Goal: Task Accomplishment & Management: Manage account settings

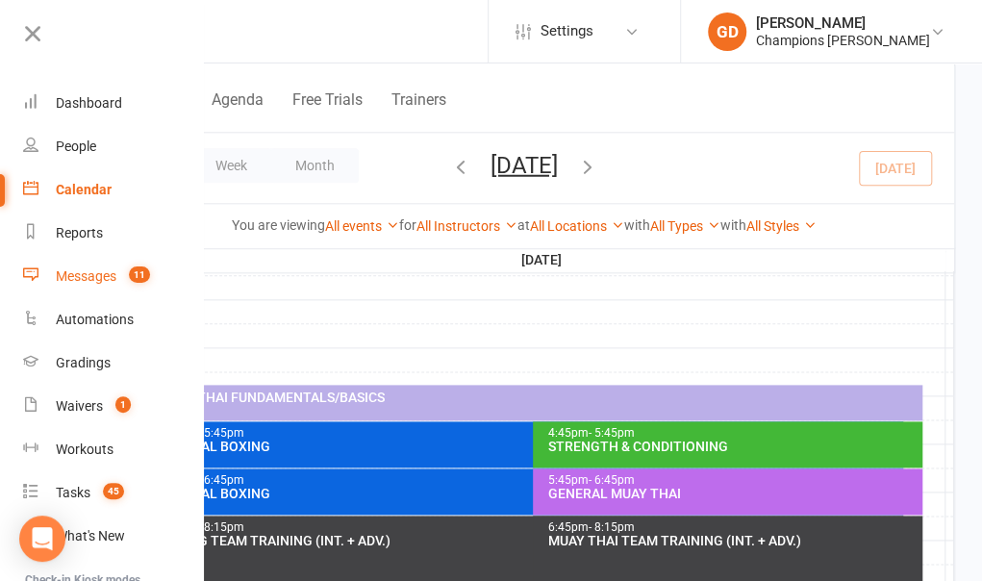
click at [75, 280] on div "Messages" at bounding box center [86, 275] width 61 height 15
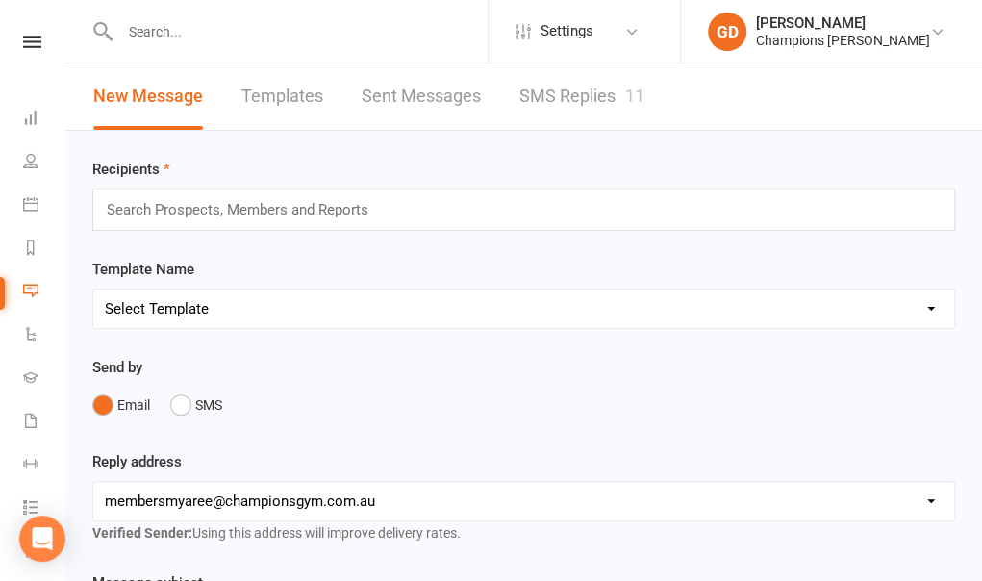
click at [25, 34] on nav "Clubworx Dashboard People Calendar Reports Messages 11 Automations Gradings Wai…" at bounding box center [32, 295] width 65 height 581
click at [23, 41] on icon at bounding box center [32, 42] width 18 height 13
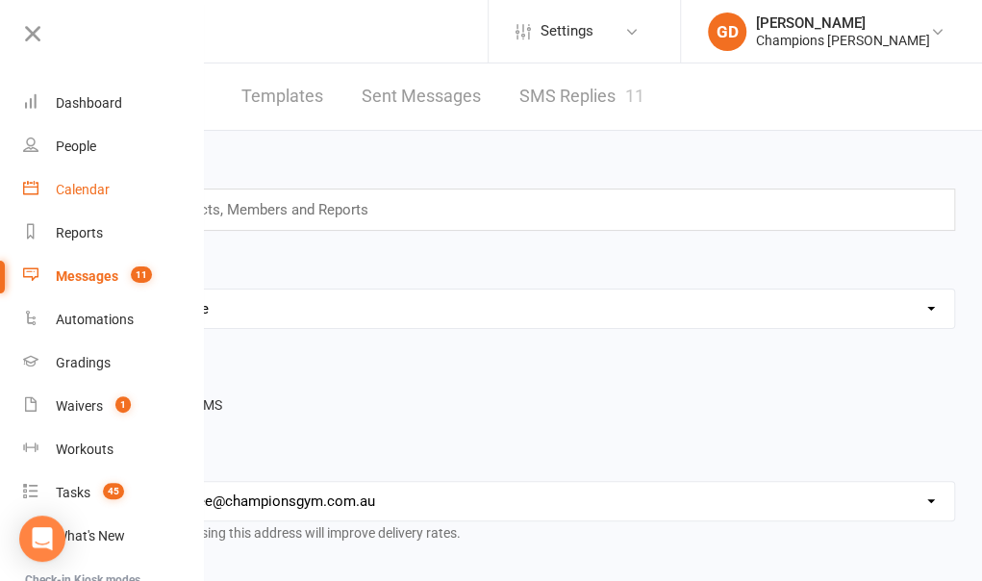
click at [94, 187] on div "Calendar" at bounding box center [83, 189] width 54 height 15
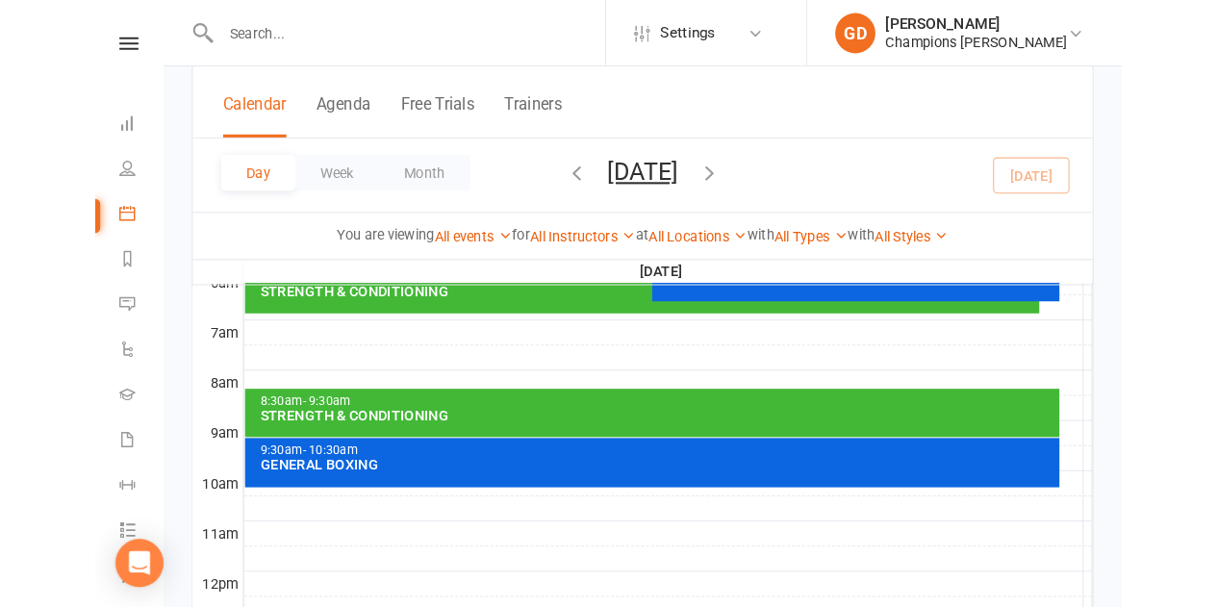
scroll to position [423, 0]
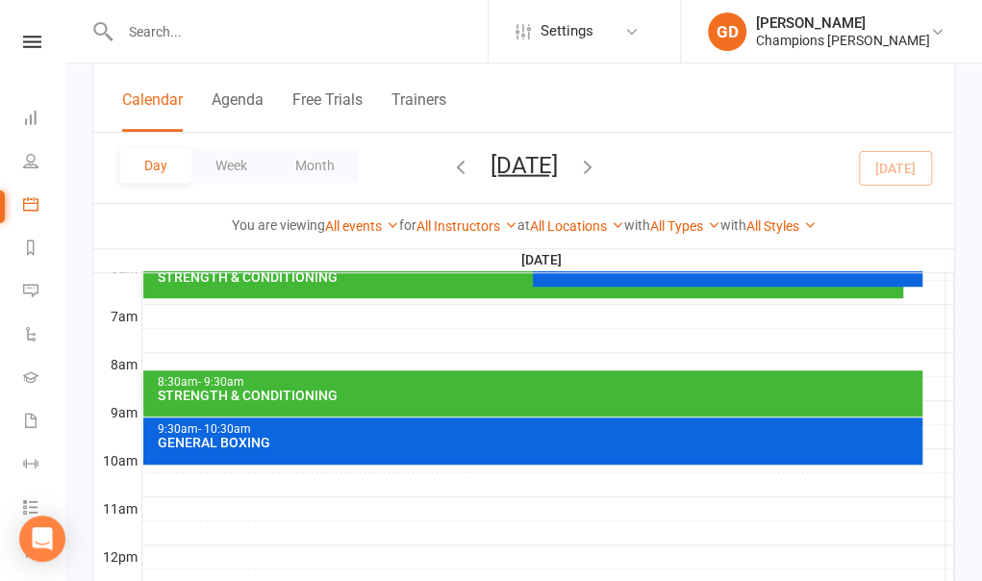
click at [23, 205] on link "Calendar" at bounding box center [44, 206] width 43 height 43
click at [23, 210] on link "Calendar" at bounding box center [44, 206] width 43 height 43
click at [27, 51] on div "Clubworx" at bounding box center [32, 67] width 64 height 63
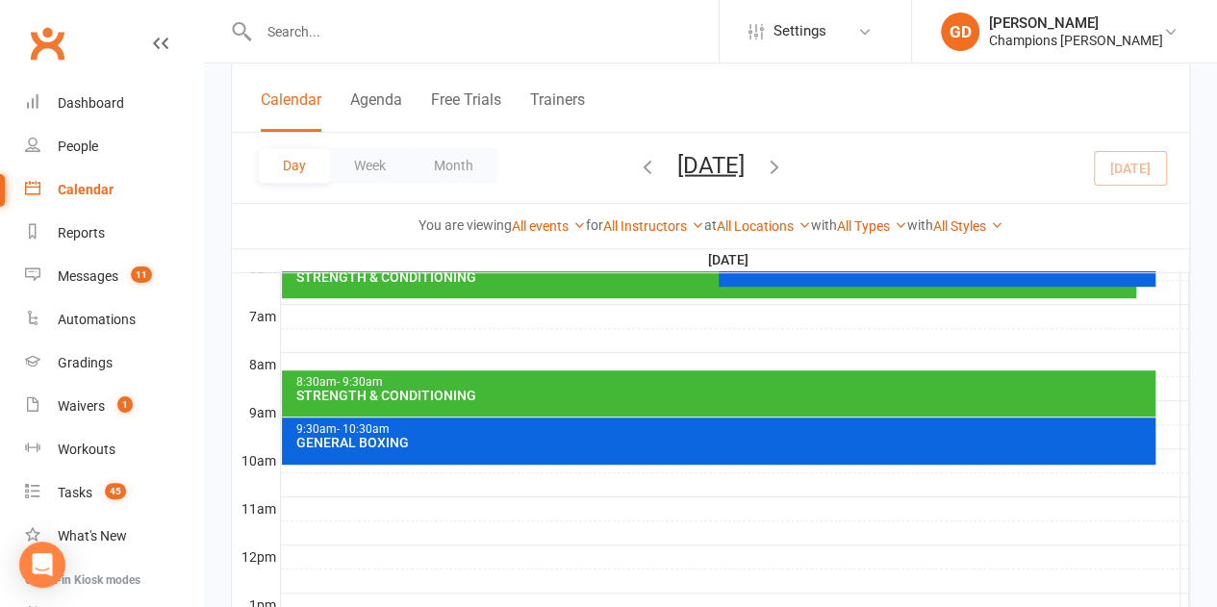
click at [110, 180] on link "Calendar" at bounding box center [114, 189] width 178 height 43
click at [88, 148] on div "People" at bounding box center [78, 146] width 40 height 15
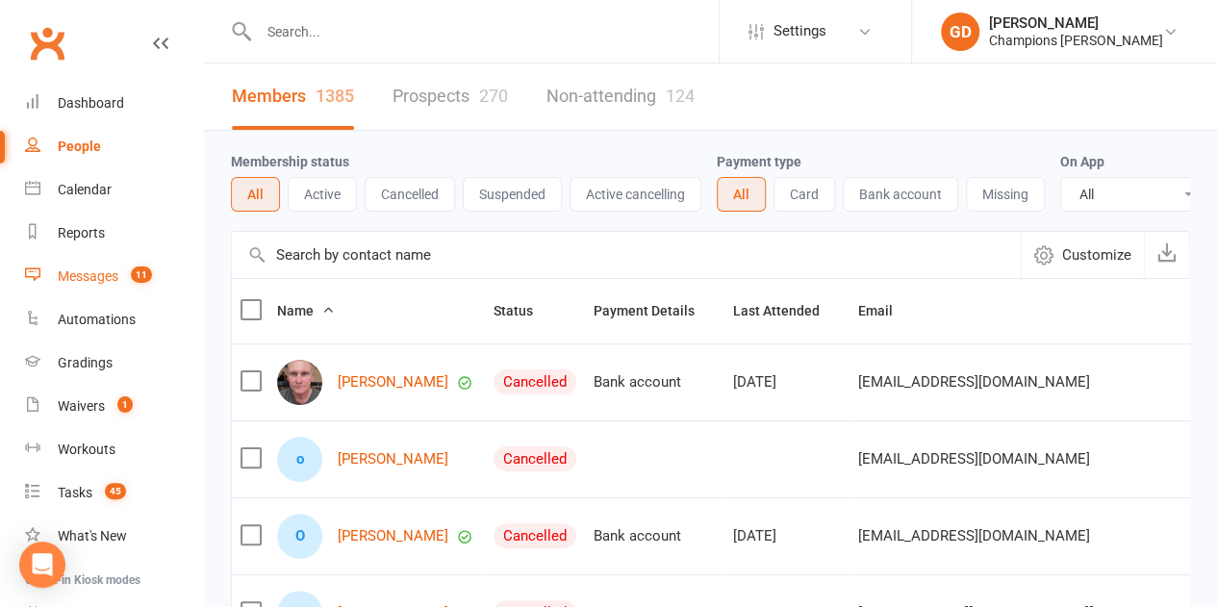
click at [99, 282] on div "Messages" at bounding box center [88, 275] width 61 height 15
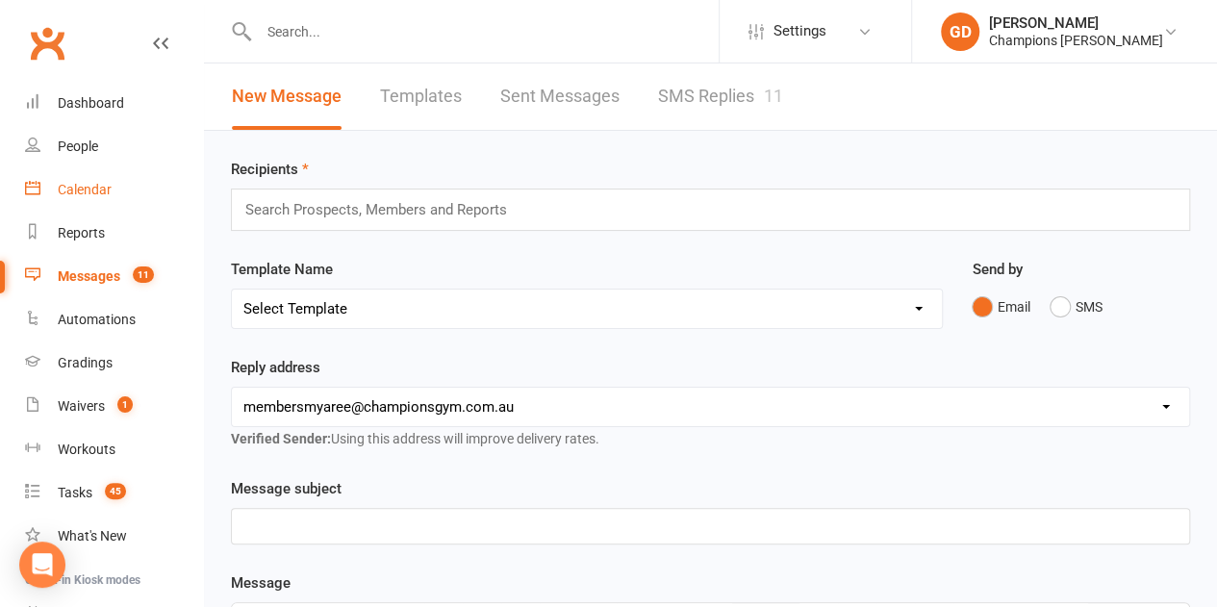
click at [85, 188] on div "Calendar" at bounding box center [85, 189] width 54 height 15
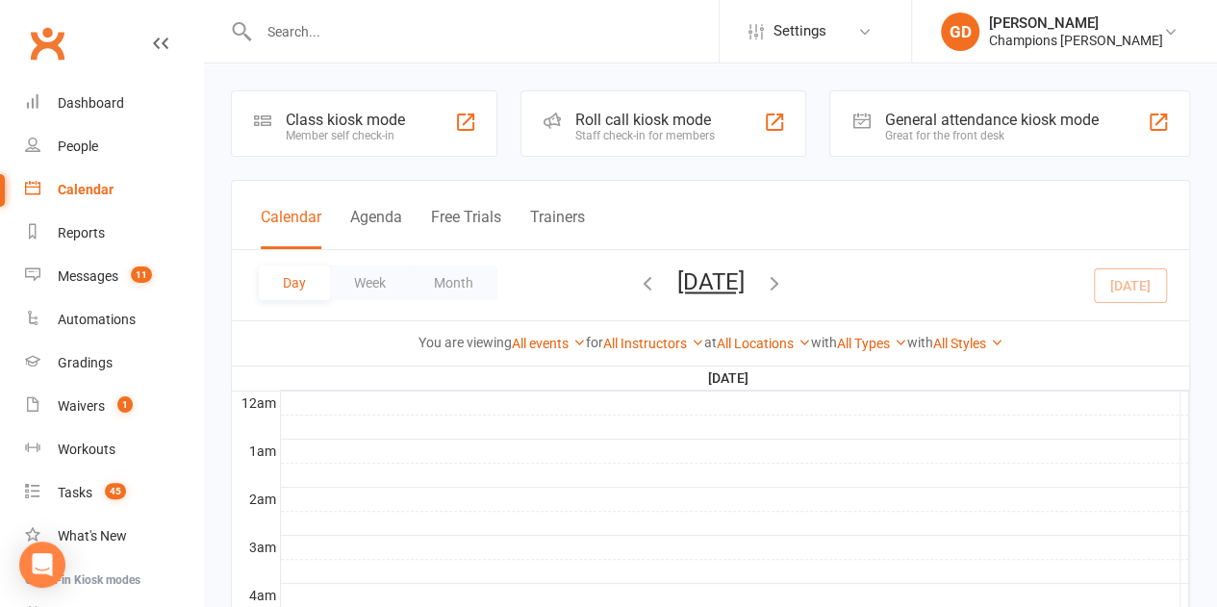
click at [785, 293] on button "button" at bounding box center [774, 285] width 21 height 34
click at [873, 257] on div "Day Week Month [DATE] [DATE] Sun Mon Tue Wed Thu Fri Sat 31 01 02 03 04 05 06 0…" at bounding box center [710, 285] width 957 height 70
click at [90, 184] on div "Calendar" at bounding box center [86, 189] width 56 height 15
click at [903, 394] on div at bounding box center [735, 403] width 908 height 23
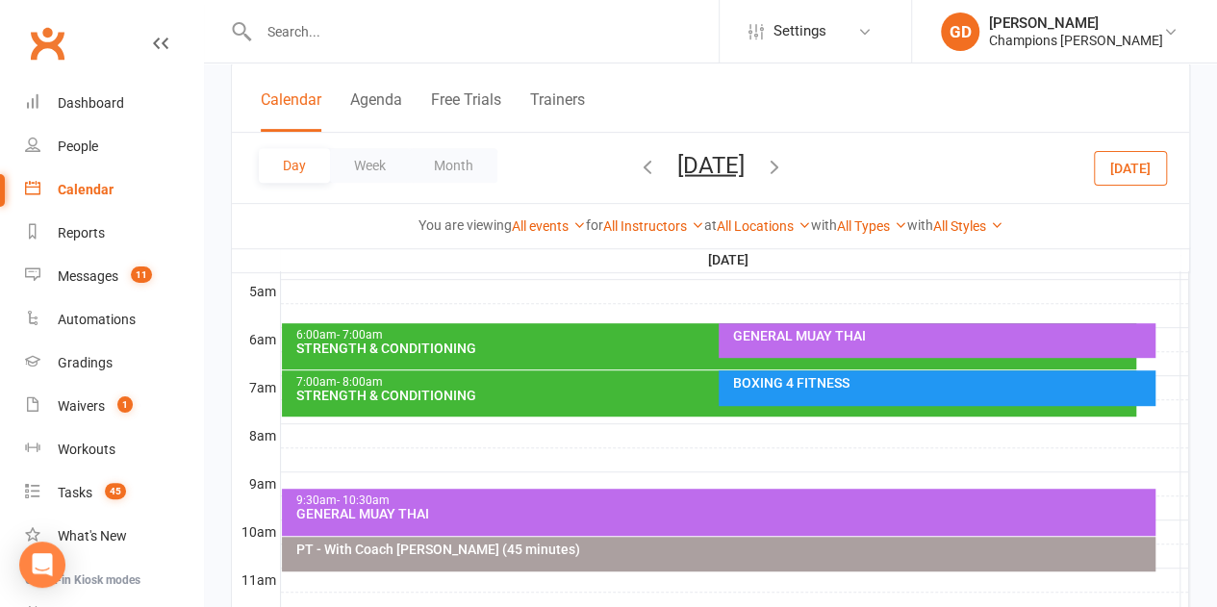
scroll to position [354, 0]
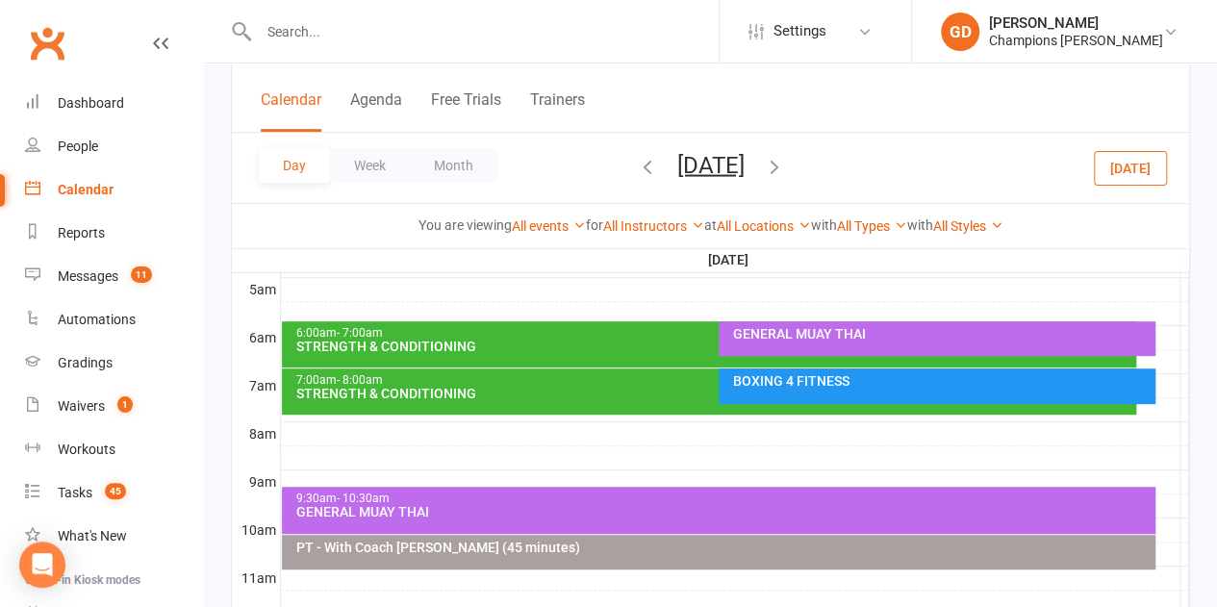
click at [647, 334] on div "6:00am - 7:00am" at bounding box center [713, 333] width 837 height 13
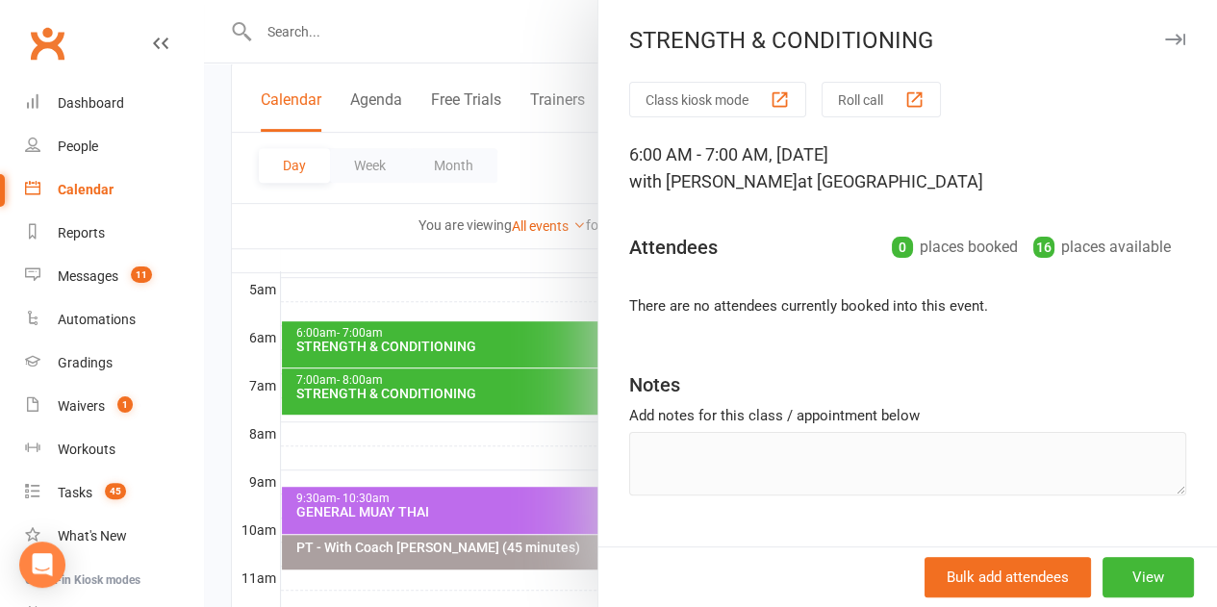
click at [483, 388] on div at bounding box center [710, 303] width 1013 height 607
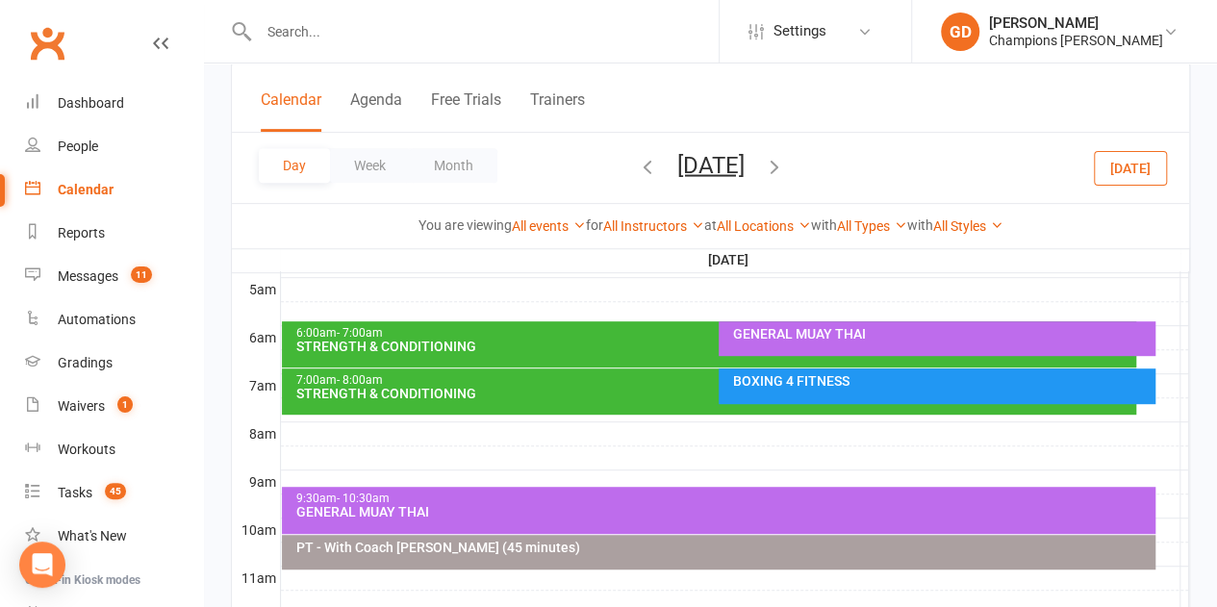
click at [483, 388] on div "STRENGTH & CONDITIONING" at bounding box center [713, 393] width 837 height 13
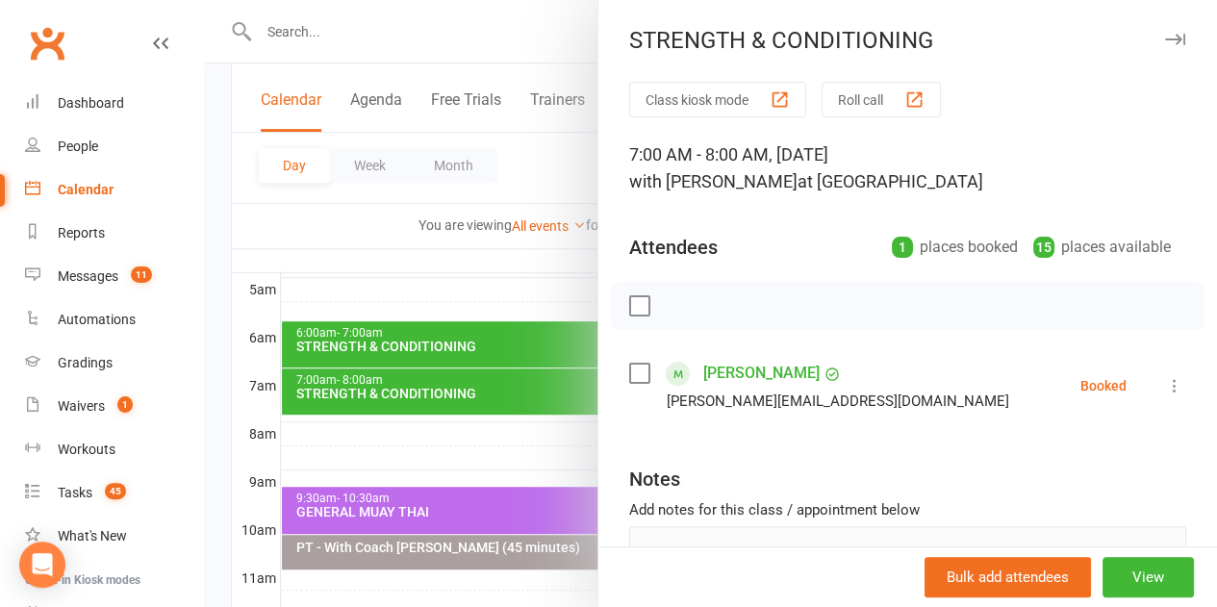
click at [483, 388] on div at bounding box center [710, 303] width 1013 height 607
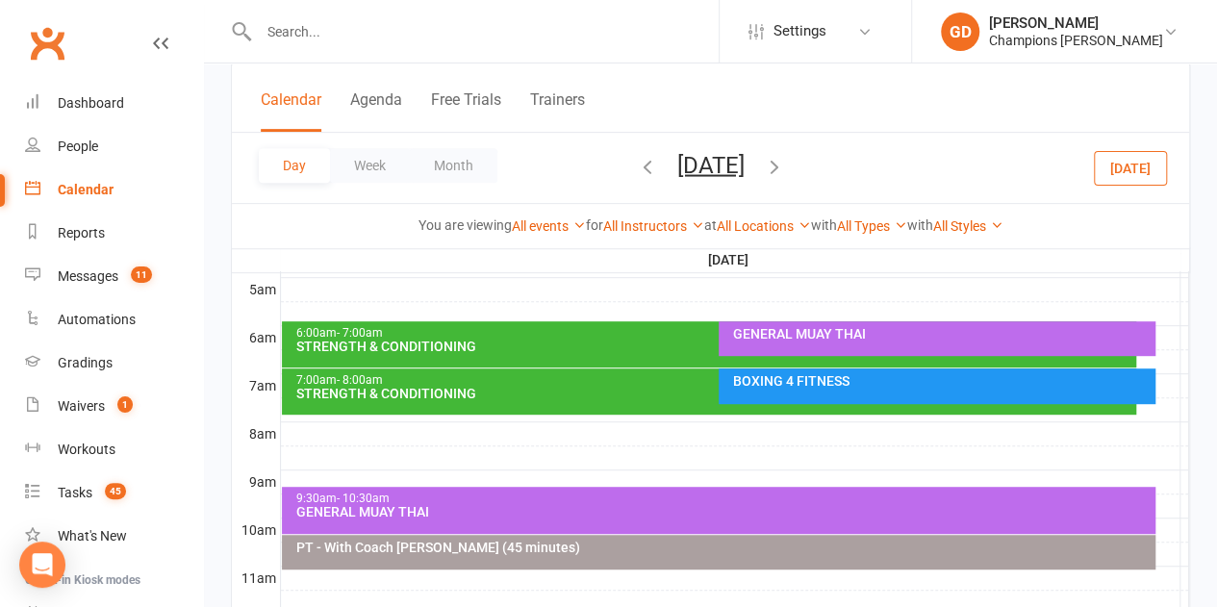
click at [483, 388] on div "STRENGTH & CONDITIONING" at bounding box center [713, 393] width 837 height 13
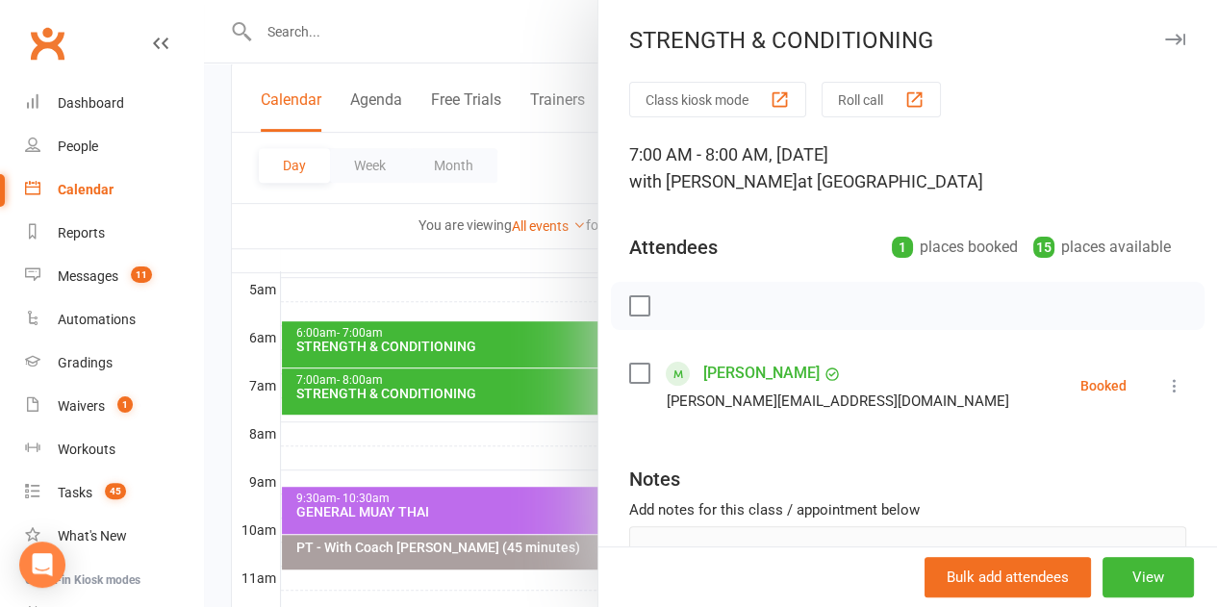
click at [483, 388] on div at bounding box center [710, 303] width 1013 height 607
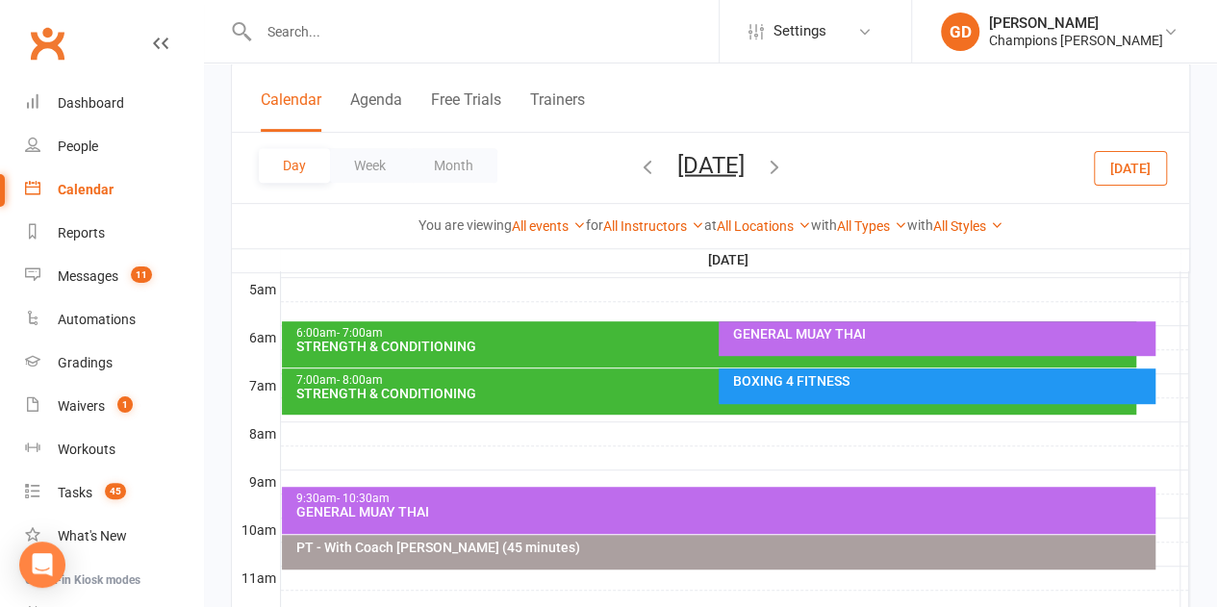
click at [504, 334] on div "6:00am - 7:00am" at bounding box center [713, 333] width 837 height 13
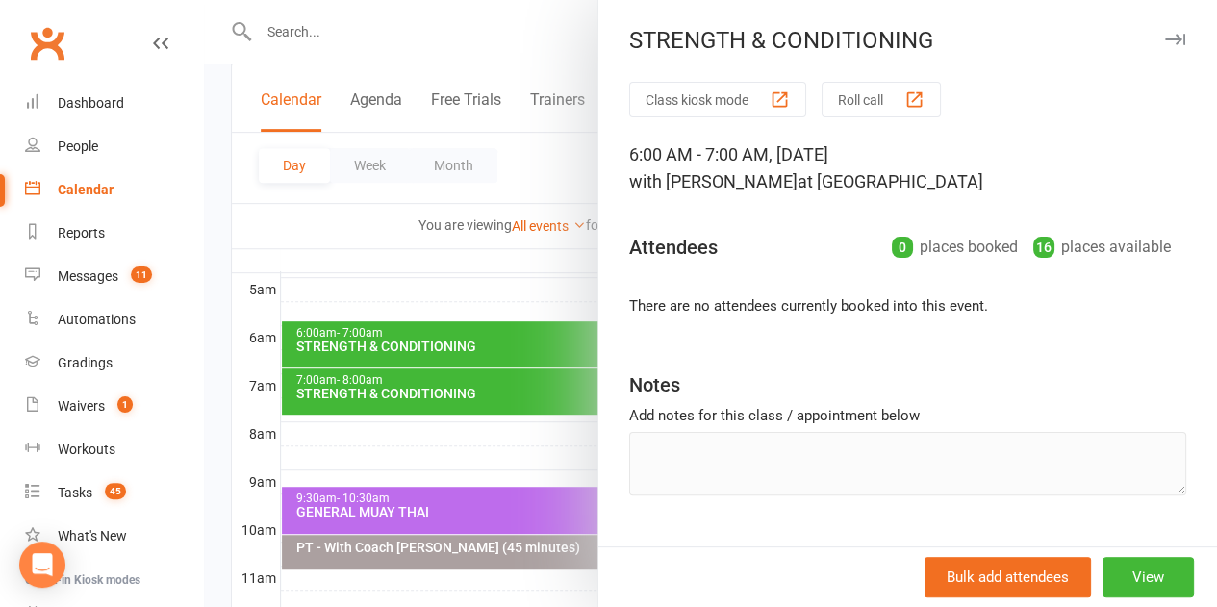
click at [504, 334] on div at bounding box center [710, 303] width 1013 height 607
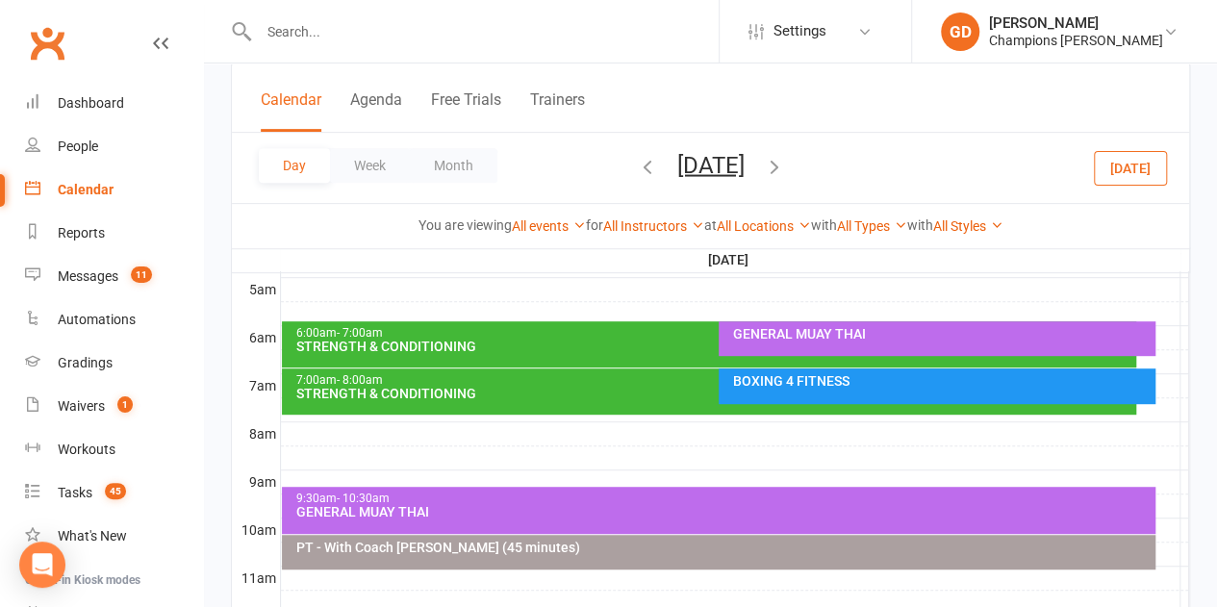
click at [785, 161] on icon "button" at bounding box center [774, 165] width 21 height 21
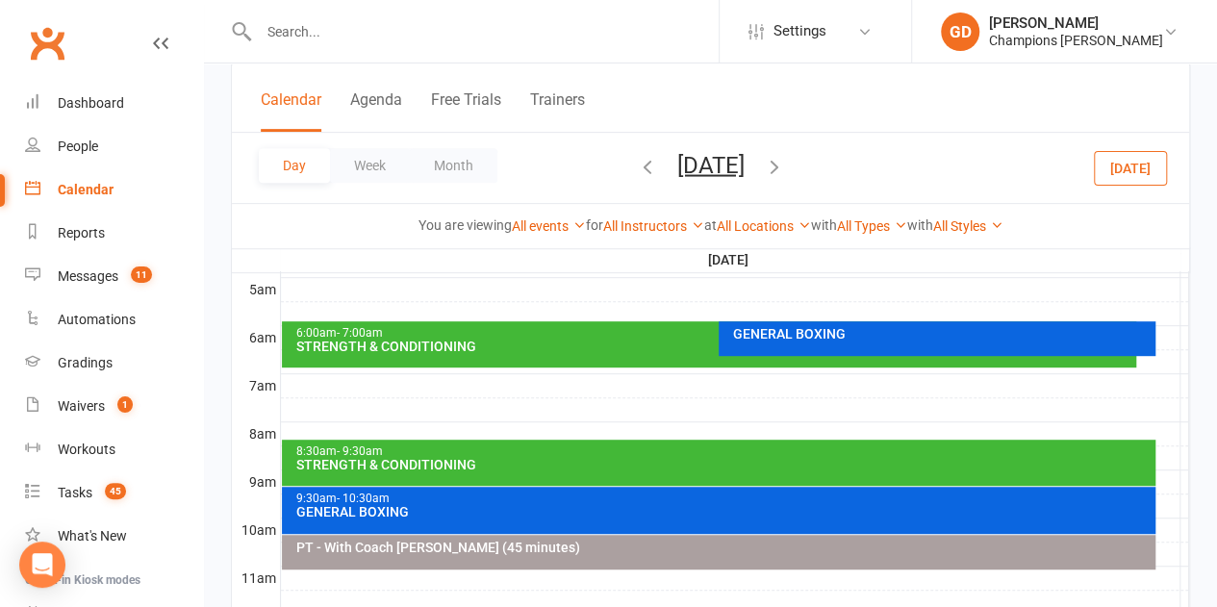
click at [518, 352] on div "6:00am - 7:00am STRENGTH & CONDITIONING" at bounding box center [709, 344] width 854 height 46
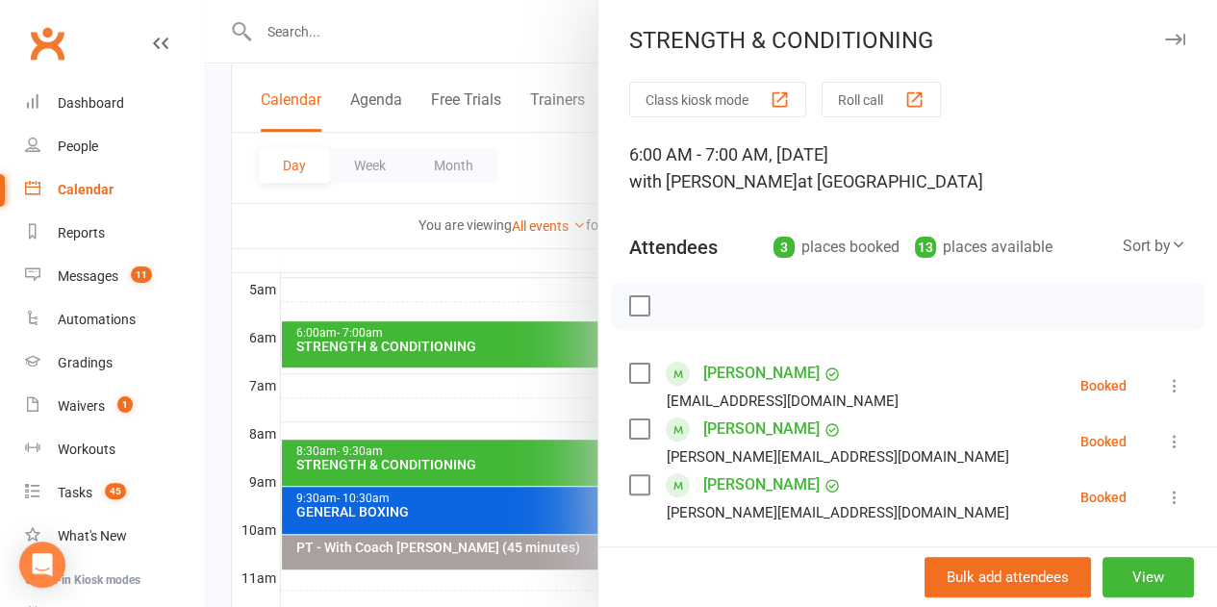
click at [487, 454] on div at bounding box center [710, 303] width 1013 height 607
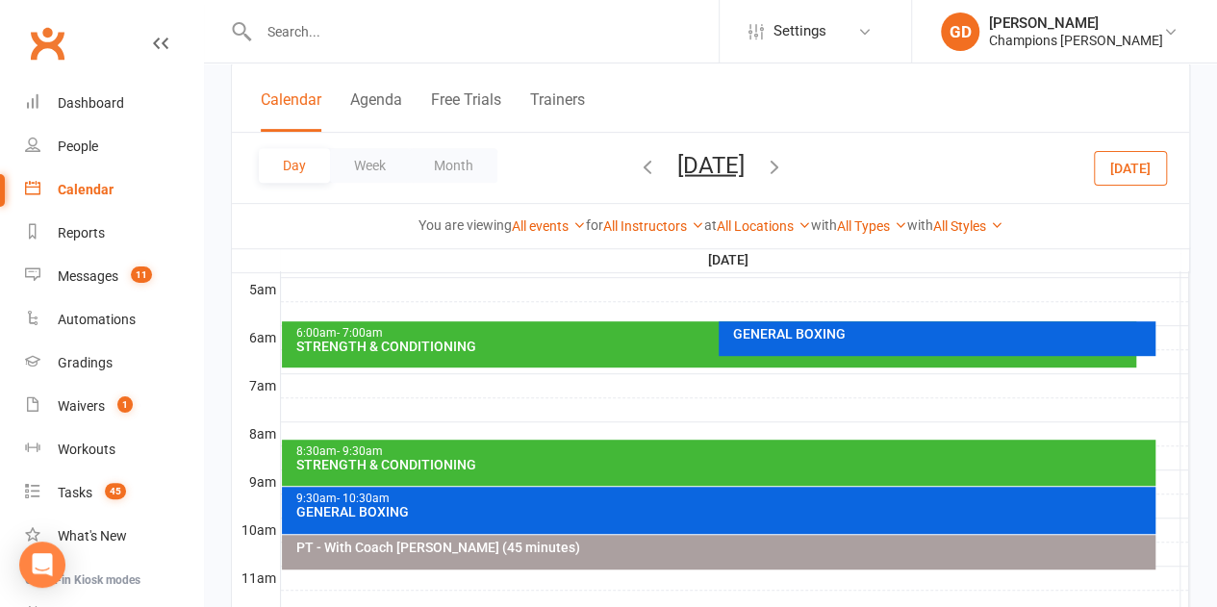
click at [487, 454] on div "8:30am - 9:30am" at bounding box center [723, 451] width 856 height 13
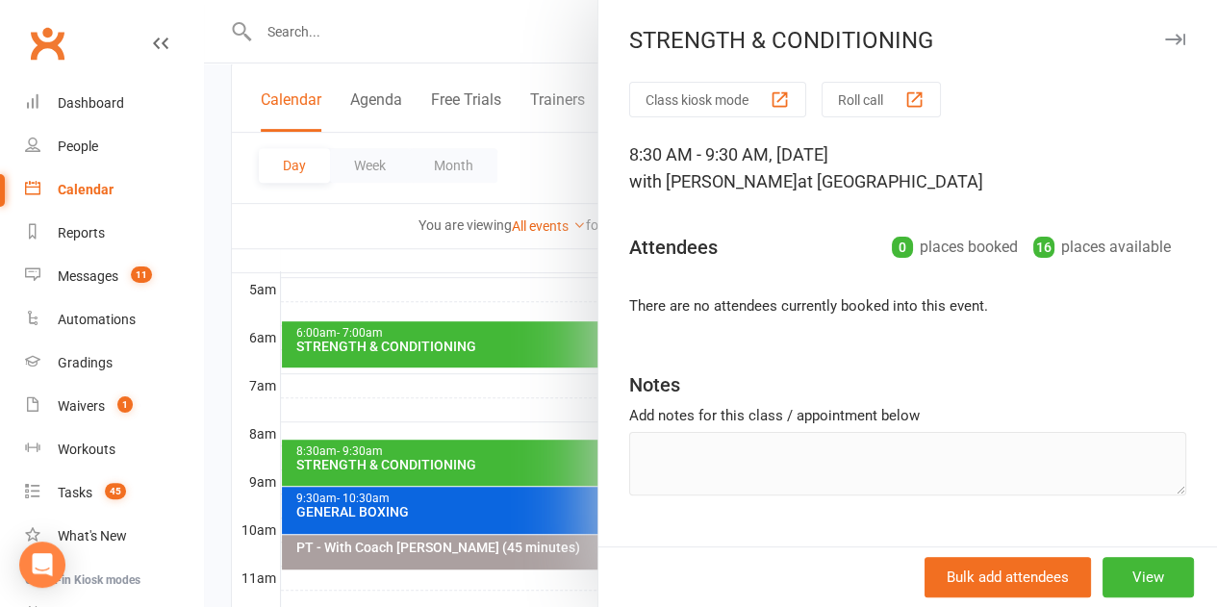
click at [288, 220] on div at bounding box center [710, 303] width 1013 height 607
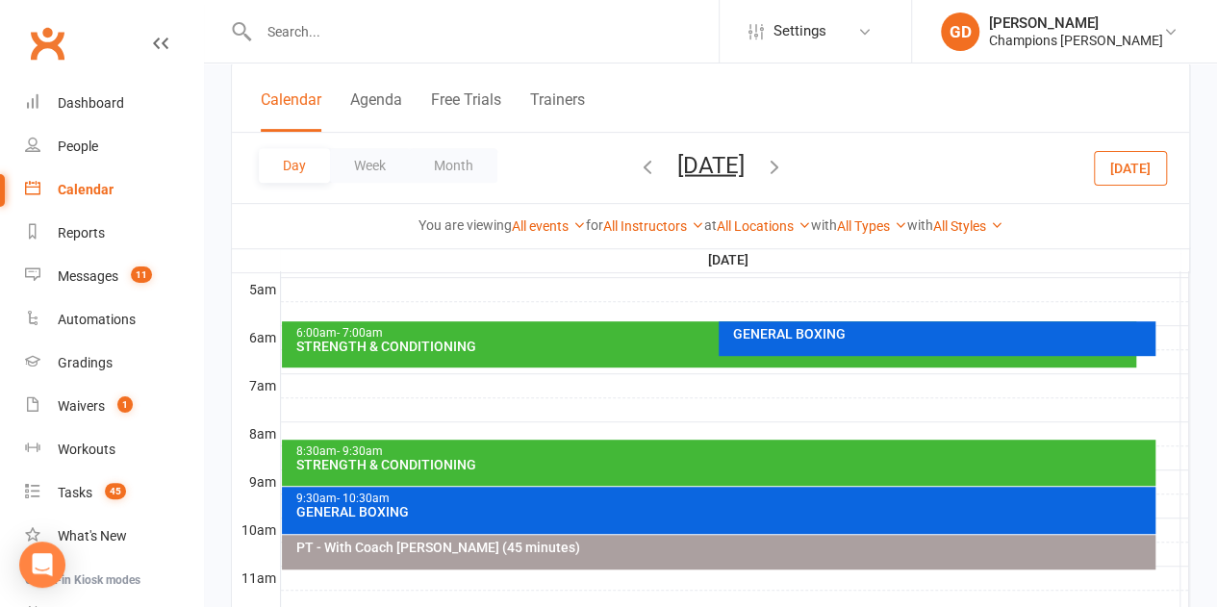
click at [637, 161] on icon "button" at bounding box center [647, 165] width 21 height 21
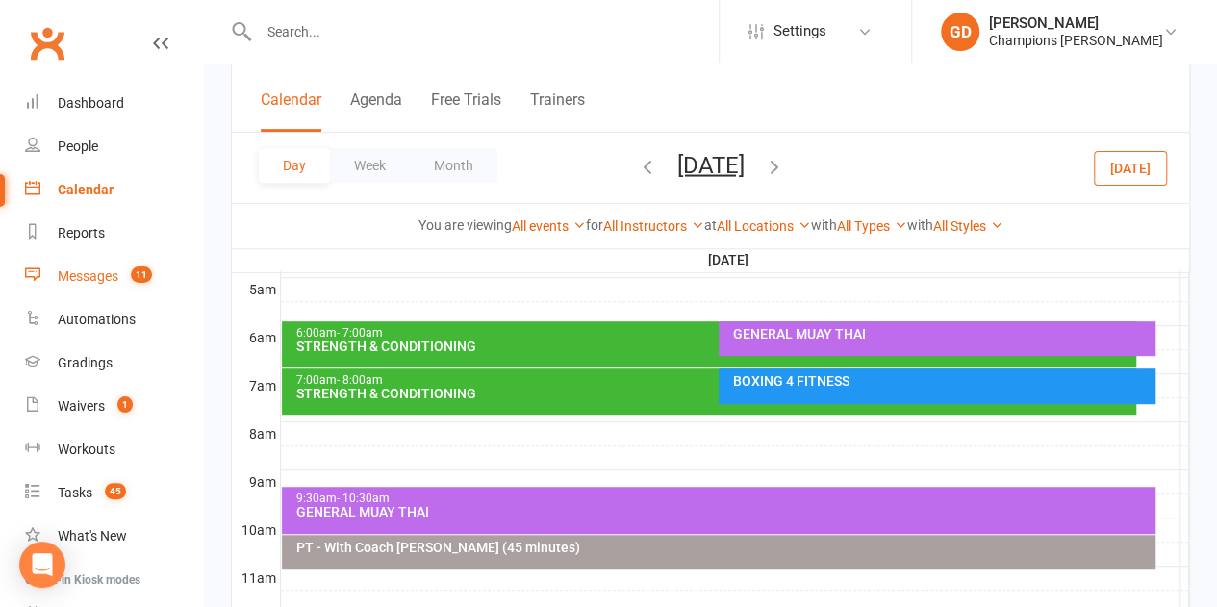
click at [69, 282] on div "Messages" at bounding box center [88, 275] width 61 height 15
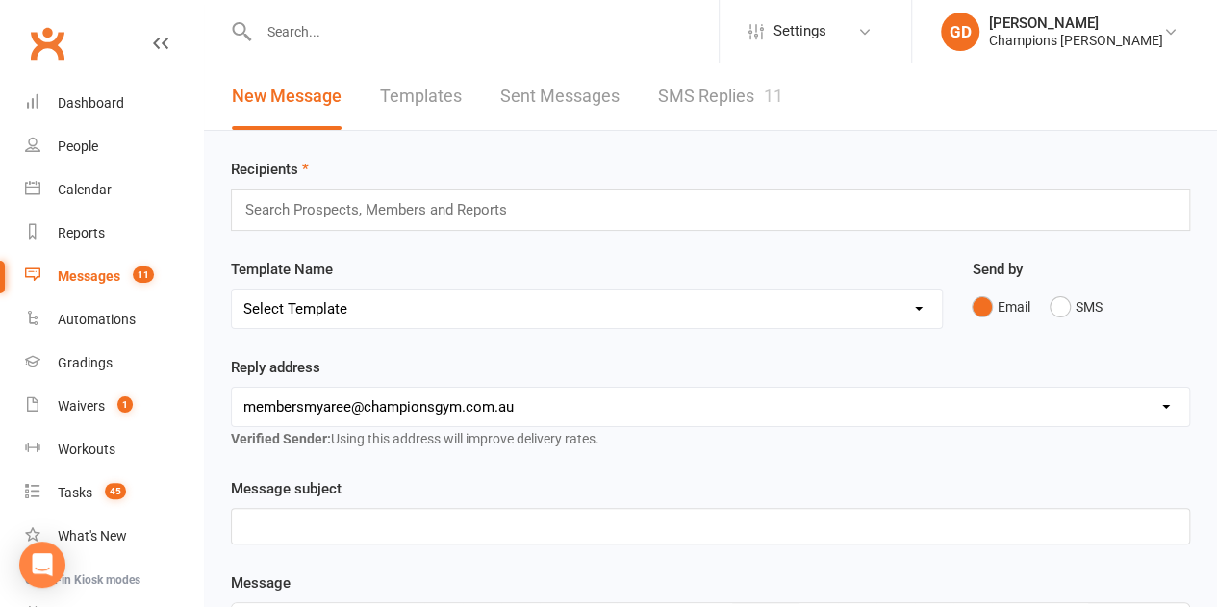
click at [94, 284] on div "Messages" at bounding box center [89, 275] width 63 height 15
click at [107, 193] on div "Calendar" at bounding box center [85, 189] width 54 height 15
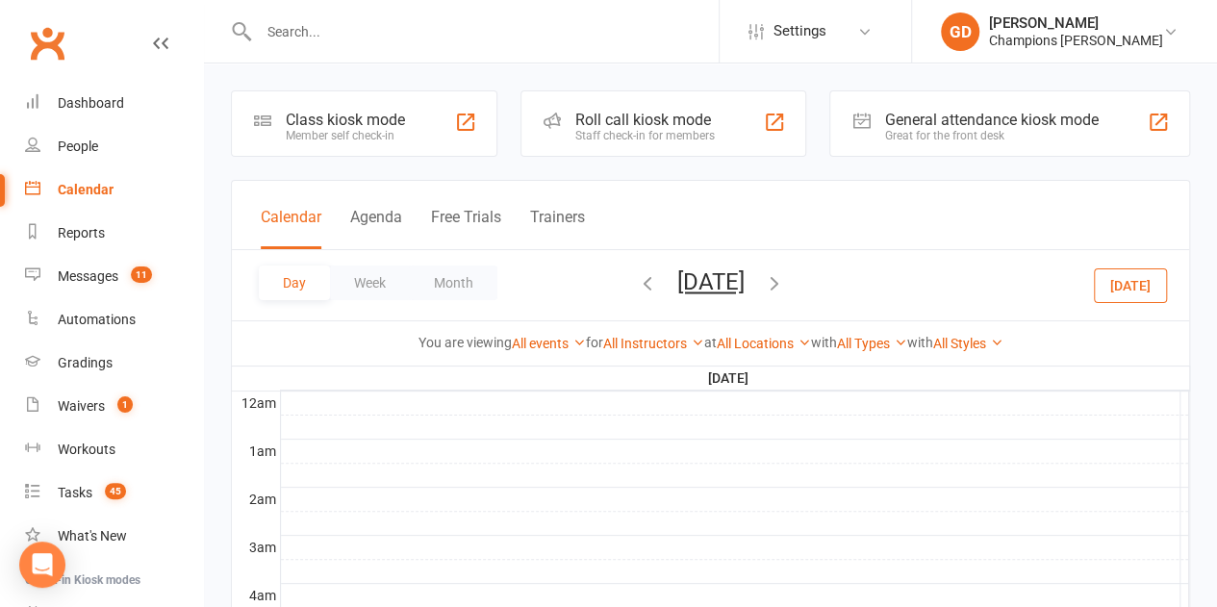
click at [637, 284] on icon "button" at bounding box center [647, 282] width 21 height 21
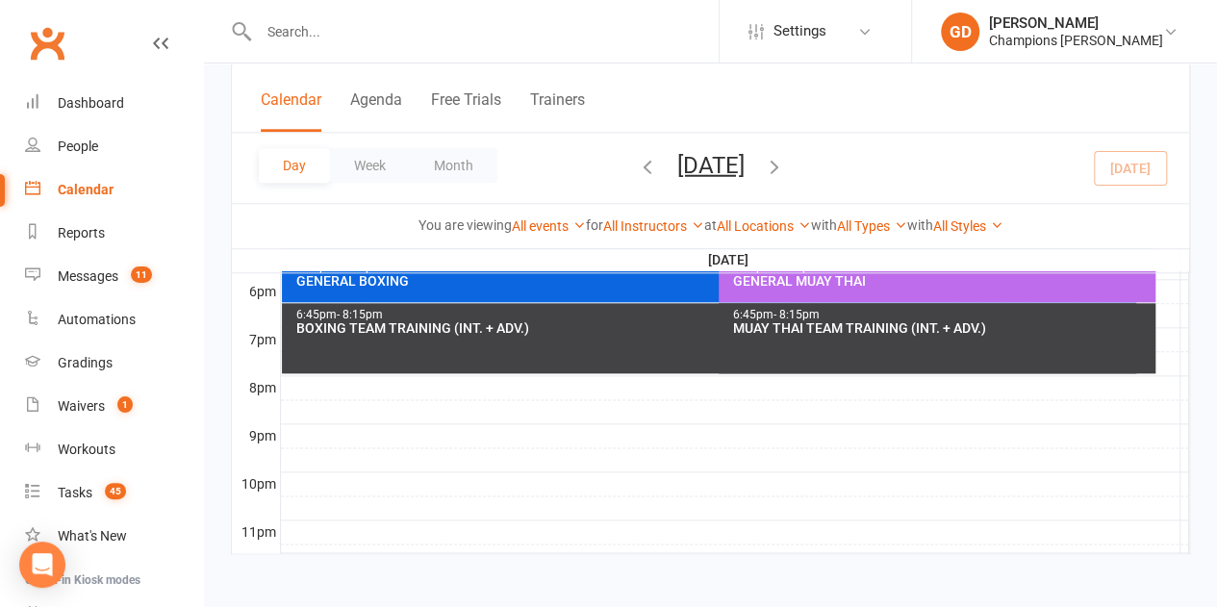
scroll to position [446, 0]
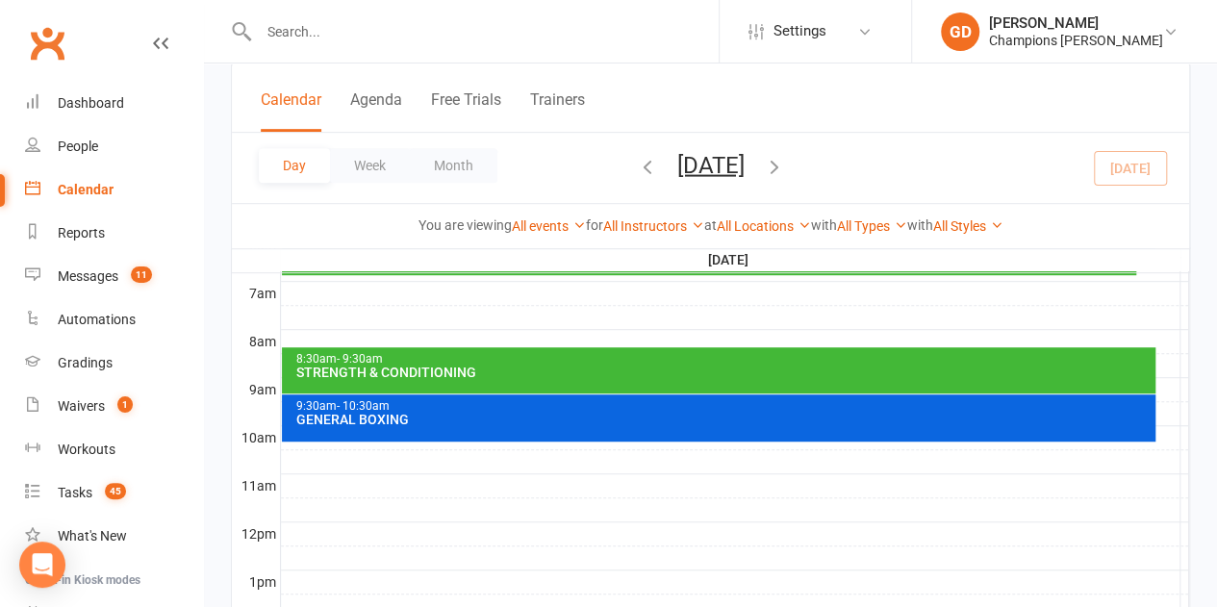
click at [393, 374] on div "STRENGTH & CONDITIONING" at bounding box center [723, 372] width 856 height 13
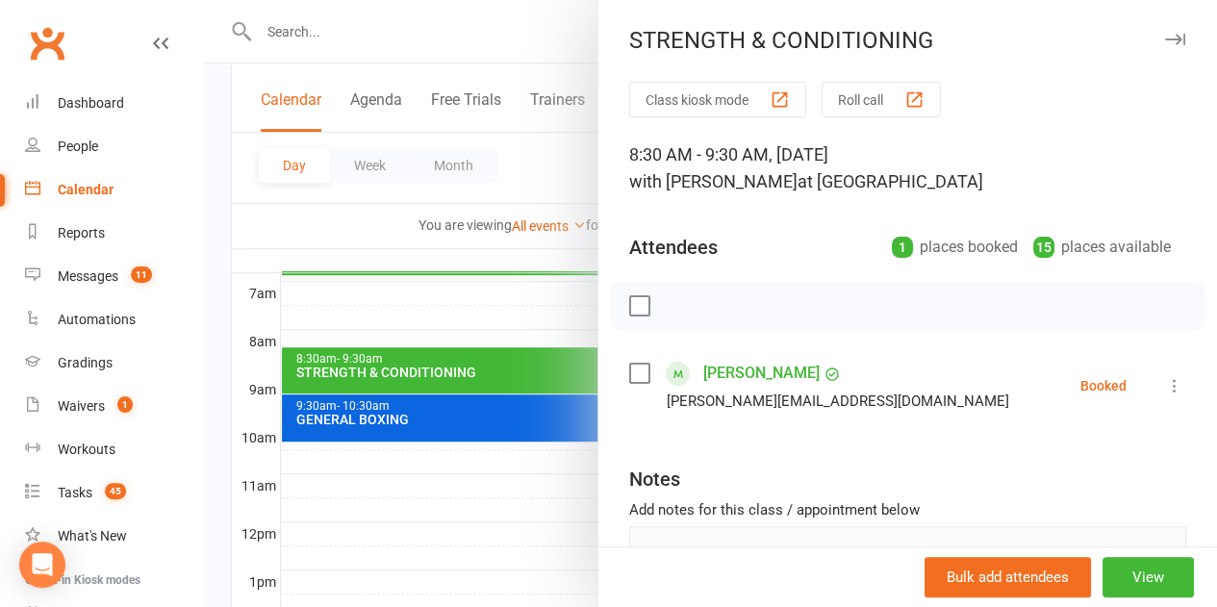
click at [272, 224] on div at bounding box center [710, 303] width 1013 height 607
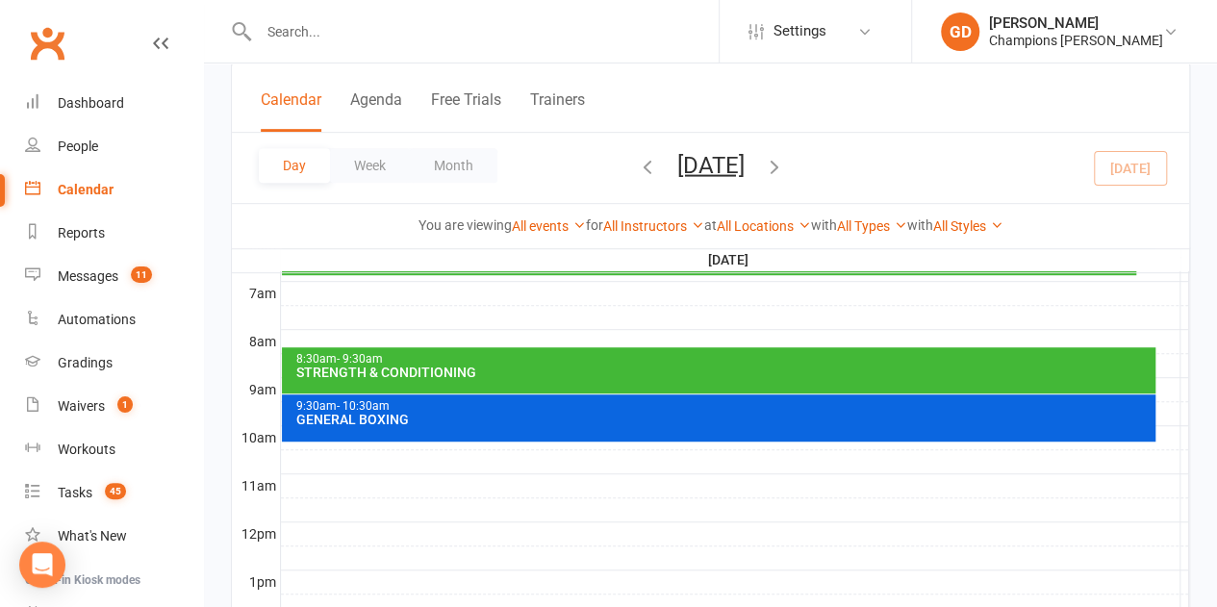
click at [1202, 303] on div "Class kiosk mode Member self check-in Roll call kiosk mode Staff check-in for m…" at bounding box center [710, 364] width 1013 height 1495
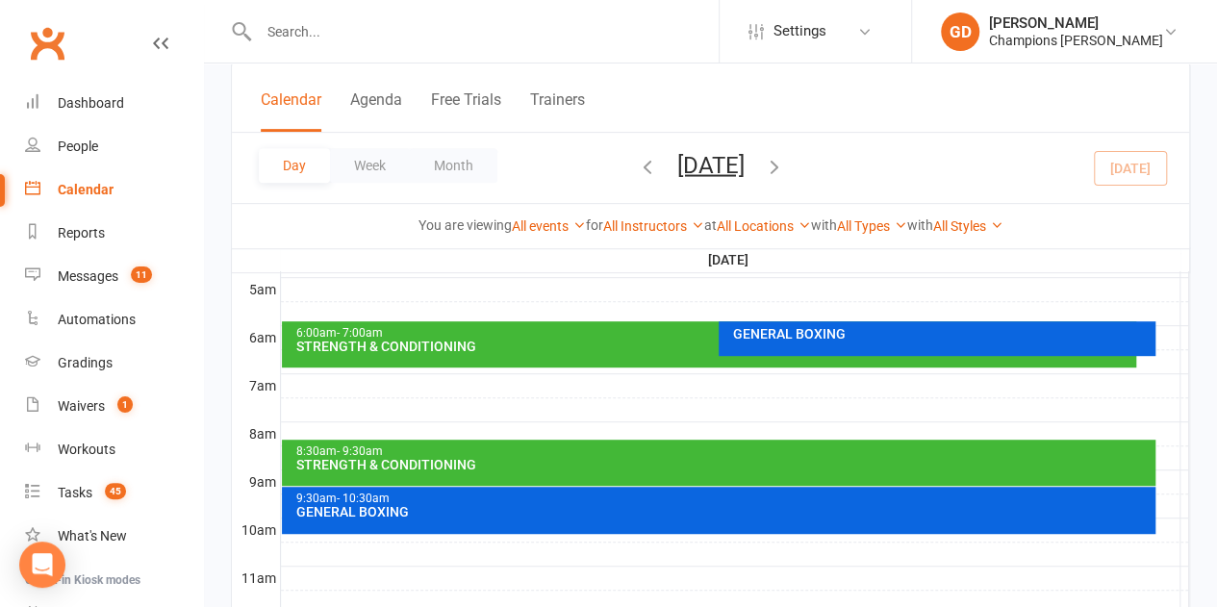
scroll to position [331, 0]
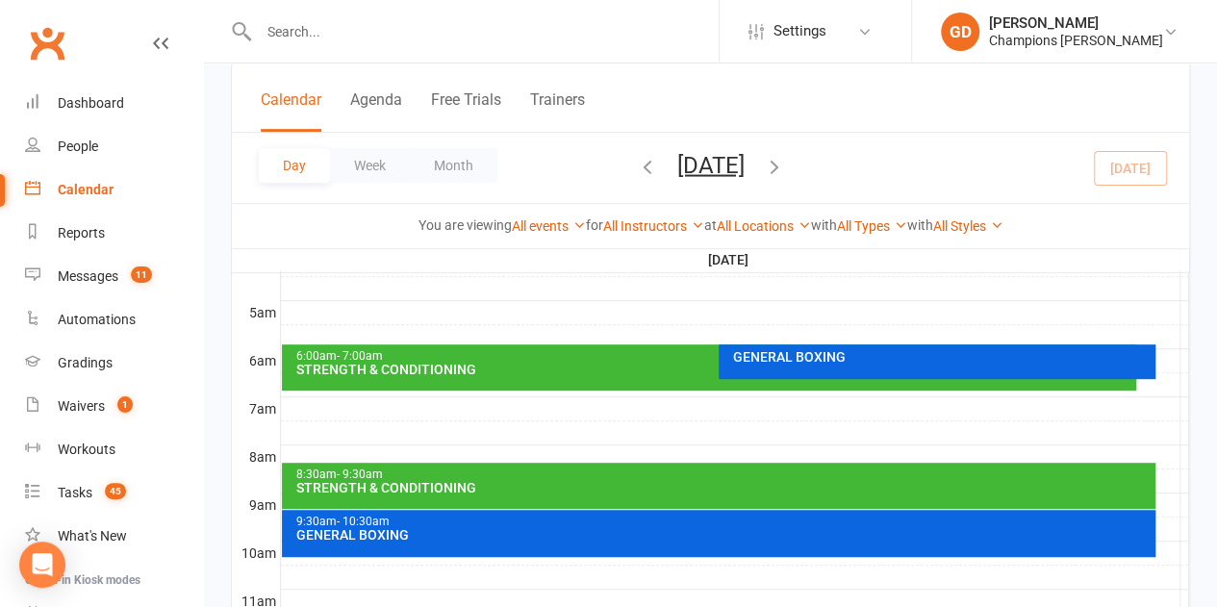
click at [485, 365] on div "STRENGTH & CONDITIONING" at bounding box center [713, 369] width 837 height 13
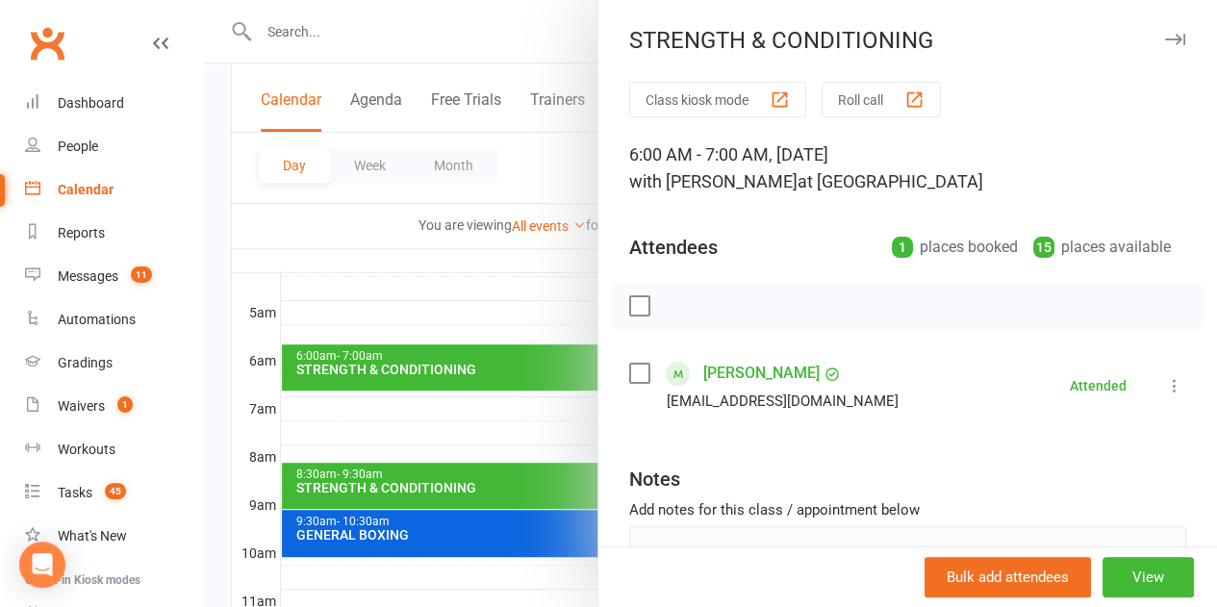
click at [629, 367] on label at bounding box center [638, 373] width 19 height 19
click at [266, 260] on div at bounding box center [710, 303] width 1013 height 607
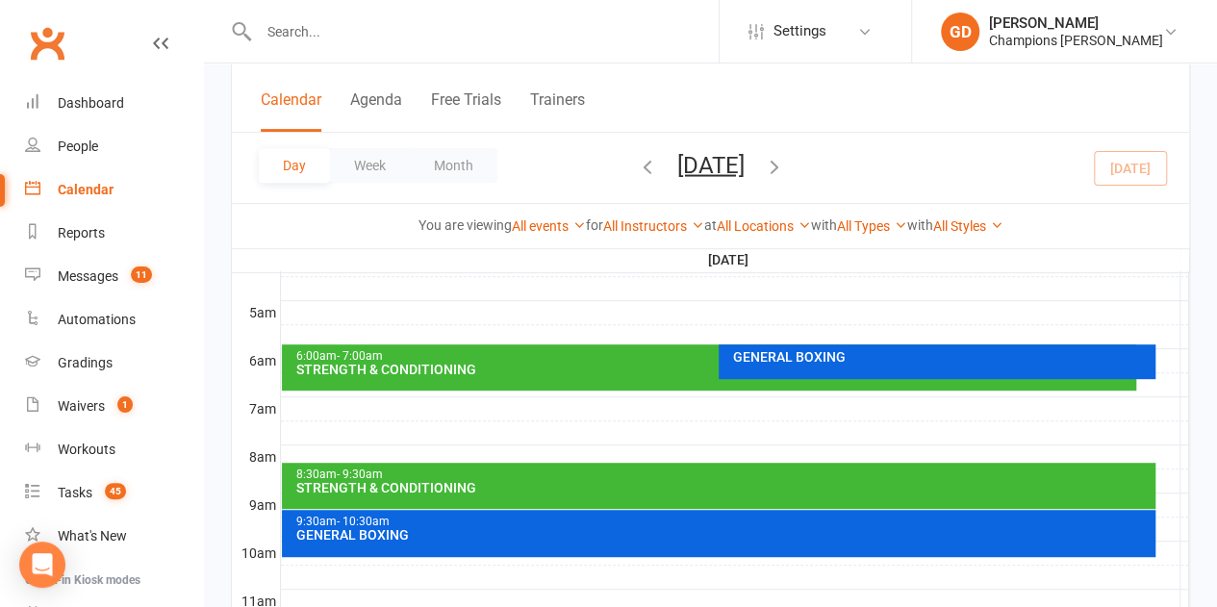
click at [590, 356] on div "6:00am - 7:00am" at bounding box center [713, 356] width 837 height 13
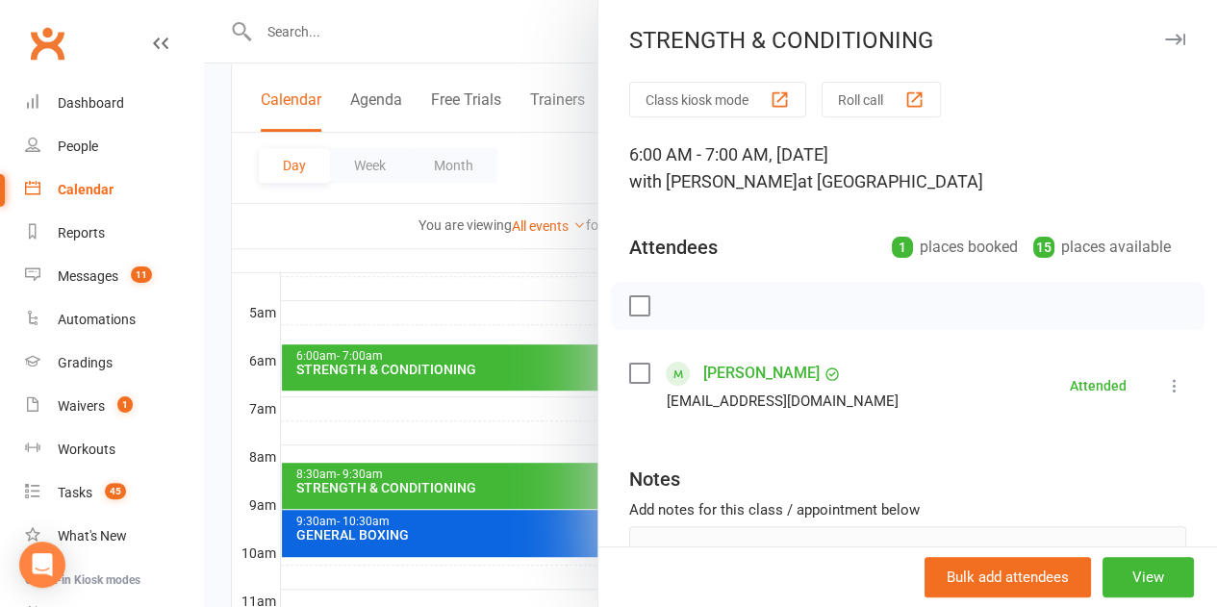
click at [485, 309] on div at bounding box center [710, 303] width 1013 height 607
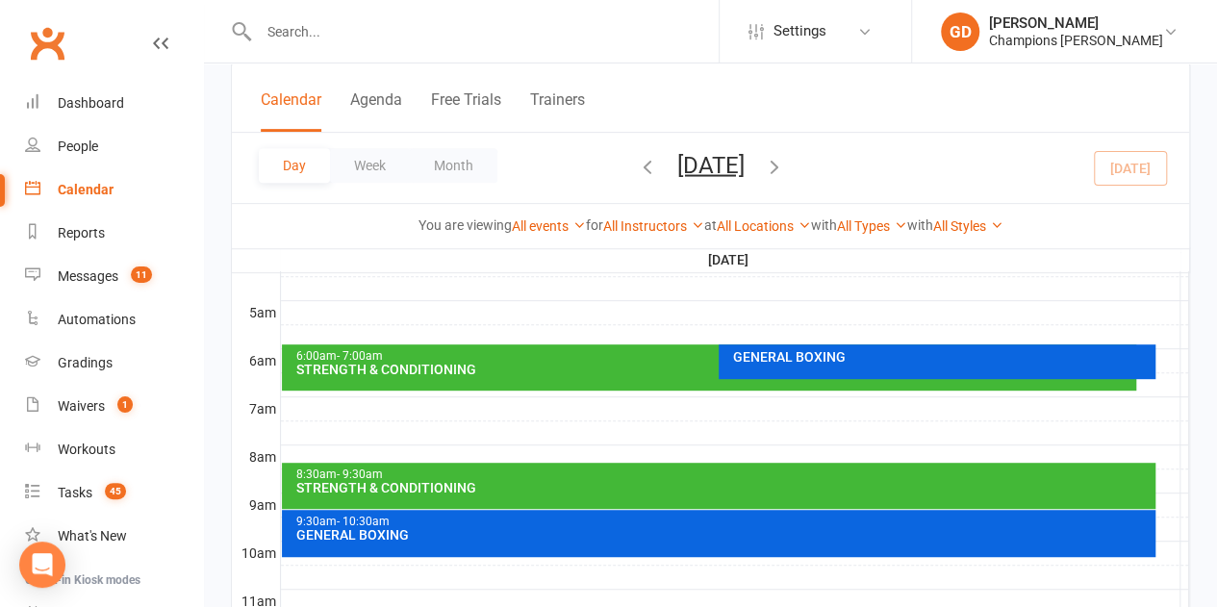
click at [474, 255] on th "[DATE]" at bounding box center [730, 260] width 900 height 24
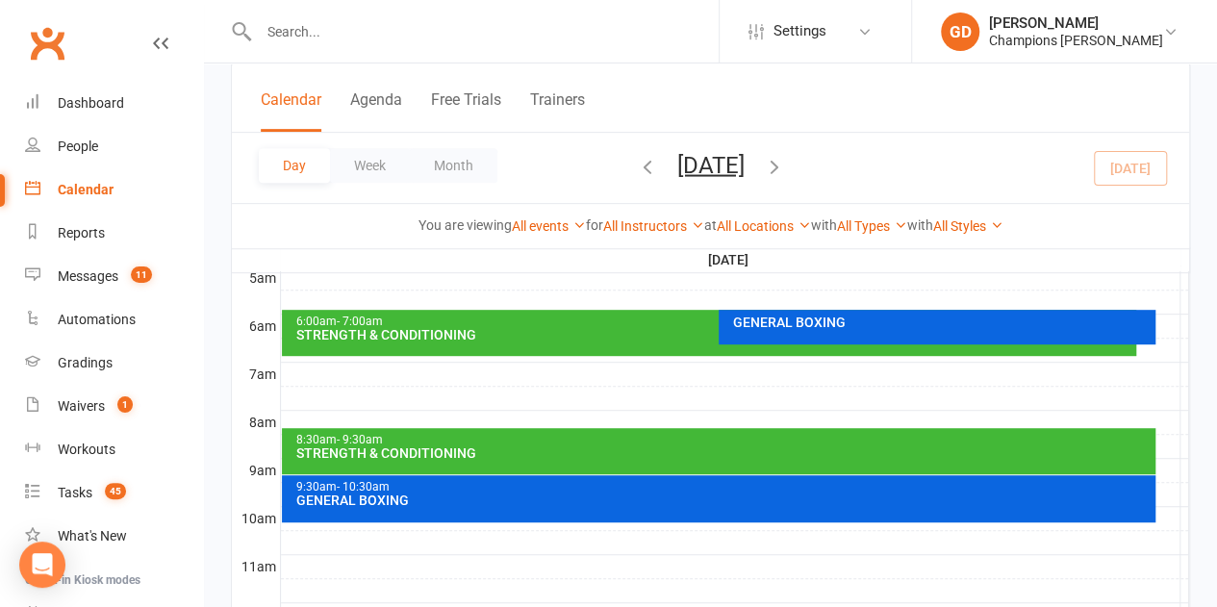
scroll to position [369, 0]
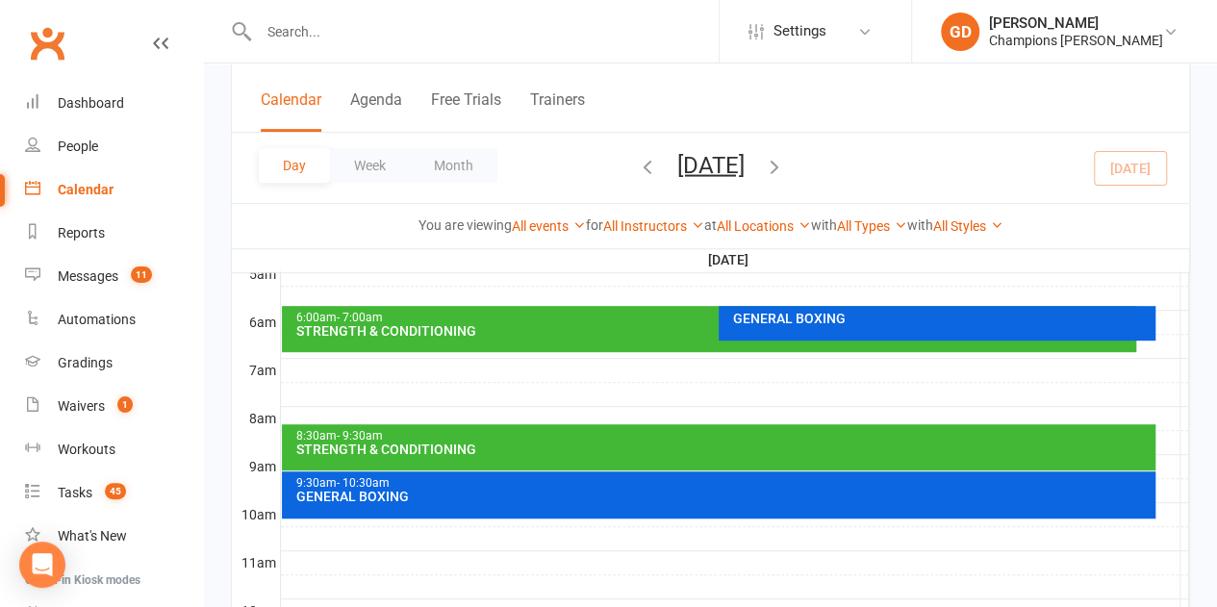
click at [798, 323] on div "GENERAL BOXING" at bounding box center [941, 318] width 419 height 13
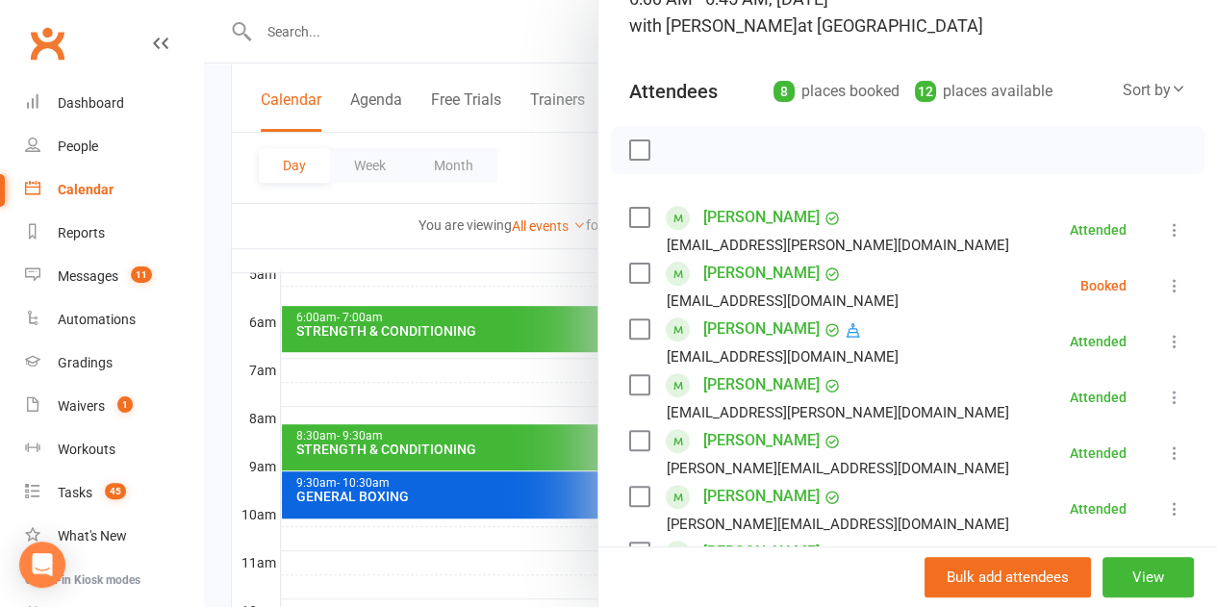
scroll to position [158, 0]
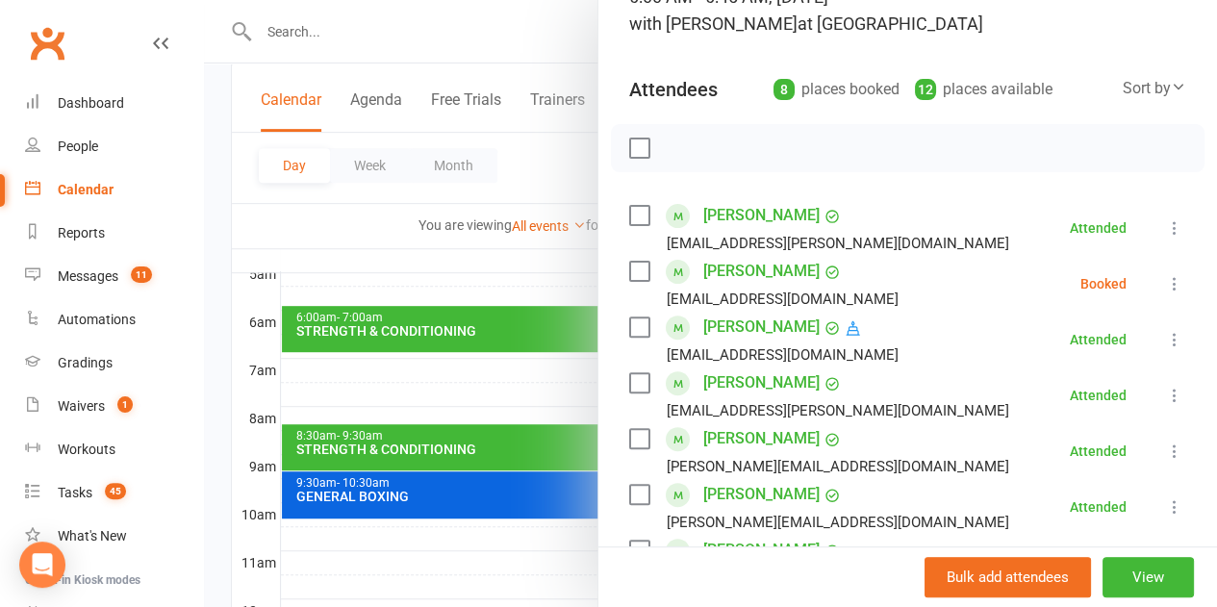
click at [487, 148] on div at bounding box center [710, 303] width 1013 height 607
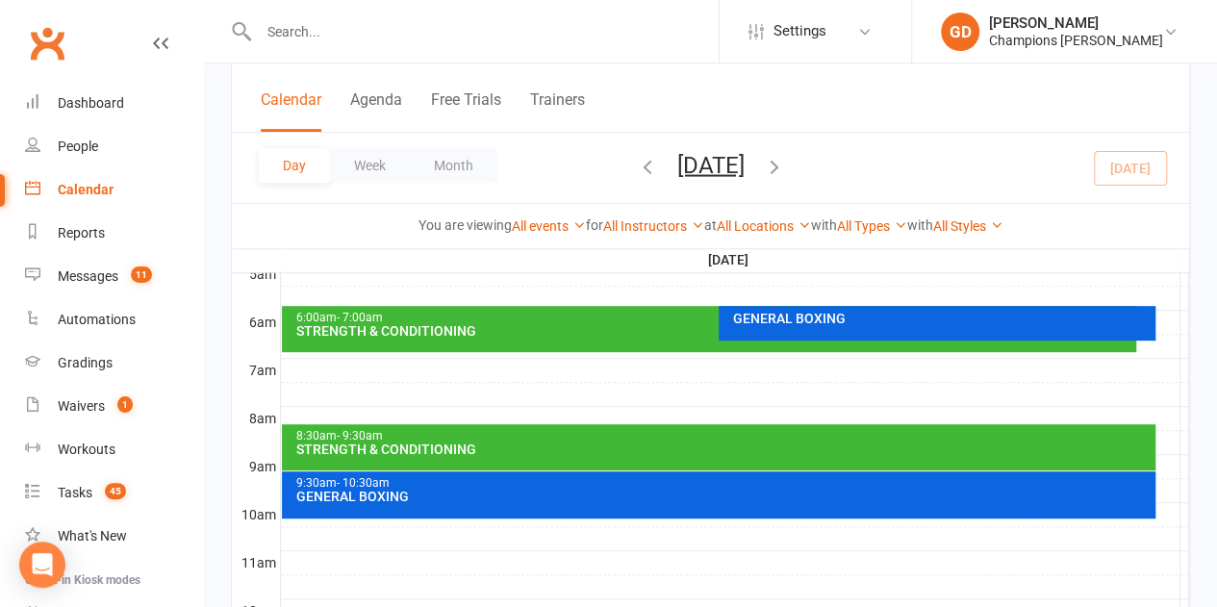
click at [785, 172] on icon "button" at bounding box center [774, 165] width 21 height 21
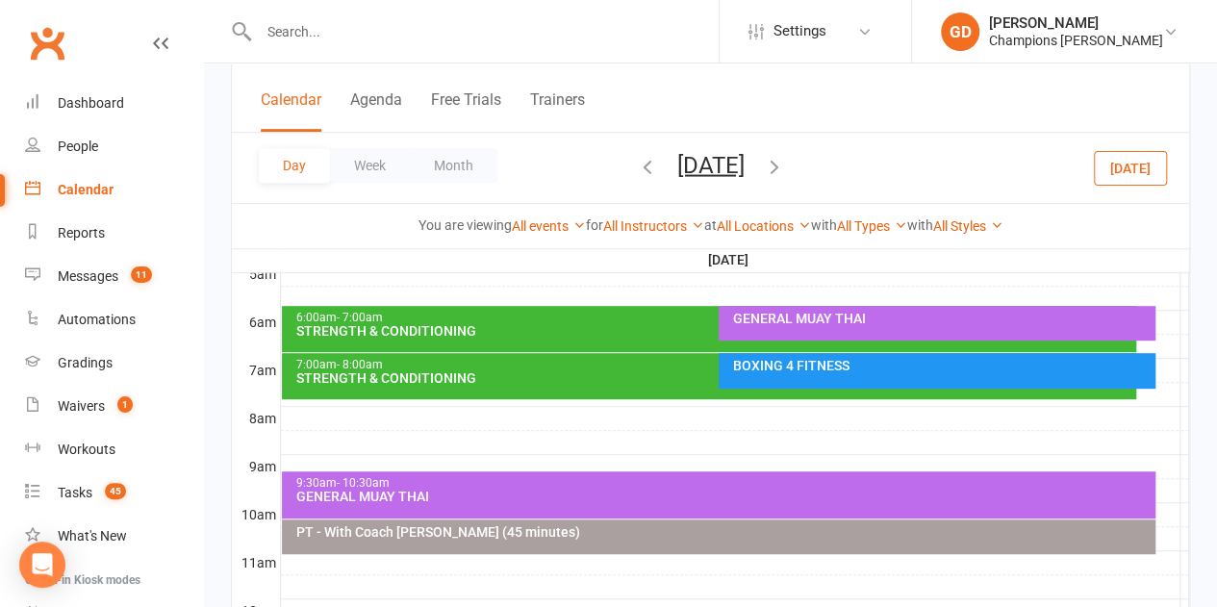
click at [785, 172] on icon "button" at bounding box center [774, 165] width 21 height 21
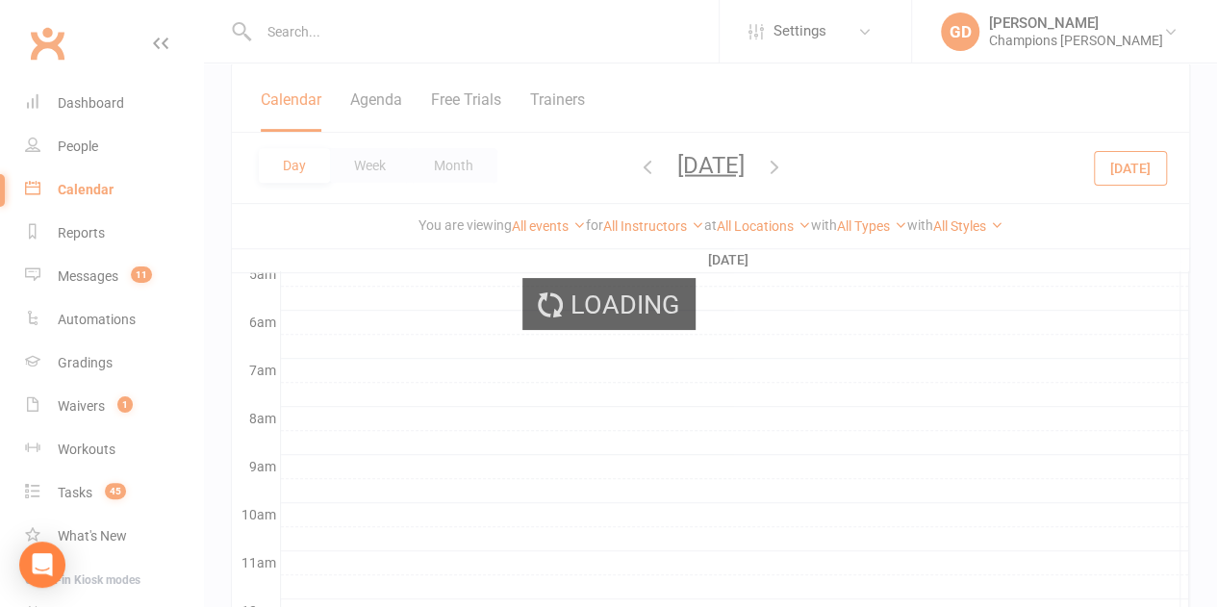
click at [855, 172] on ui-view "Settings Membership Plans Event Templates Appointment Types GD [PERSON_NAME] Ch…" at bounding box center [608, 412] width 1217 height 1554
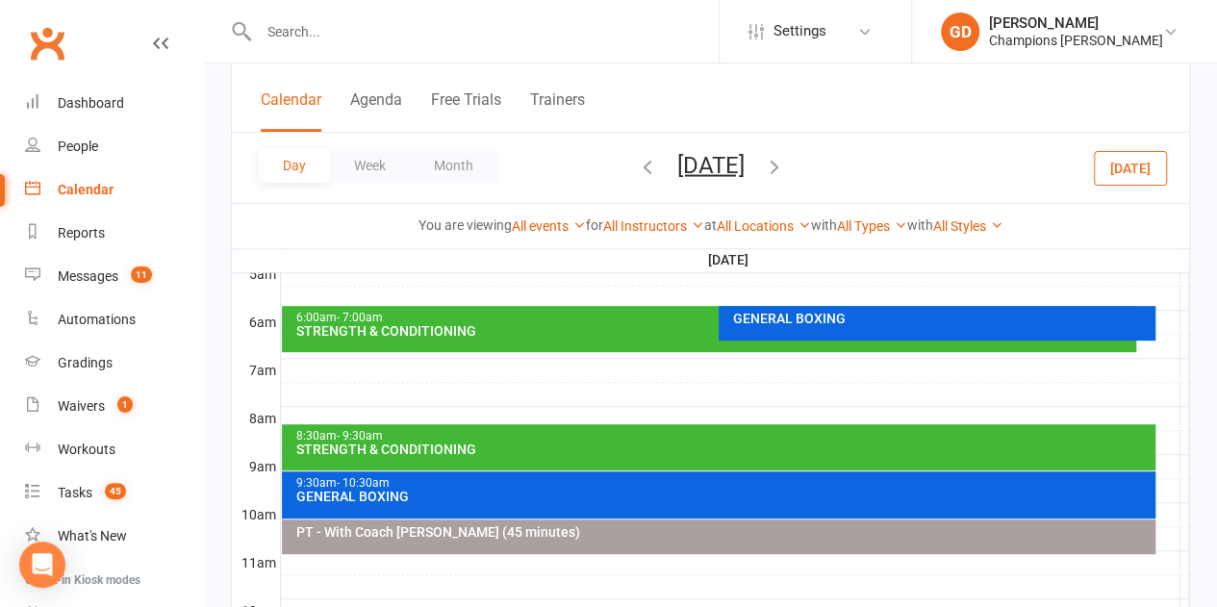
click at [494, 303] on div at bounding box center [735, 298] width 908 height 23
click at [496, 316] on div "6:00am - 7:00am" at bounding box center [713, 318] width 837 height 13
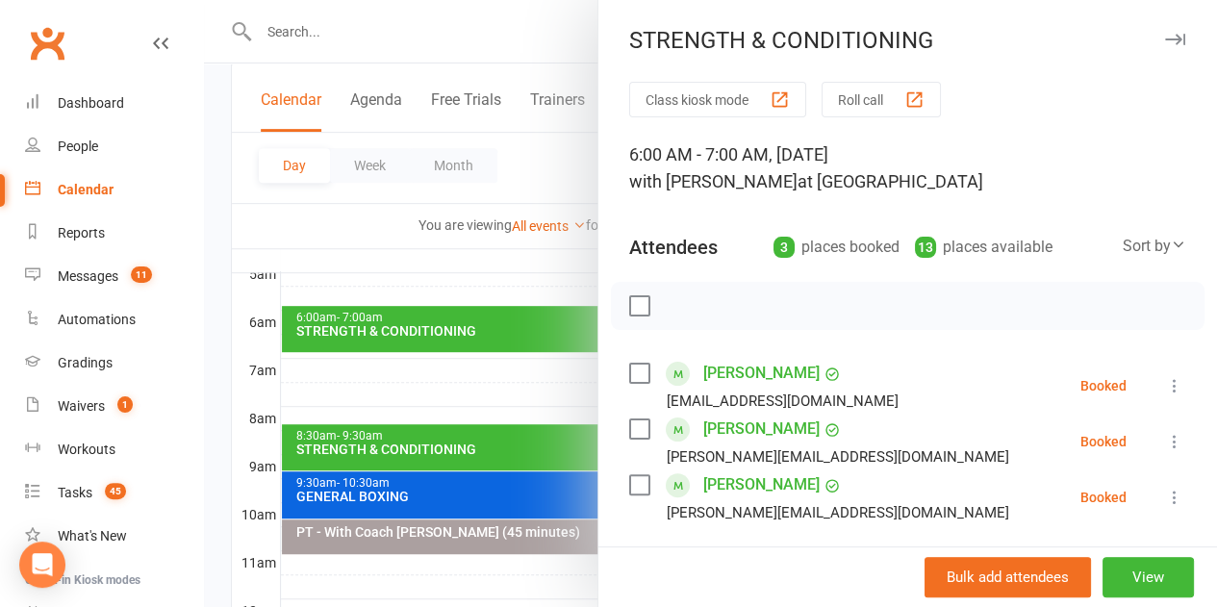
click at [496, 316] on div at bounding box center [710, 303] width 1013 height 607
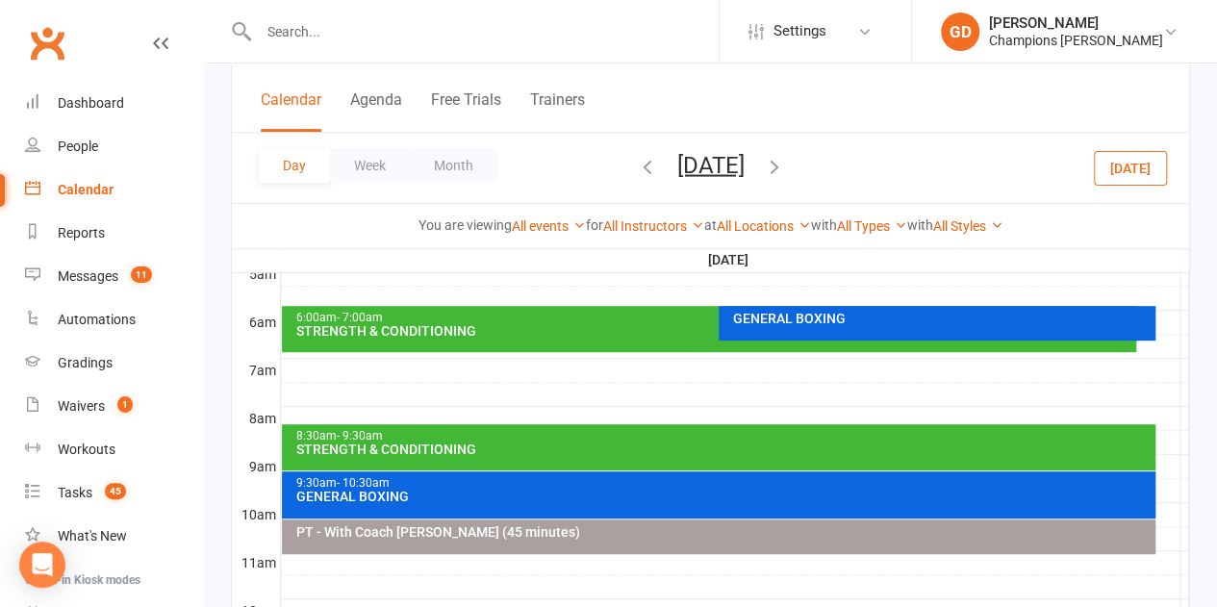
click at [485, 443] on div "STRENGTH & CONDITIONING" at bounding box center [723, 449] width 856 height 13
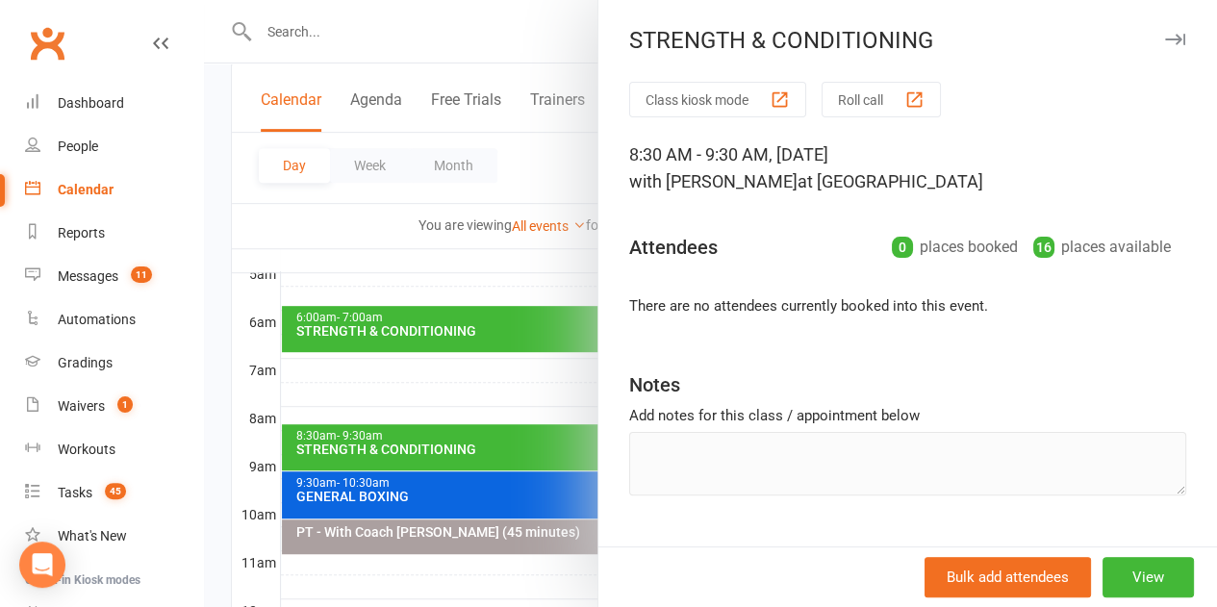
click at [485, 443] on div at bounding box center [710, 303] width 1013 height 607
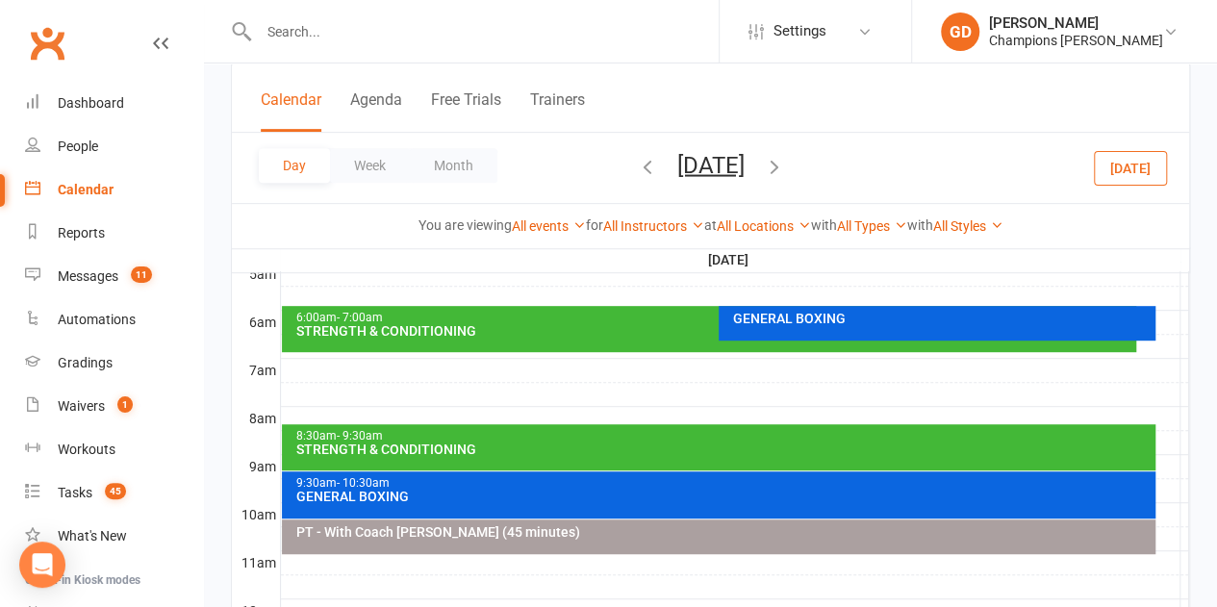
click at [637, 159] on icon "button" at bounding box center [647, 165] width 21 height 21
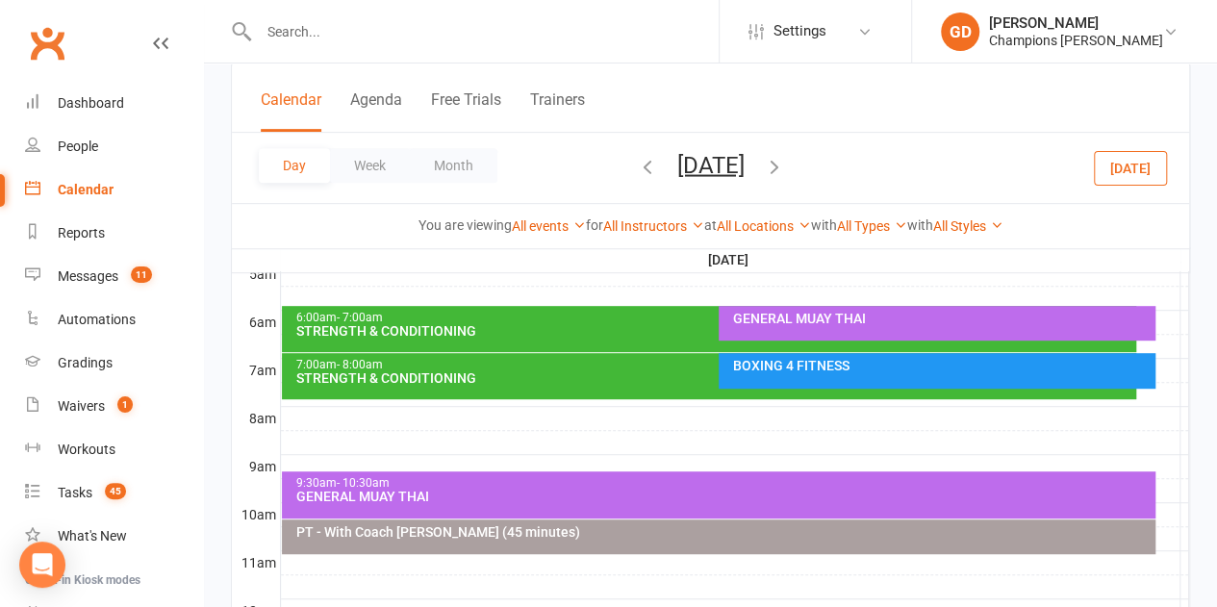
click at [552, 159] on ui-view "Settings Membership Plans Event Templates Appointment Types GD [PERSON_NAME] Ch…" at bounding box center [608, 412] width 1217 height 1554
click at [637, 168] on icon "button" at bounding box center [647, 165] width 21 height 21
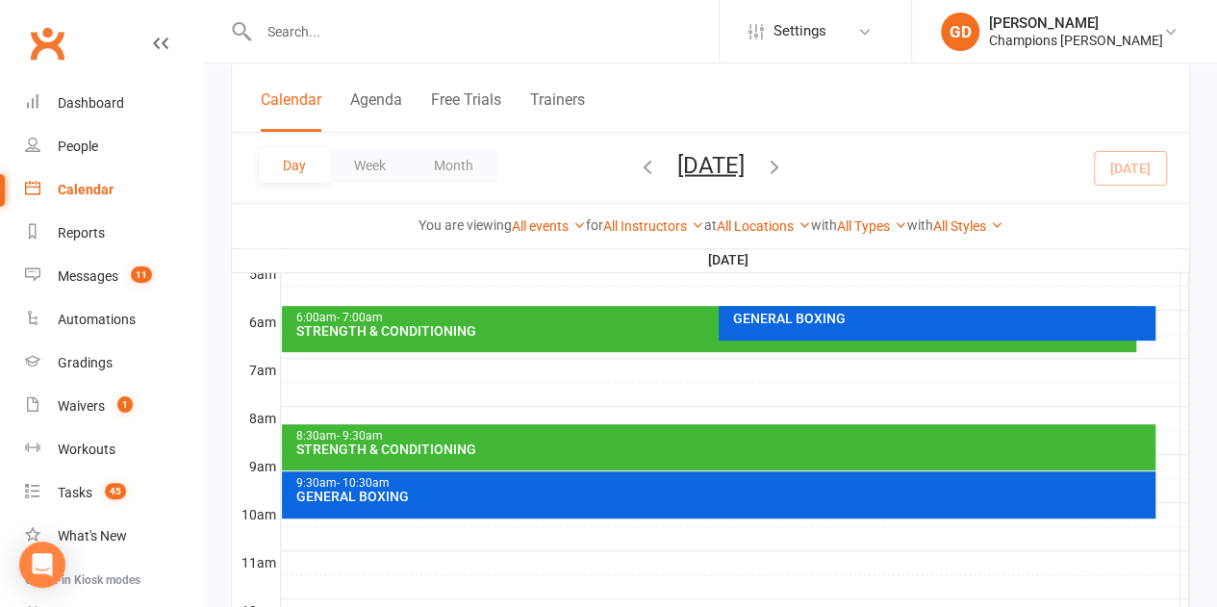
click at [758, 316] on div "GENERAL BOXING" at bounding box center [941, 318] width 419 height 13
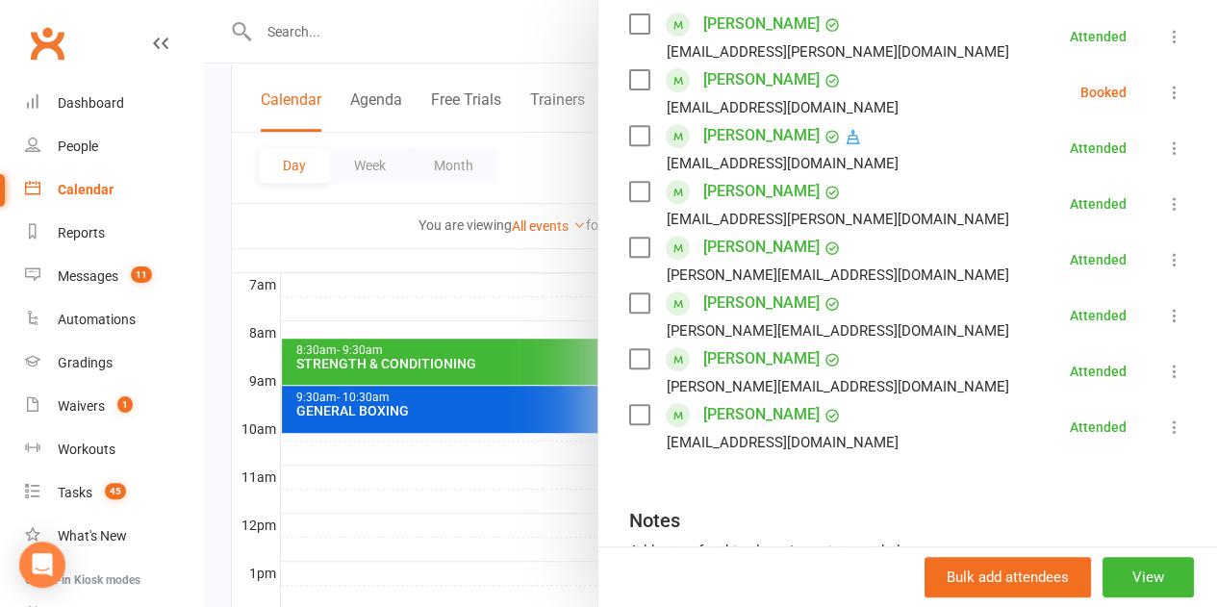
scroll to position [351, 0]
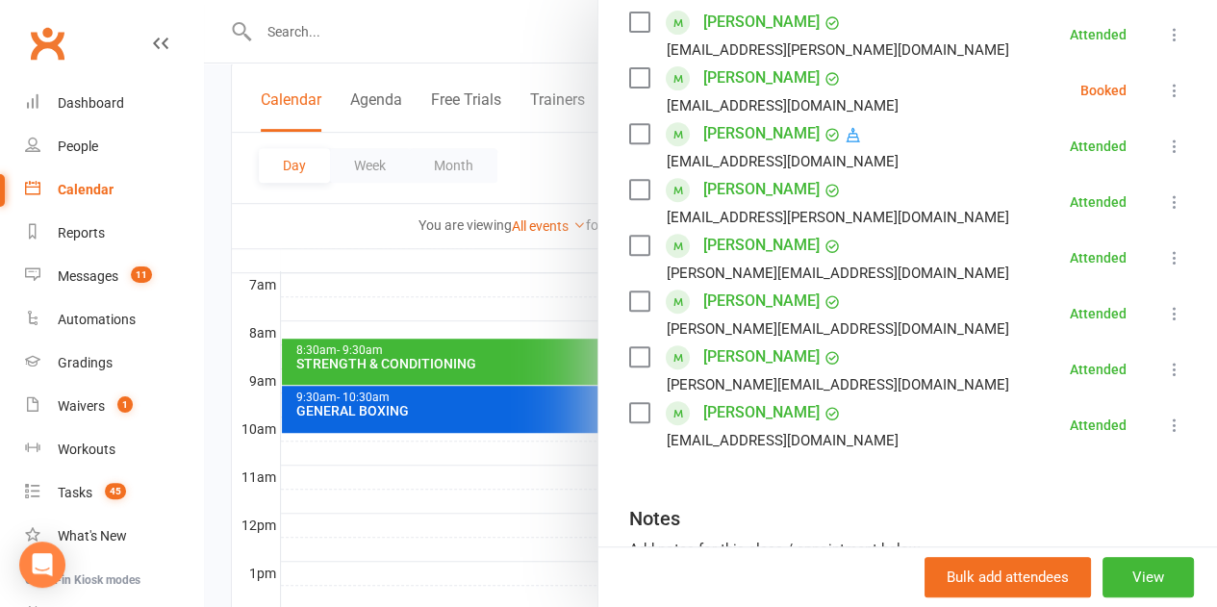
click at [385, 220] on div at bounding box center [710, 303] width 1013 height 607
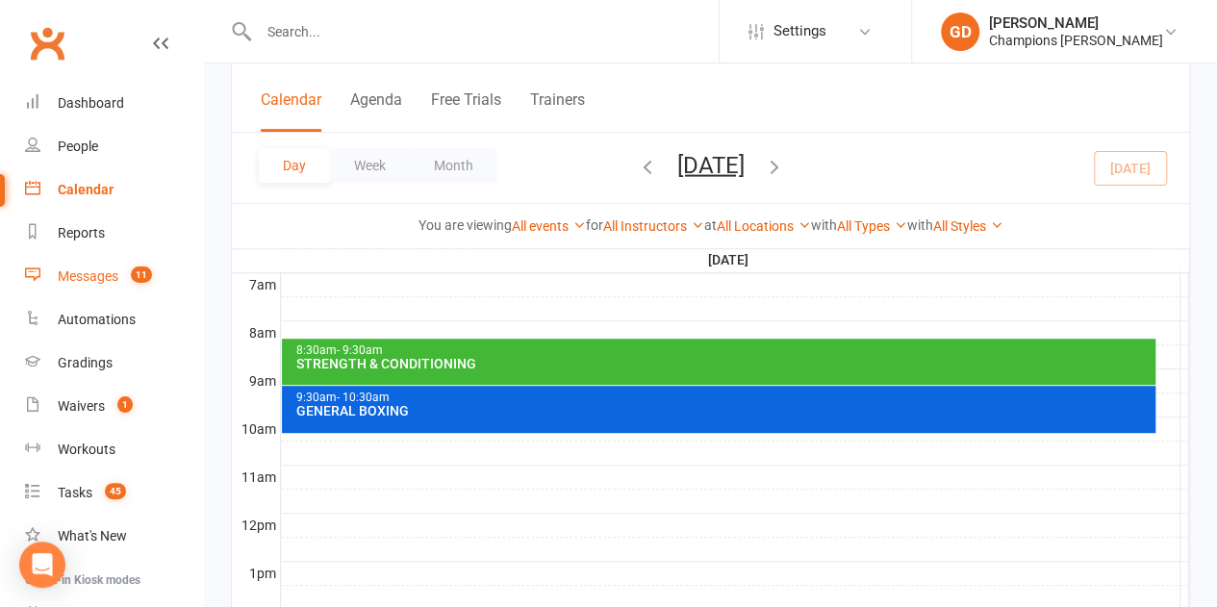
click at [108, 271] on div "Messages" at bounding box center [88, 275] width 61 height 15
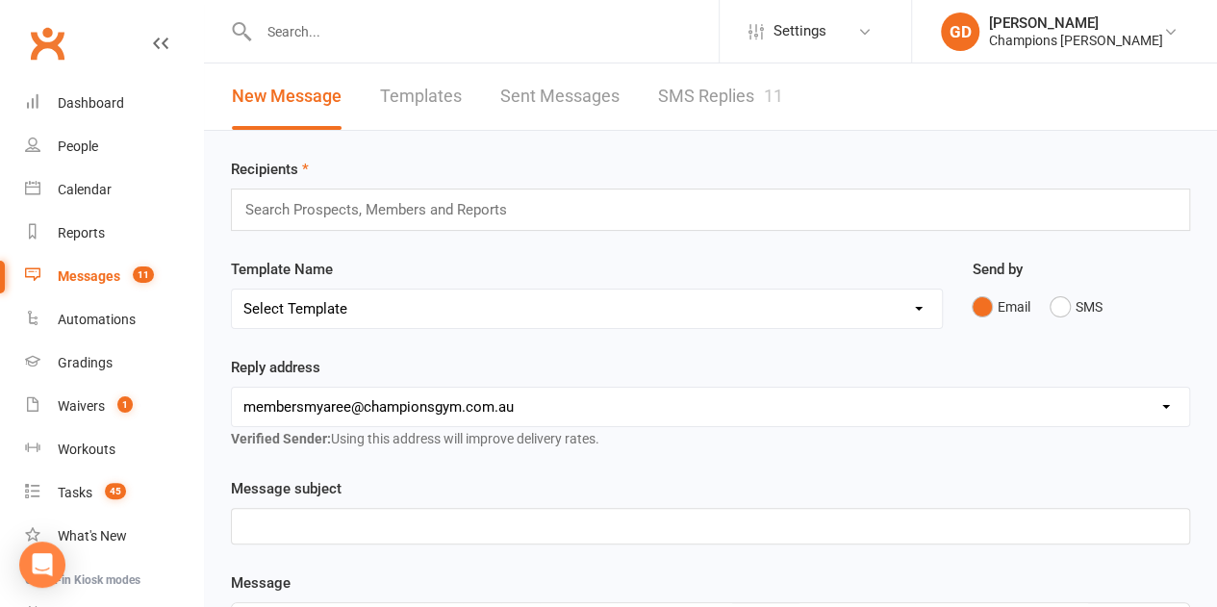
click at [268, 38] on input "text" at bounding box center [486, 31] width 466 height 27
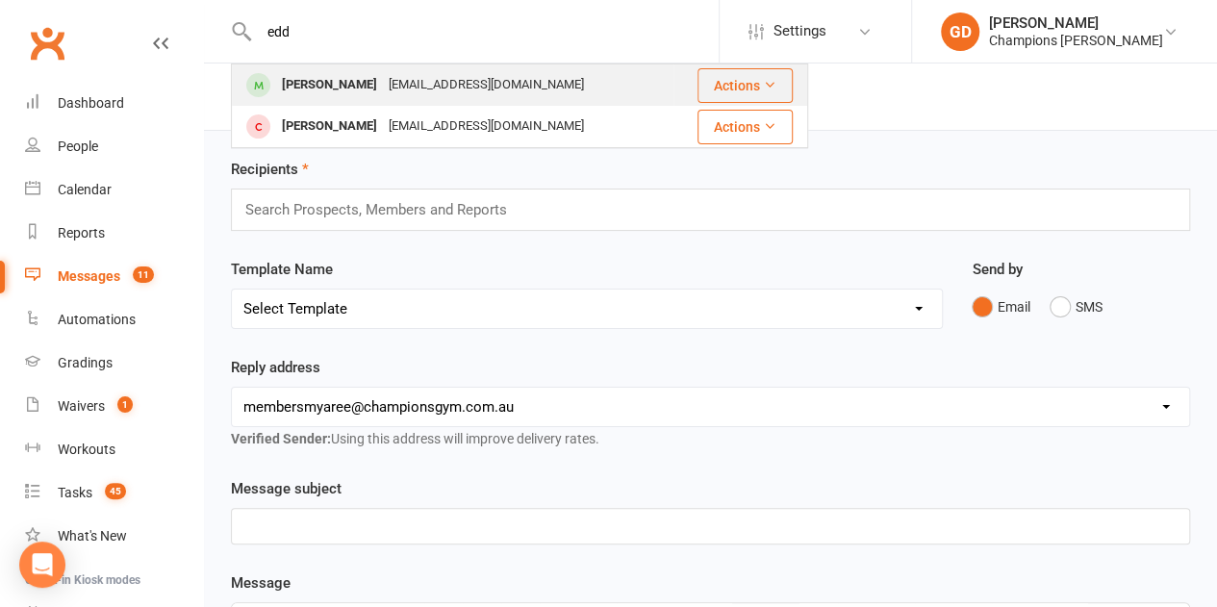
type input "edd"
click at [296, 92] on div "[PERSON_NAME]" at bounding box center [329, 85] width 107 height 28
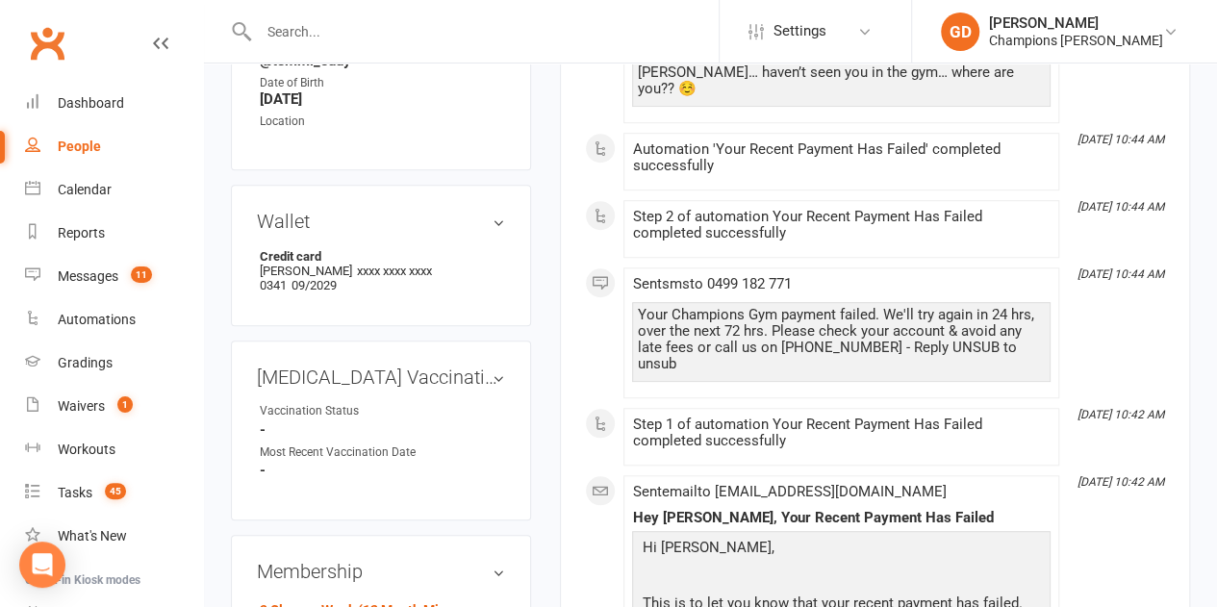
scroll to position [573, 0]
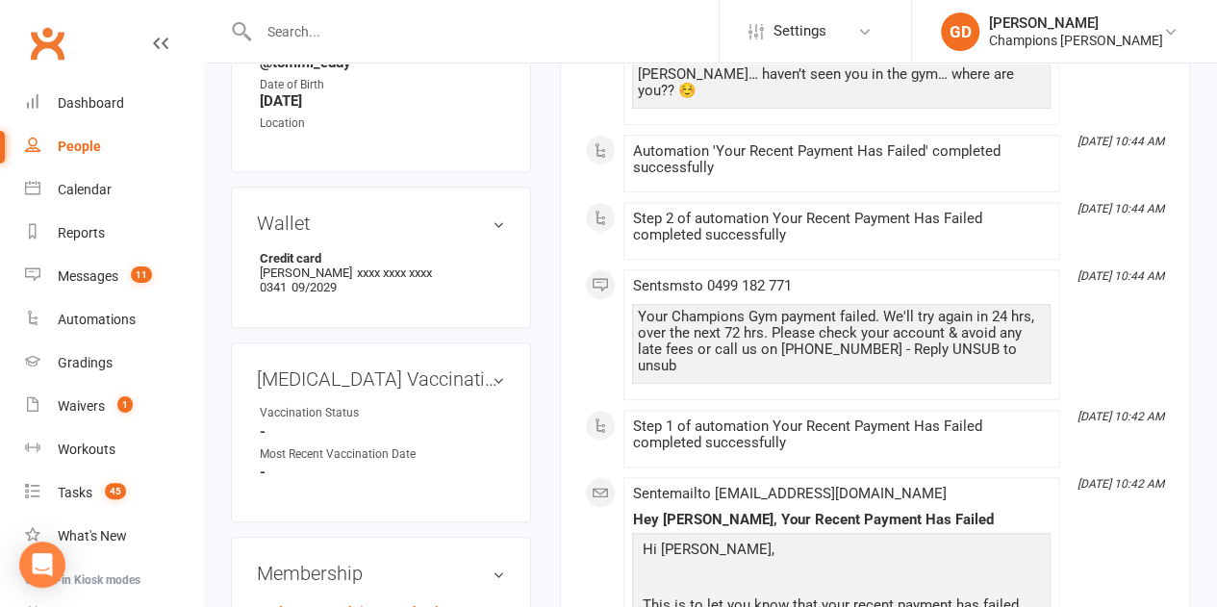
click at [431, 423] on strong "-" at bounding box center [382, 431] width 245 height 17
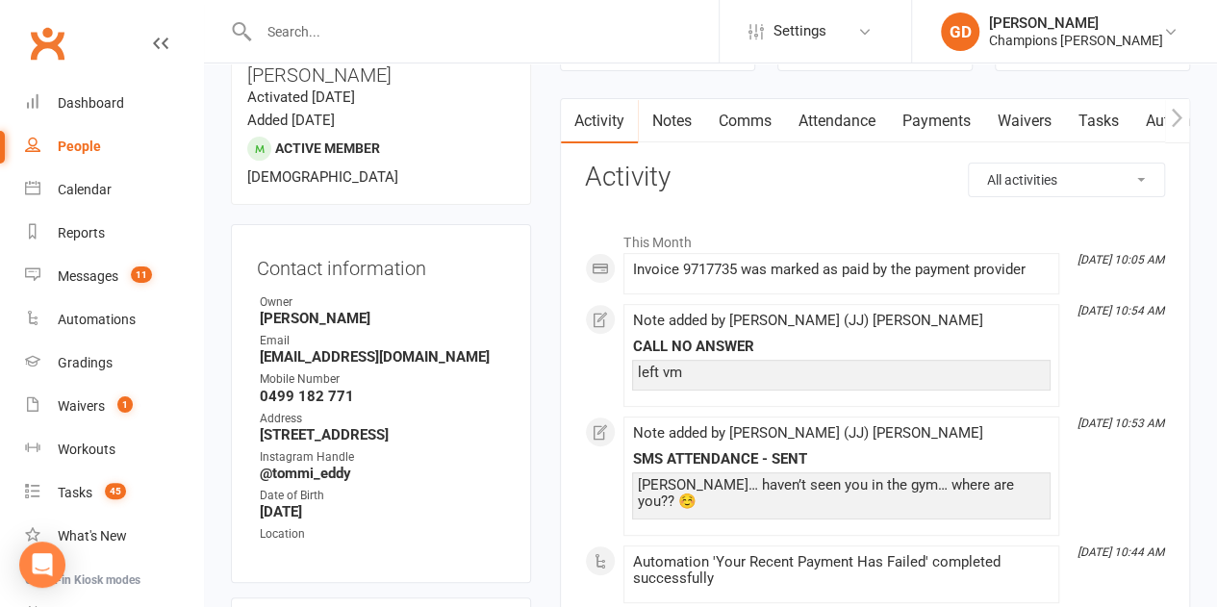
scroll to position [0, 0]
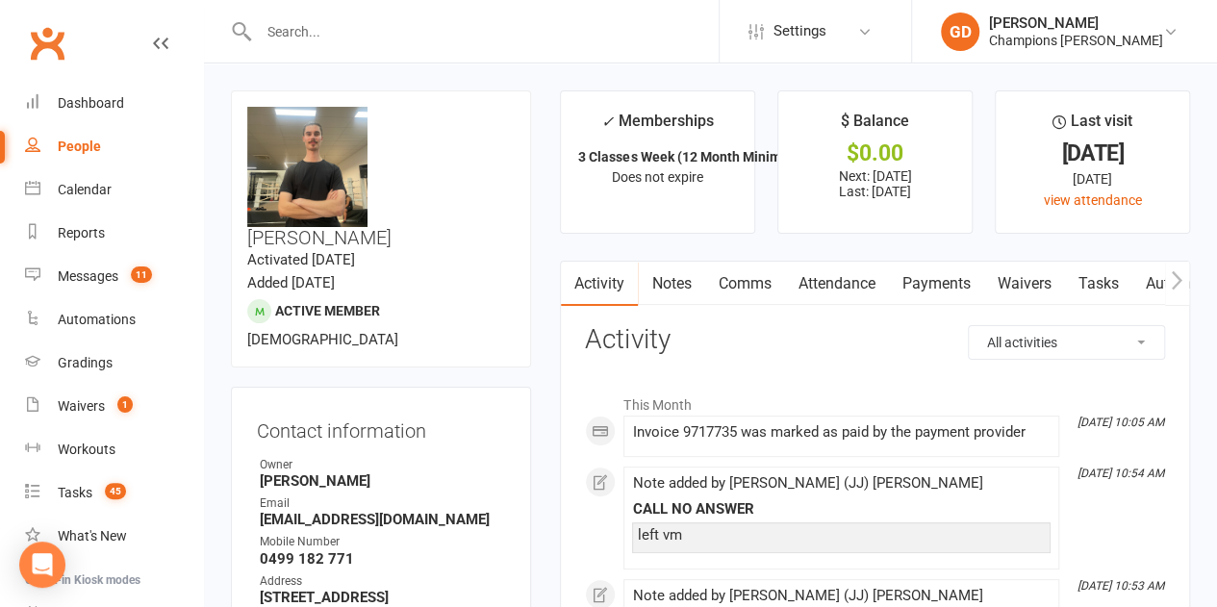
click at [484, 511] on strong "[EMAIL_ADDRESS][DOMAIN_NAME]" at bounding box center [382, 519] width 245 height 17
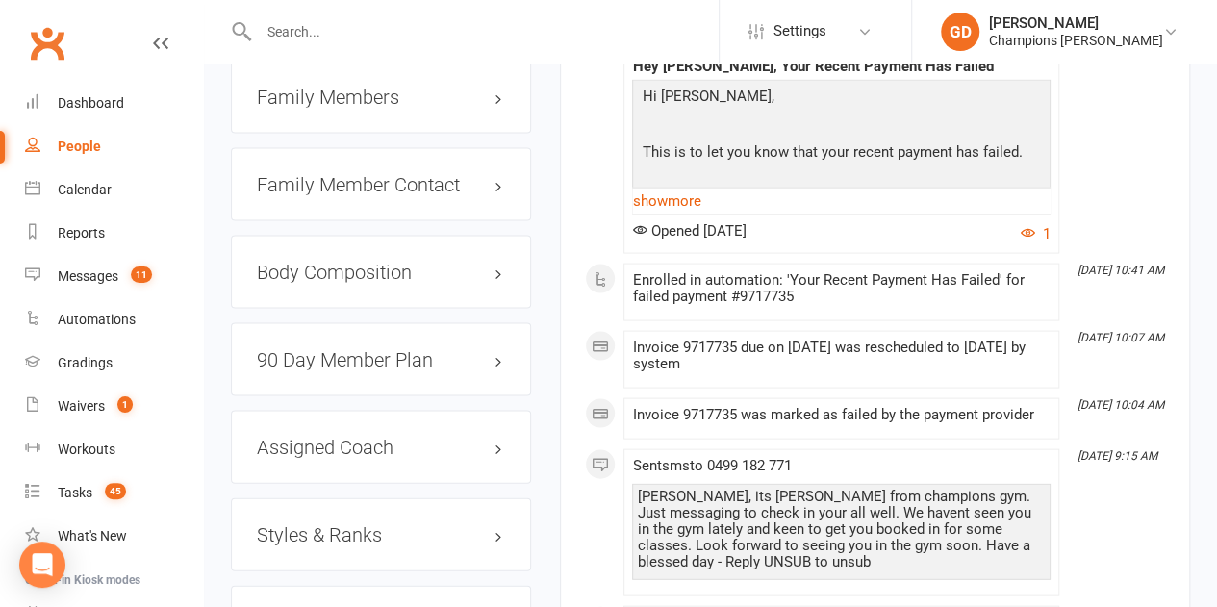
scroll to position [1870, 0]
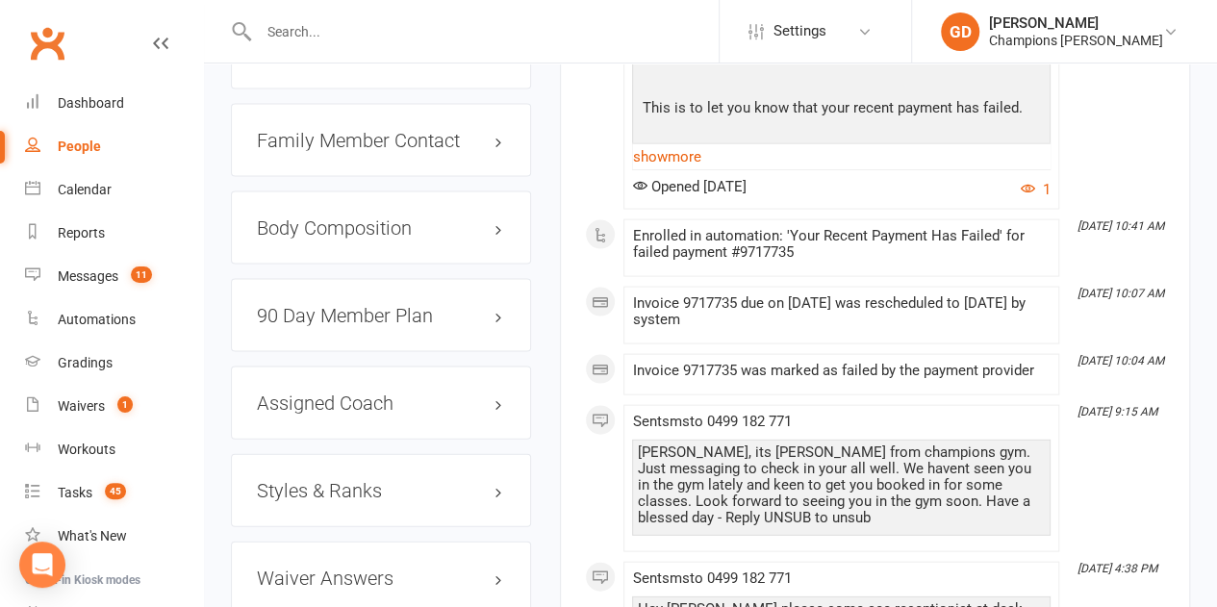
click at [477, 305] on h3 "90 Day Member Plan" at bounding box center [381, 315] width 248 height 21
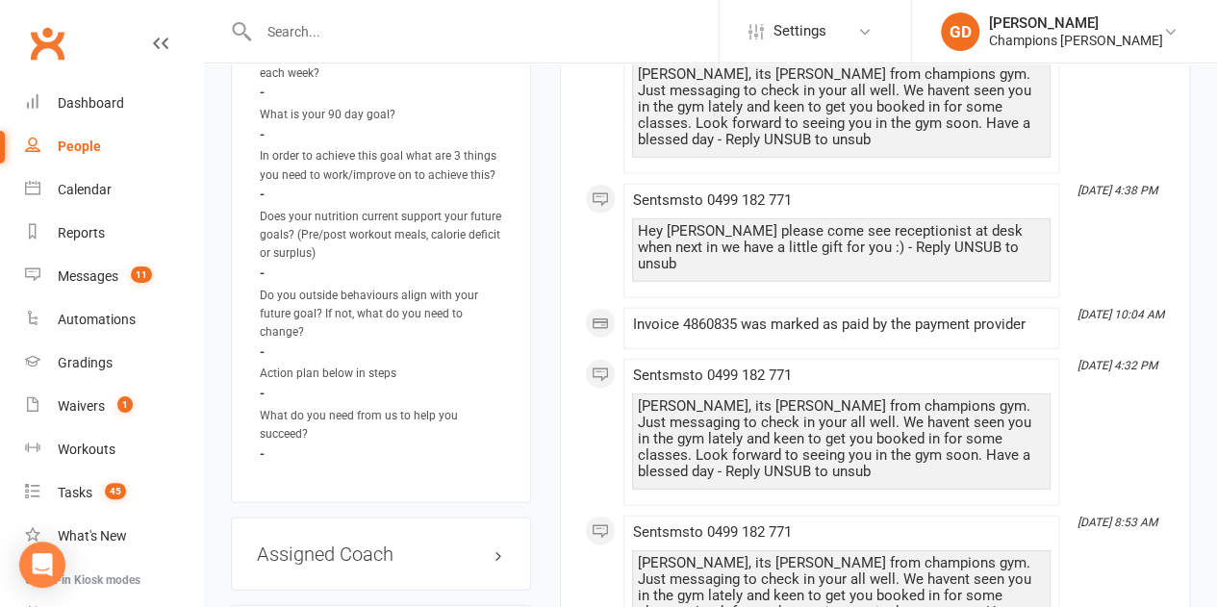
scroll to position [2249, 0]
click at [479, 364] on li "Action plan below in steps -" at bounding box center [381, 382] width 248 height 37
click at [476, 286] on li "Do you outside behaviours align with your future goal? If not, what do you need…" at bounding box center [381, 323] width 248 height 74
click at [456, 286] on li "Do you outside behaviours align with your future goal? If not, what do you need…" at bounding box center [381, 323] width 248 height 74
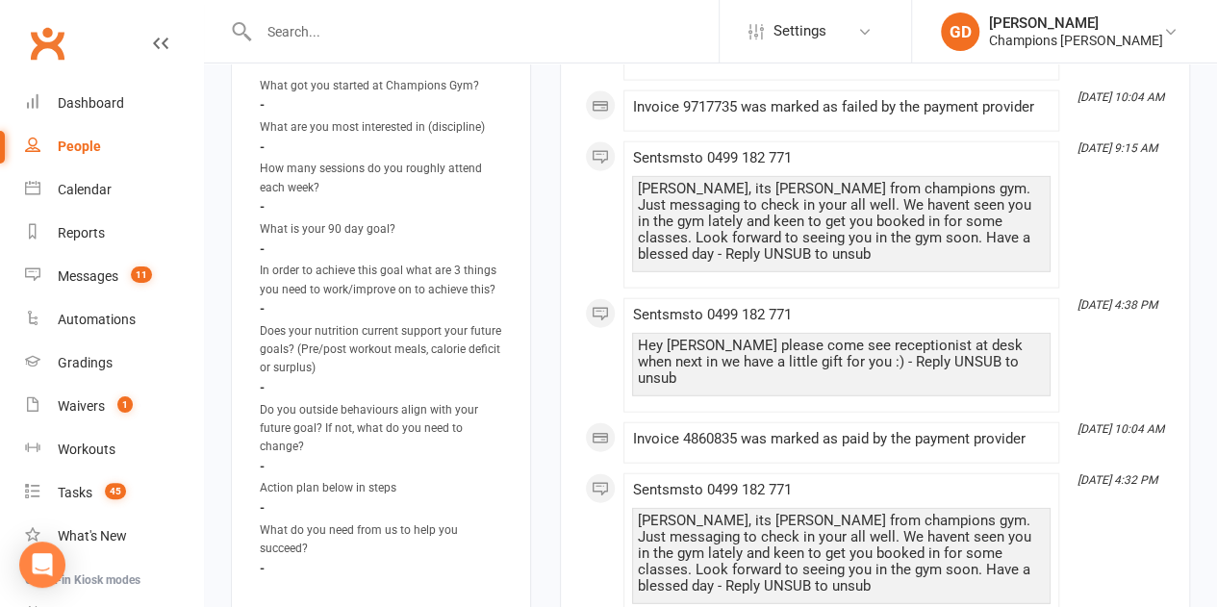
click at [395, 322] on li "Does your nutrition current support your future goals? (Pre/post workout meals,…" at bounding box center [381, 359] width 248 height 74
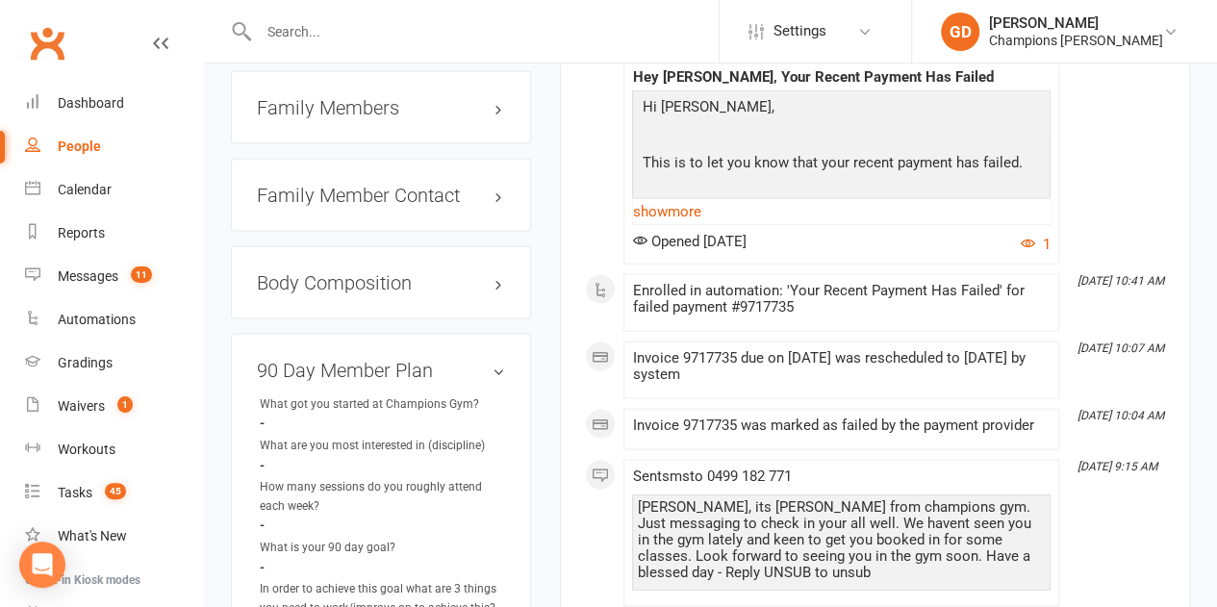
scroll to position [1855, 0]
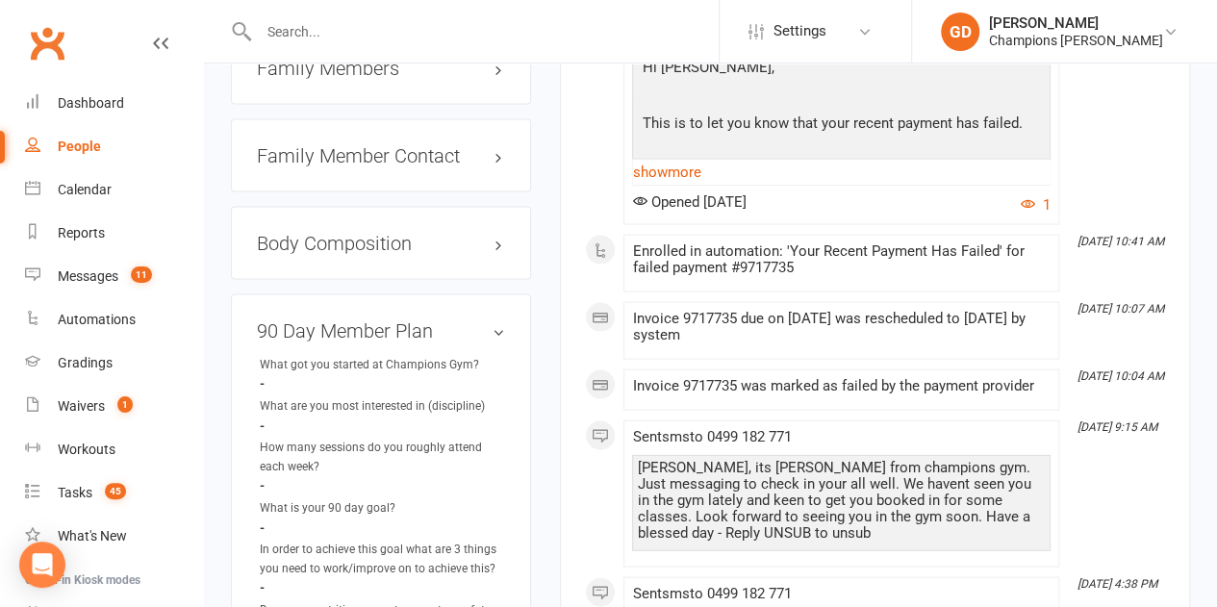
click at [410, 439] on div "How many sessions do you roughly attend each week?" at bounding box center [382, 457] width 245 height 37
click at [419, 356] on ul "What got you started at Champions Gym? - What are you most interested in (disci…" at bounding box center [381, 606] width 248 height 500
click at [494, 294] on div "90 Day Member Plan What got you started at Champions Gym? - What are you most i…" at bounding box center [381, 595] width 300 height 603
click at [468, 320] on h3 "90 Day Member Plan" at bounding box center [381, 330] width 248 height 21
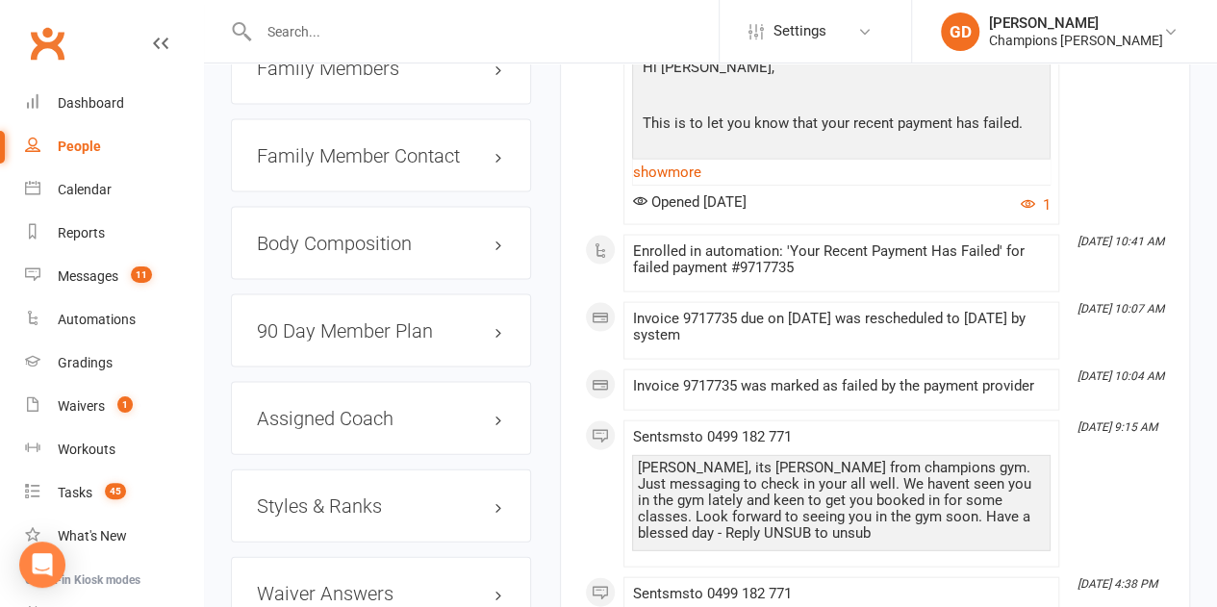
click at [462, 320] on h3 "90 Day Member Plan" at bounding box center [381, 330] width 248 height 21
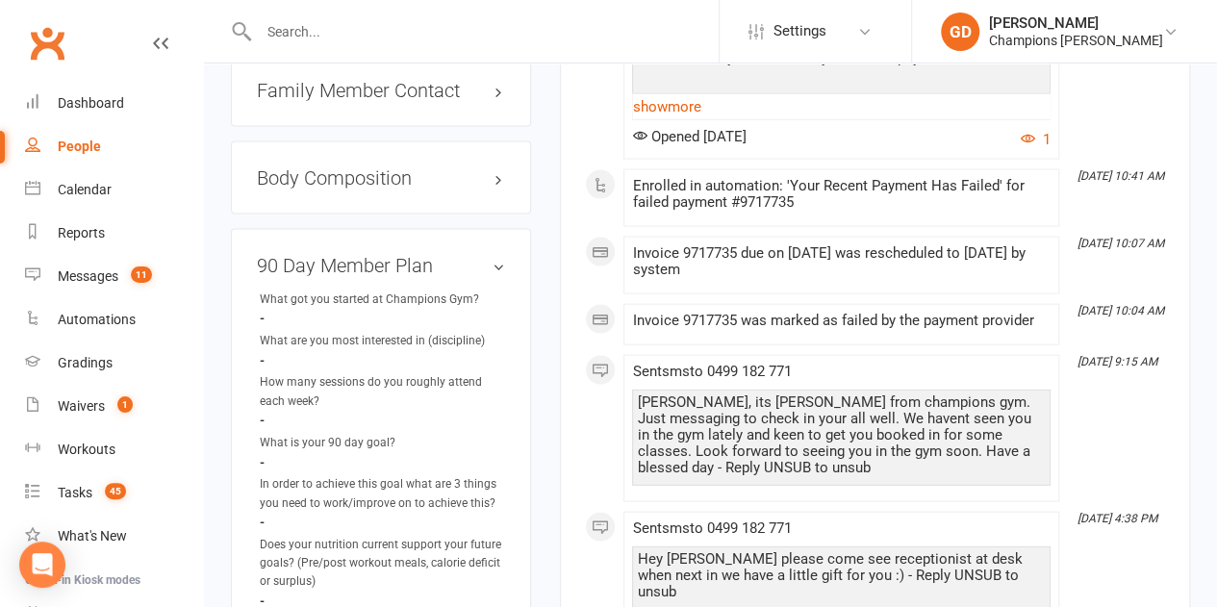
scroll to position [1923, 0]
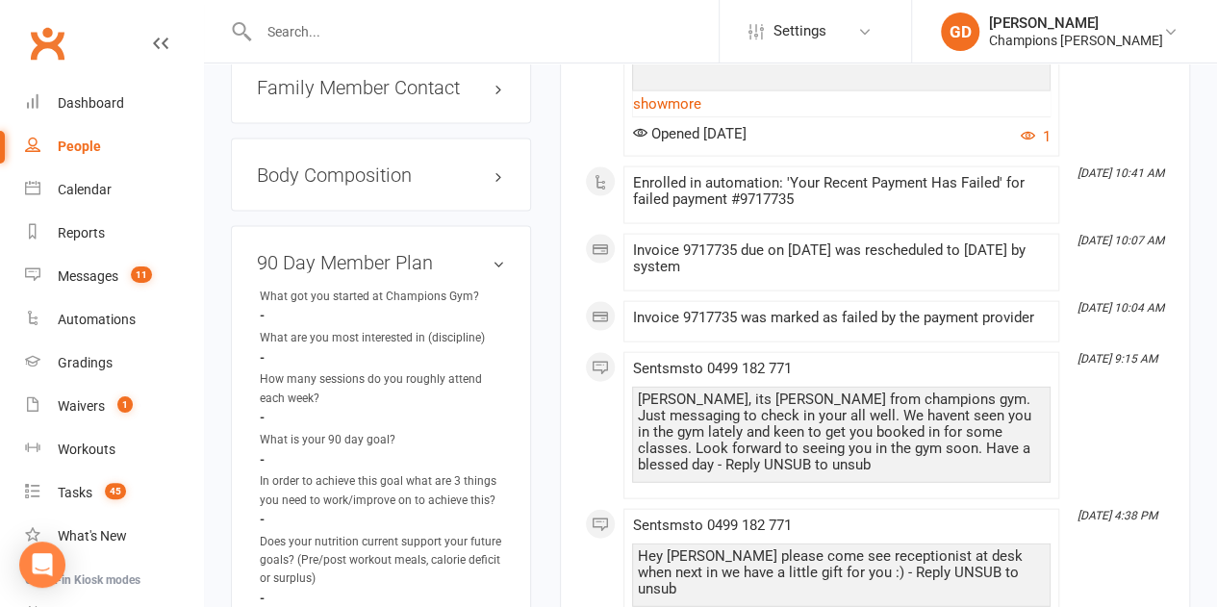
click at [444, 431] on li "What is your 90 day goal? -" at bounding box center [381, 449] width 248 height 37
click at [445, 431] on li "What is your 90 day goal? -" at bounding box center [381, 449] width 248 height 37
click at [495, 252] on h3 "90 Day Member Plan" at bounding box center [381, 262] width 248 height 21
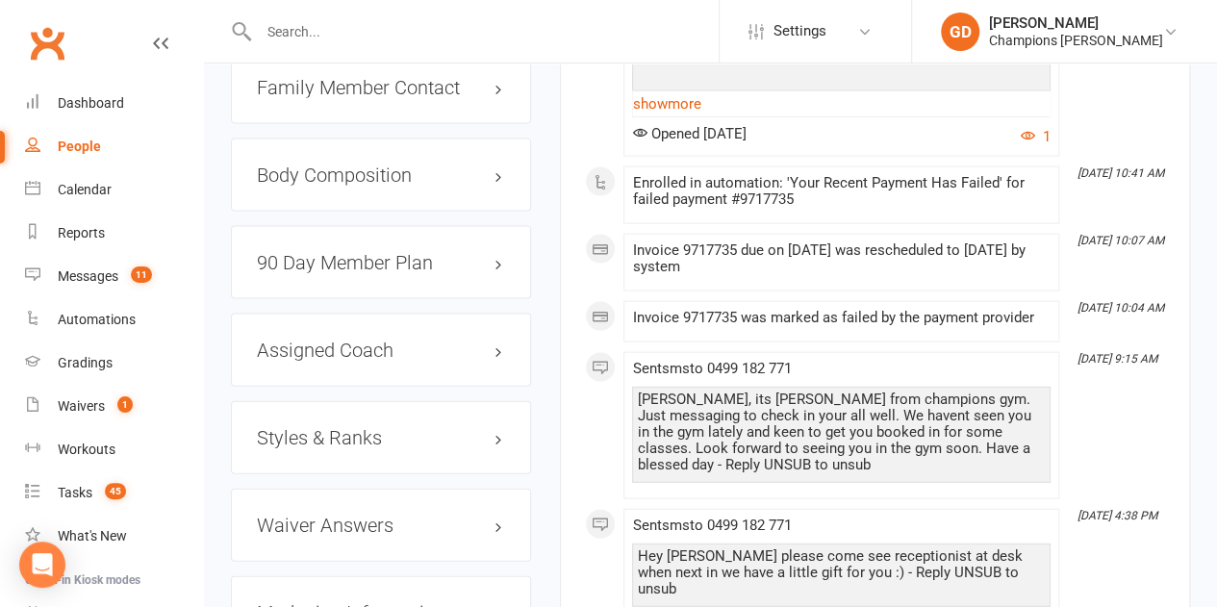
click at [474, 252] on h3 "90 Day Member Plan" at bounding box center [381, 262] width 248 height 21
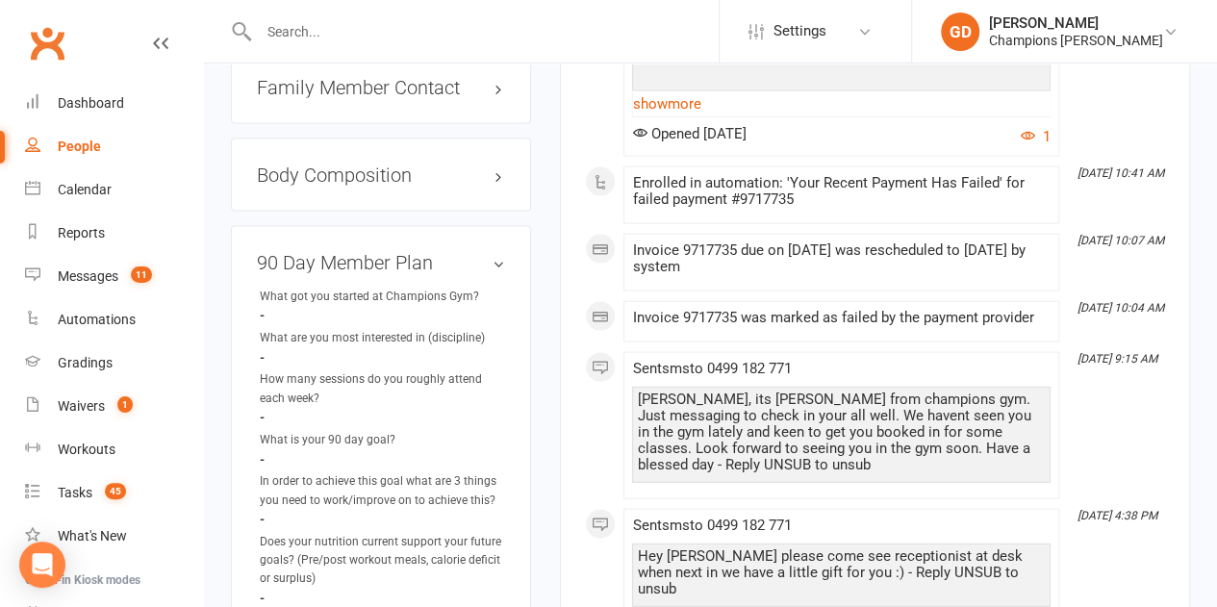
click at [494, 252] on h3 "90 Day Member Plan" at bounding box center [381, 262] width 248 height 21
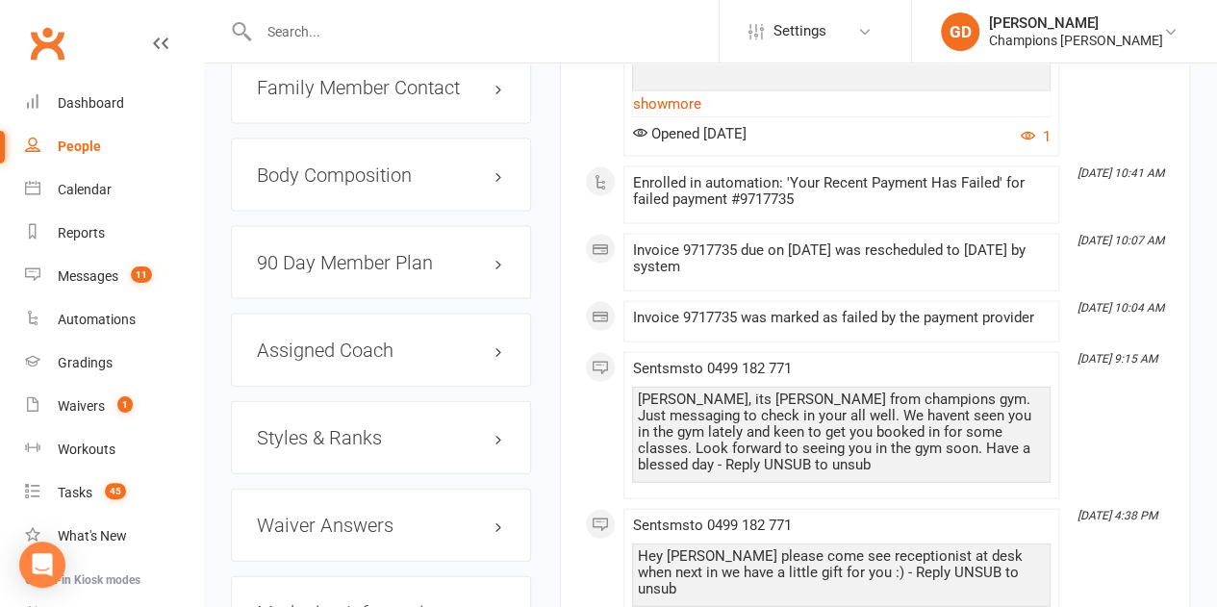
click at [494, 252] on h3 "90 Day Member Plan" at bounding box center [381, 262] width 248 height 21
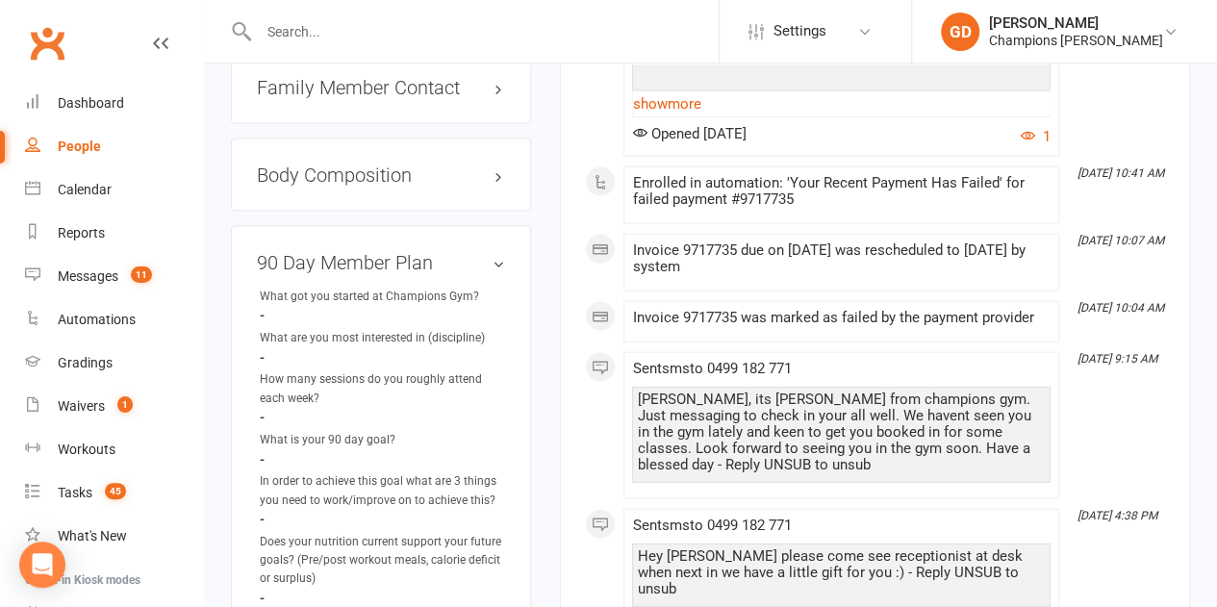
click at [468, 252] on h3 "90 Day Member Plan" at bounding box center [381, 262] width 248 height 21
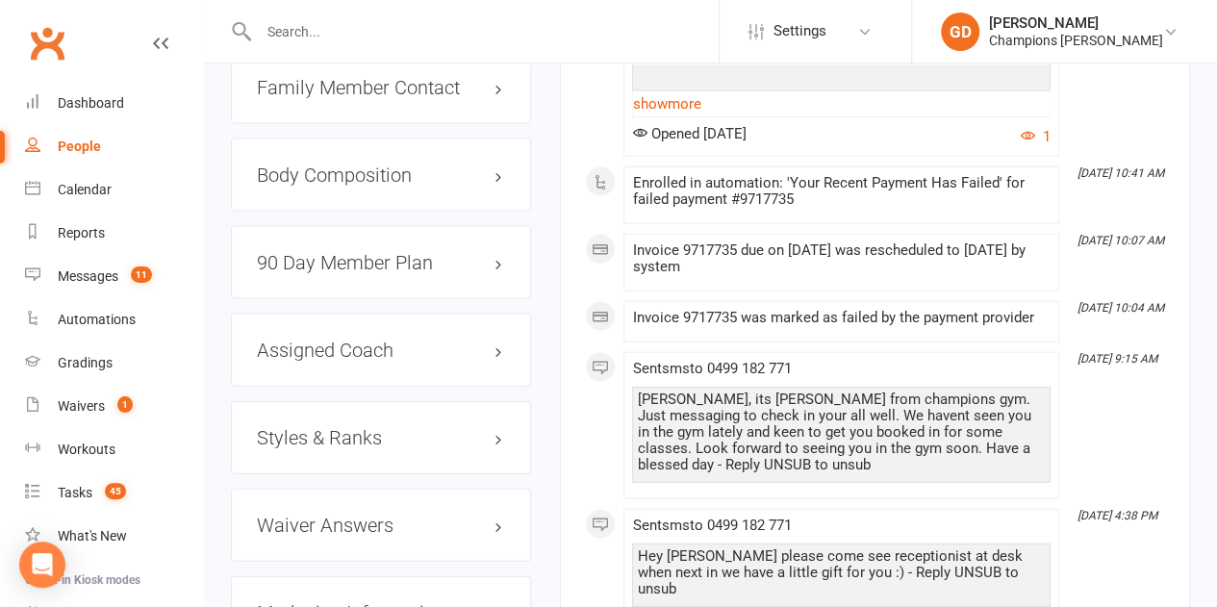
click at [468, 252] on h3 "90 Day Member Plan" at bounding box center [381, 262] width 248 height 21
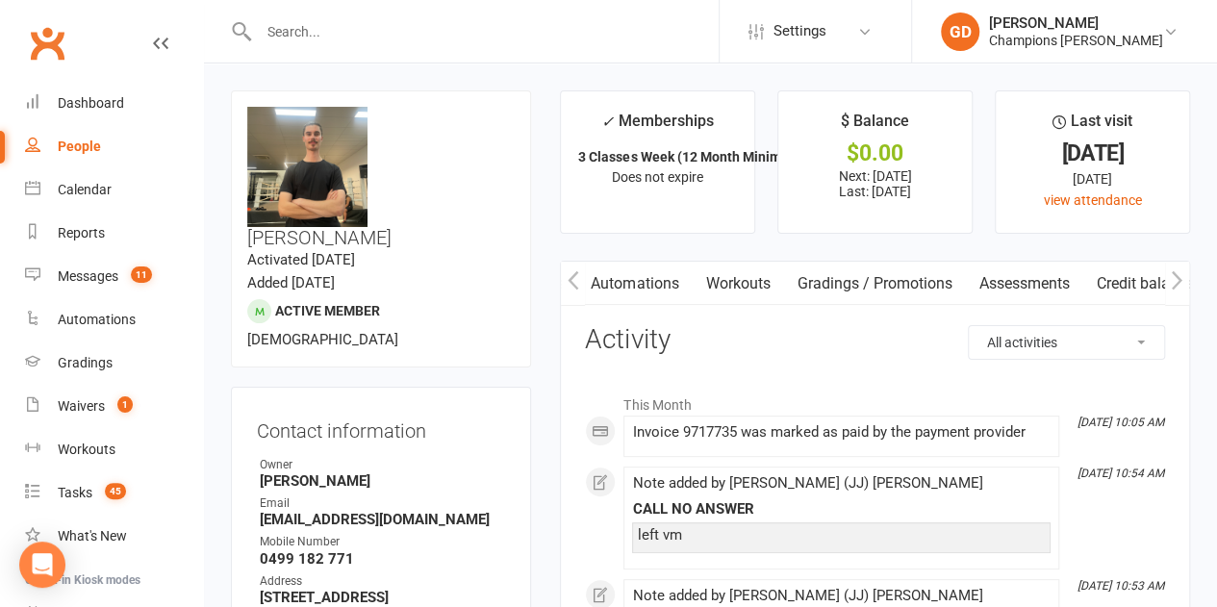
scroll to position [0, 581]
click at [742, 280] on link "Workouts" at bounding box center [719, 284] width 91 height 44
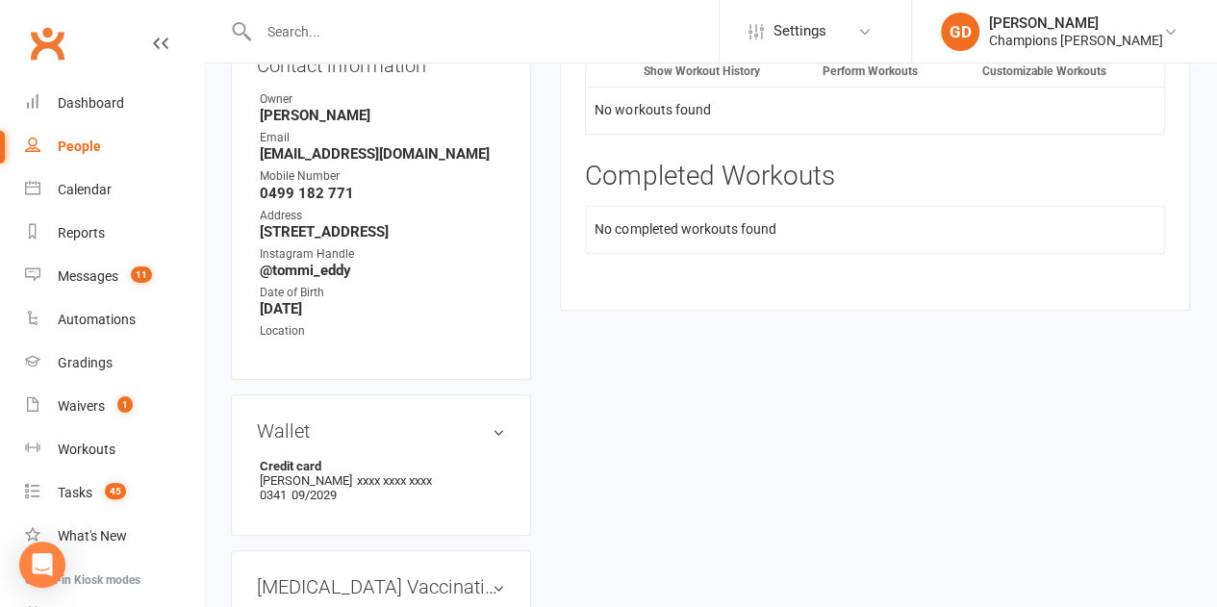
scroll to position [40, 0]
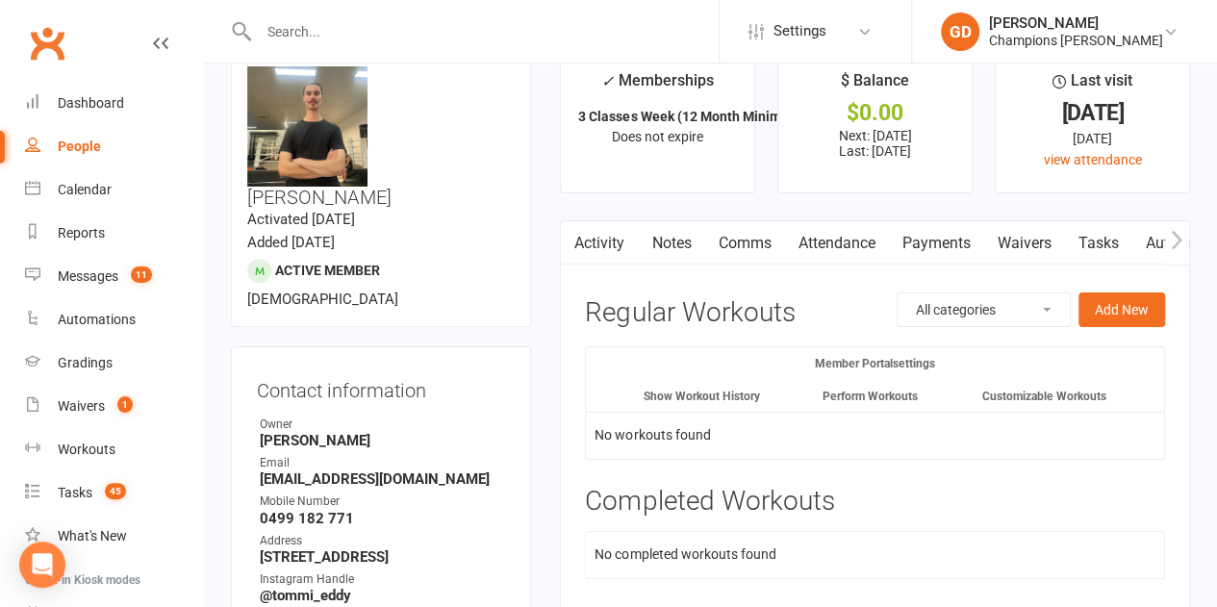
click at [623, 238] on link "Activity" at bounding box center [599, 243] width 77 height 44
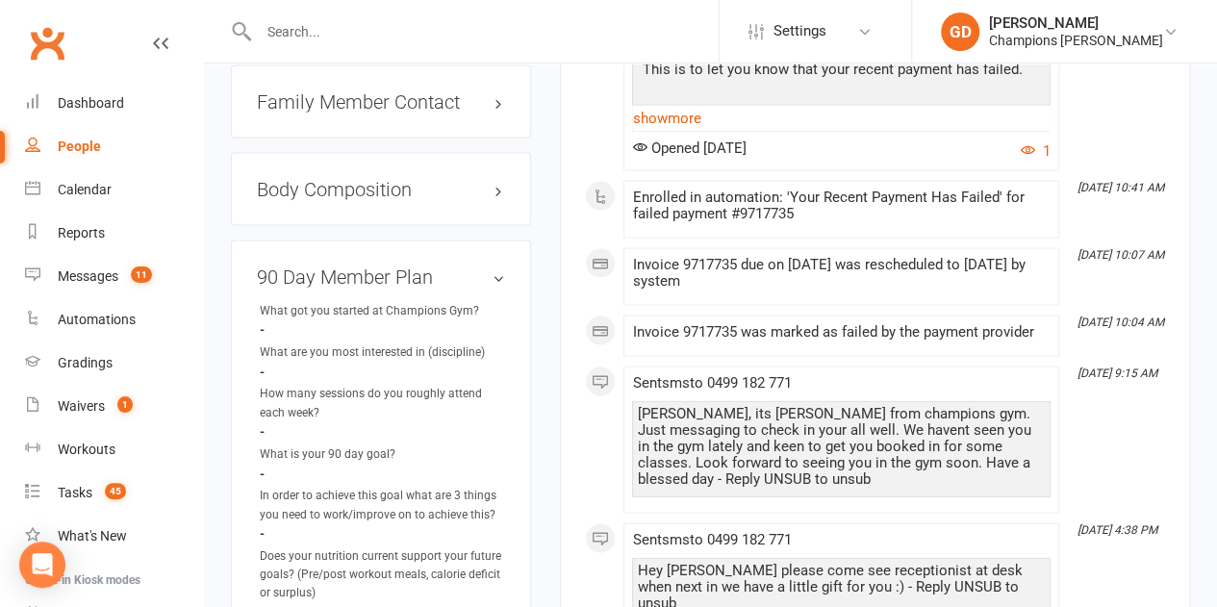
scroll to position [1910, 0]
click at [467, 266] on h3 "90 Day Member Plan" at bounding box center [381, 276] width 248 height 21
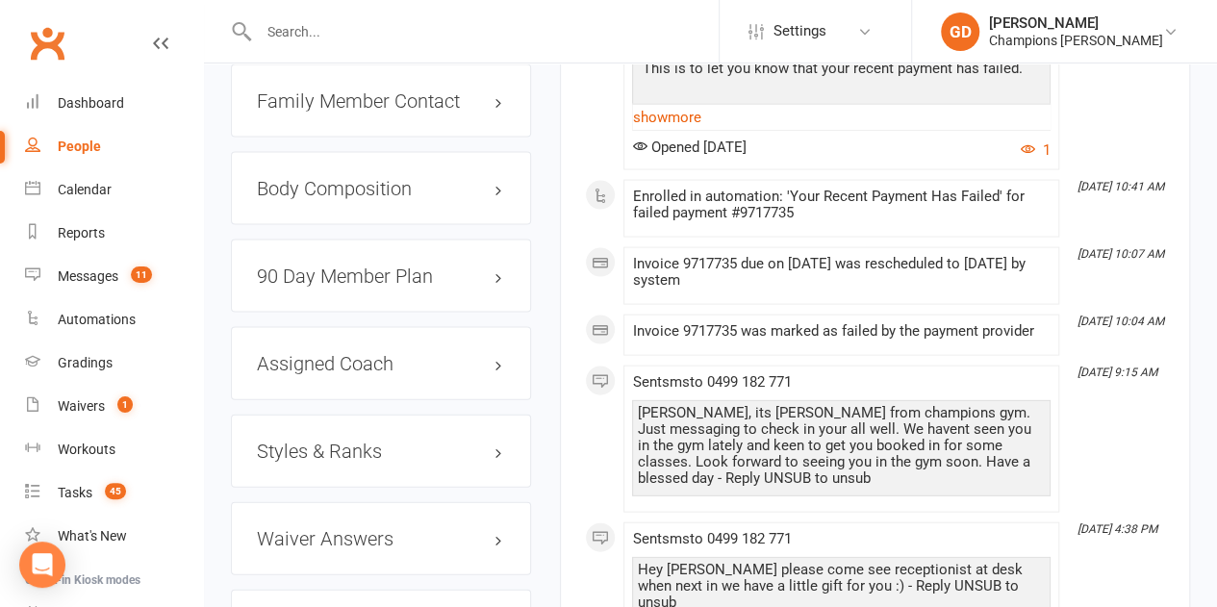
click at [467, 266] on h3 "90 Day Member Plan" at bounding box center [381, 276] width 248 height 21
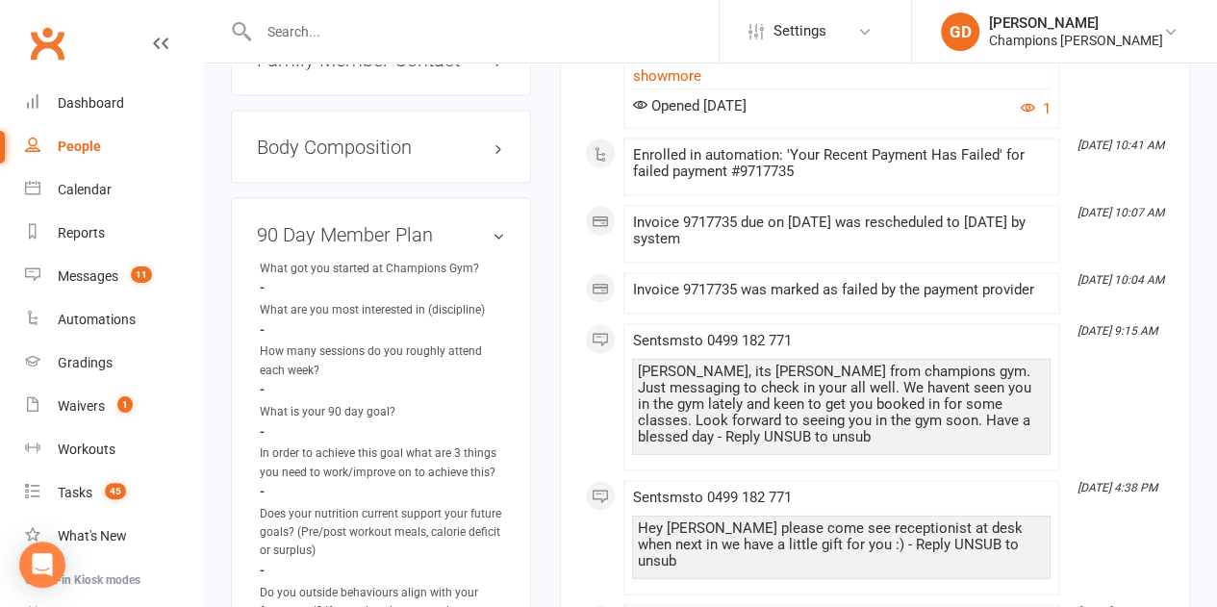
scroll to position [1950, 0]
click at [317, 18] on input "text" at bounding box center [486, 31] width 466 height 27
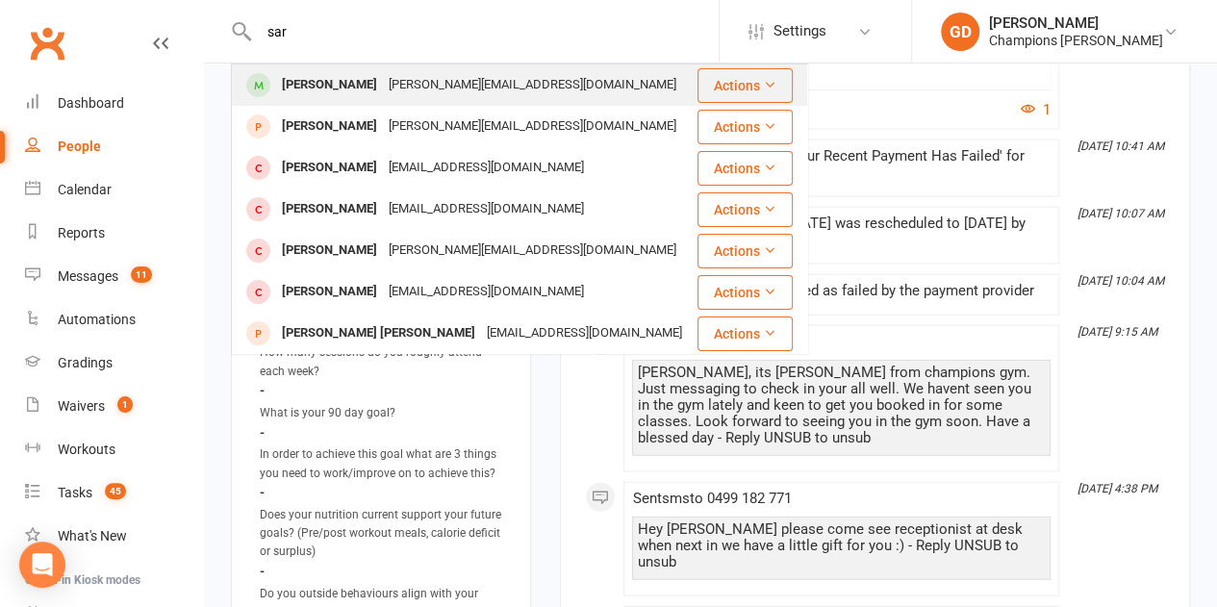
type input "sar"
click at [350, 84] on div "[PERSON_NAME]" at bounding box center [329, 85] width 107 height 28
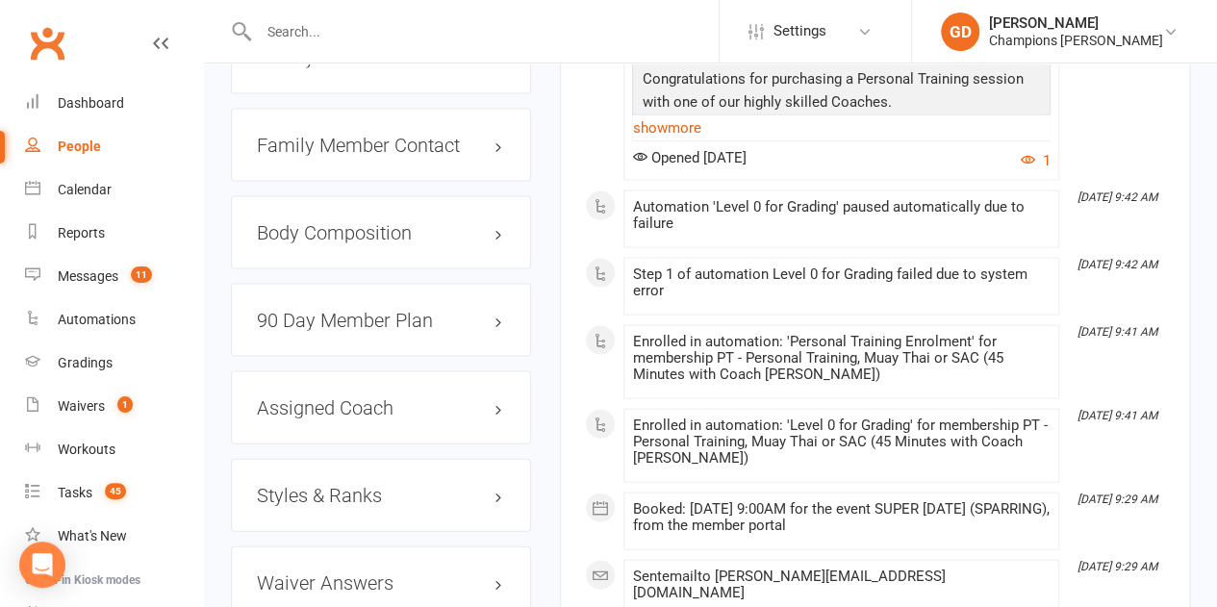
scroll to position [1924, 0]
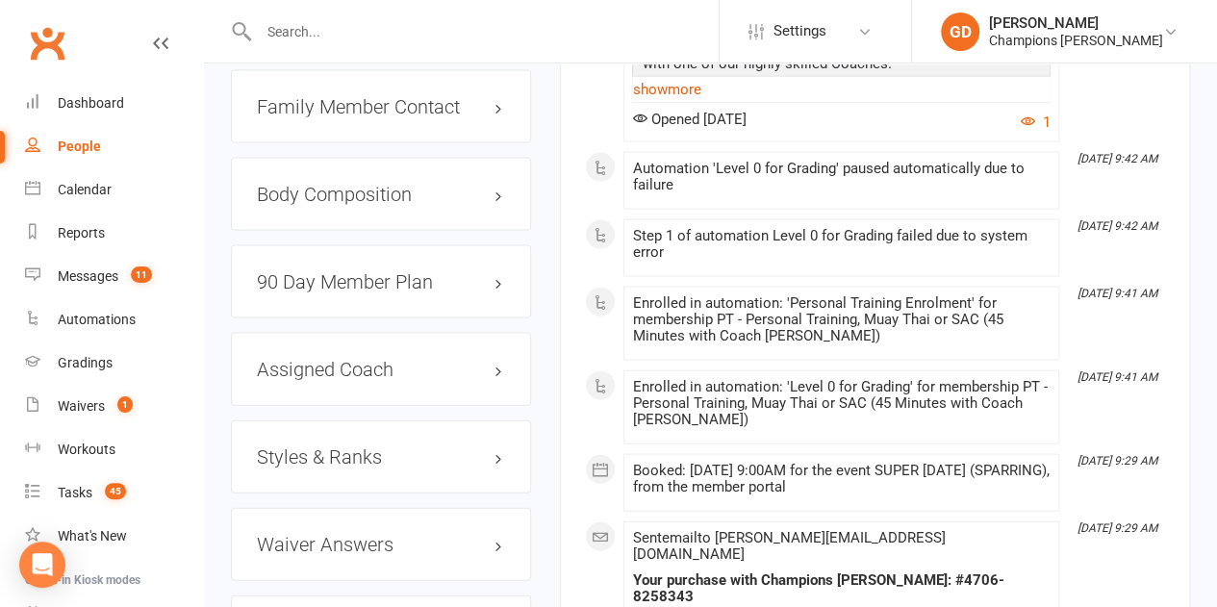
click at [454, 271] on h3 "90 Day Member Plan" at bounding box center [381, 281] width 248 height 21
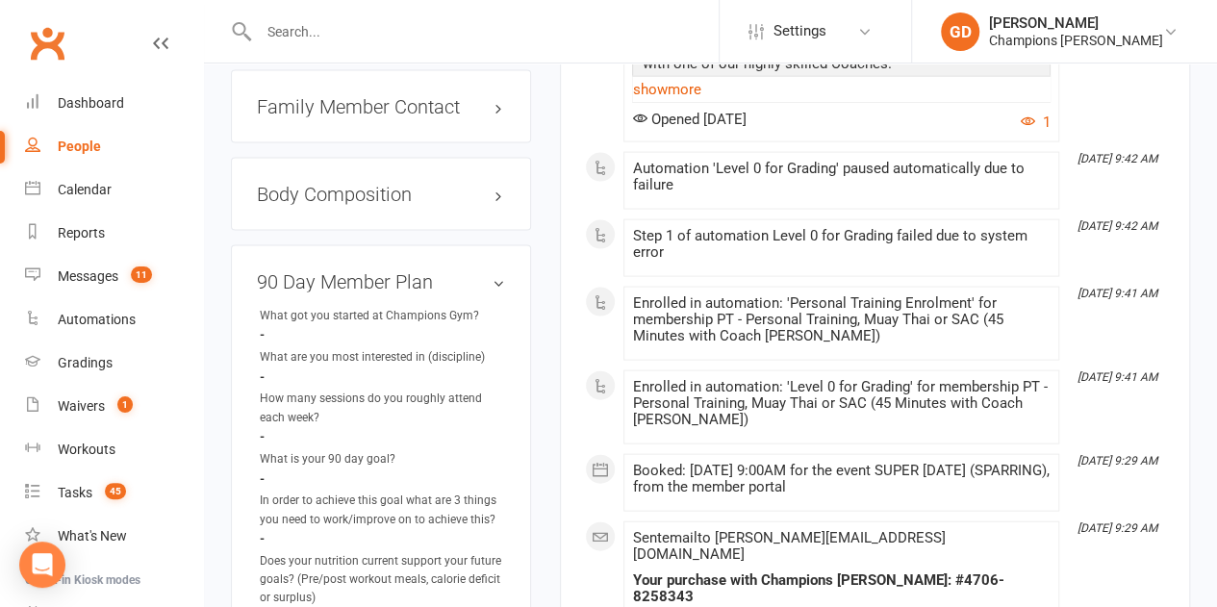
click at [427, 307] on ul "What got you started at Champions Gym? - What are you most interested in (disci…" at bounding box center [381, 557] width 248 height 500
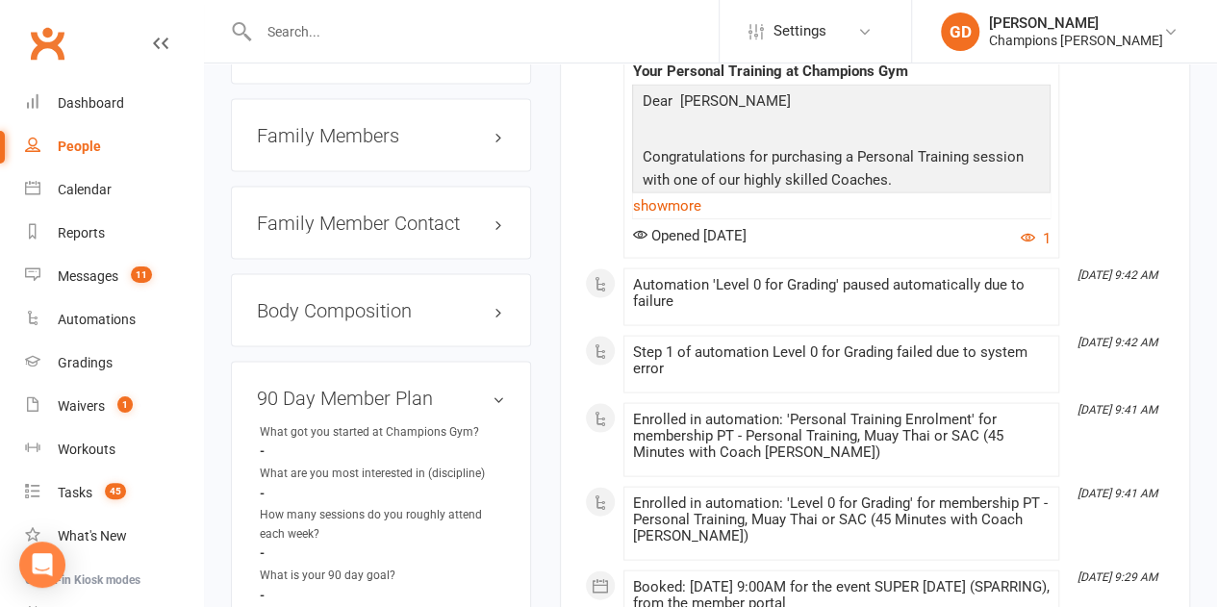
scroll to position [1770, 0]
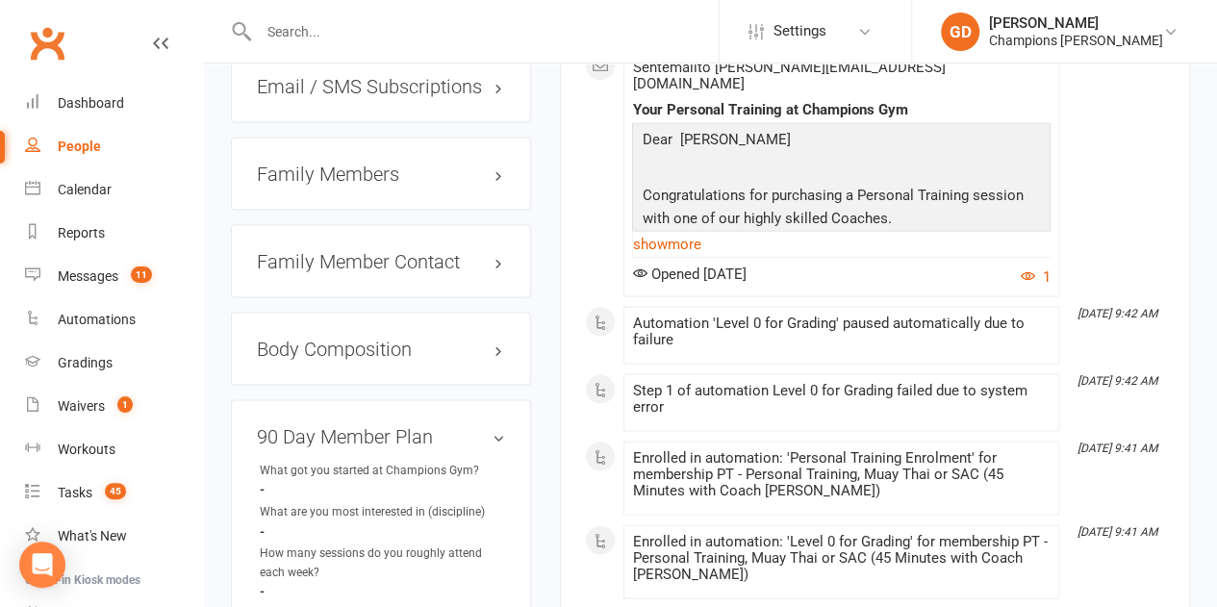
click at [629, 160] on li "[DATE] 9:42 AM Sent email to [PERSON_NAME][EMAIL_ADDRESS][DOMAIN_NAME] Your Per…" at bounding box center [841, 173] width 436 height 246
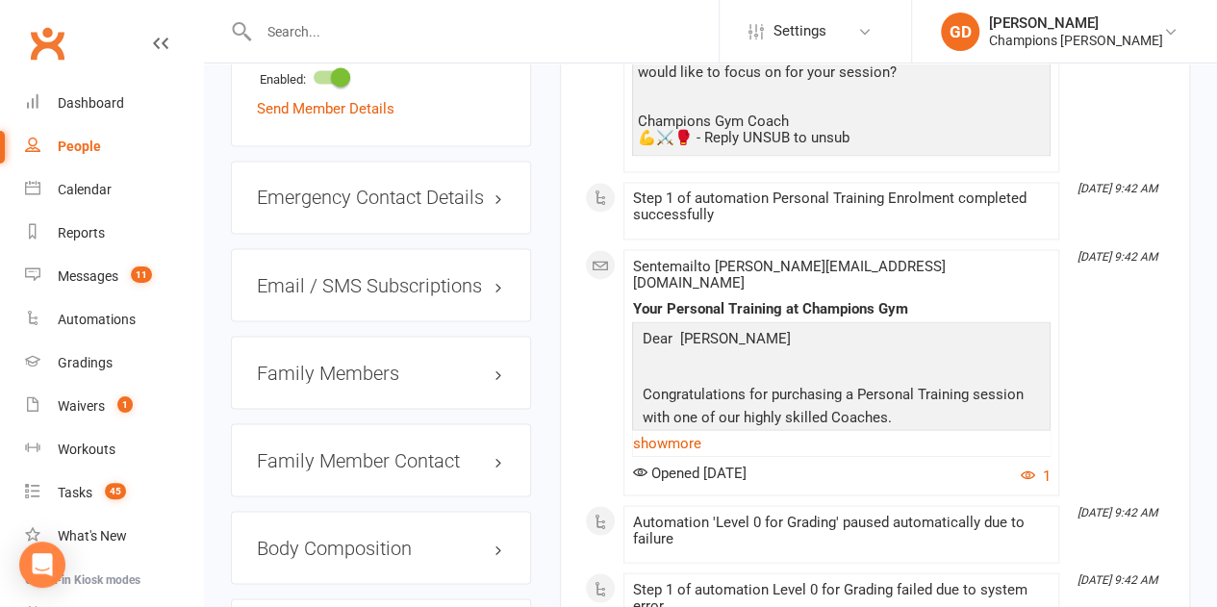
scroll to position [1572, 0]
click at [307, 32] on input "text" at bounding box center [486, 31] width 466 height 27
click at [292, 32] on input "text" at bounding box center [486, 31] width 466 height 27
paste input "[PERSON_NAME]"
type input "[PERSON_NAME]"
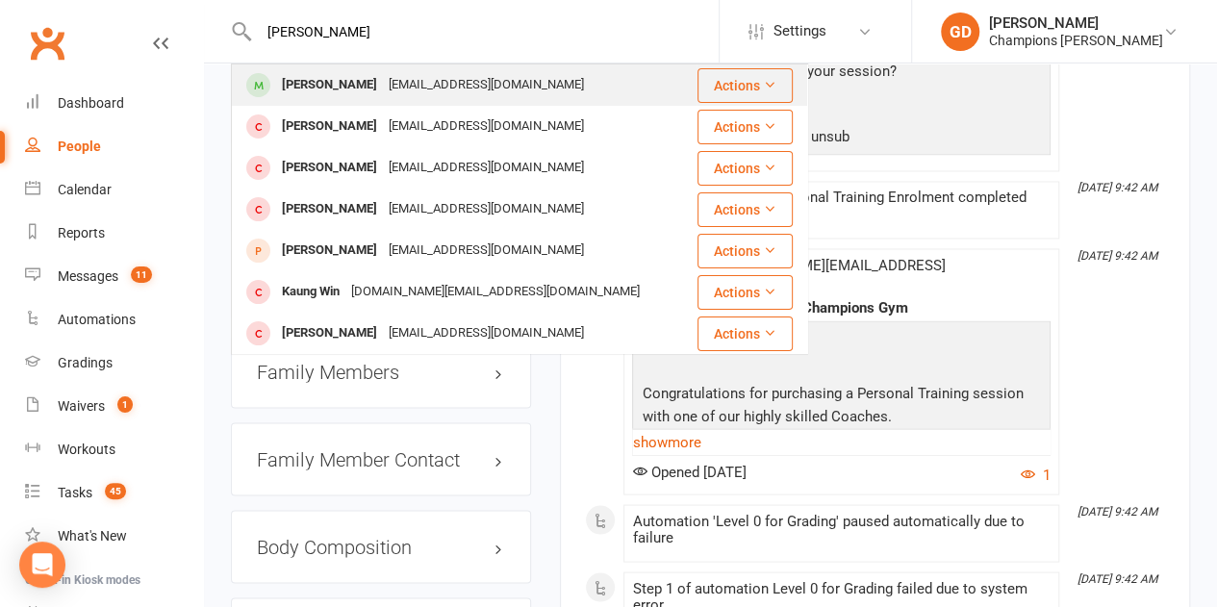
click at [339, 103] on div "[PERSON_NAME] Chai [EMAIL_ADDRESS][DOMAIN_NAME]" at bounding box center [464, 84] width 463 height 39
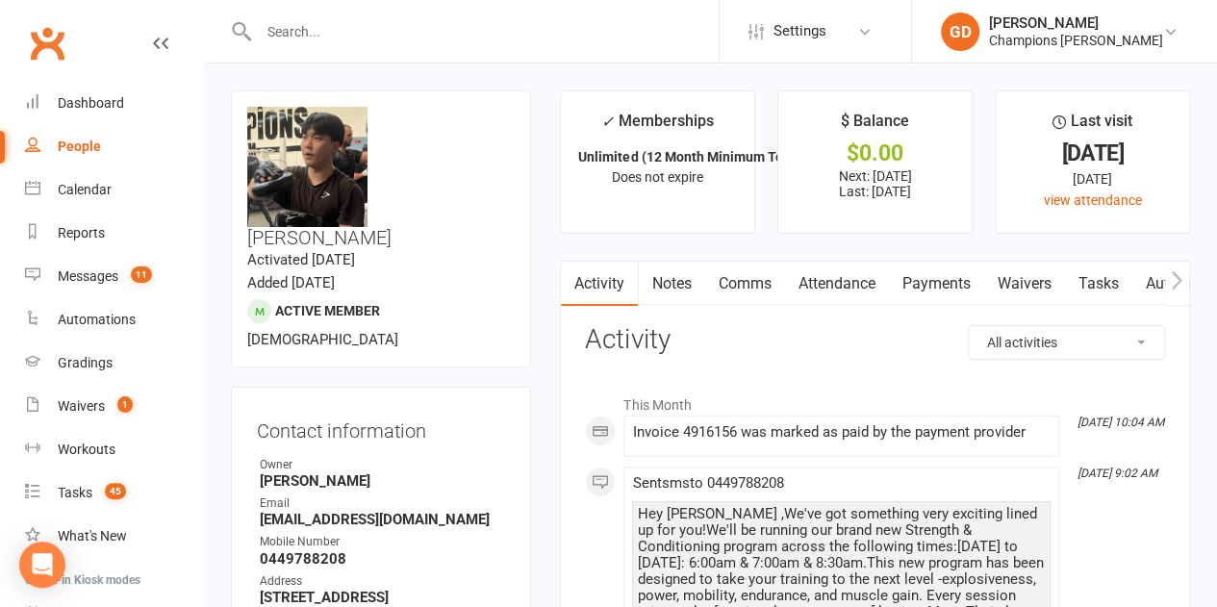
click at [839, 282] on link "Attendance" at bounding box center [836, 284] width 104 height 44
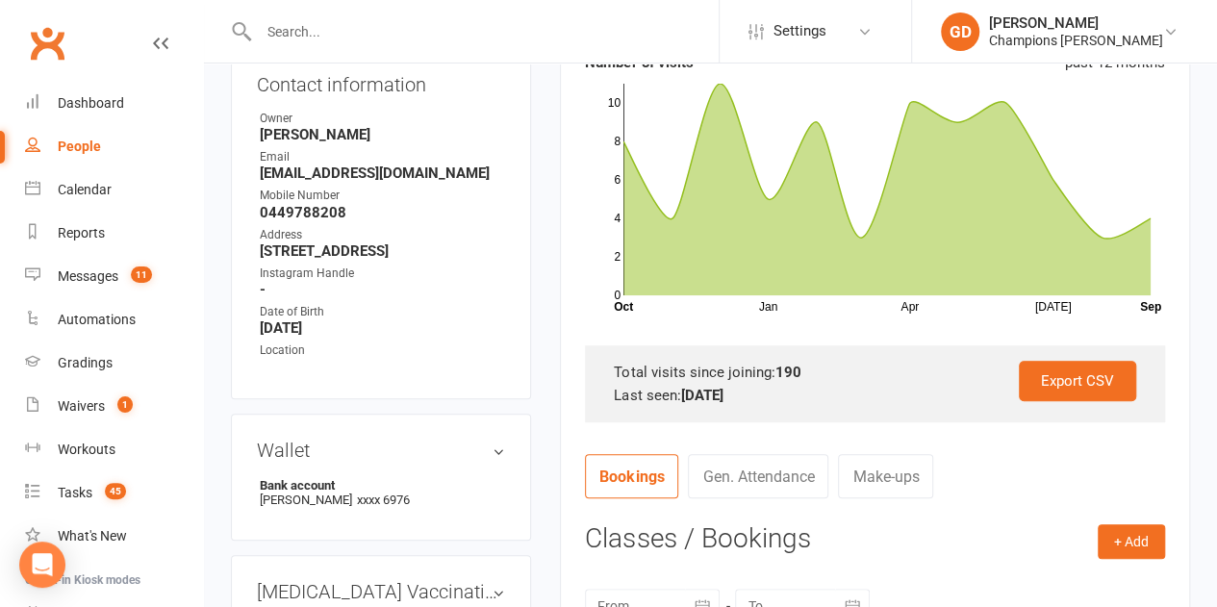
scroll to position [423, 0]
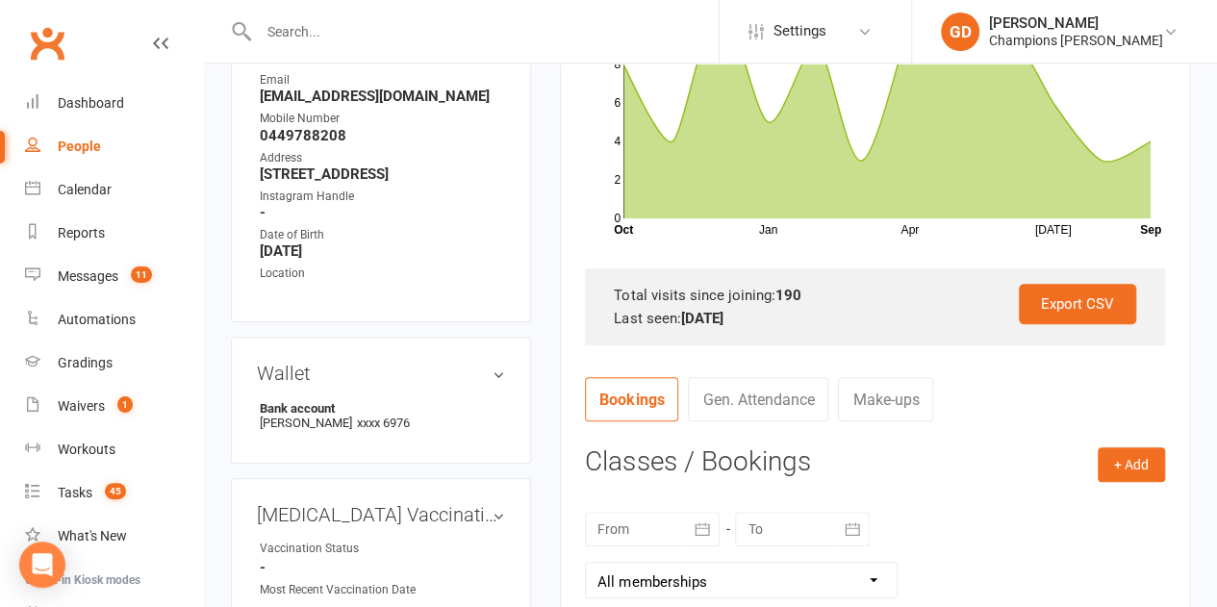
click at [700, 524] on icon "button" at bounding box center [702, 528] width 19 height 19
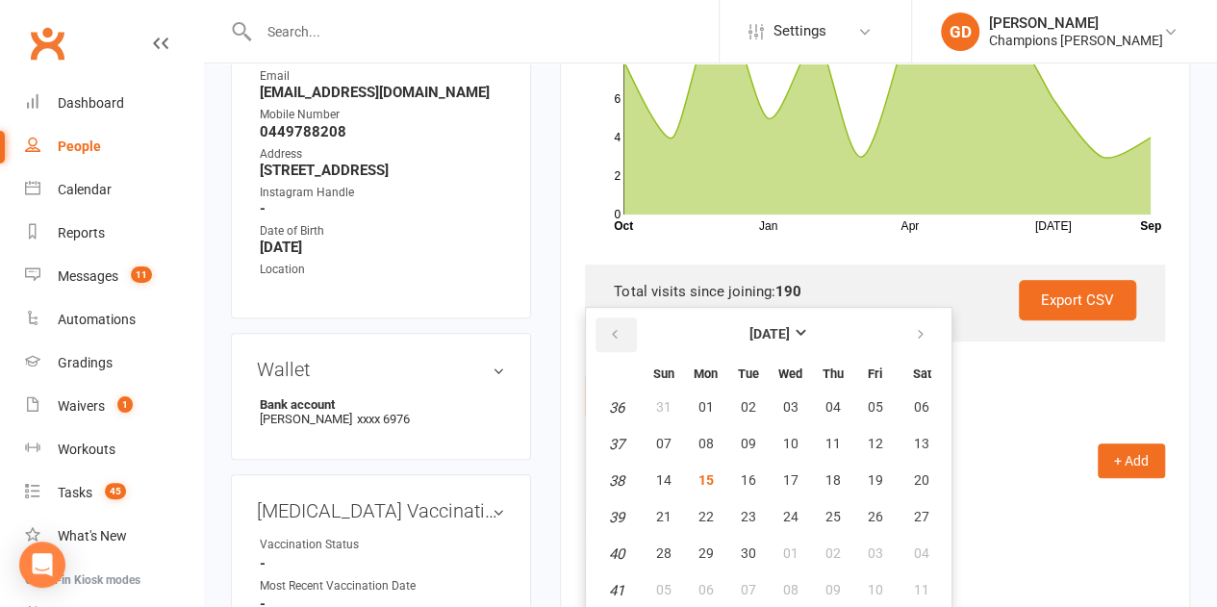
click at [620, 322] on button "button" at bounding box center [615, 334] width 41 height 35
click at [887, 396] on button "01" at bounding box center [874, 408] width 40 height 35
type input "[DATE]"
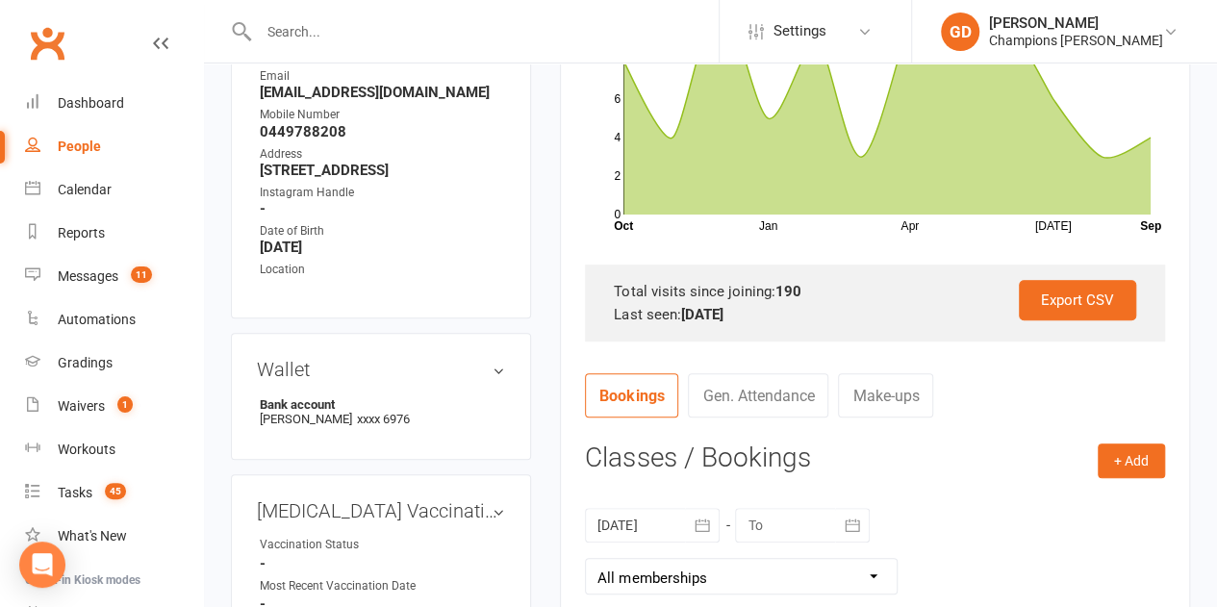
click at [972, 380] on nav "Bookings Gen. Attendance Make-ups" at bounding box center [875, 402] width 580 height 58
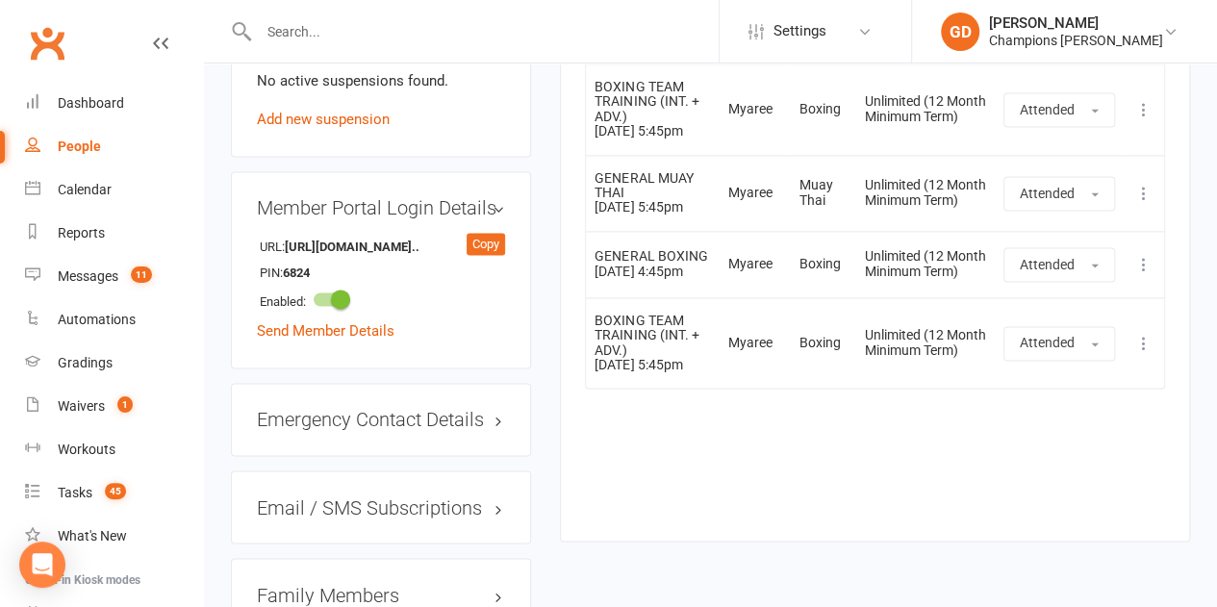
scroll to position [1312, 0]
click at [773, 515] on div "Event Location Style Membership Attendance Show Older Bookings GENERAL BOXING […" at bounding box center [875, 140] width 580 height 747
click at [468, 287] on li "Enabled:" at bounding box center [381, 302] width 248 height 30
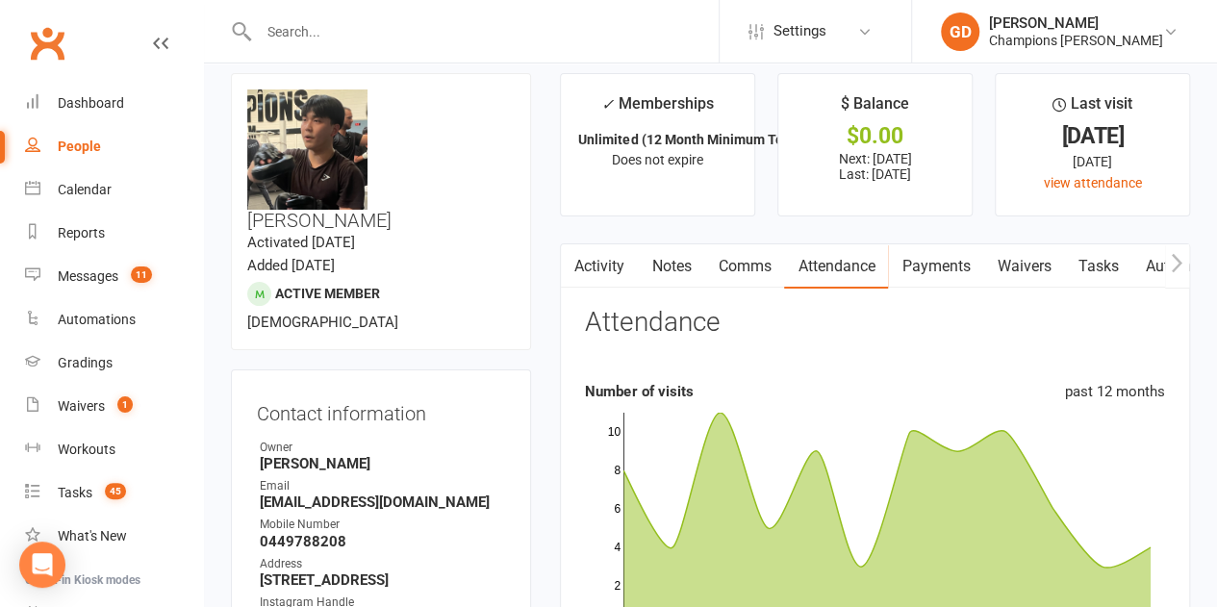
scroll to position [0, 0]
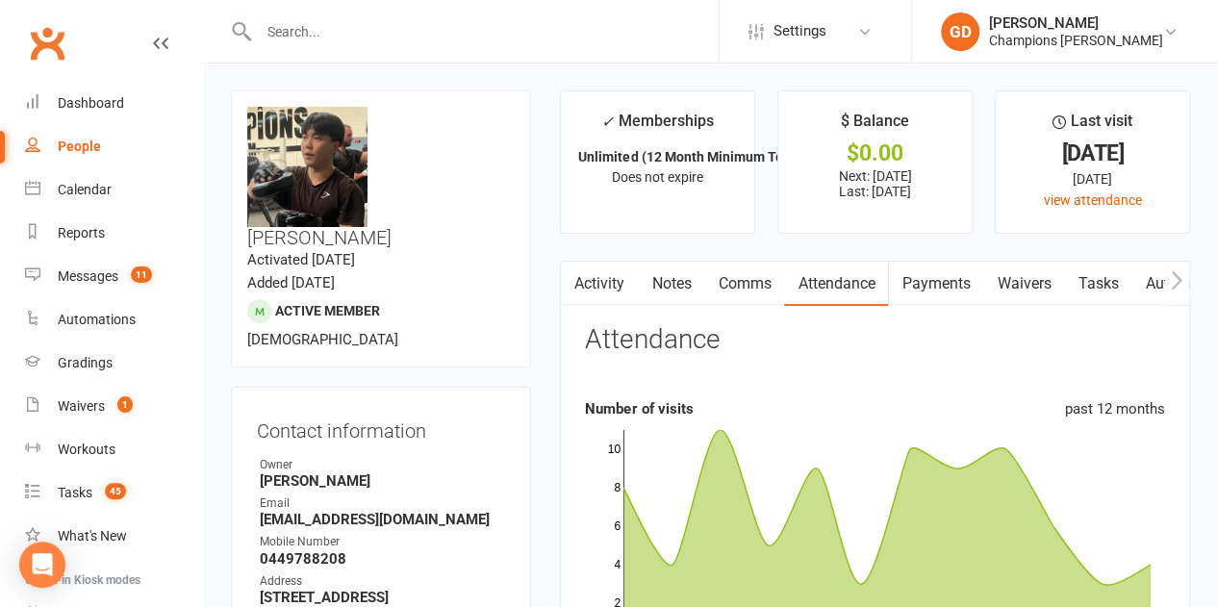
click at [818, 420] on icon "Jan Apr [DATE] Month Oct Sep 0 2 4 6 8 10" at bounding box center [875, 540] width 580 height 240
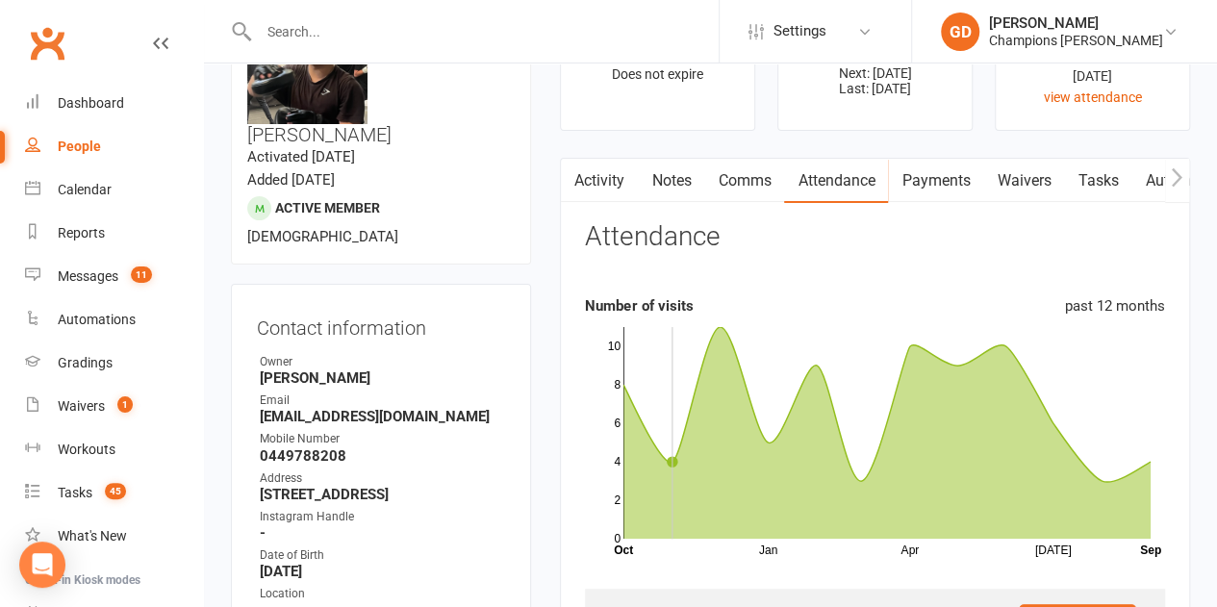
scroll to position [105, 0]
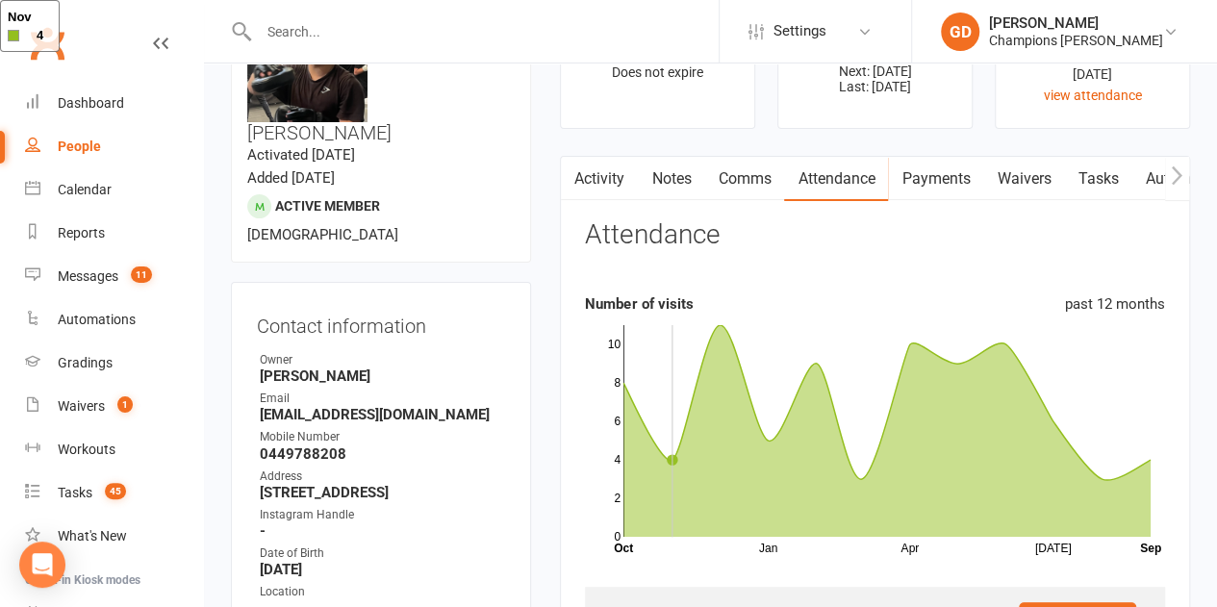
click at [668, 181] on link "Notes" at bounding box center [671, 179] width 66 height 44
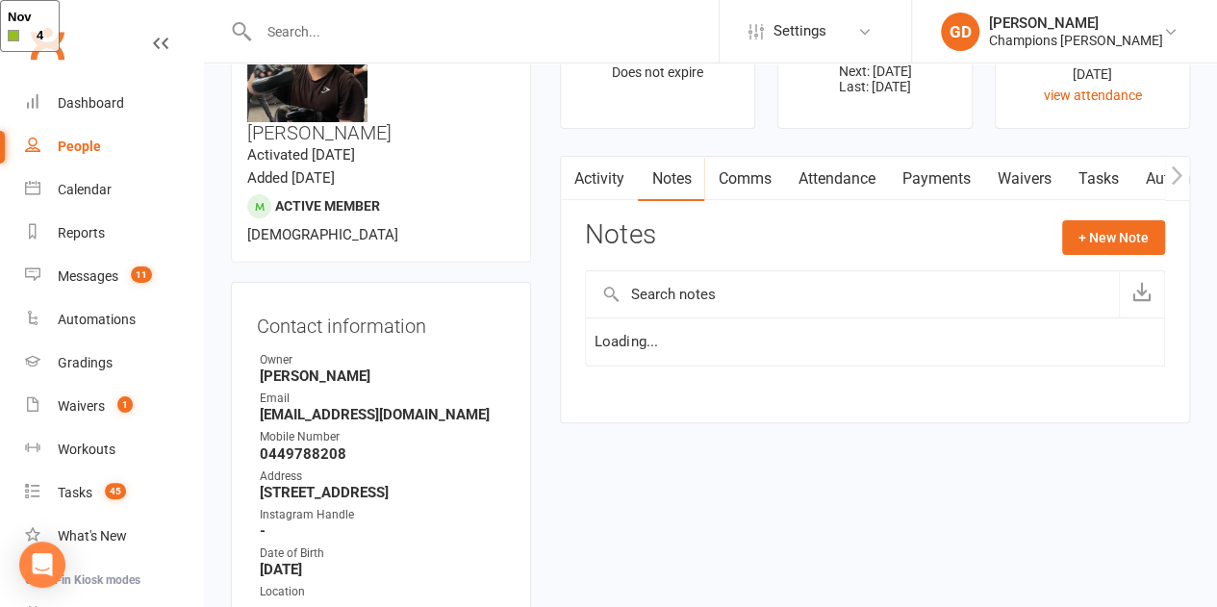
click at [688, 291] on input "text" at bounding box center [852, 294] width 533 height 46
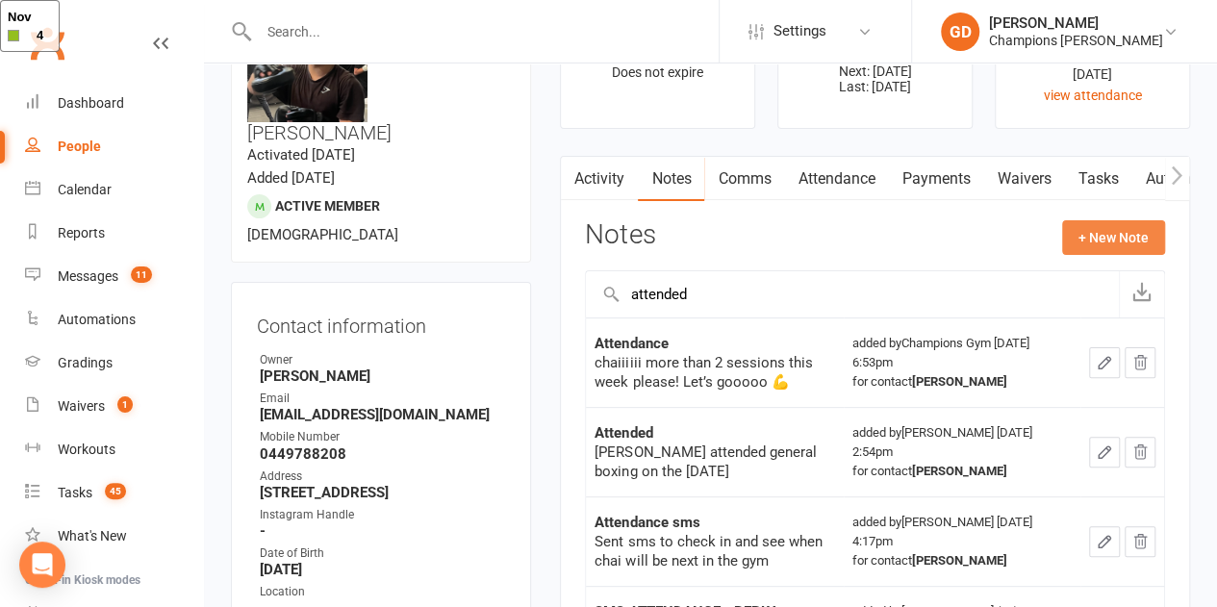
type input "attended"
click at [1092, 231] on button "+ New Note" at bounding box center [1113, 237] width 103 height 35
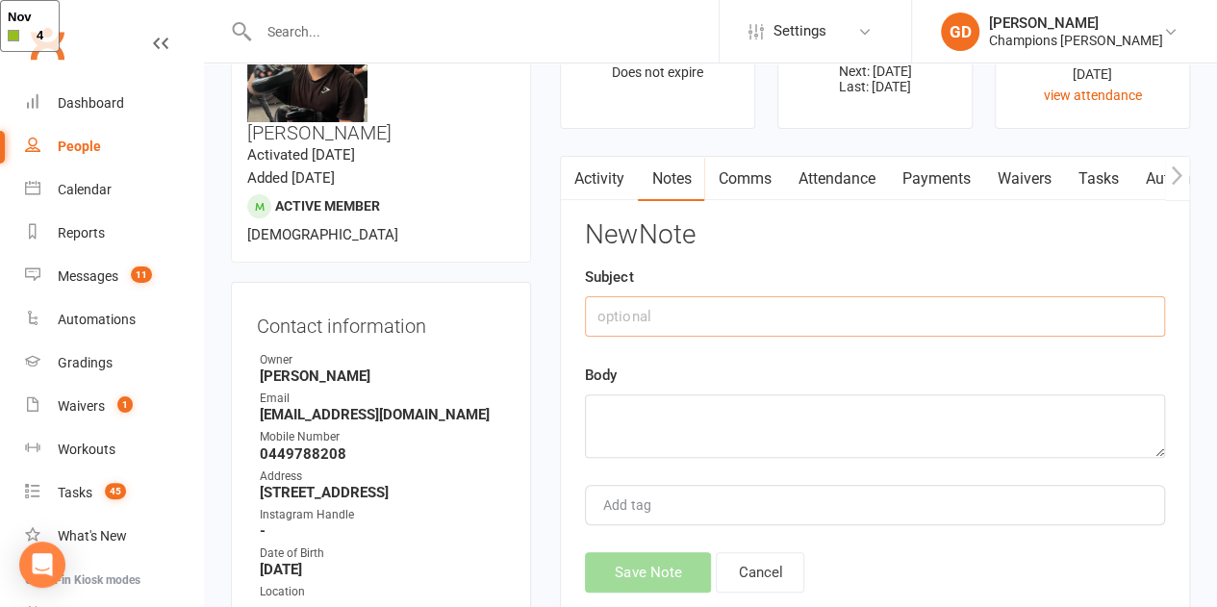
click at [639, 324] on input "text" at bounding box center [875, 316] width 580 height 40
type input "attended"
click at [608, 451] on textarea at bounding box center [875, 425] width 580 height 63
click at [608, 440] on textarea at bounding box center [875, 425] width 580 height 63
type textarea "Sent"
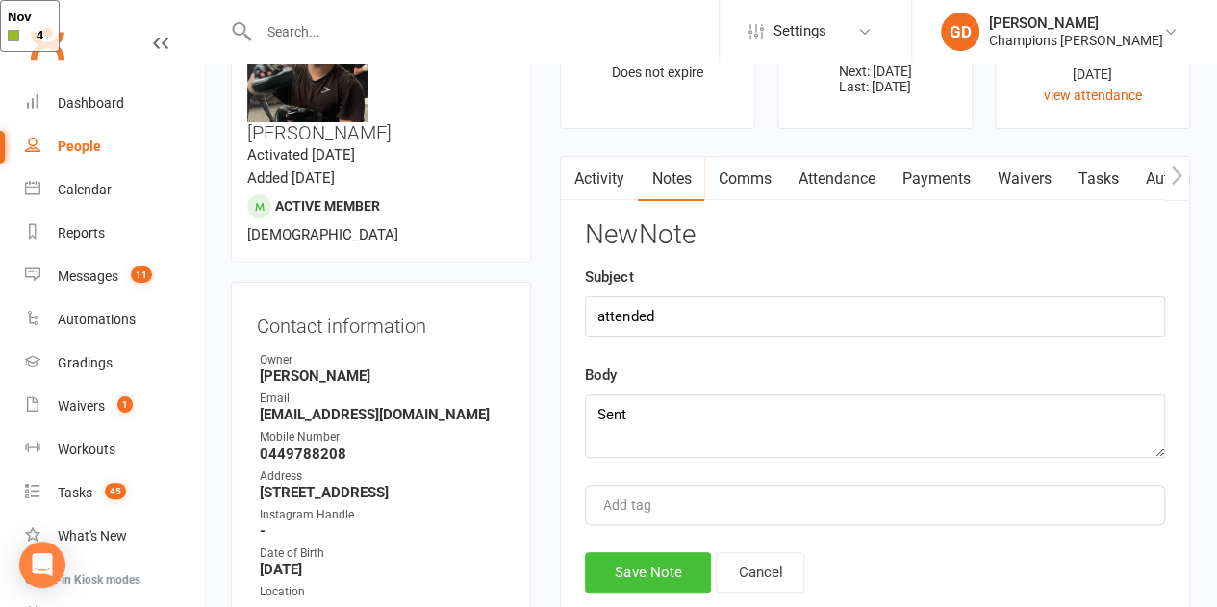
click at [650, 580] on button "Save Note" at bounding box center [648, 572] width 126 height 40
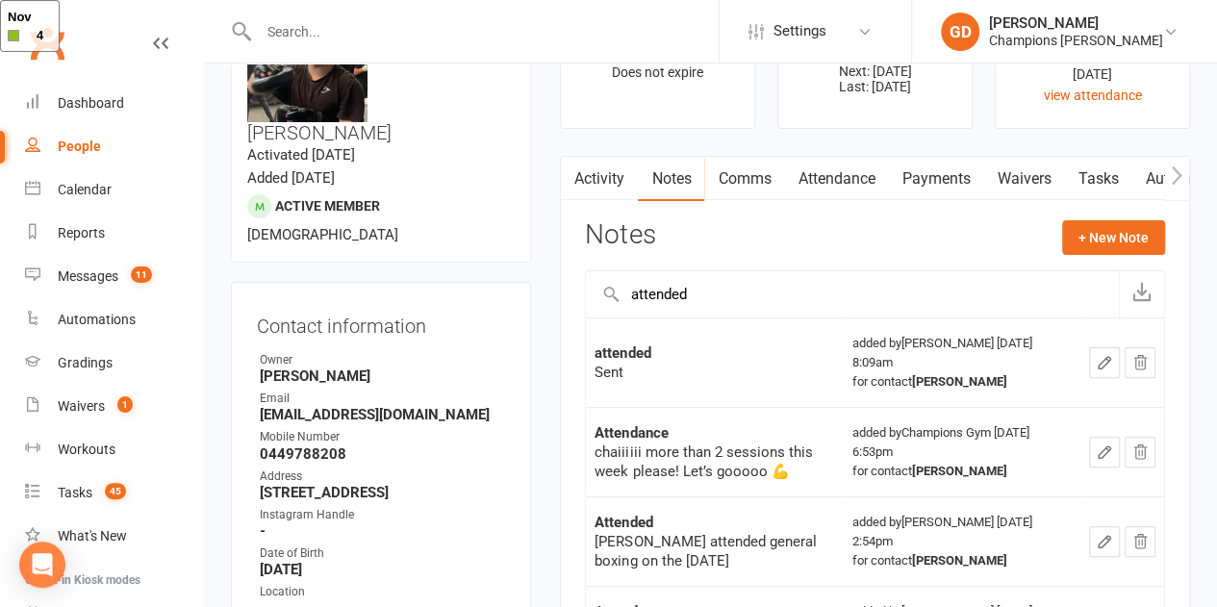
click at [293, 28] on input "text" at bounding box center [486, 31] width 466 height 27
paste input "Digby Few"
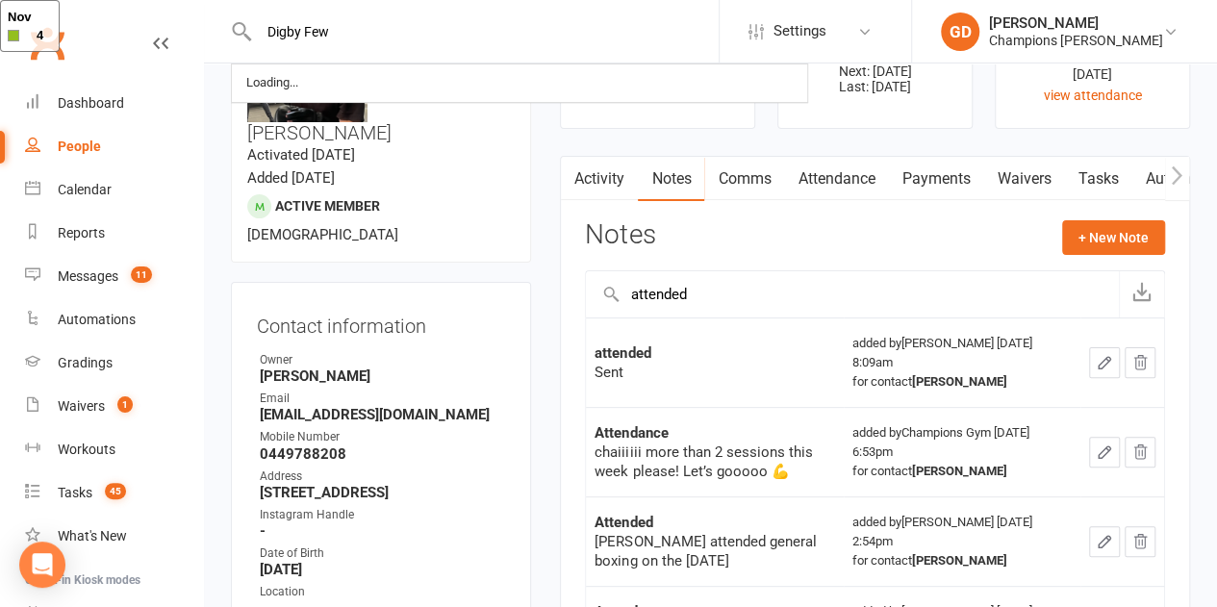
type input "Digby Few"
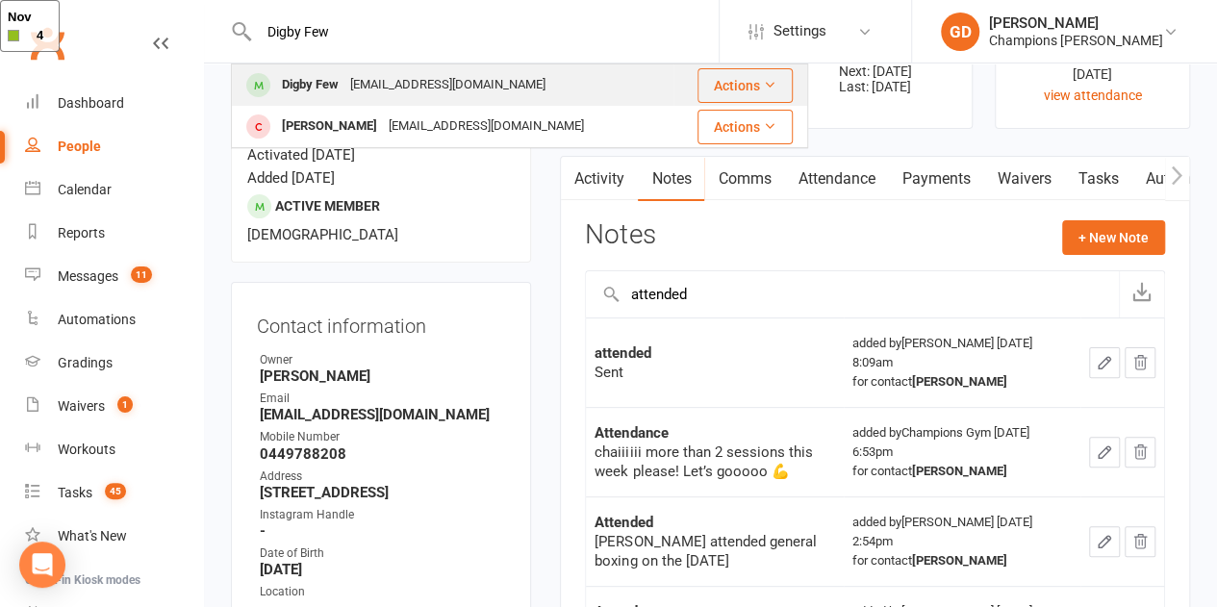
click at [336, 81] on div "Digby Few" at bounding box center [310, 85] width 68 height 28
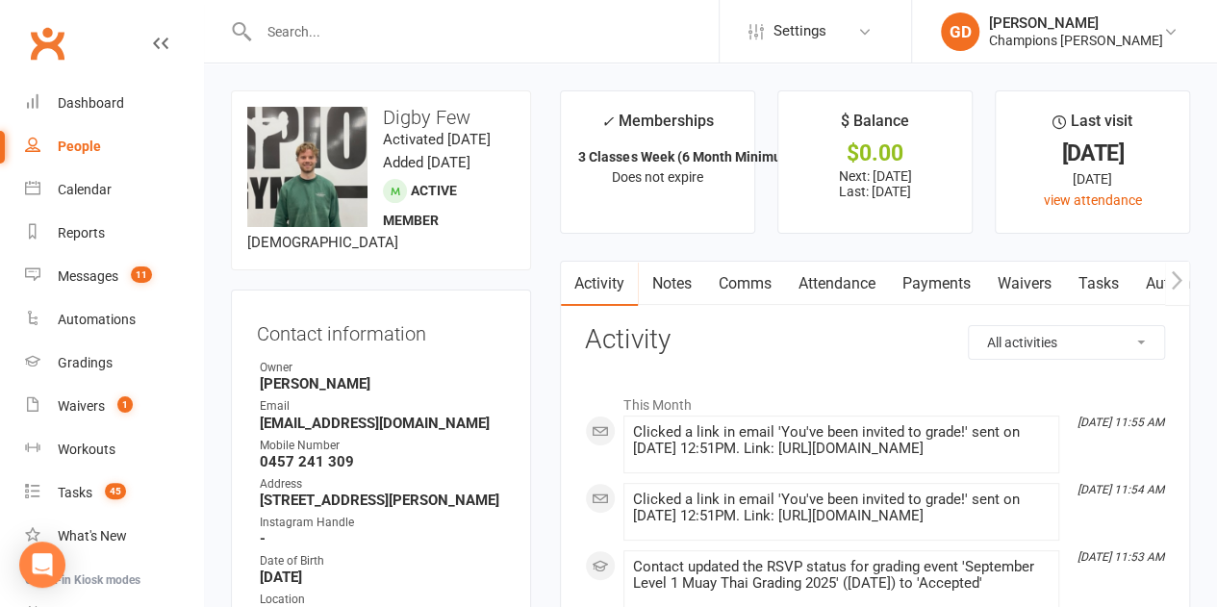
click at [812, 284] on link "Attendance" at bounding box center [836, 284] width 104 height 44
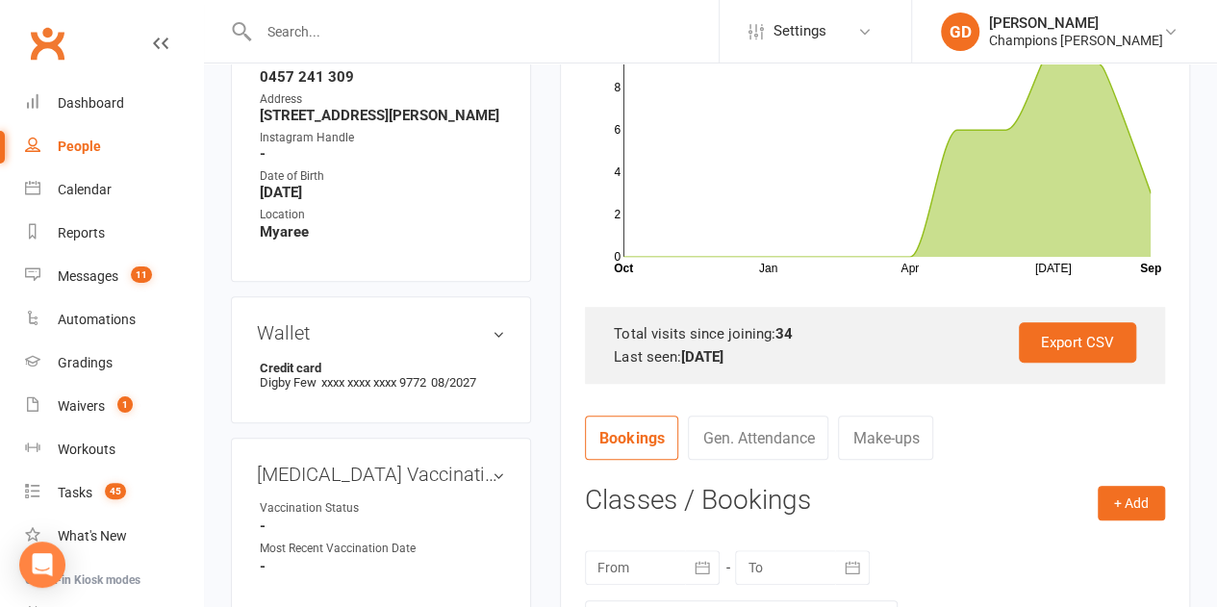
scroll to position [423, 0]
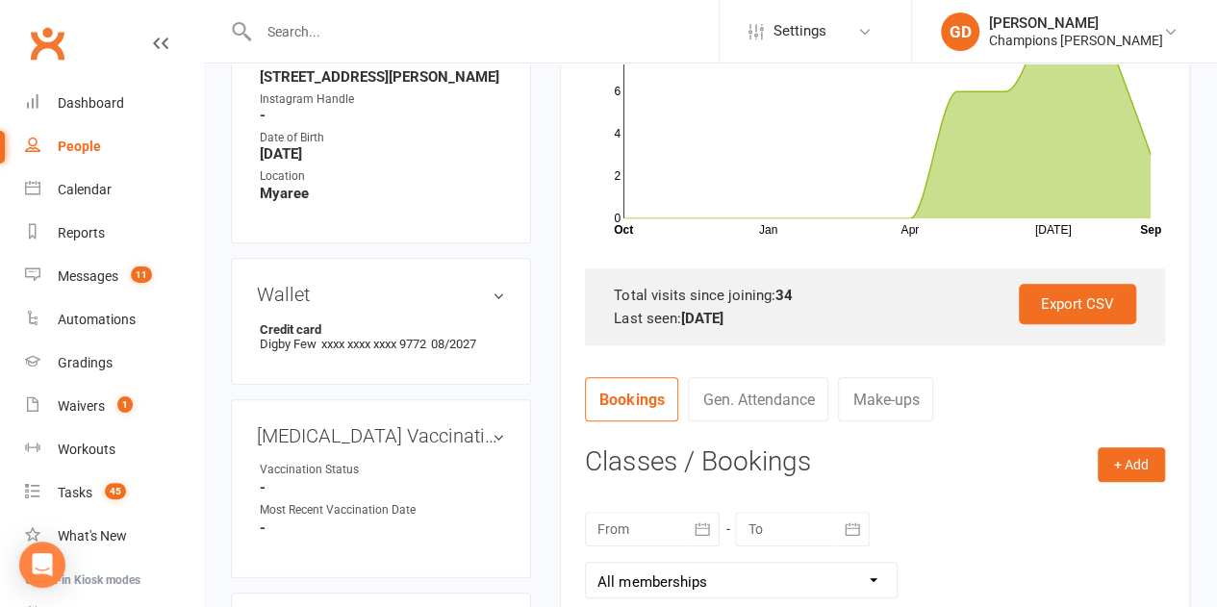
click at [654, 525] on div at bounding box center [652, 529] width 135 height 35
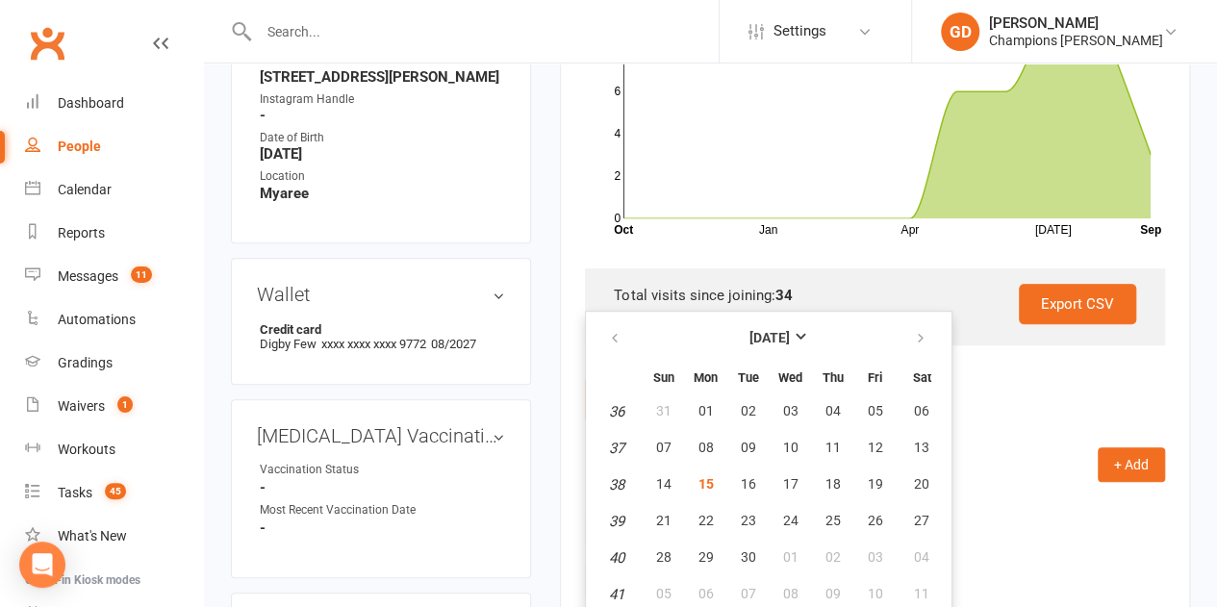
scroll to position [427, 0]
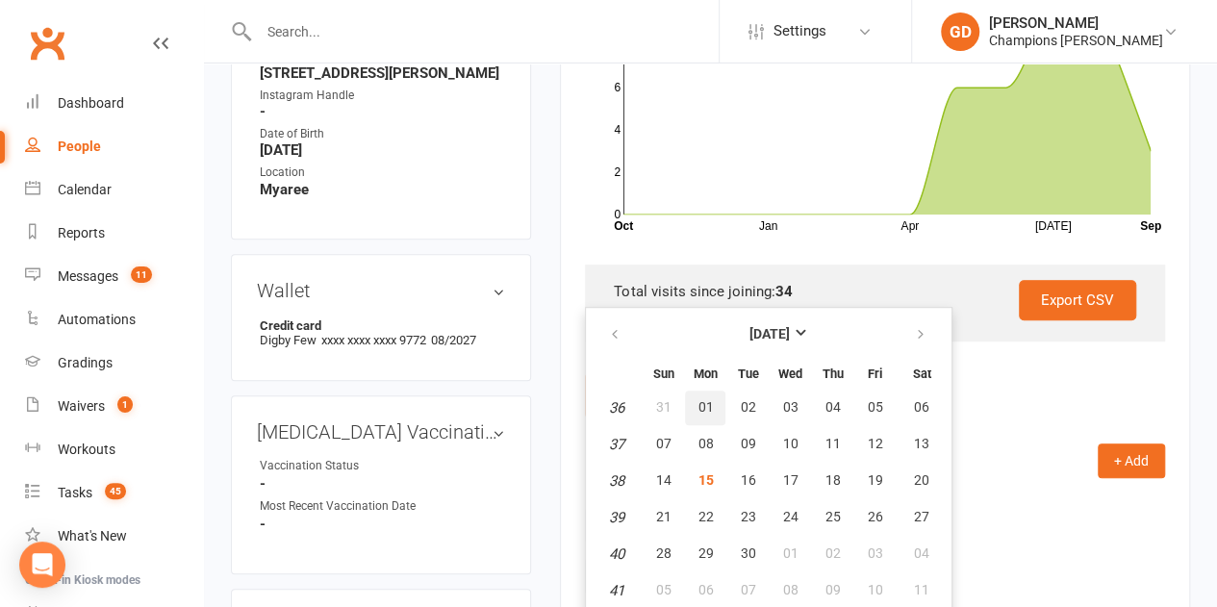
click at [704, 402] on span "01" at bounding box center [704, 406] width 15 height 15
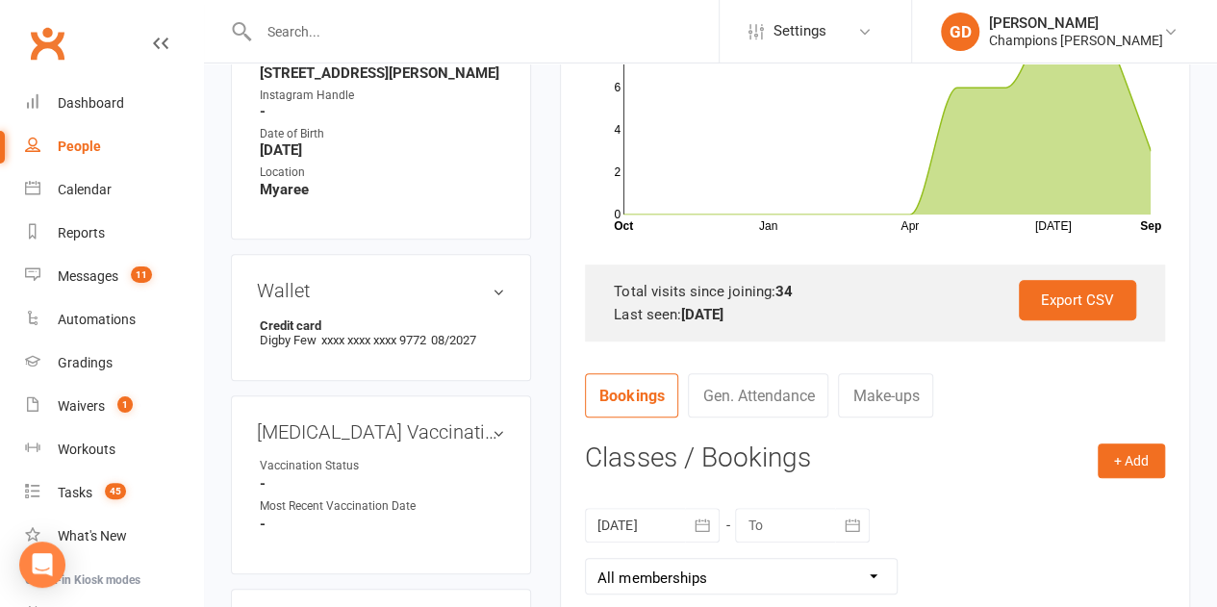
click at [772, 357] on contact-attendance "Attendance Number of visits past 12 months Jan Apr [DATE] Month Oct Sep 0 2 4 6…" at bounding box center [875, 491] width 580 height 1186
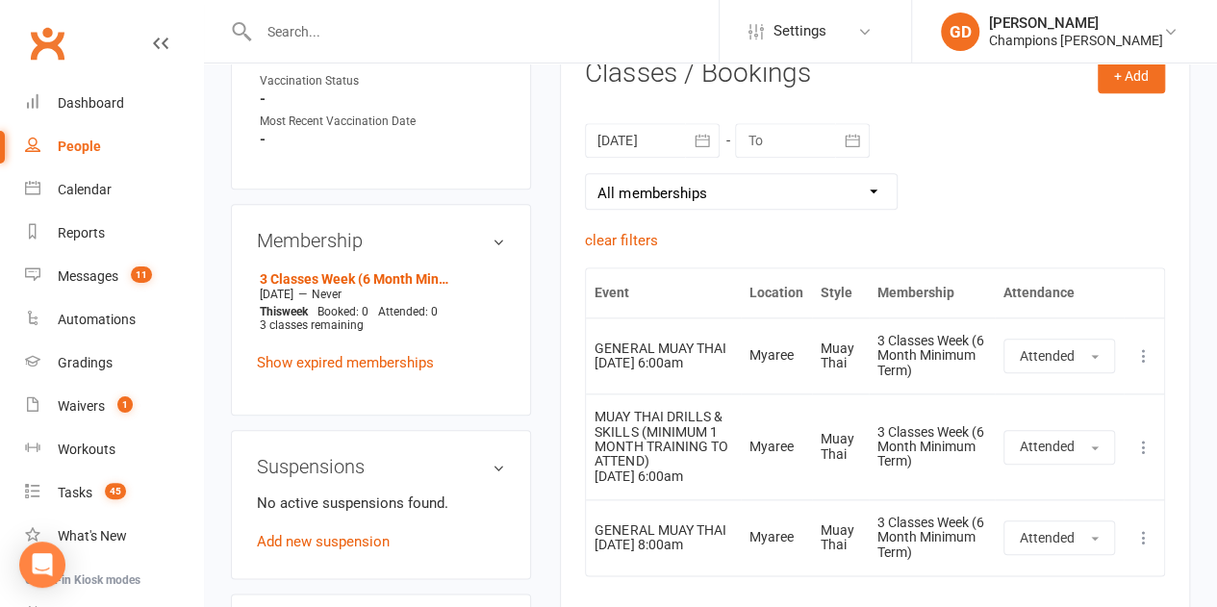
scroll to position [773, 0]
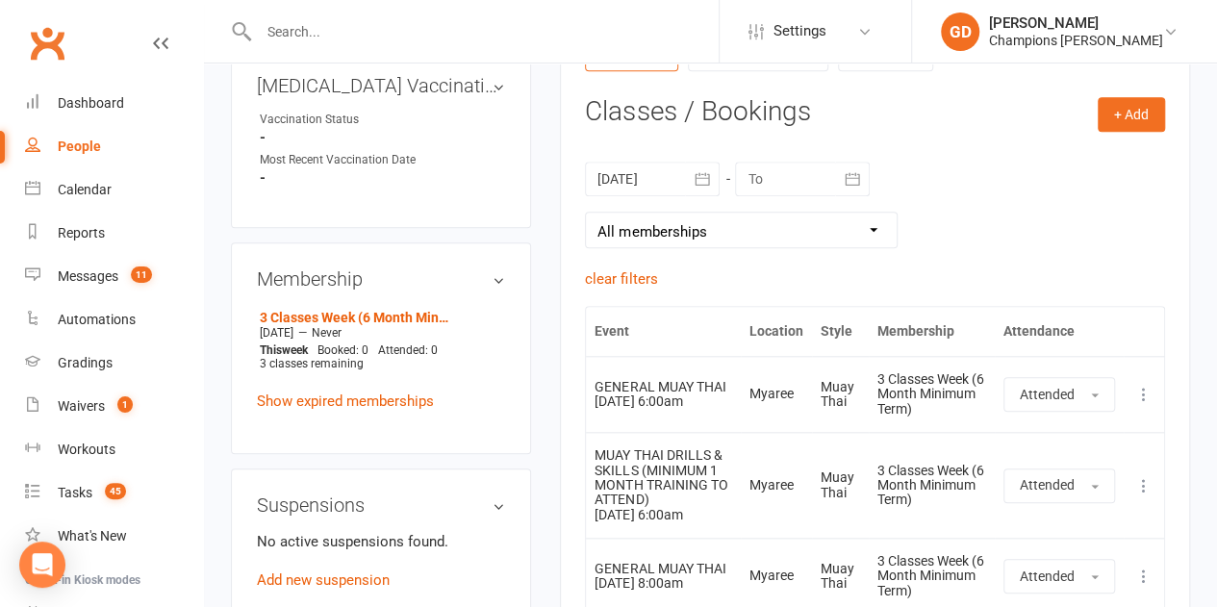
click at [599, 214] on select "All memberships From other Members 3 Classes Week (6 Month Minimum Term) New St…" at bounding box center [741, 230] width 311 height 35
click at [608, 470] on div "MUAY THAI DRILLS & SKILLS (MINIMUM 1 MONTH TRAINING TO ATTEND)" at bounding box center [664, 478] width 138 height 60
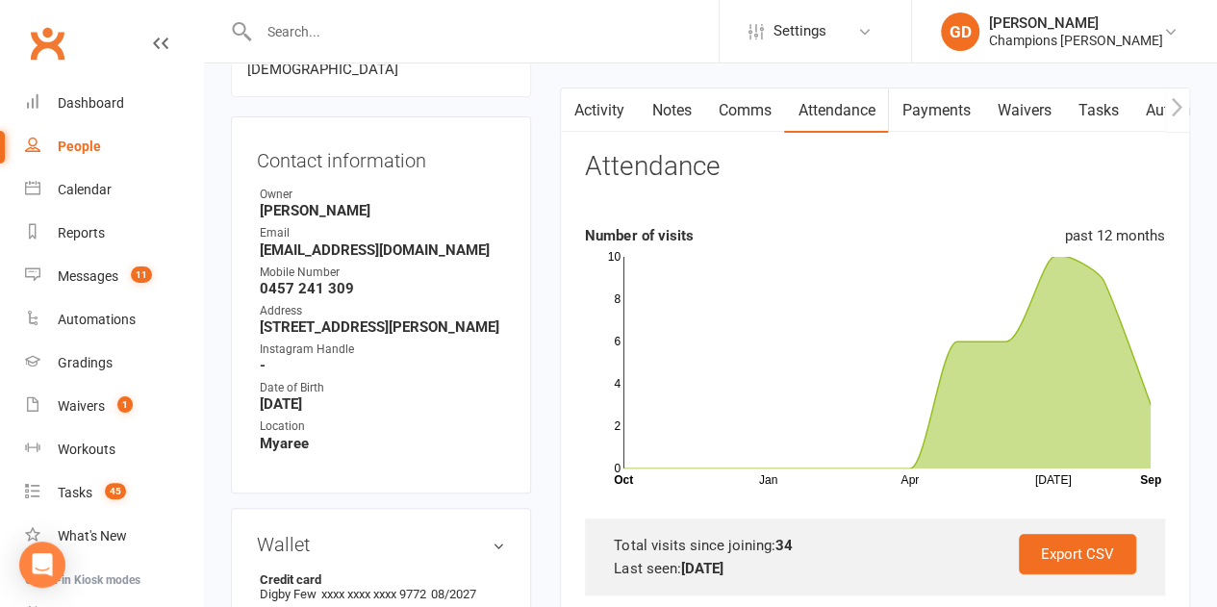
scroll to position [0, 0]
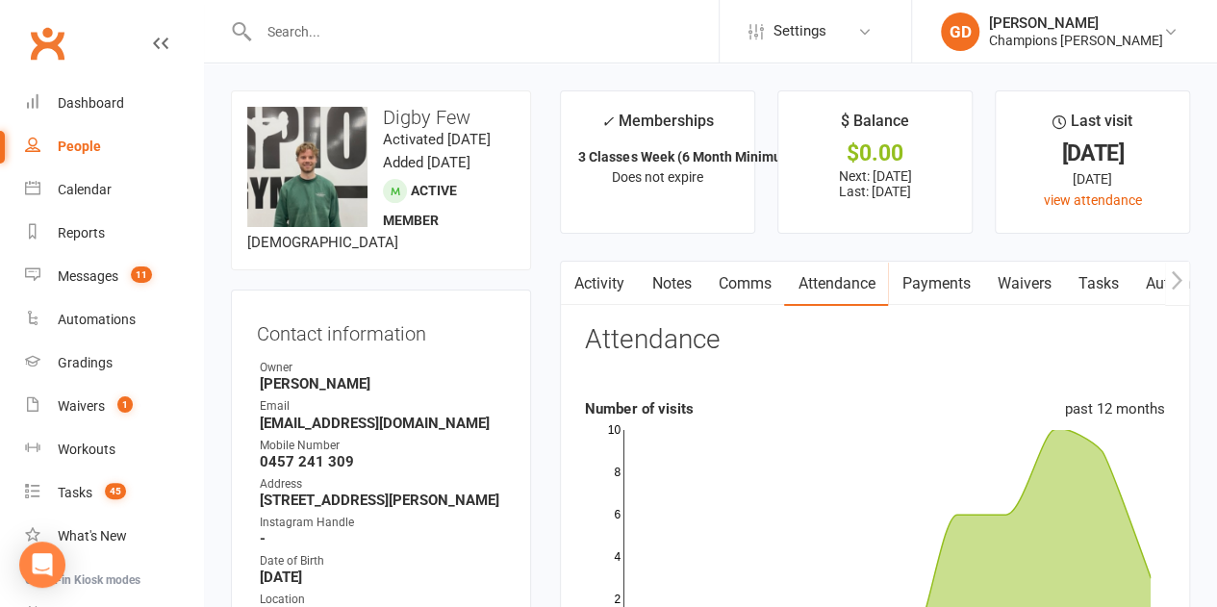
click at [1087, 295] on link "Tasks" at bounding box center [1097, 284] width 67 height 44
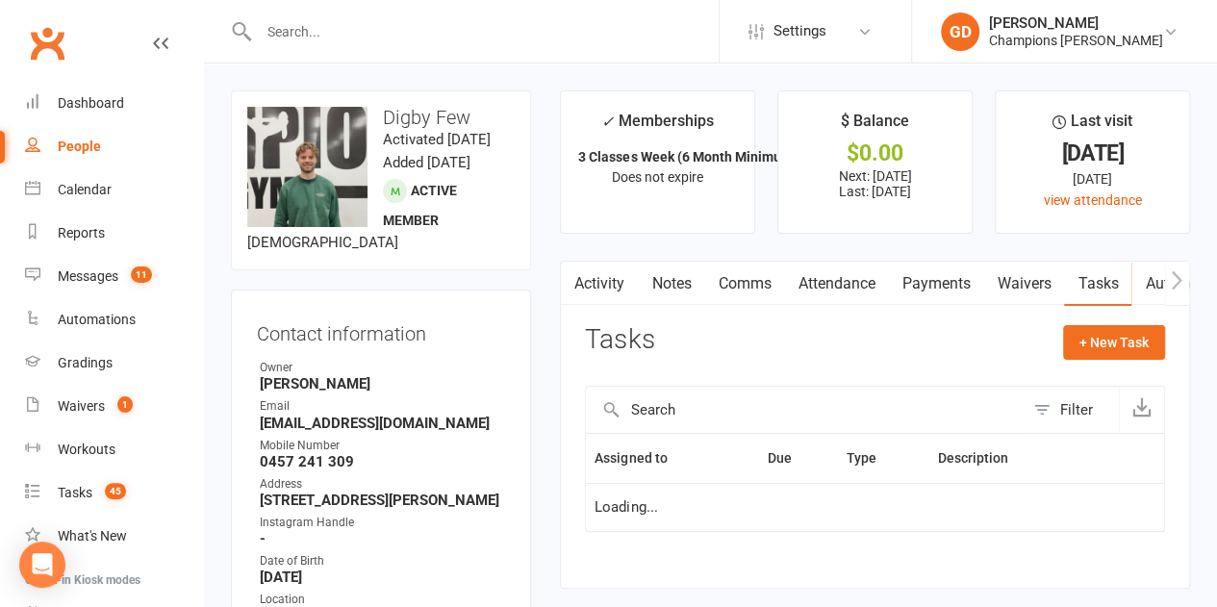
click at [928, 496] on td "Loading..." at bounding box center [875, 507] width 578 height 48
click at [827, 289] on link "Attendance" at bounding box center [836, 284] width 104 height 44
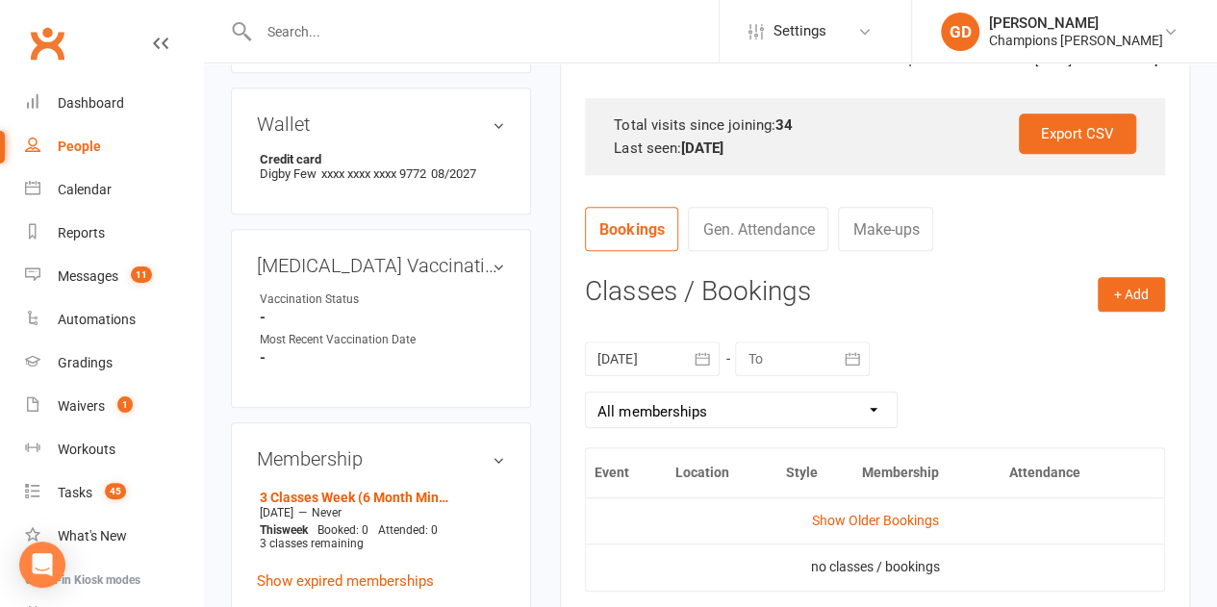
scroll to position [608, 0]
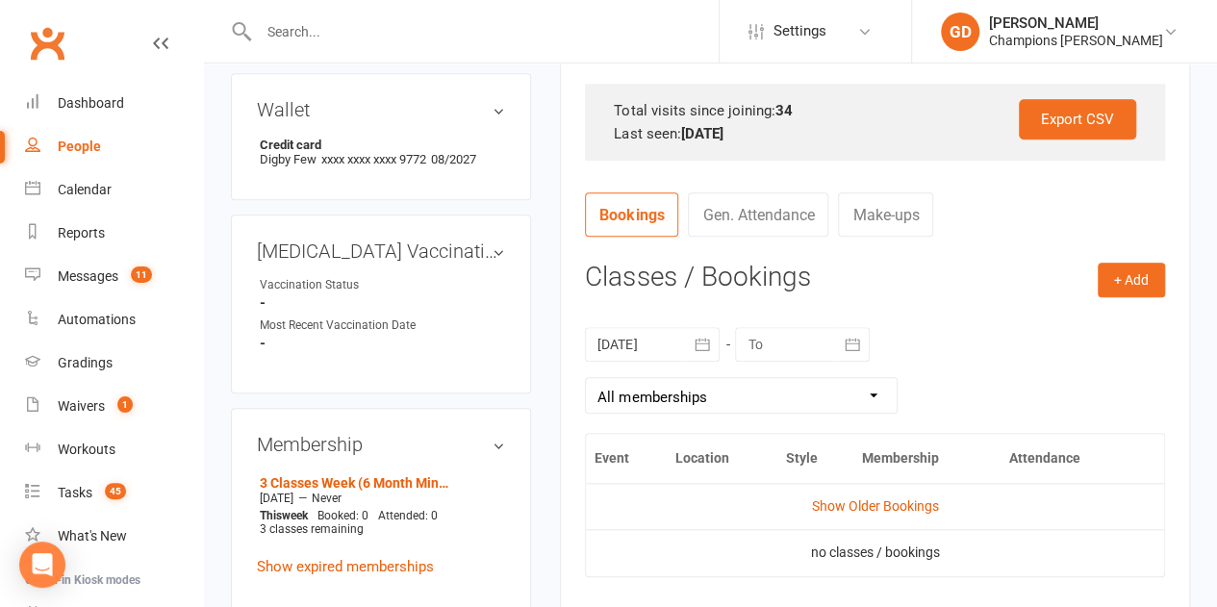
click at [668, 341] on div at bounding box center [652, 344] width 135 height 35
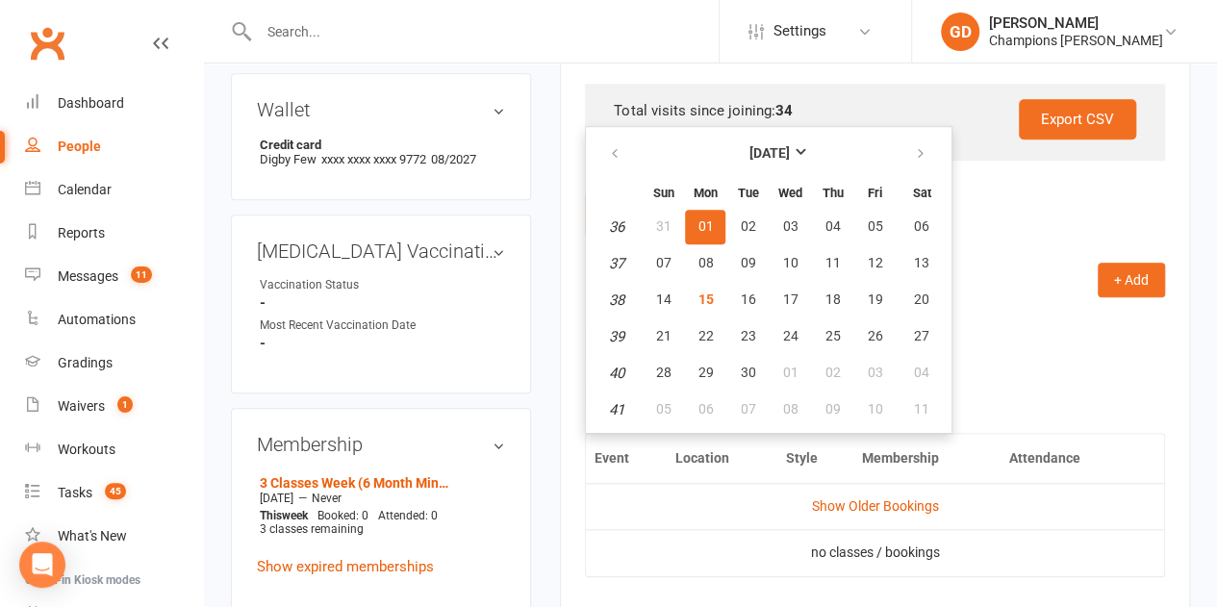
click at [704, 225] on span "01" at bounding box center [704, 225] width 15 height 15
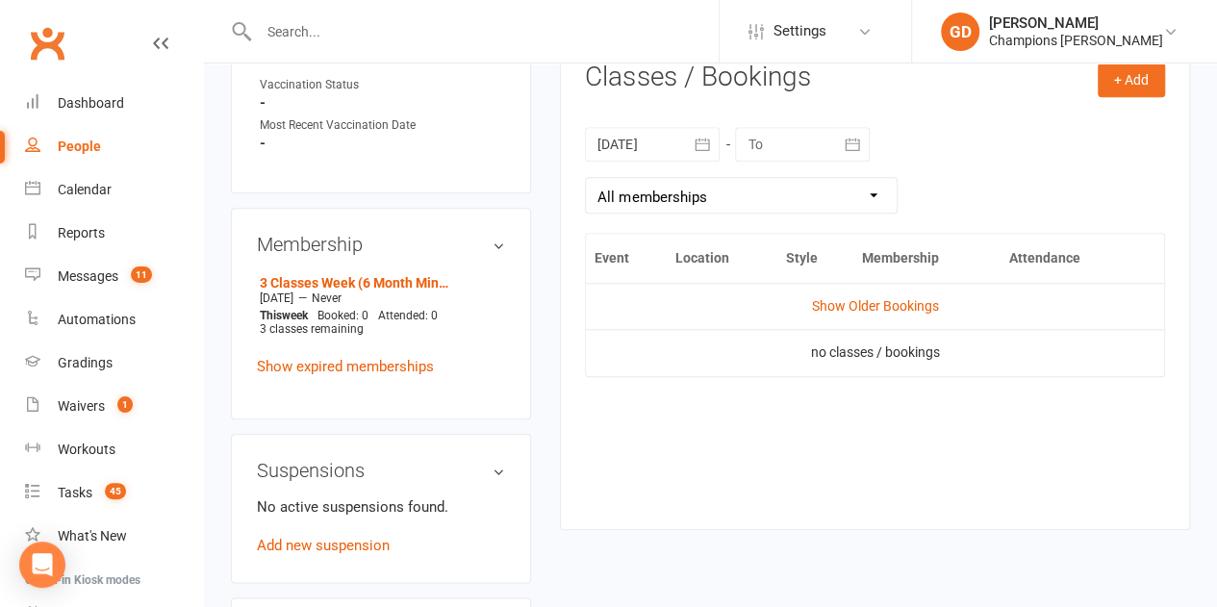
scroll to position [814, 0]
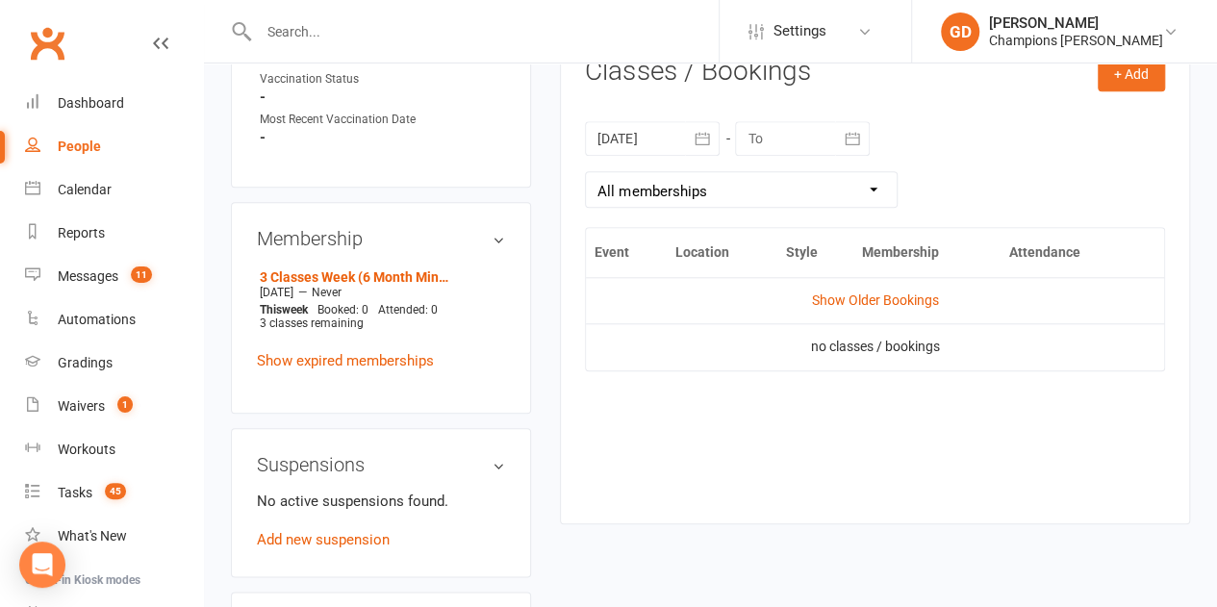
click at [671, 142] on div at bounding box center [652, 138] width 135 height 35
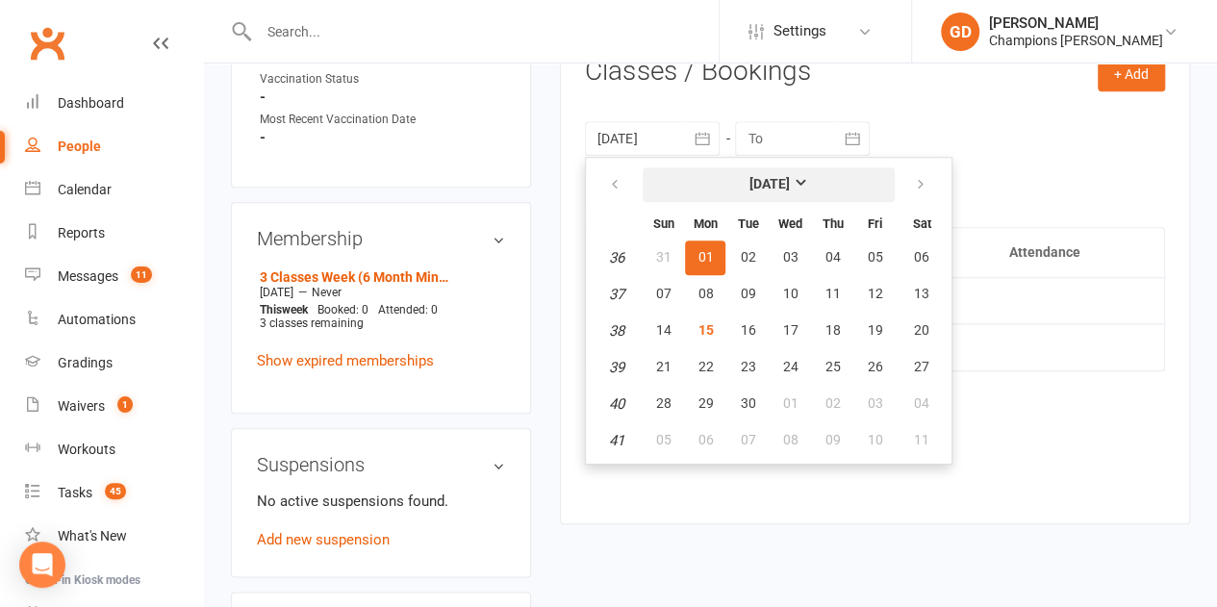
click at [789, 184] on strong "[DATE]" at bounding box center [768, 183] width 40 height 15
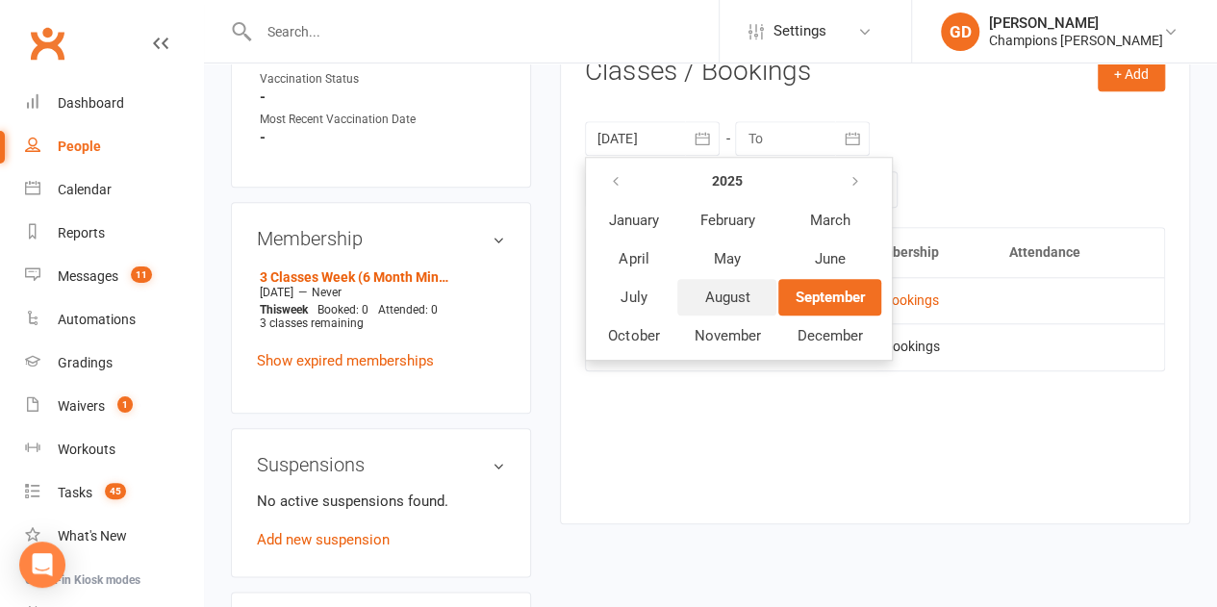
click at [725, 295] on span "August" at bounding box center [726, 297] width 45 height 17
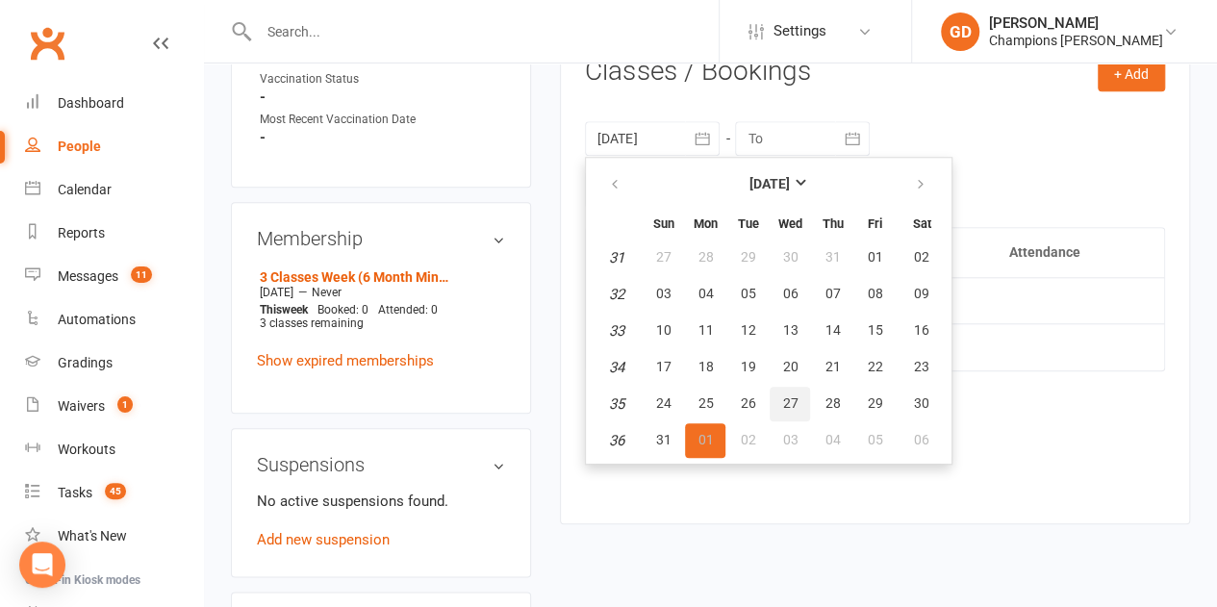
click at [791, 399] on span "27" at bounding box center [789, 402] width 15 height 15
type input "[DATE]"
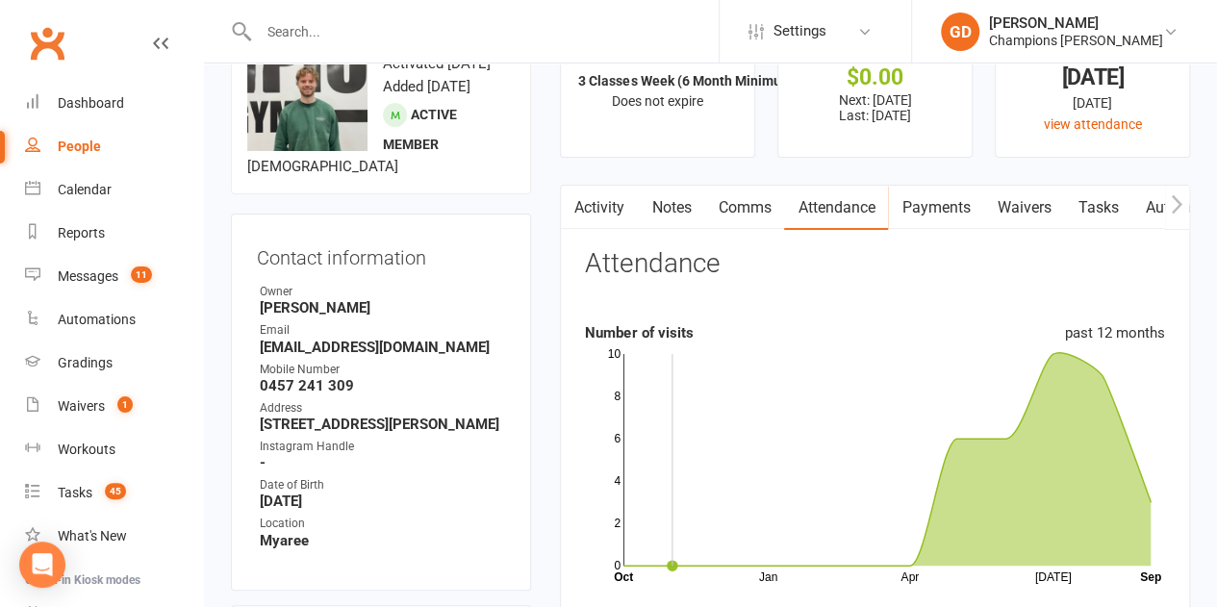
scroll to position [0, 0]
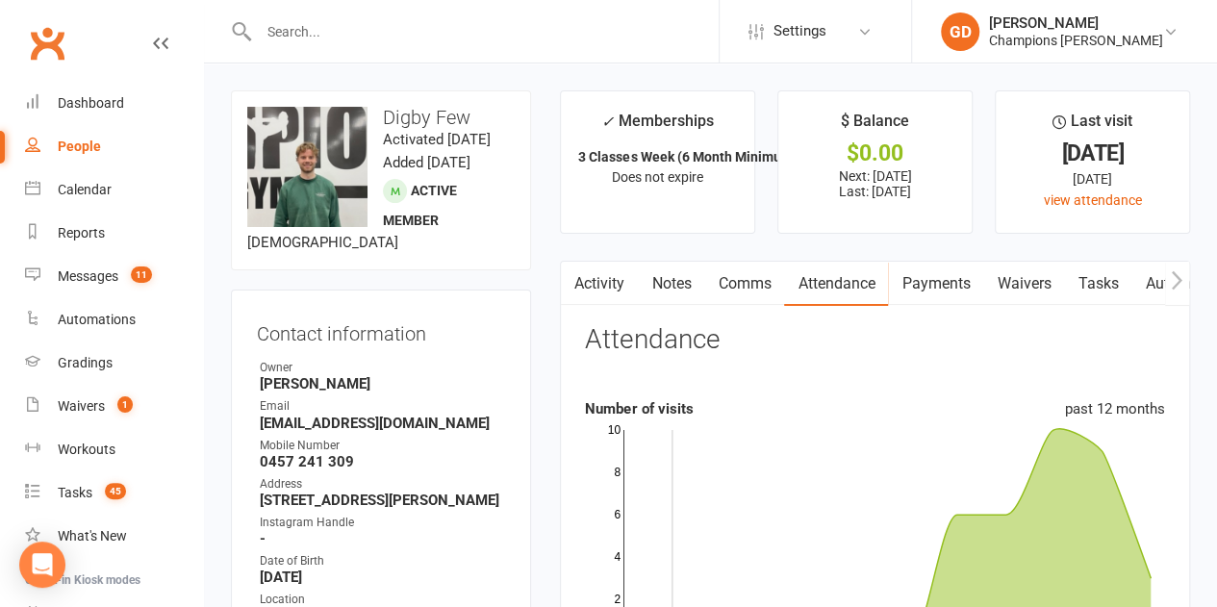
click at [674, 299] on link "Notes" at bounding box center [671, 284] width 66 height 44
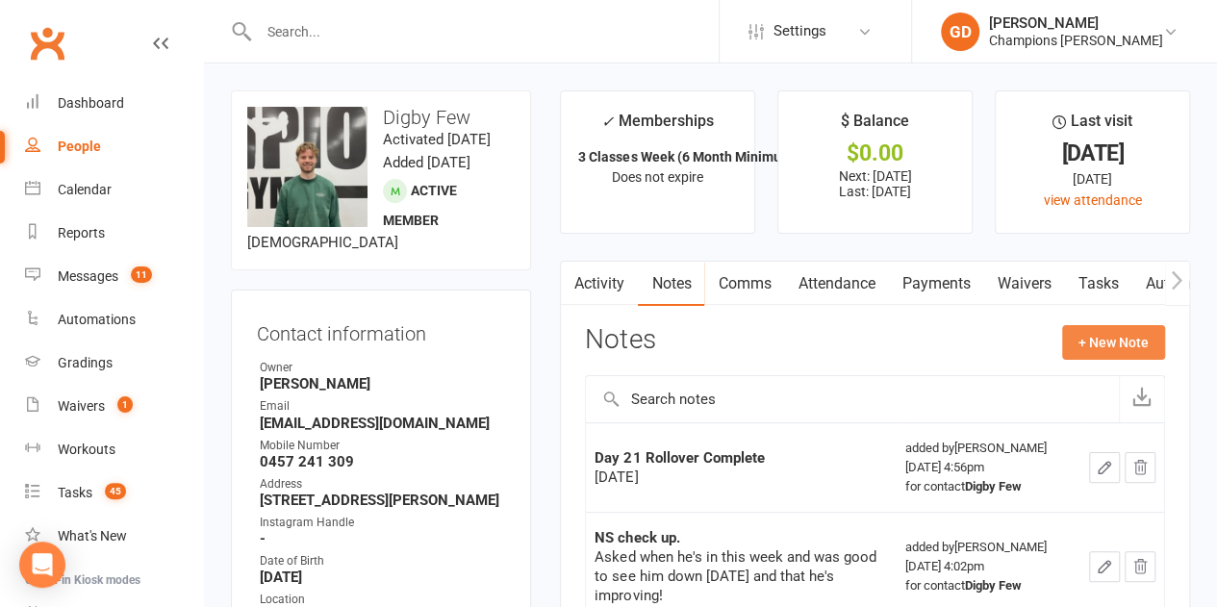
click at [1101, 345] on button "+ New Note" at bounding box center [1113, 342] width 103 height 35
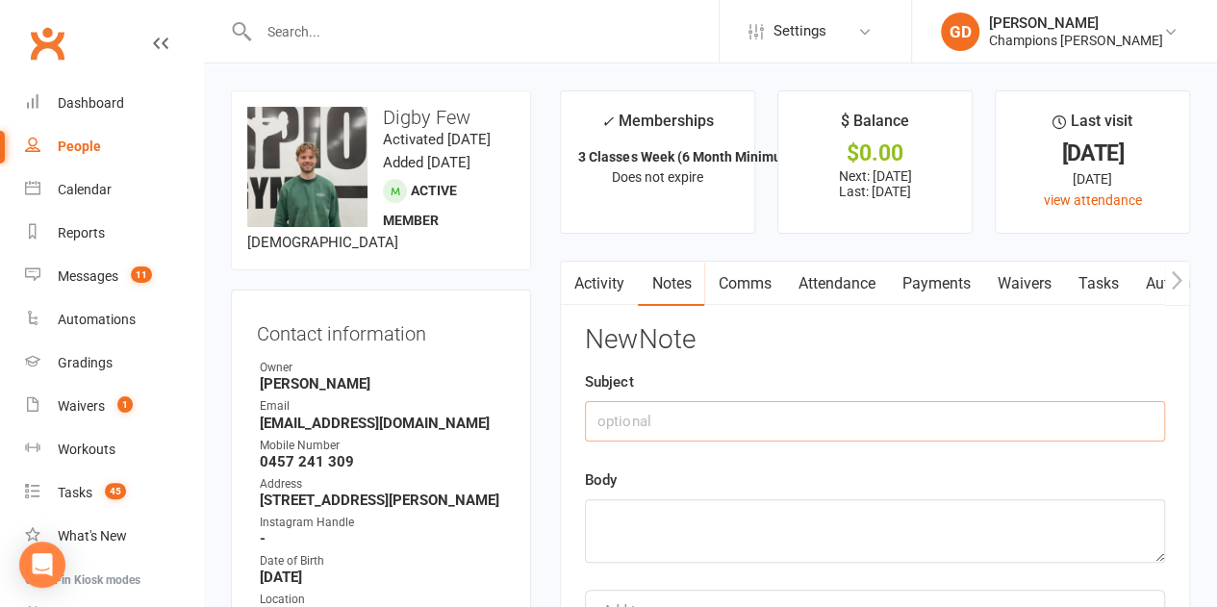
click at [676, 425] on input "text" at bounding box center [875, 421] width 580 height 40
type input "S"
type input "Attended"
click at [621, 530] on textarea at bounding box center [875, 530] width 580 height 63
type textarea "Sent"
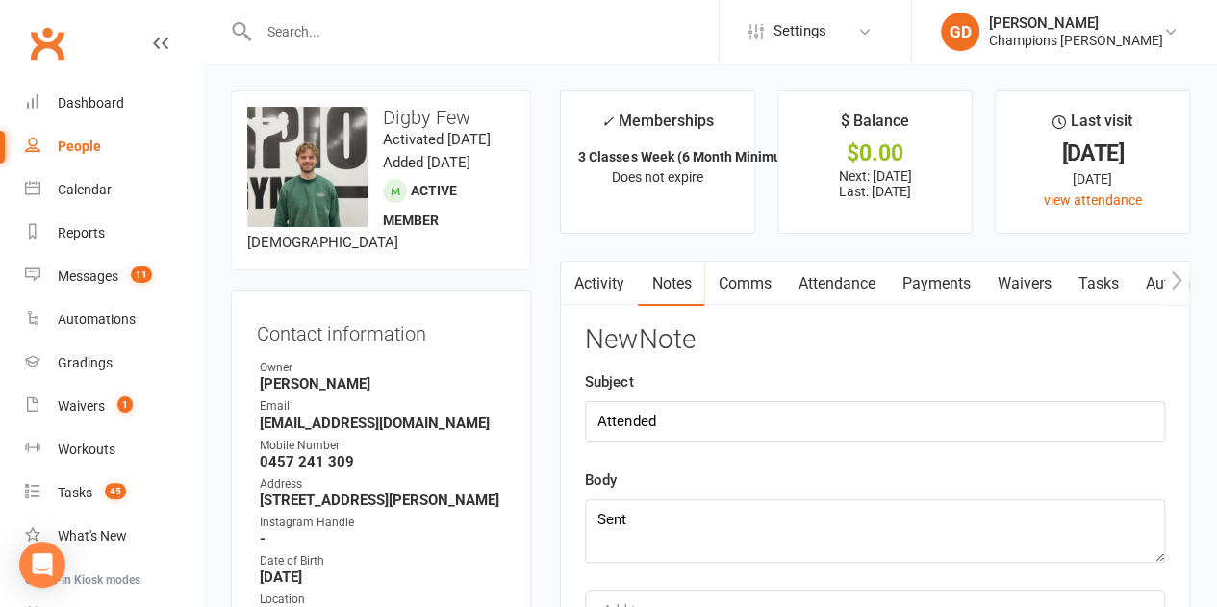
click at [1102, 363] on div "New Note Subject Attended Body Sent Add tag Save Note Cancel" at bounding box center [875, 511] width 580 height 372
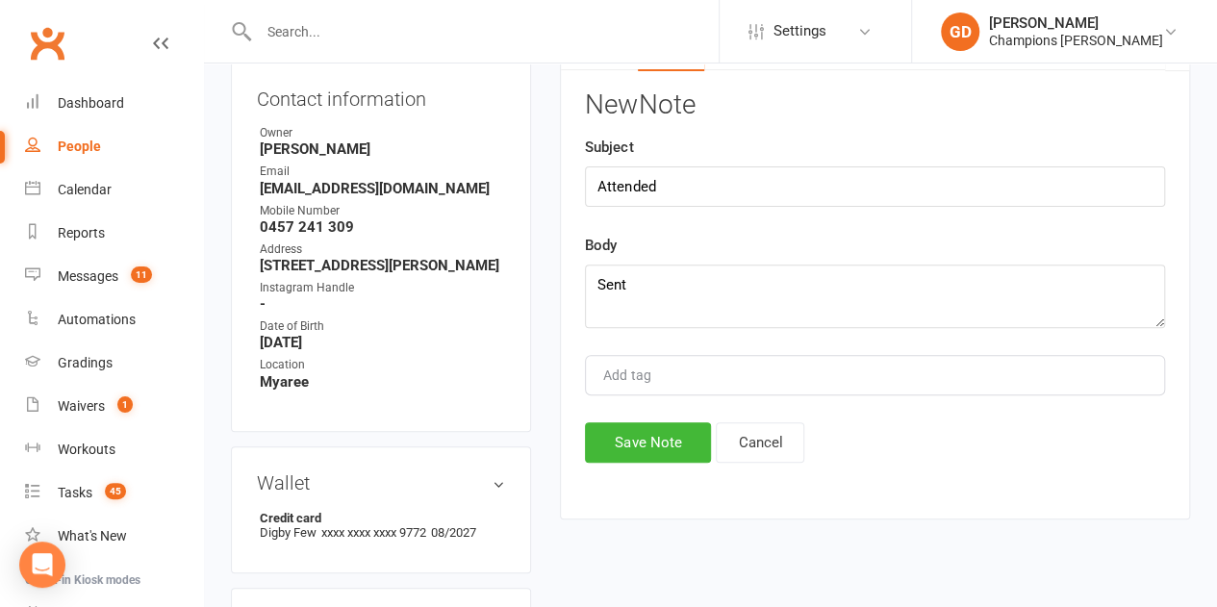
scroll to position [237, 0]
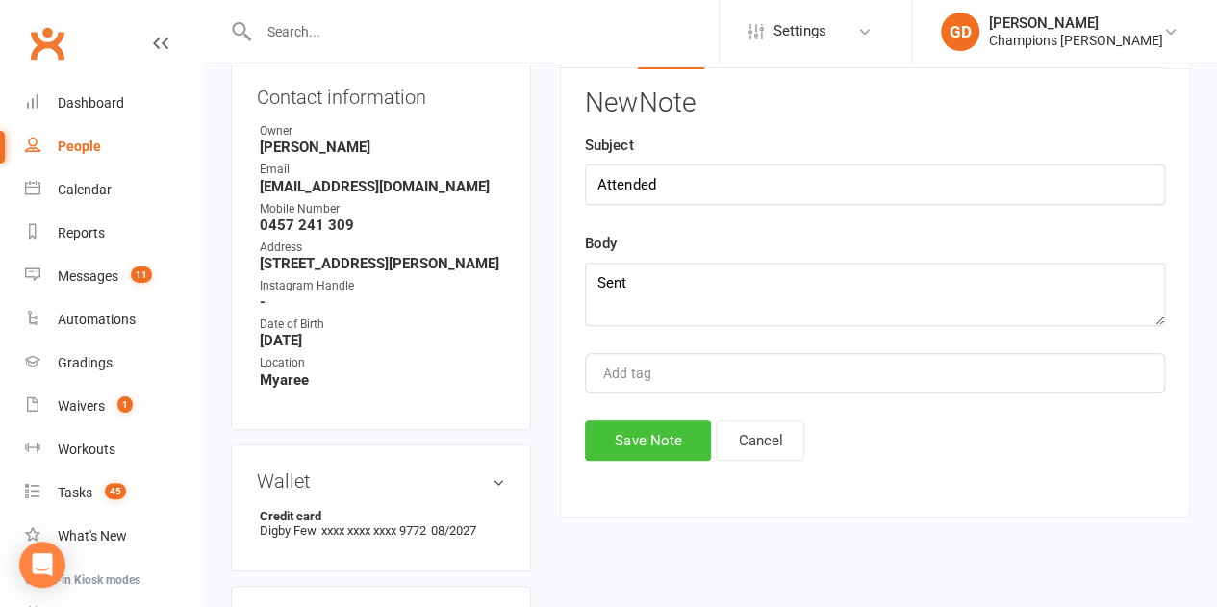
click at [641, 446] on button "Save Note" at bounding box center [648, 440] width 126 height 40
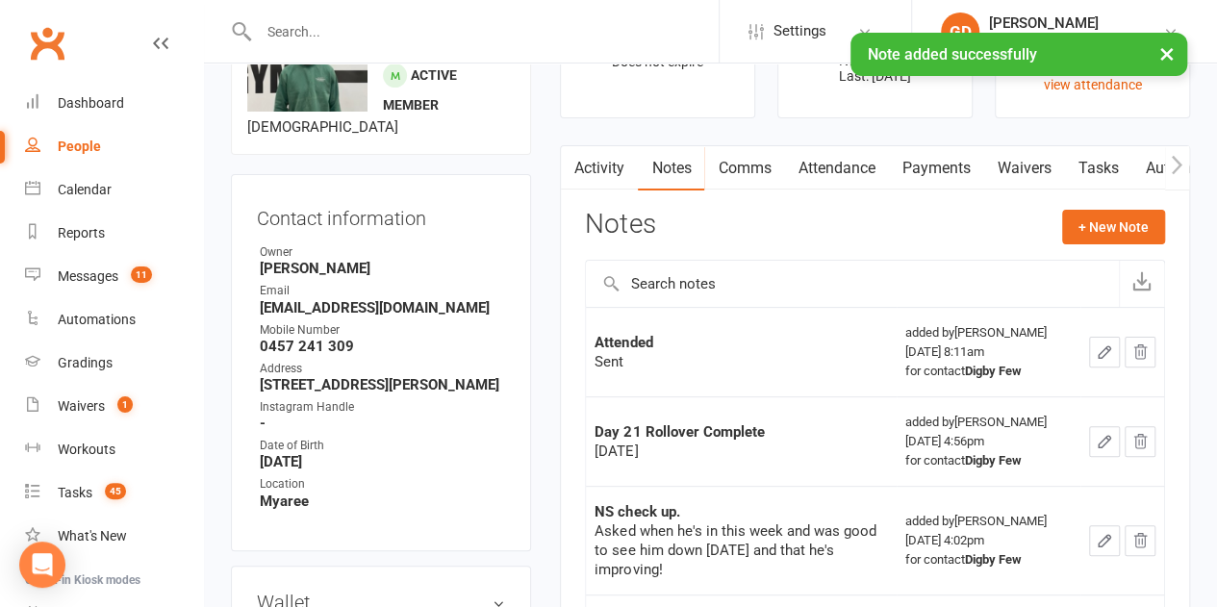
scroll to position [0, 0]
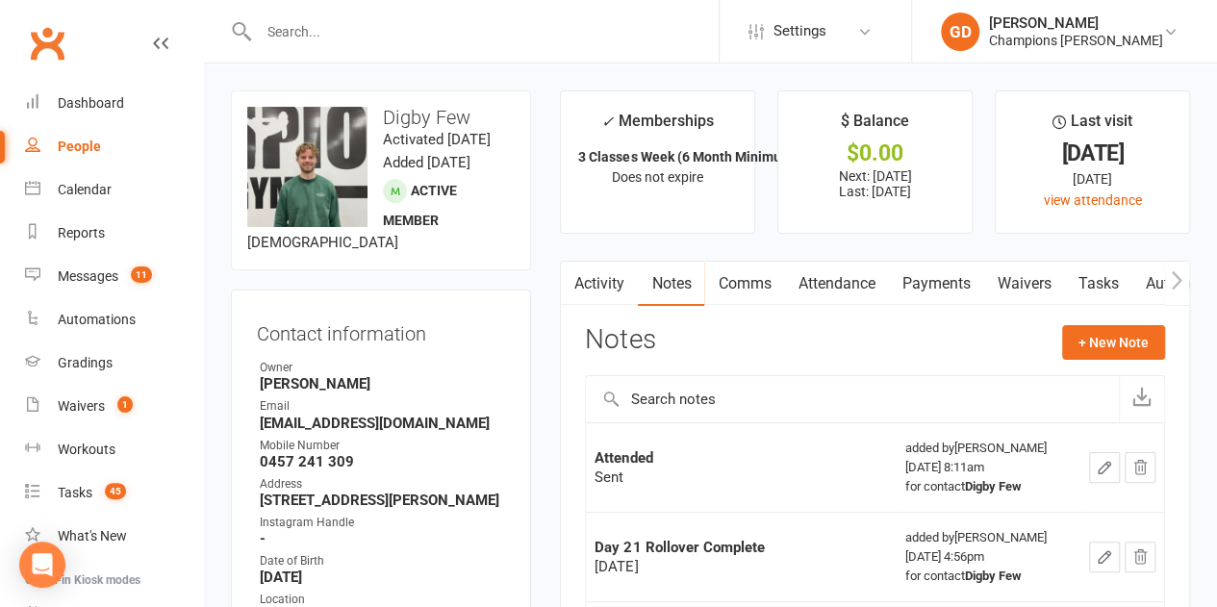
click at [304, 38] on input "text" at bounding box center [486, 31] width 466 height 27
paste input "[PERSON_NAME]"
type input "[PERSON_NAME]"
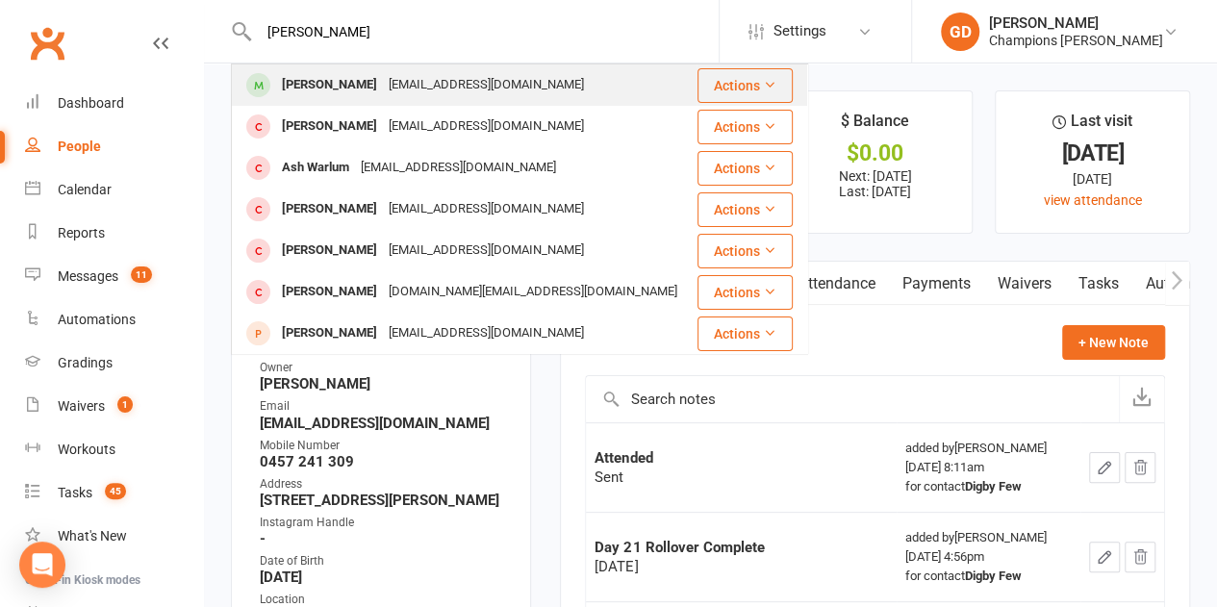
click at [383, 73] on div "[EMAIL_ADDRESS][DOMAIN_NAME]" at bounding box center [486, 85] width 207 height 28
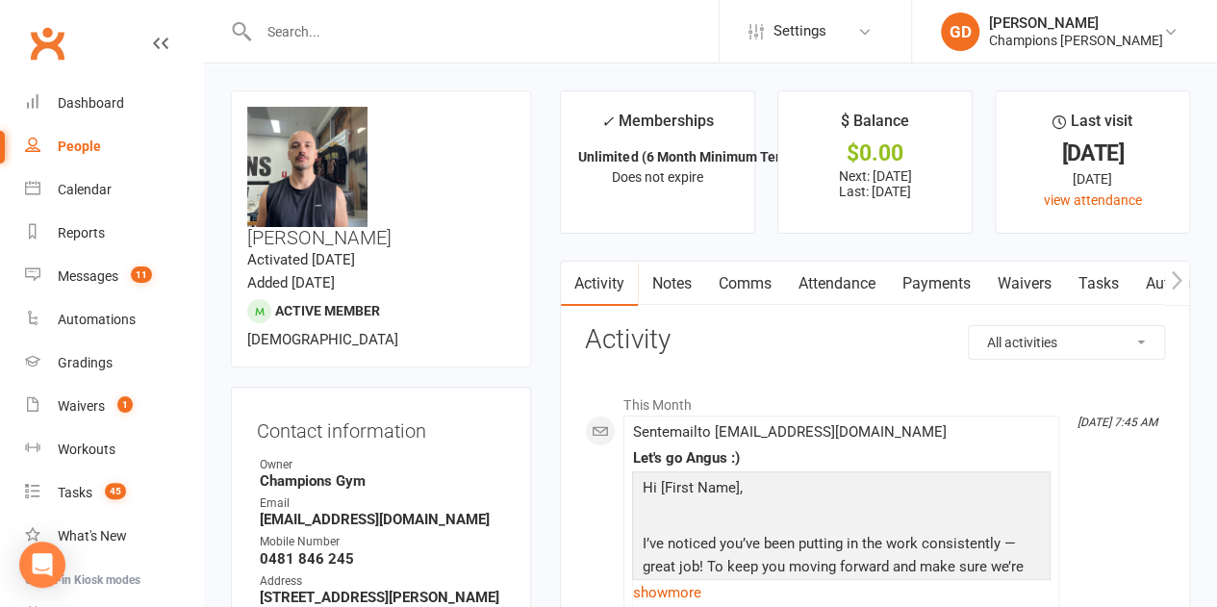
click at [852, 280] on link "Attendance" at bounding box center [836, 284] width 104 height 44
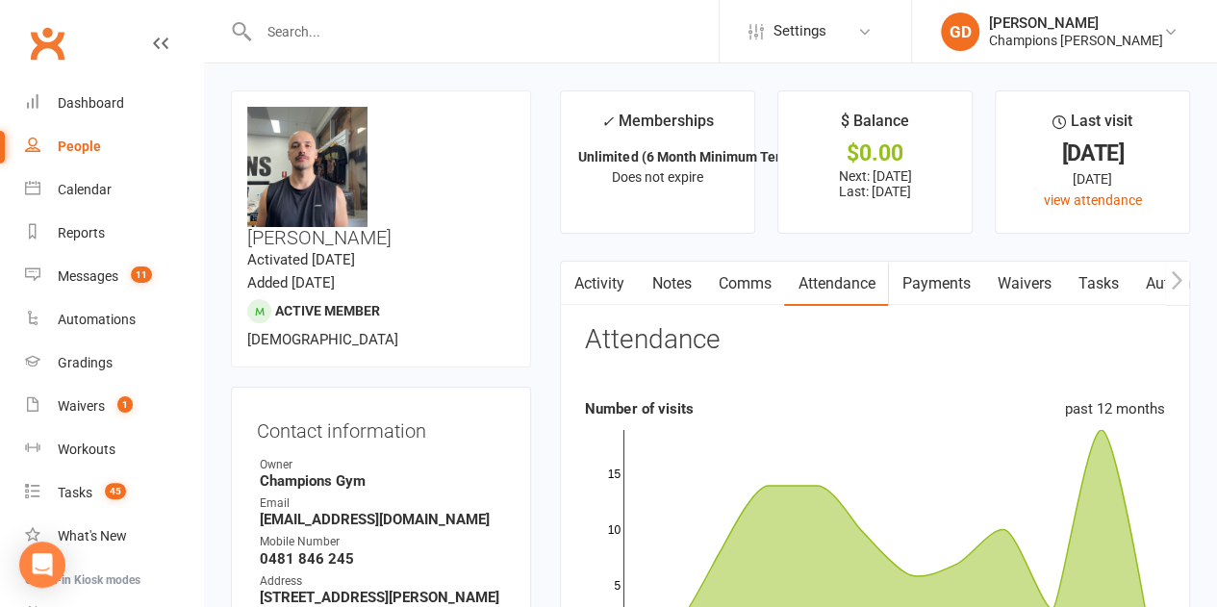
click at [904, 435] on rect at bounding box center [886, 536] width 527 height 212
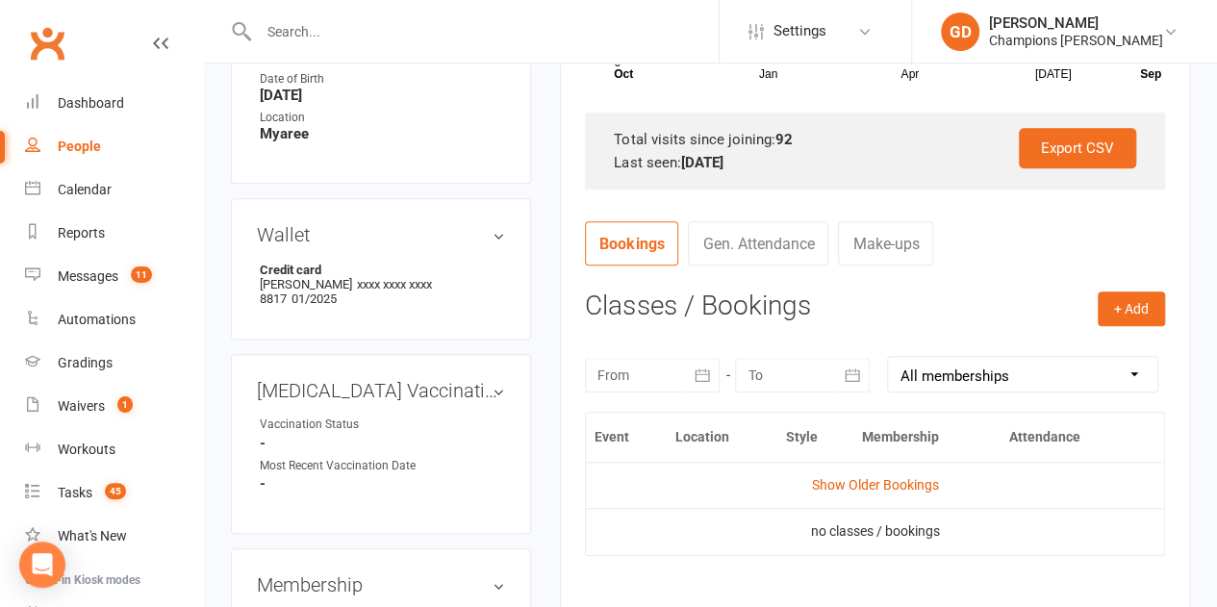
scroll to position [589, 0]
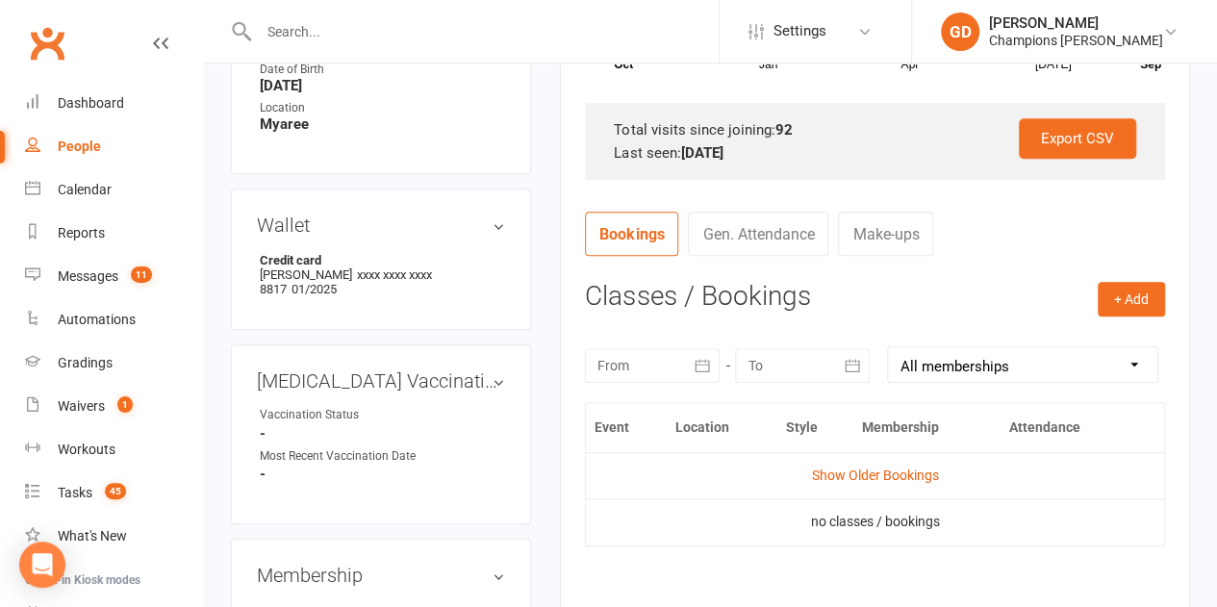
click at [623, 358] on div at bounding box center [652, 365] width 135 height 35
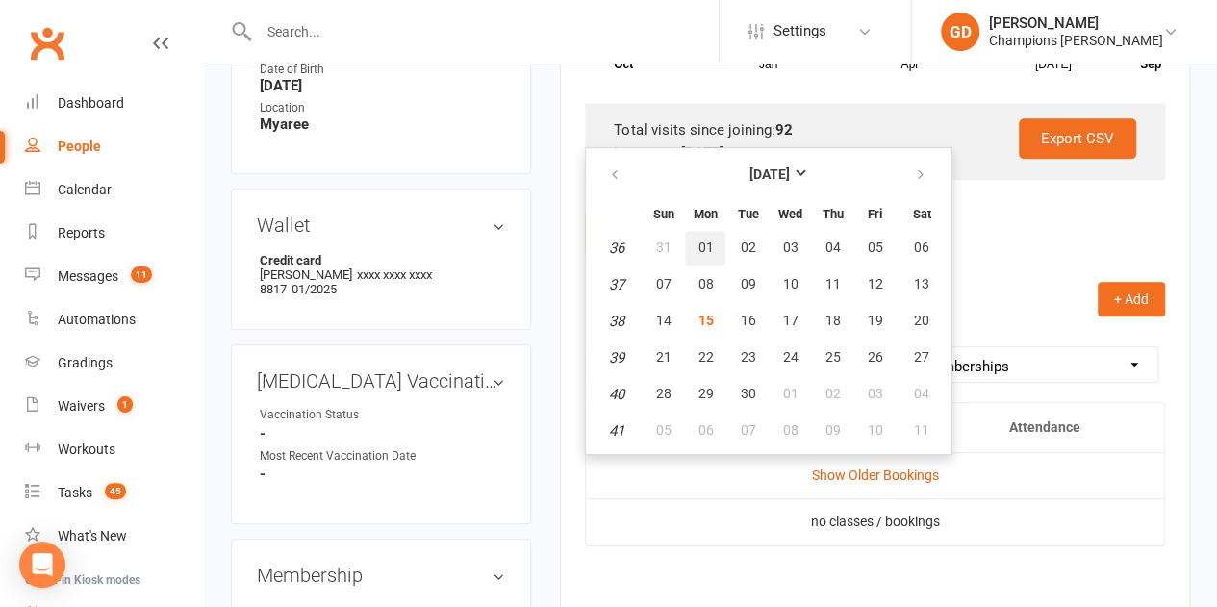
click at [697, 242] on span "01" at bounding box center [704, 247] width 15 height 15
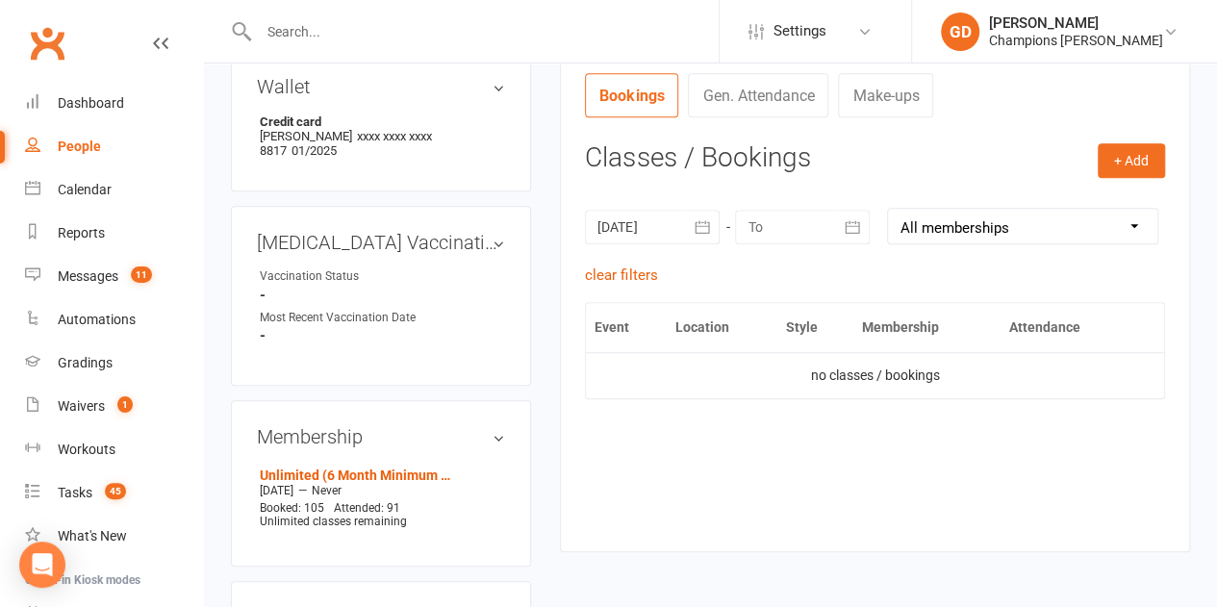
scroll to position [731, 0]
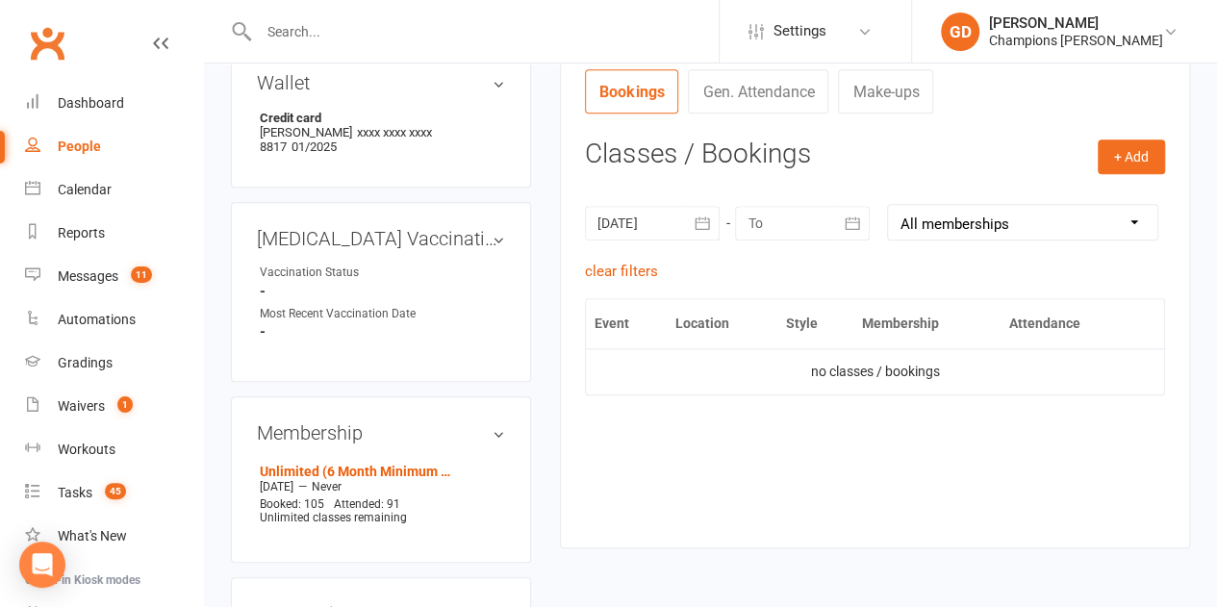
click at [687, 221] on button "button" at bounding box center [702, 223] width 35 height 35
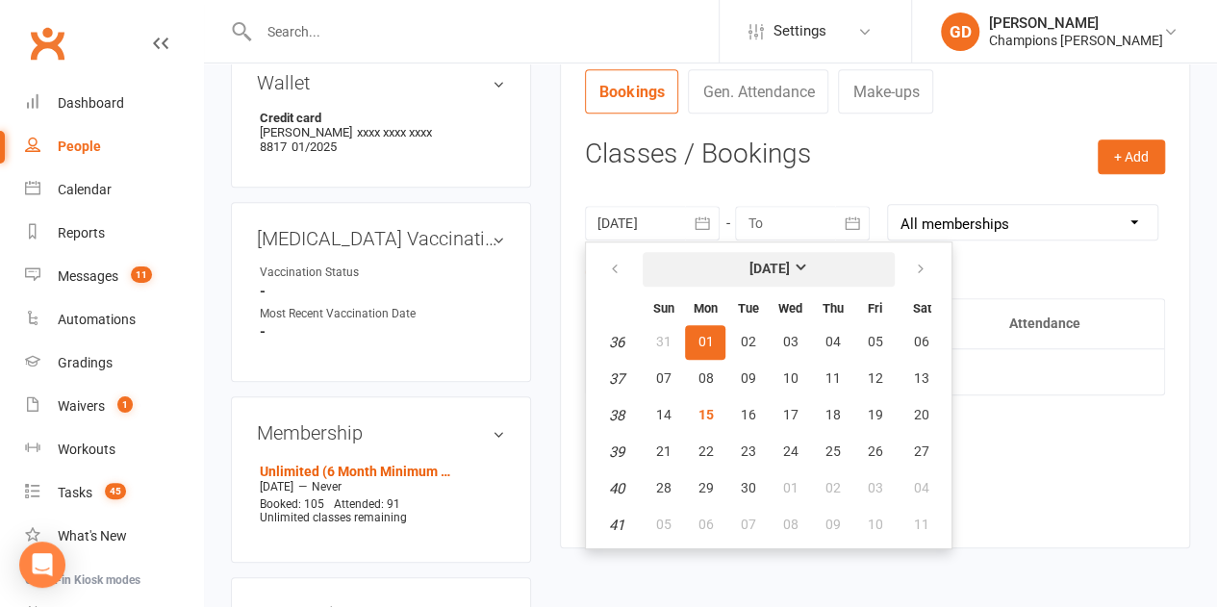
click at [789, 267] on strong "[DATE]" at bounding box center [768, 268] width 40 height 15
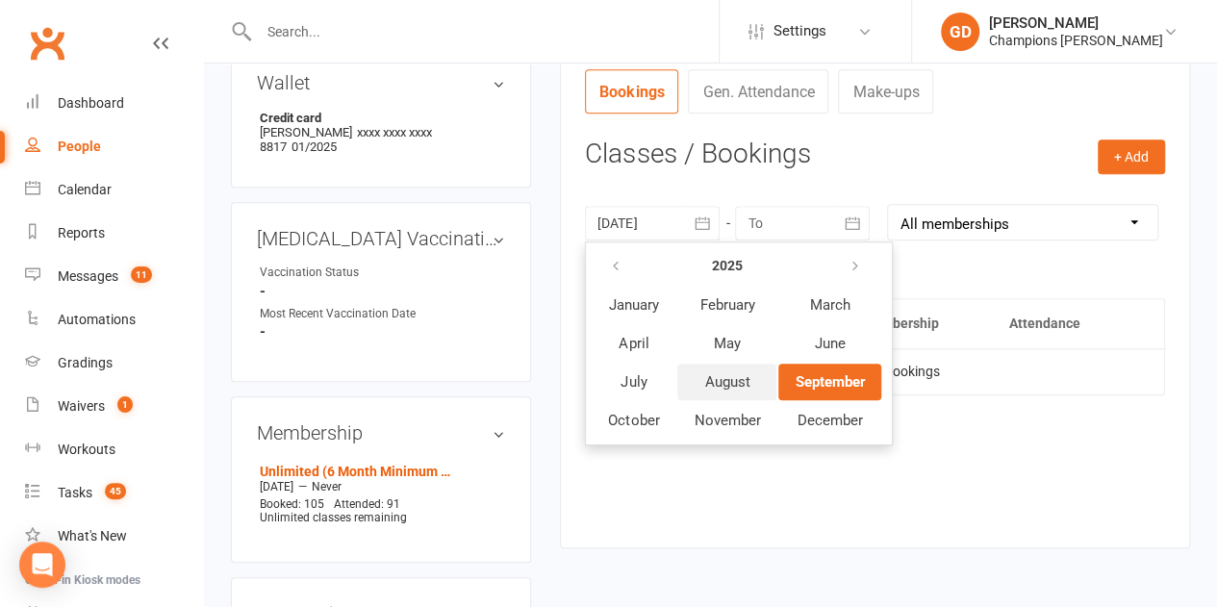
click at [720, 385] on span "August" at bounding box center [726, 381] width 45 height 17
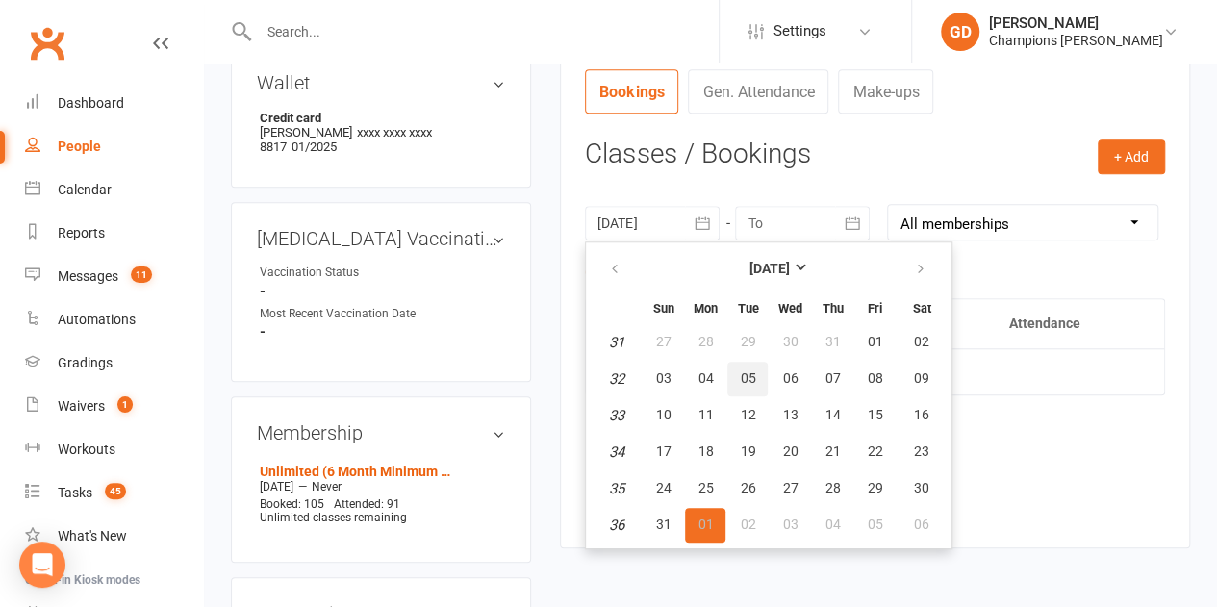
click at [743, 384] on button "05" at bounding box center [747, 379] width 40 height 35
type input "[DATE]"
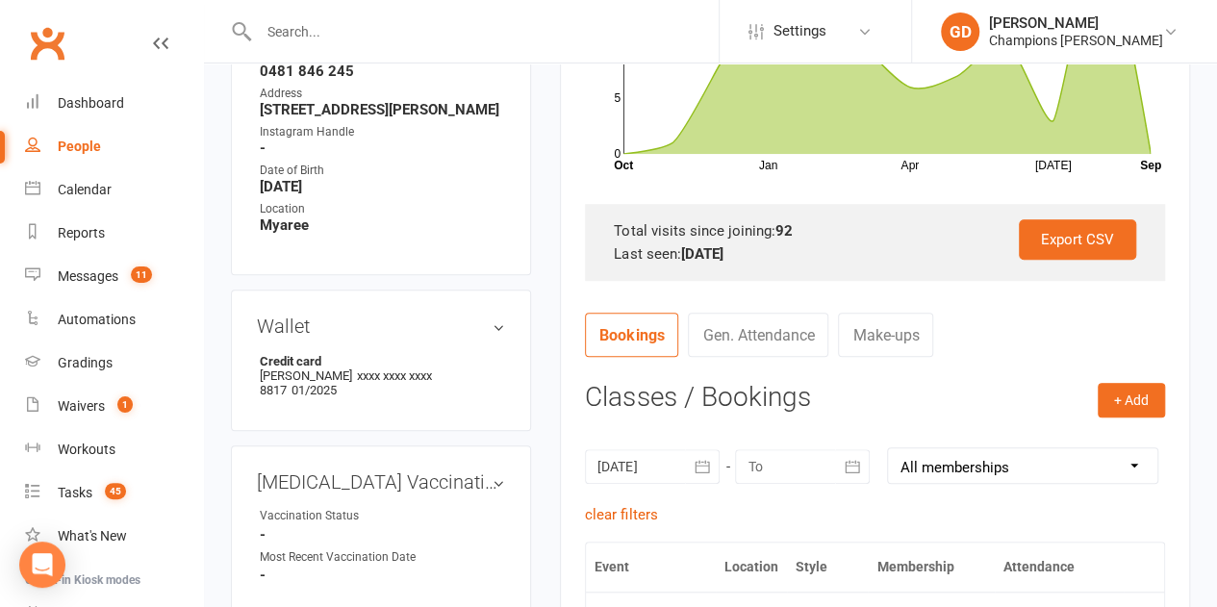
scroll to position [485, 0]
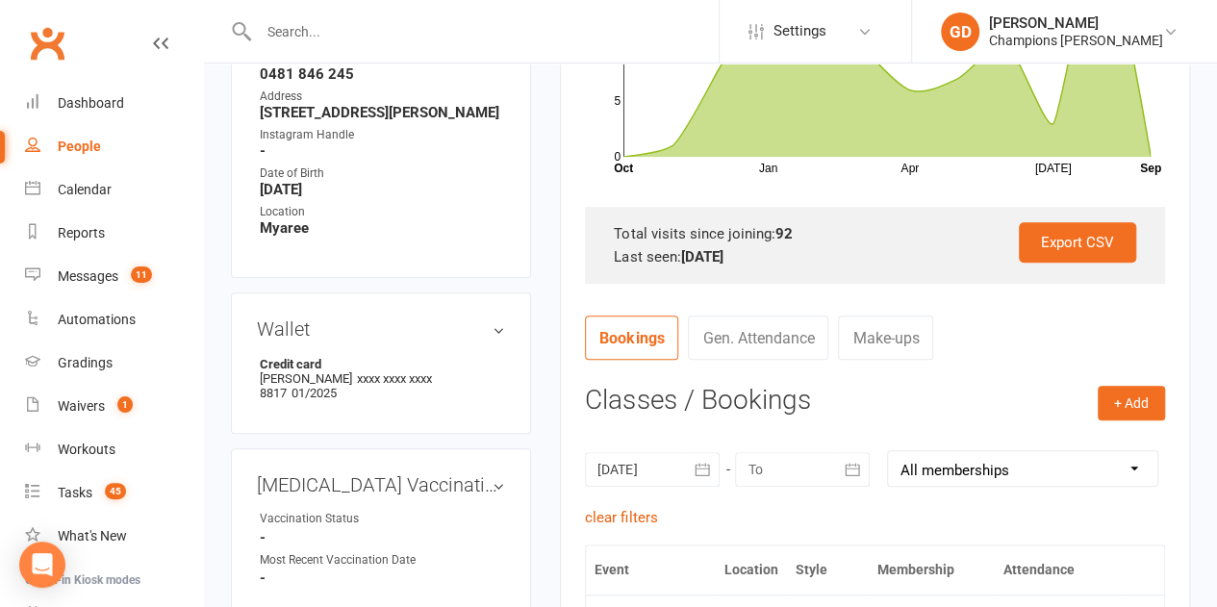
click at [592, 173] on icon "Jan Apr [DATE] Month Oct Sep 0 5 10 15" at bounding box center [875, 56] width 580 height 240
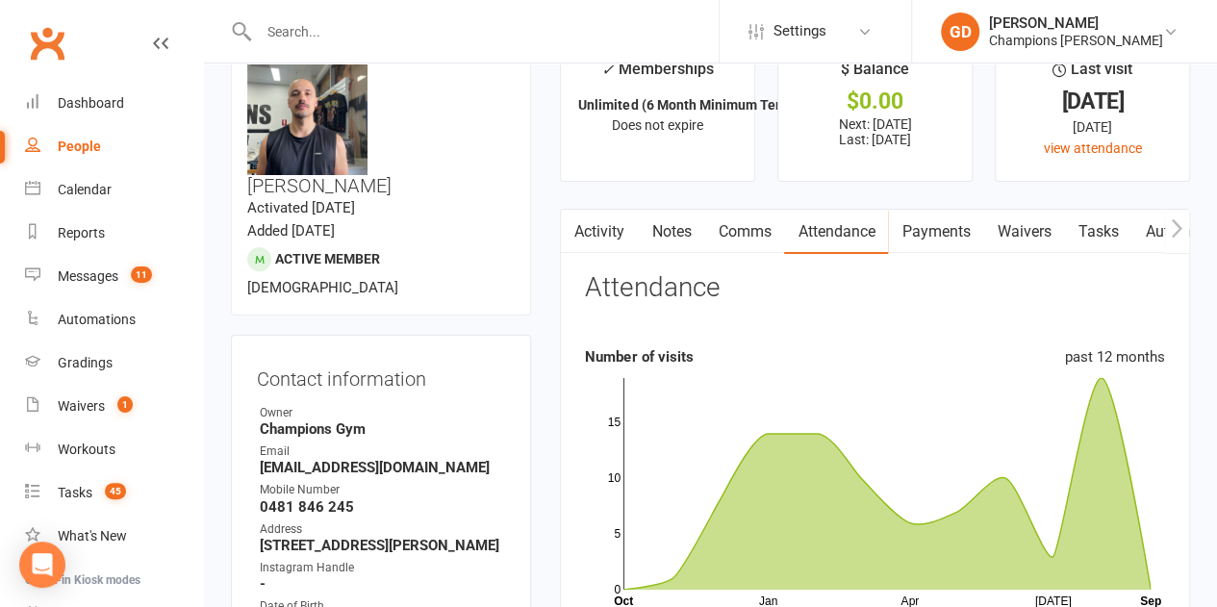
scroll to position [0, 0]
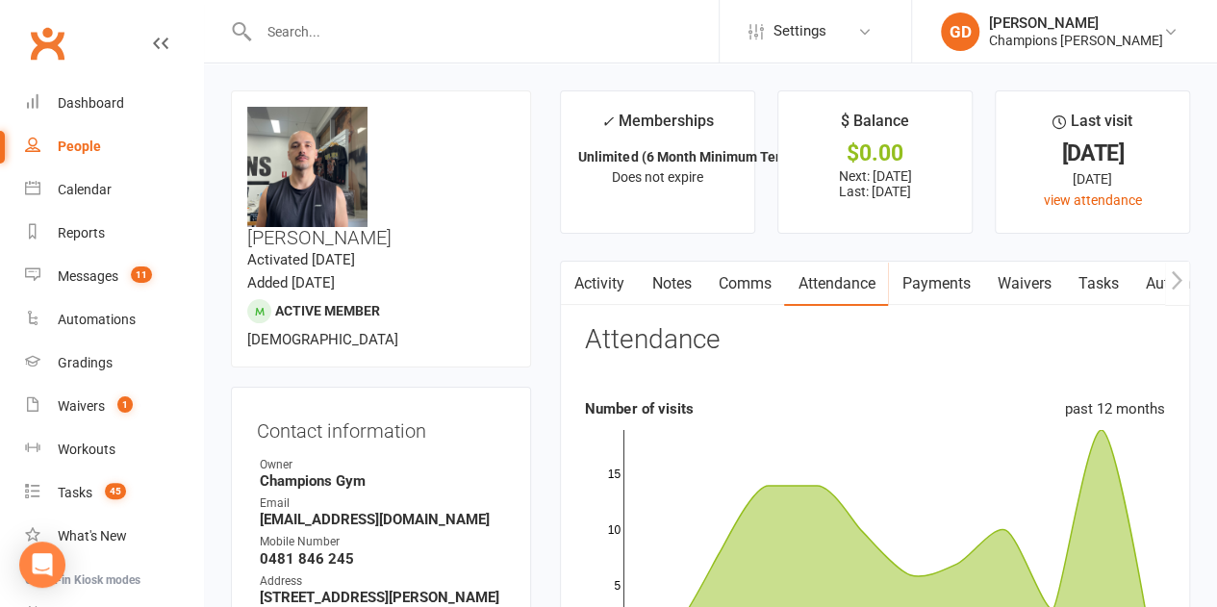
click at [679, 281] on link "Notes" at bounding box center [671, 284] width 66 height 44
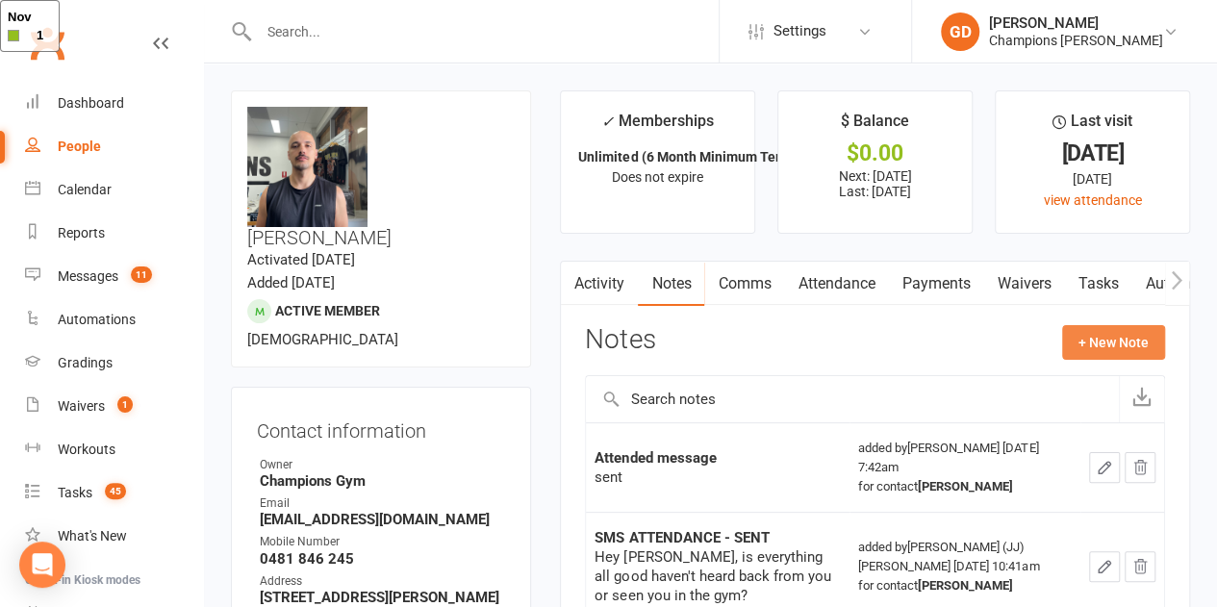
click at [1093, 342] on button "+ New Note" at bounding box center [1113, 342] width 103 height 35
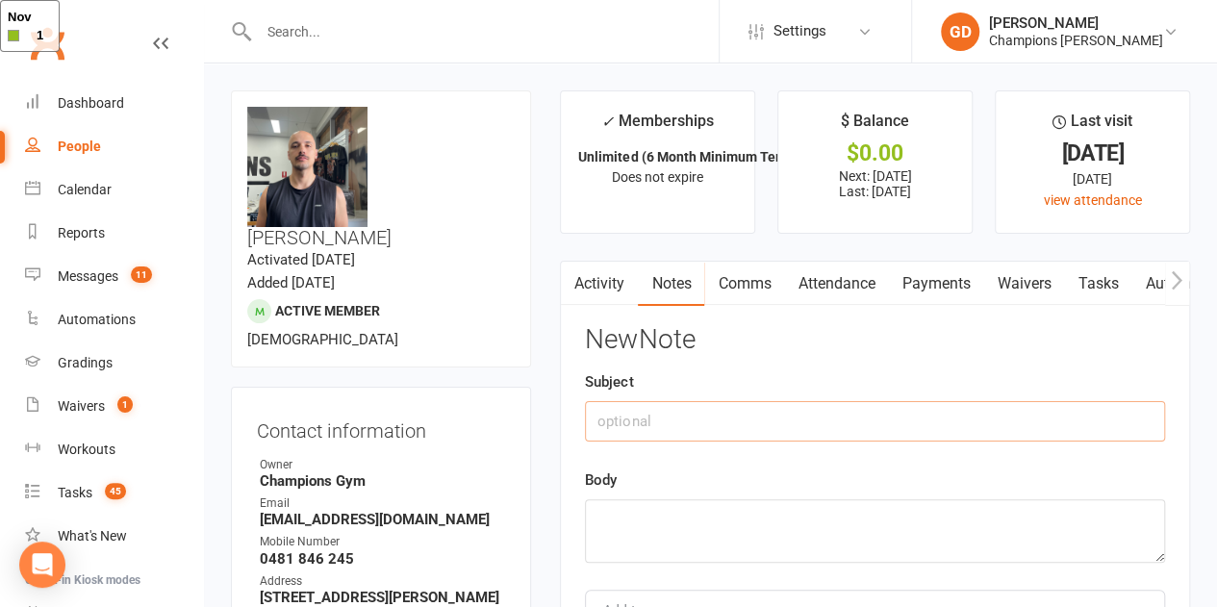
click at [706, 422] on input "text" at bounding box center [875, 421] width 580 height 40
type input "a"
type input "Attended"
click at [627, 530] on textarea at bounding box center [875, 530] width 580 height 63
type textarea "Sent"
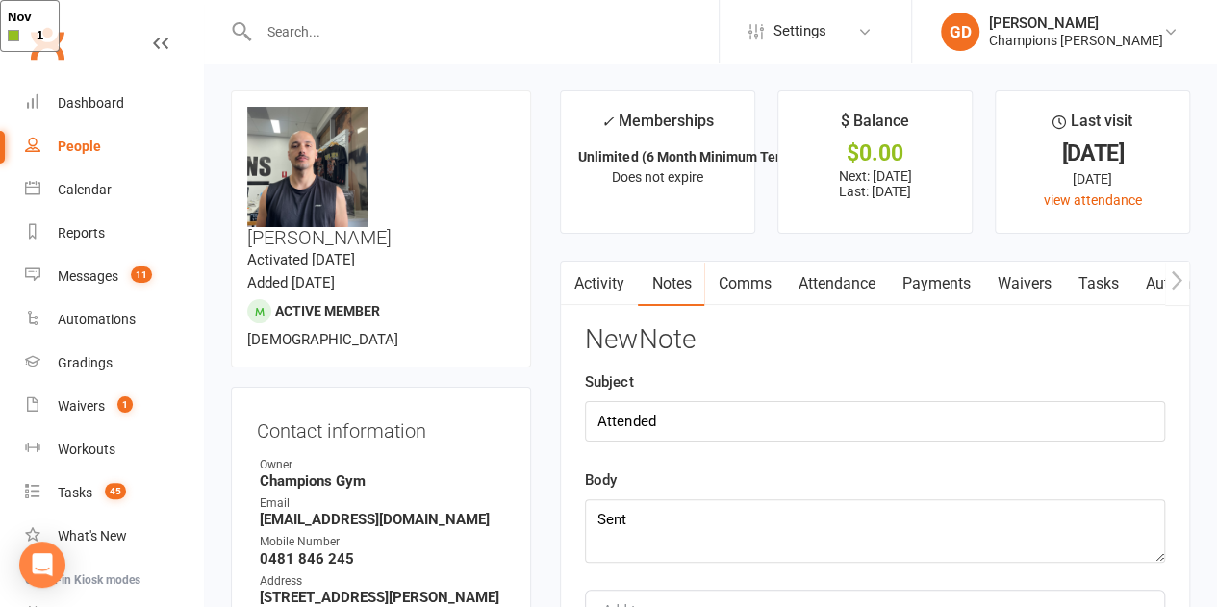
click at [1128, 383] on div "Subject Attended" at bounding box center [875, 405] width 580 height 71
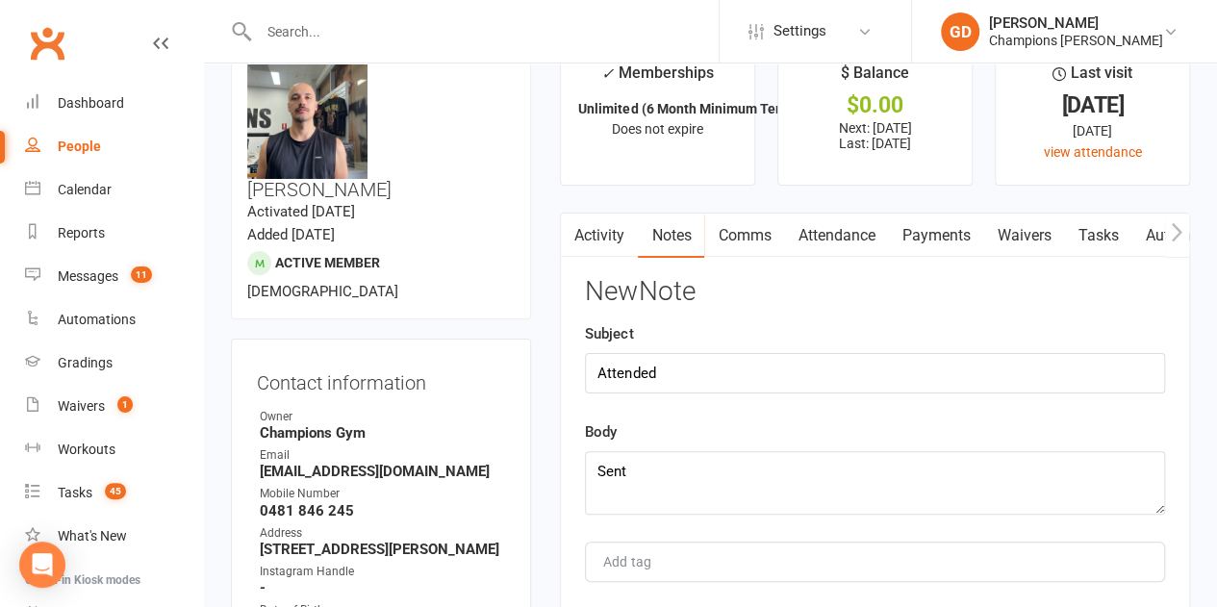
scroll to position [125, 0]
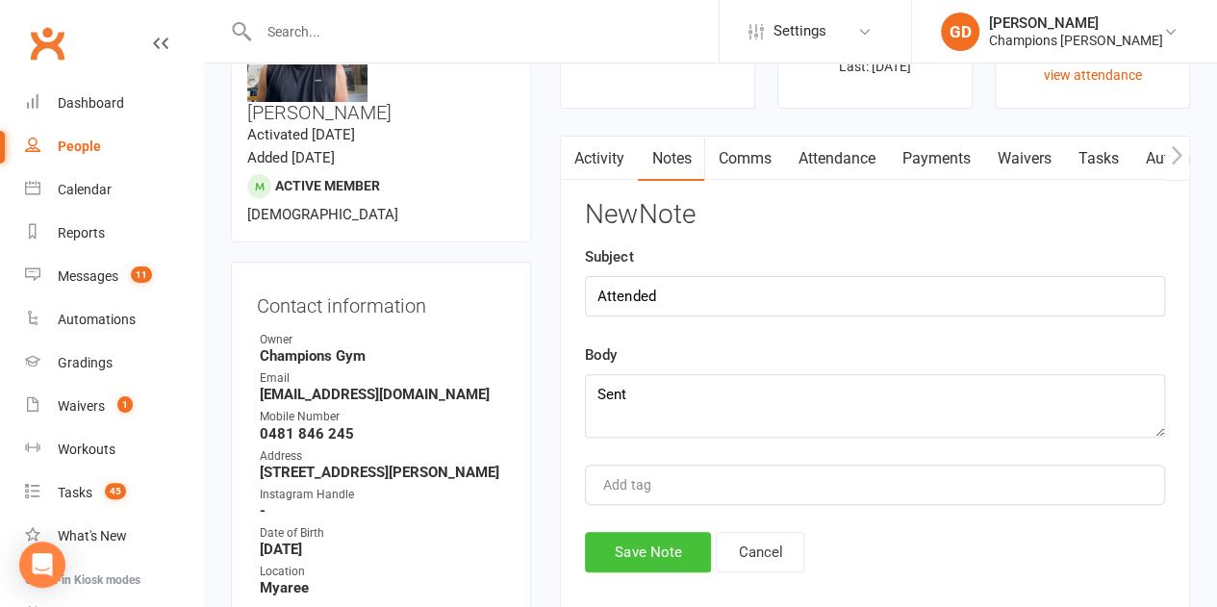
click at [650, 550] on button "Save Note" at bounding box center [648, 552] width 126 height 40
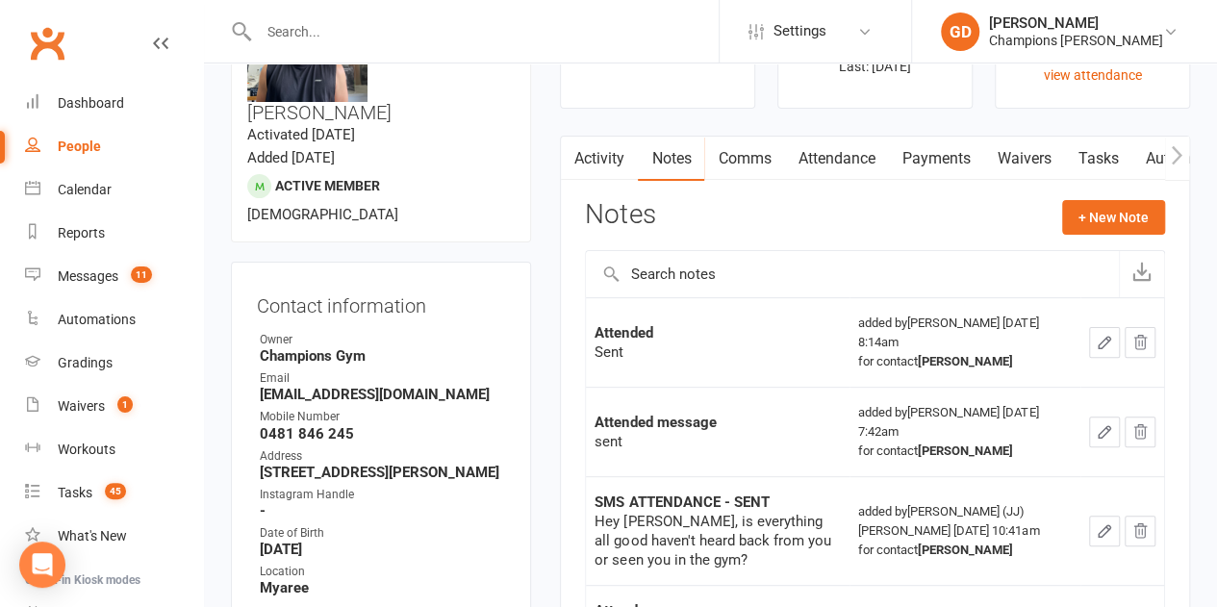
click at [289, 36] on input "text" at bounding box center [486, 31] width 466 height 27
paste input "[PERSON_NAME]"
type input "[PERSON_NAME]"
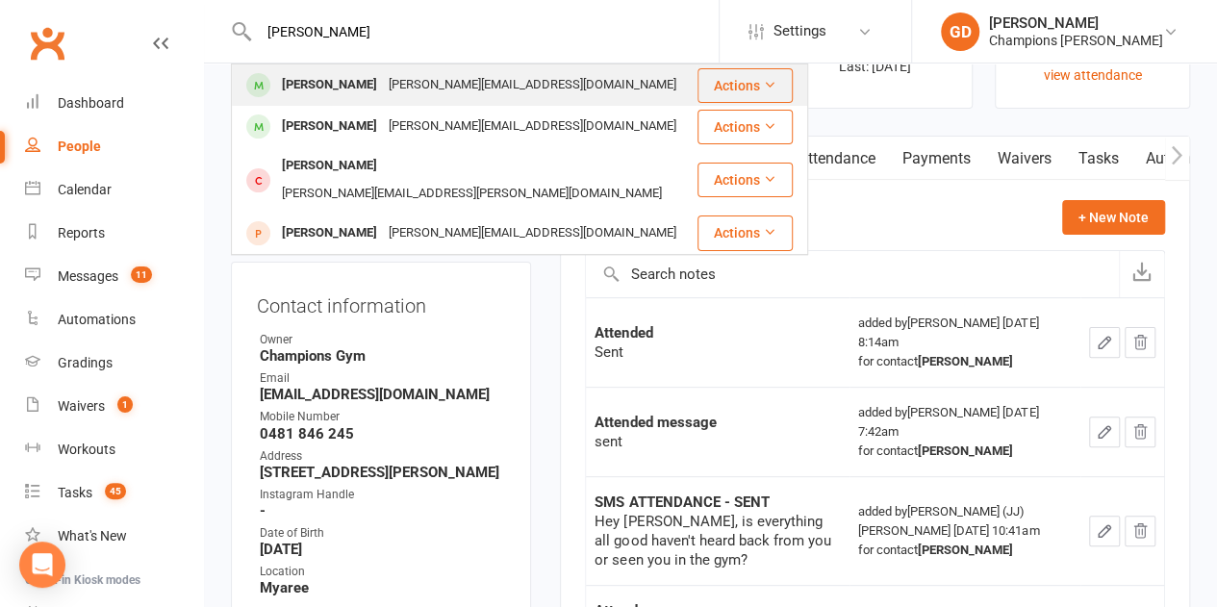
click at [311, 86] on div "[PERSON_NAME]" at bounding box center [329, 85] width 107 height 28
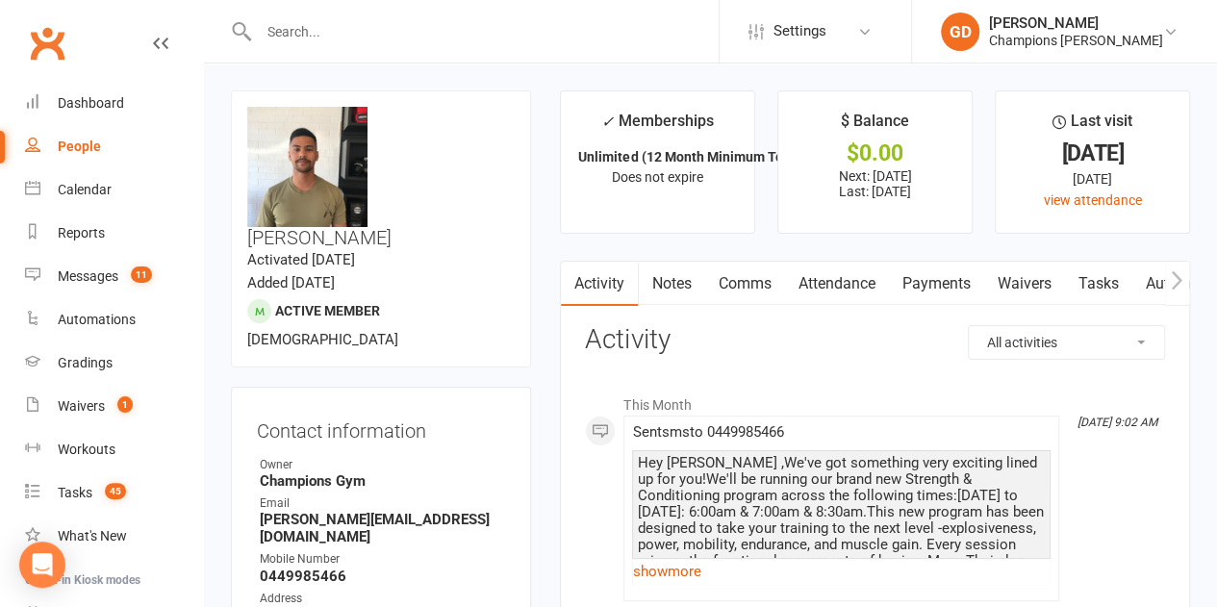
click at [852, 284] on link "Attendance" at bounding box center [836, 284] width 104 height 44
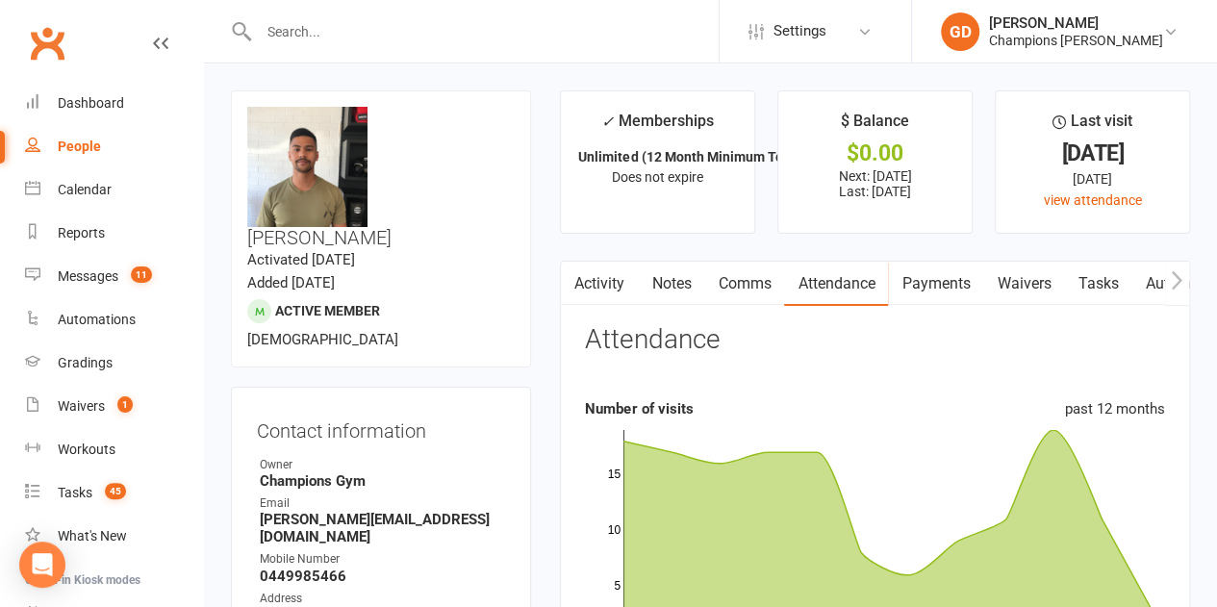
click at [922, 469] on rect at bounding box center [886, 536] width 527 height 212
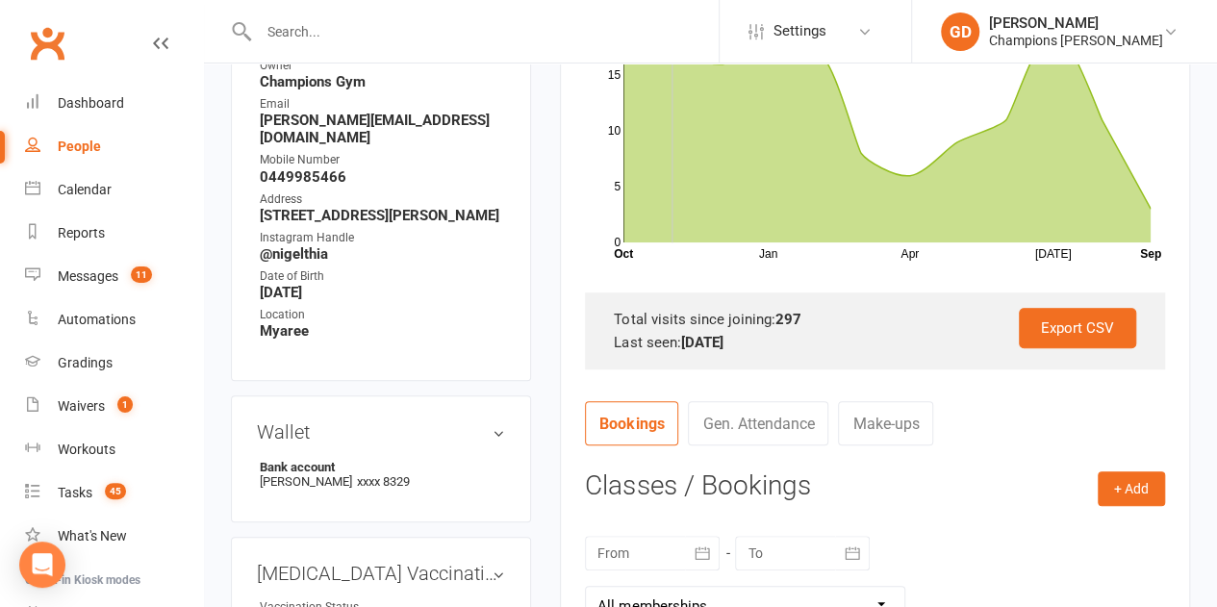
scroll to position [512, 0]
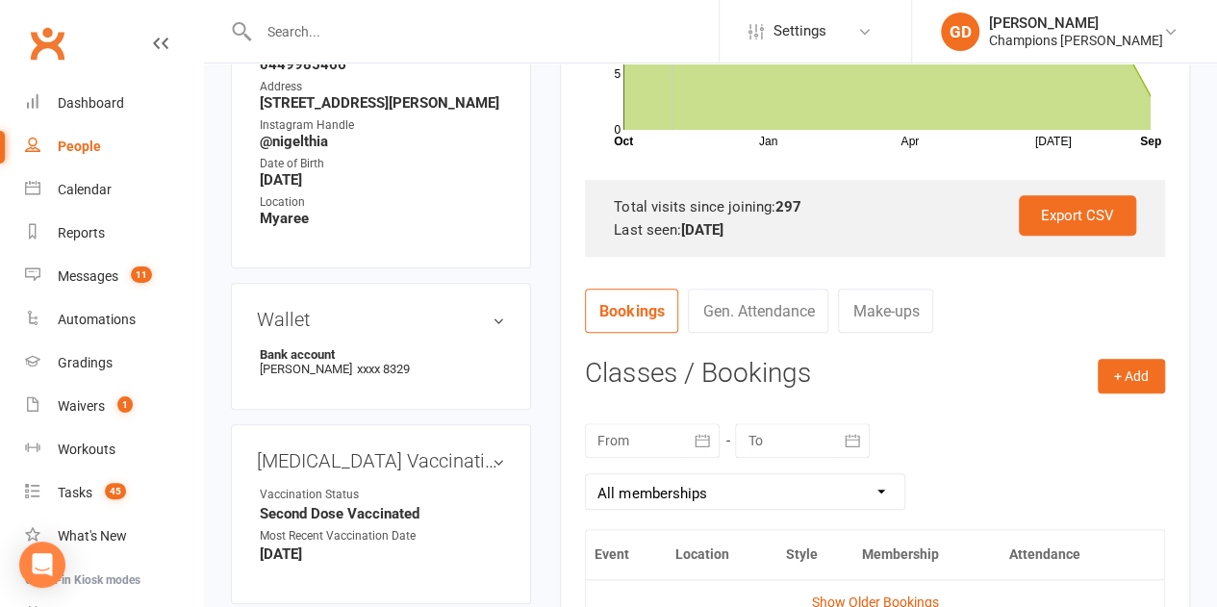
click at [639, 442] on div at bounding box center [652, 440] width 135 height 35
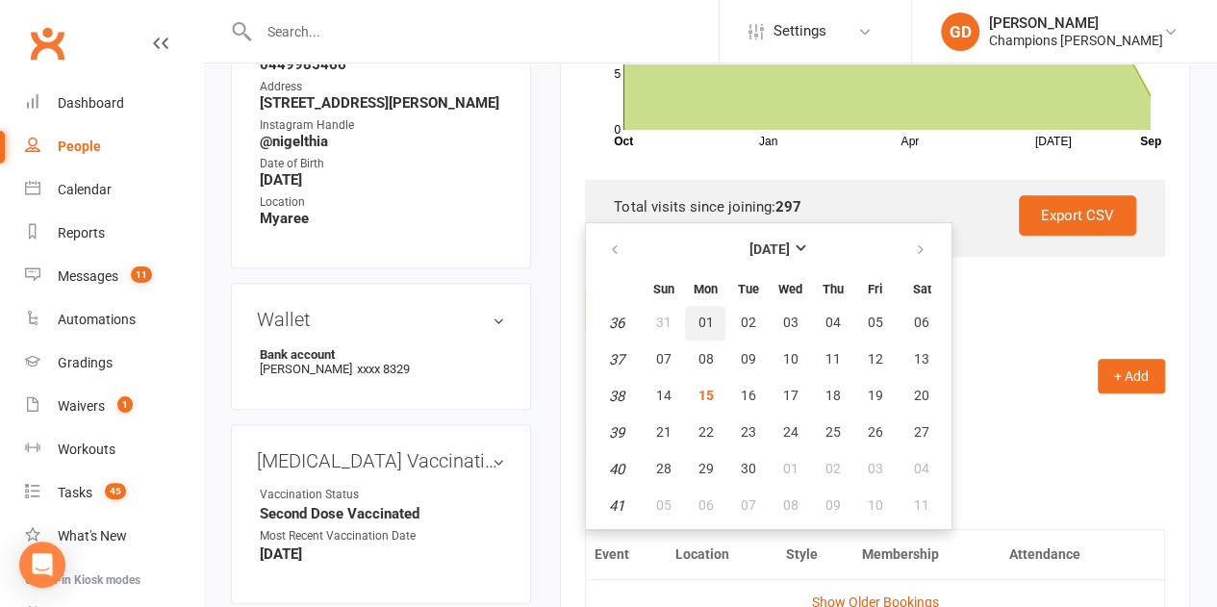
click at [702, 325] on span "01" at bounding box center [704, 322] width 15 height 15
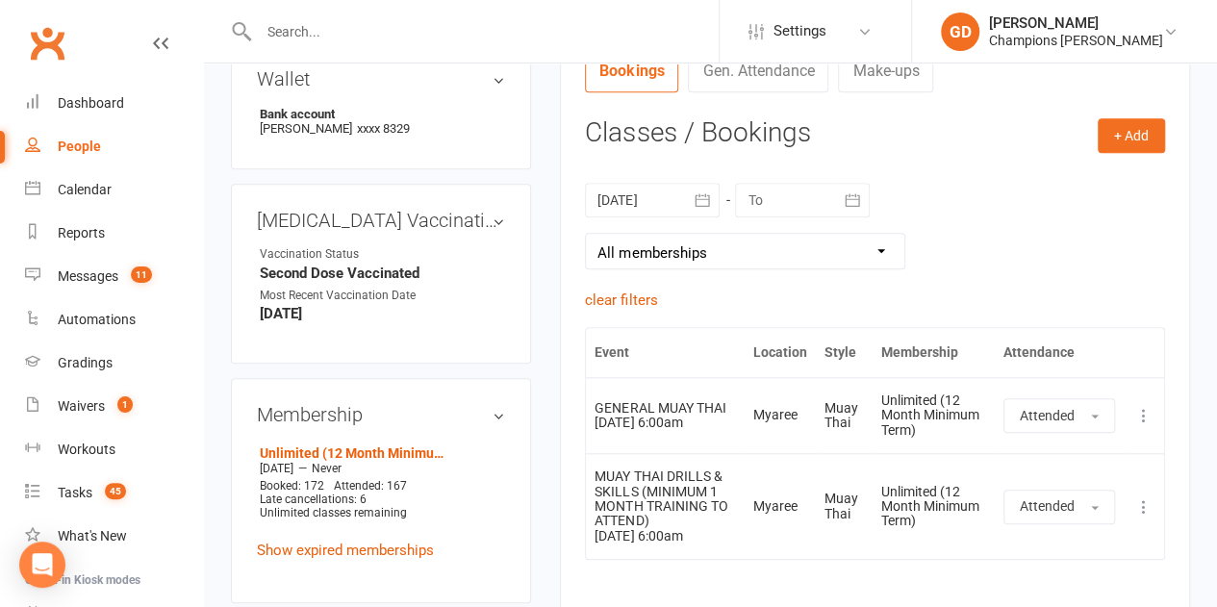
scroll to position [773, 0]
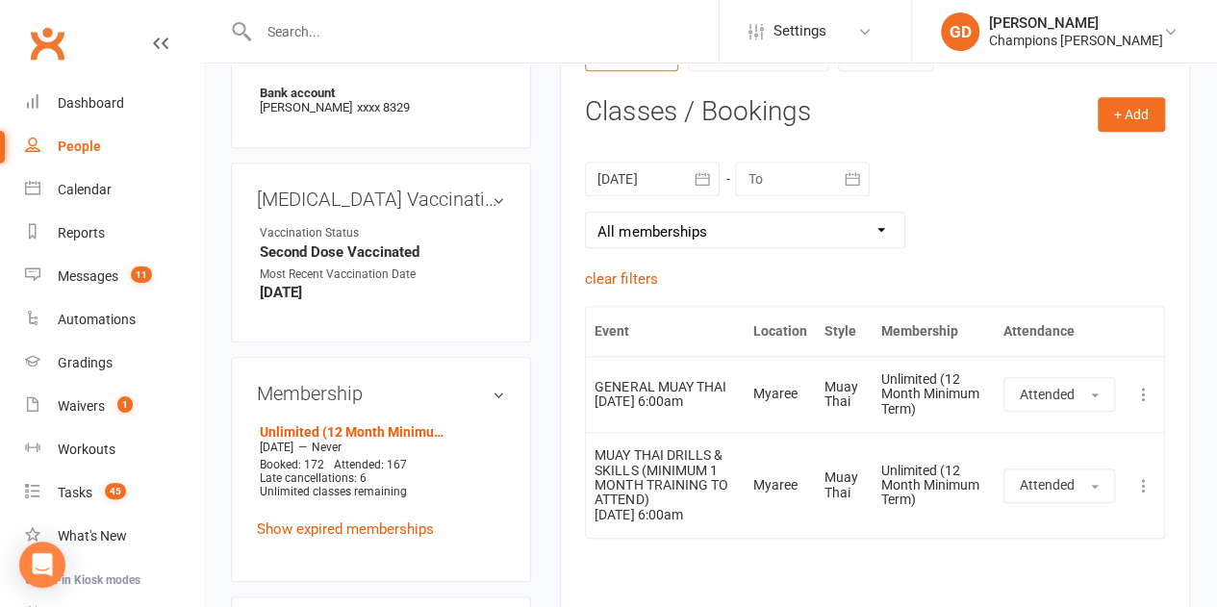
click at [886, 196] on div "[DATE] [DATE] Sun Mon Tue Wed Thu Fri Sat 36 31 01 02 03 04 05 06 37 07 08 09 1…" at bounding box center [875, 204] width 580 height 125
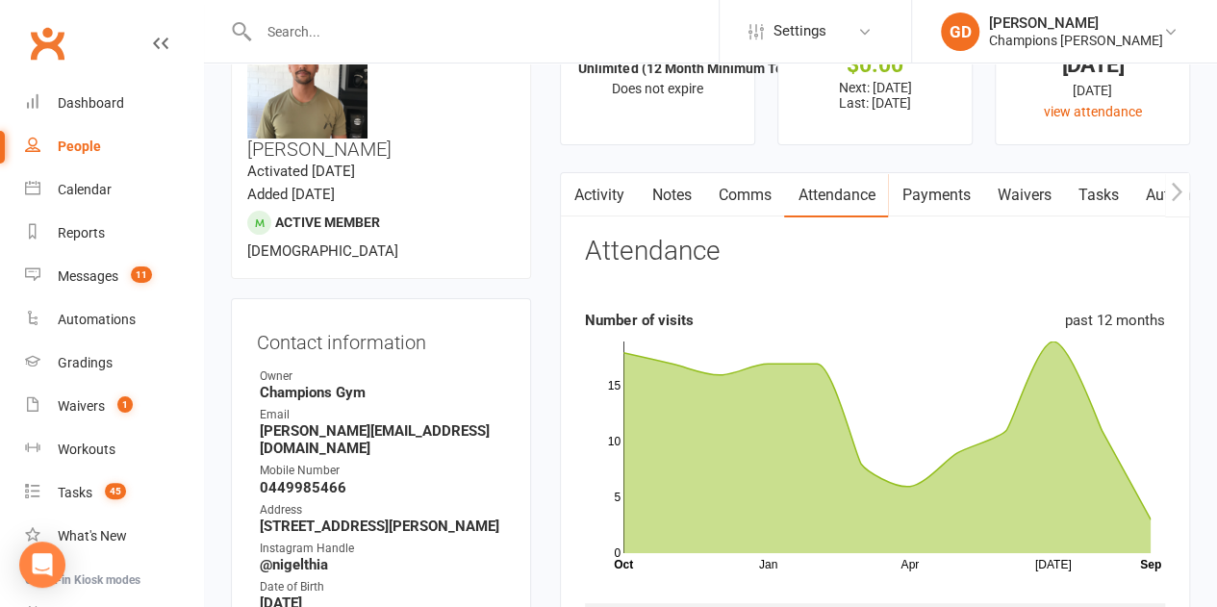
scroll to position [0, 0]
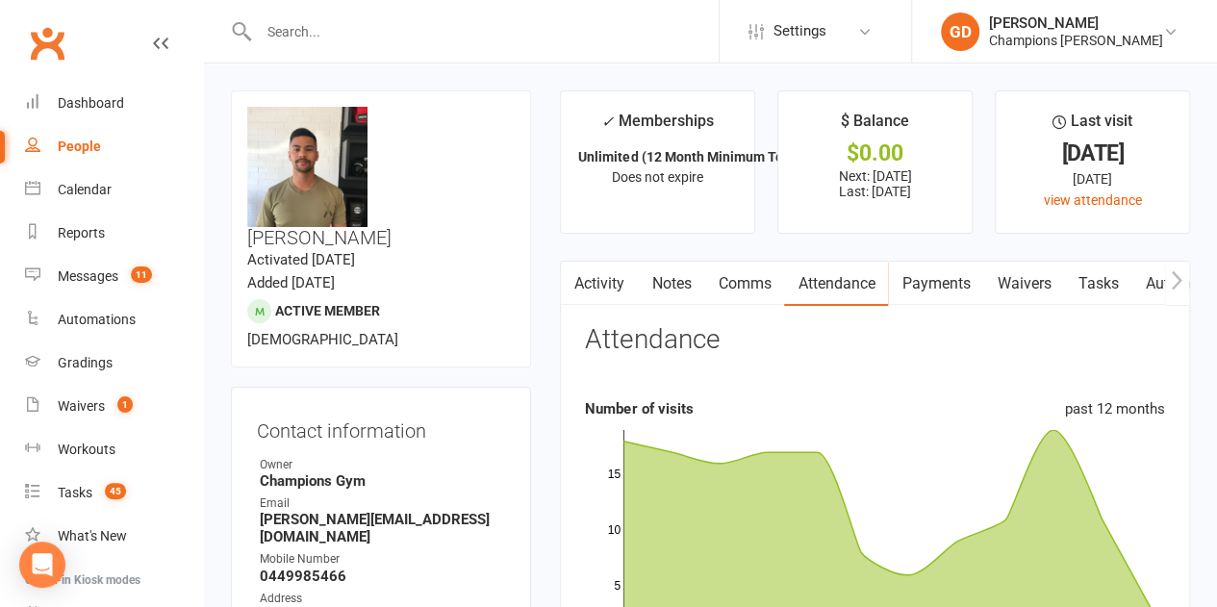
click at [619, 368] on div "Attendance" at bounding box center [652, 347] width 134 height 45
click at [635, 275] on link "Activity" at bounding box center [599, 284] width 77 height 44
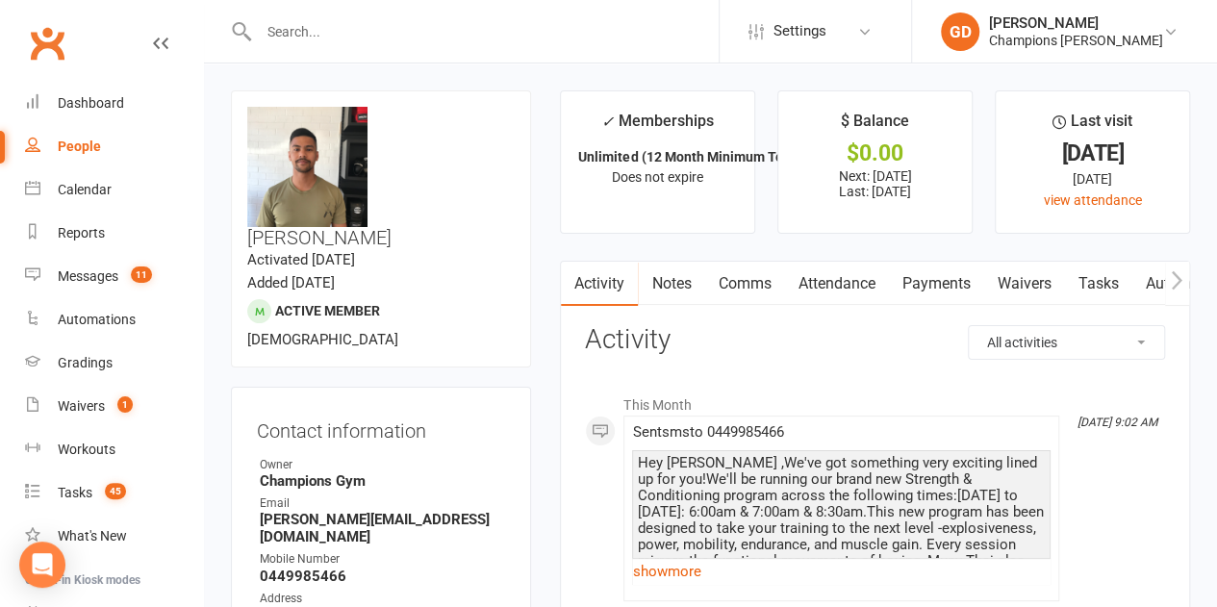
click at [1016, 329] on select "All activities Bookings / Attendances Communications Notes Failed SMSes Grading…" at bounding box center [1066, 342] width 195 height 33
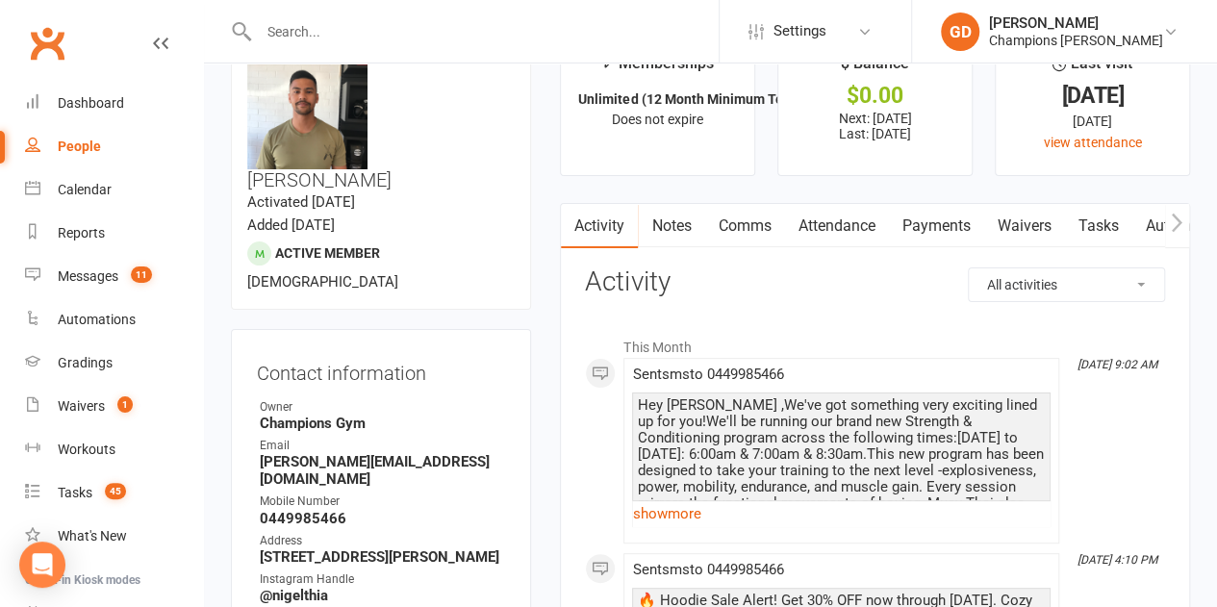
scroll to position [75, 0]
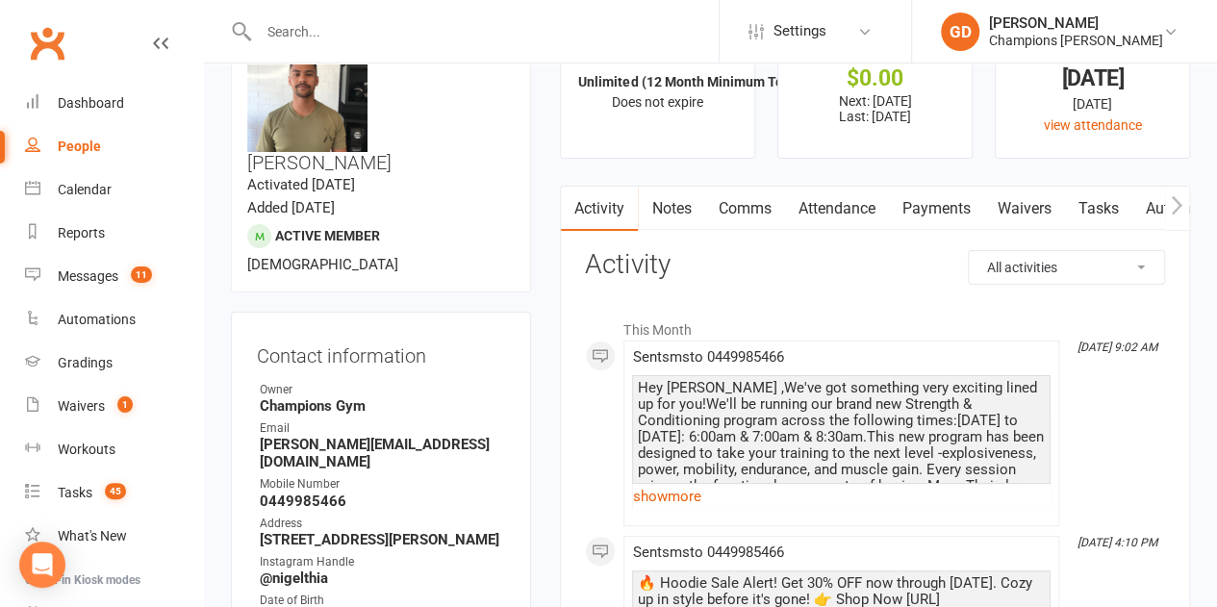
click at [827, 196] on link "Attendance" at bounding box center [836, 209] width 104 height 44
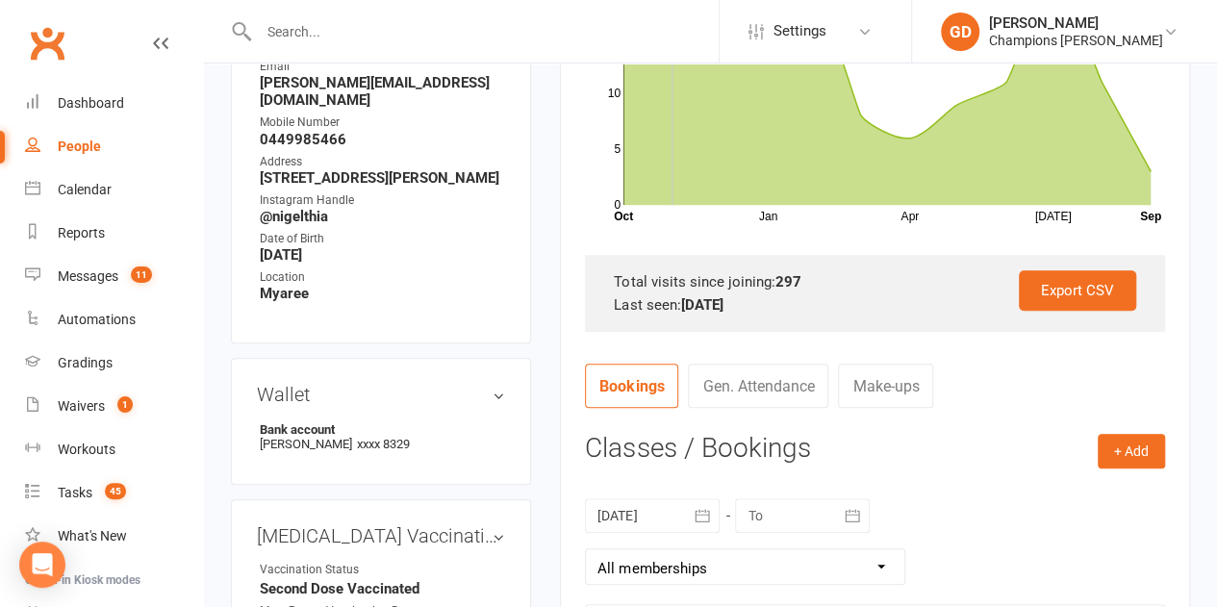
scroll to position [519, 0]
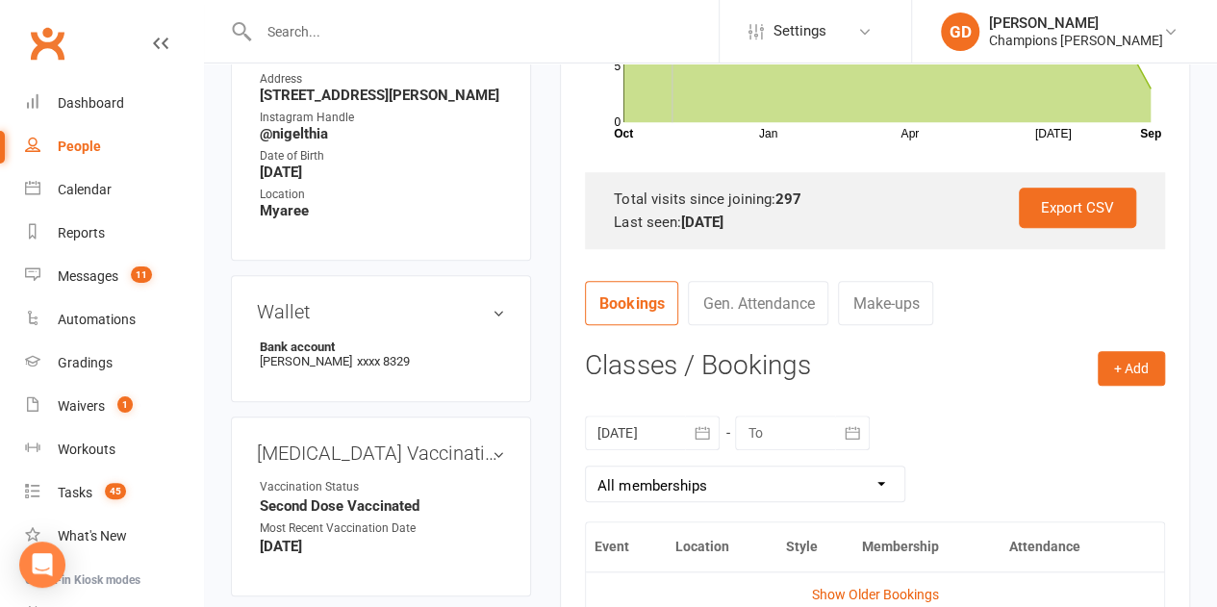
click at [658, 435] on div at bounding box center [652, 433] width 135 height 35
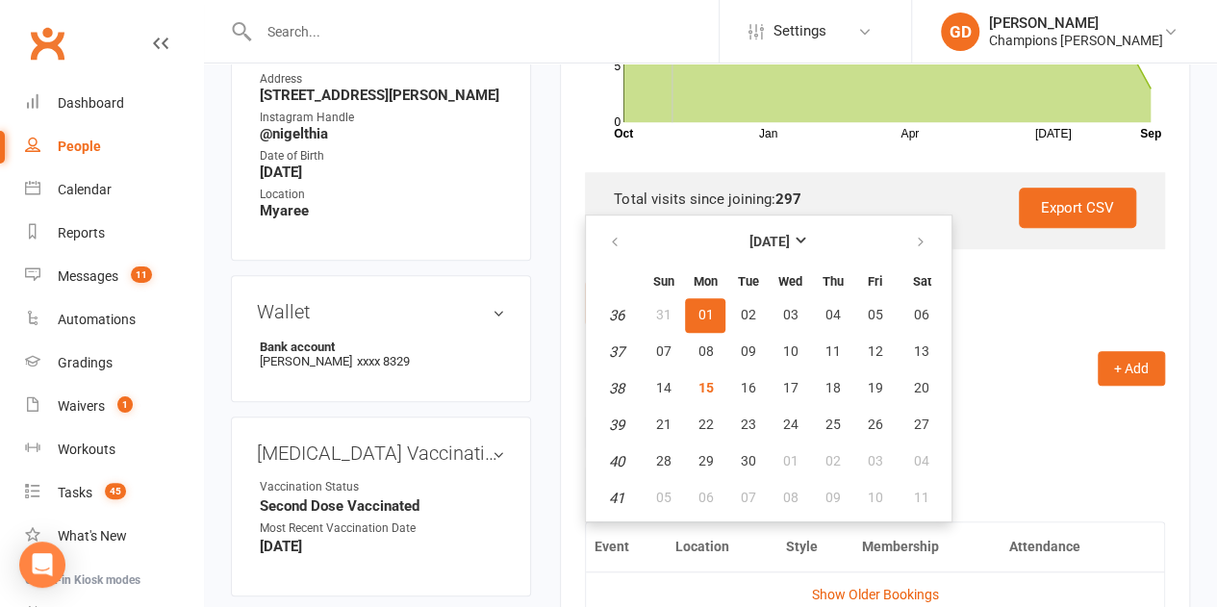
click at [614, 315] on em "36" at bounding box center [616, 315] width 15 height 17
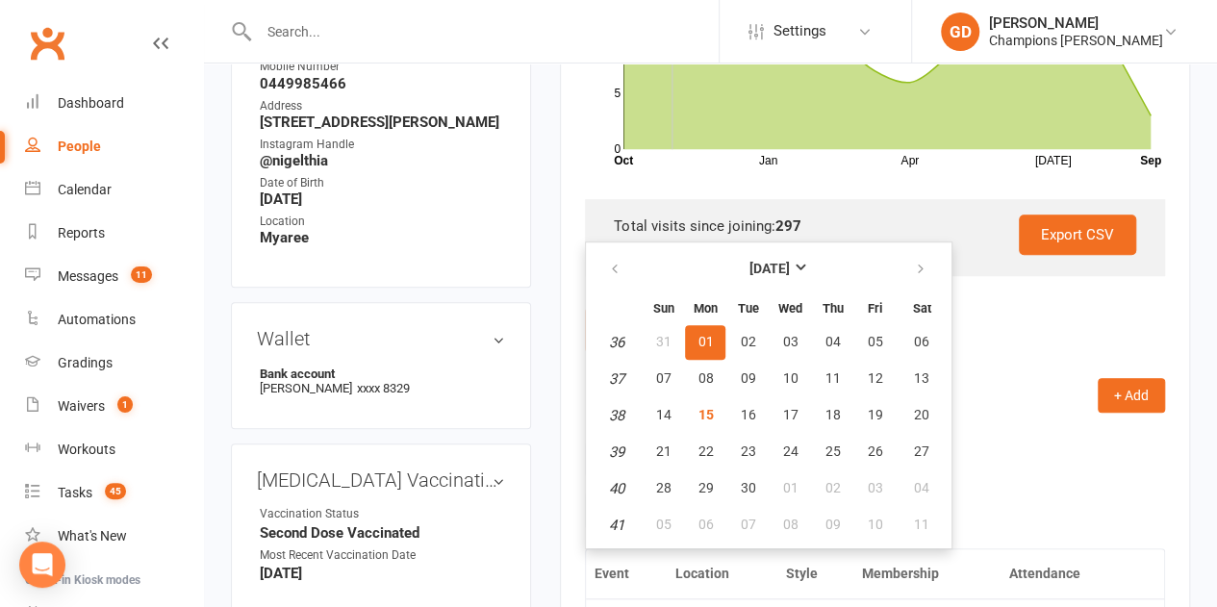
scroll to position [477, 0]
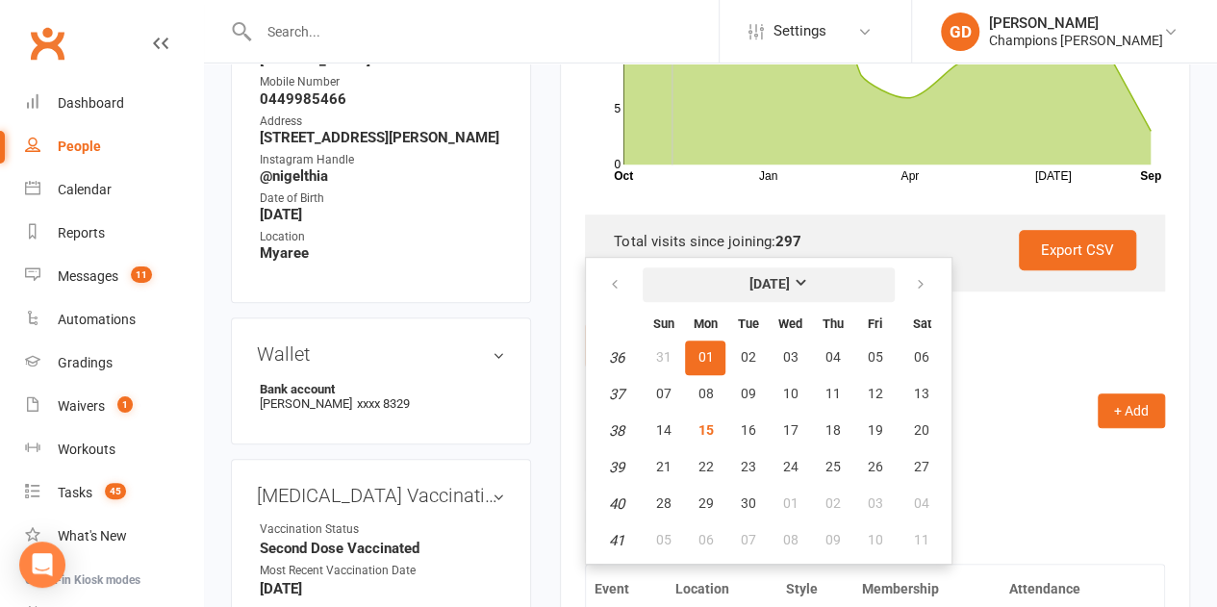
click at [789, 281] on strong "[DATE]" at bounding box center [768, 283] width 40 height 15
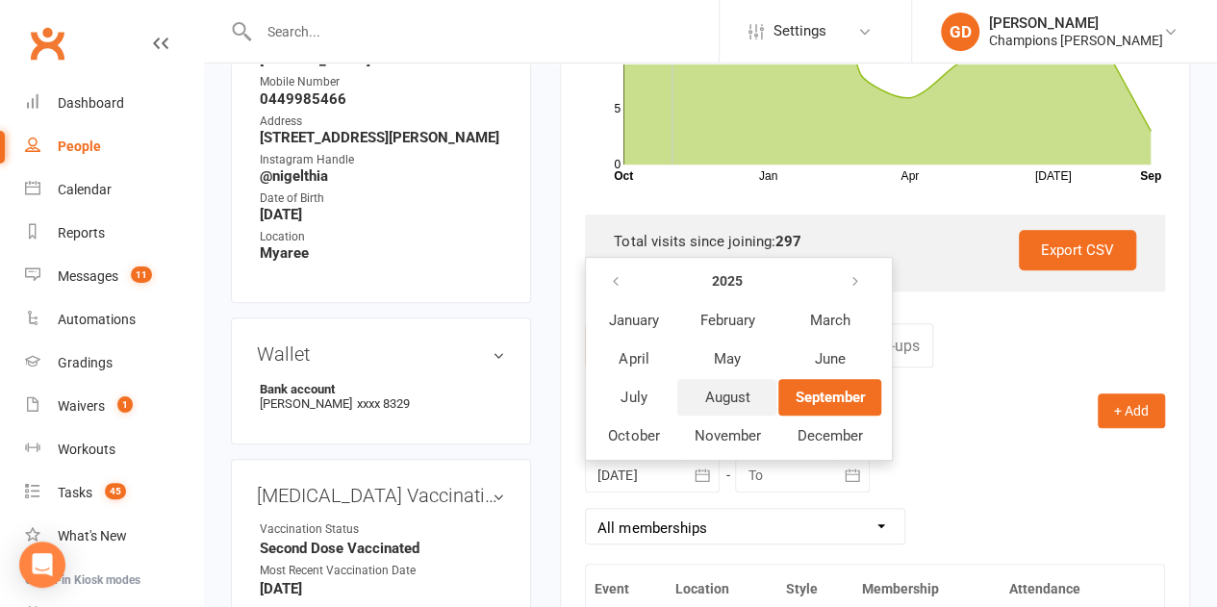
click at [718, 392] on span "August" at bounding box center [726, 397] width 45 height 17
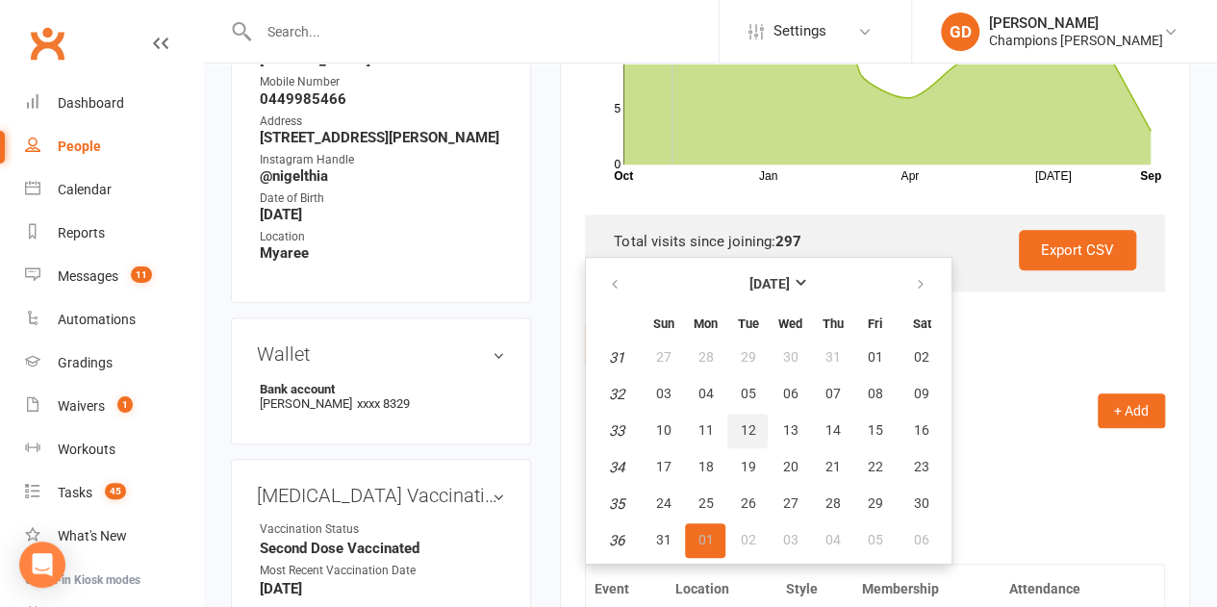
click at [740, 444] on button "12" at bounding box center [747, 431] width 40 height 35
type input "[DATE]"
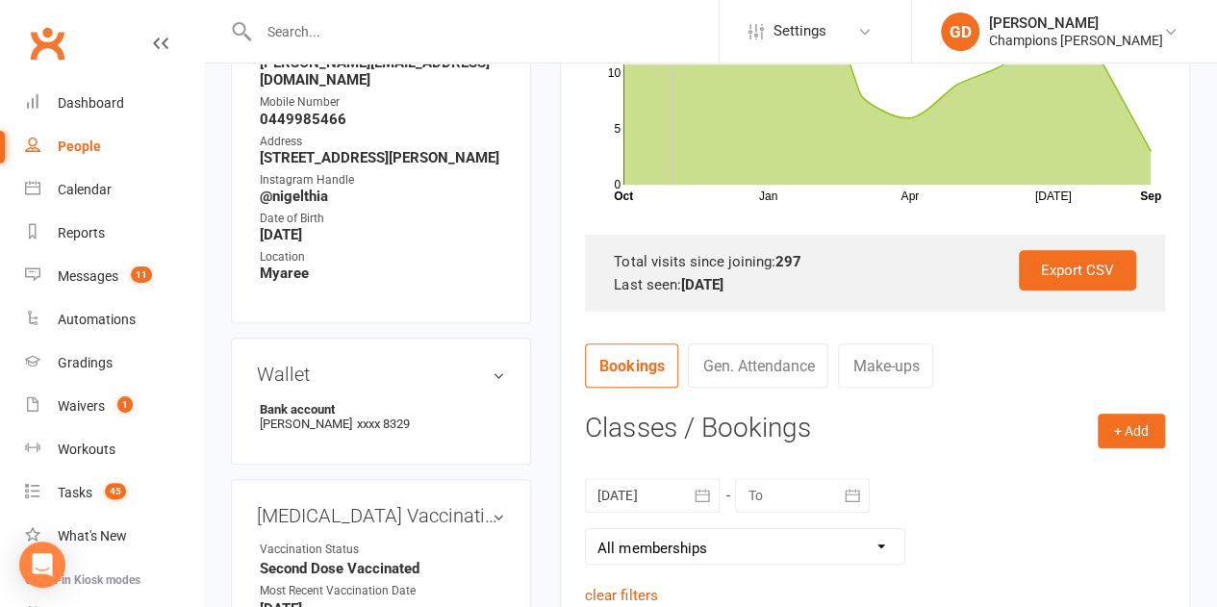
scroll to position [453, 0]
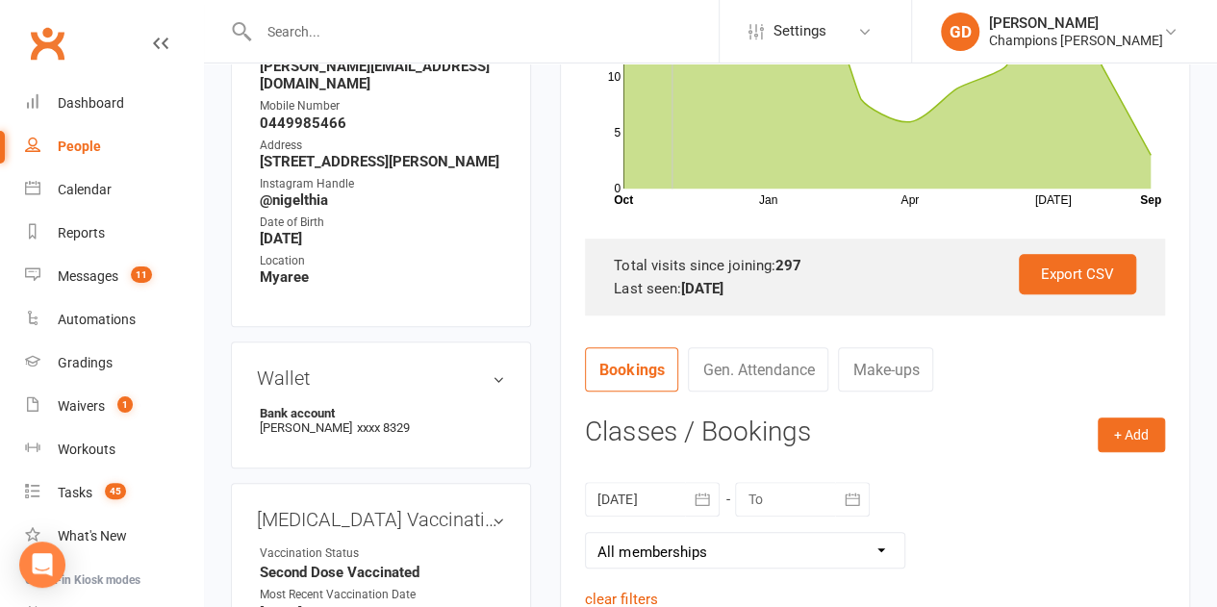
click at [947, 436] on h3 "Classes / Bookings" at bounding box center [875, 433] width 580 height 30
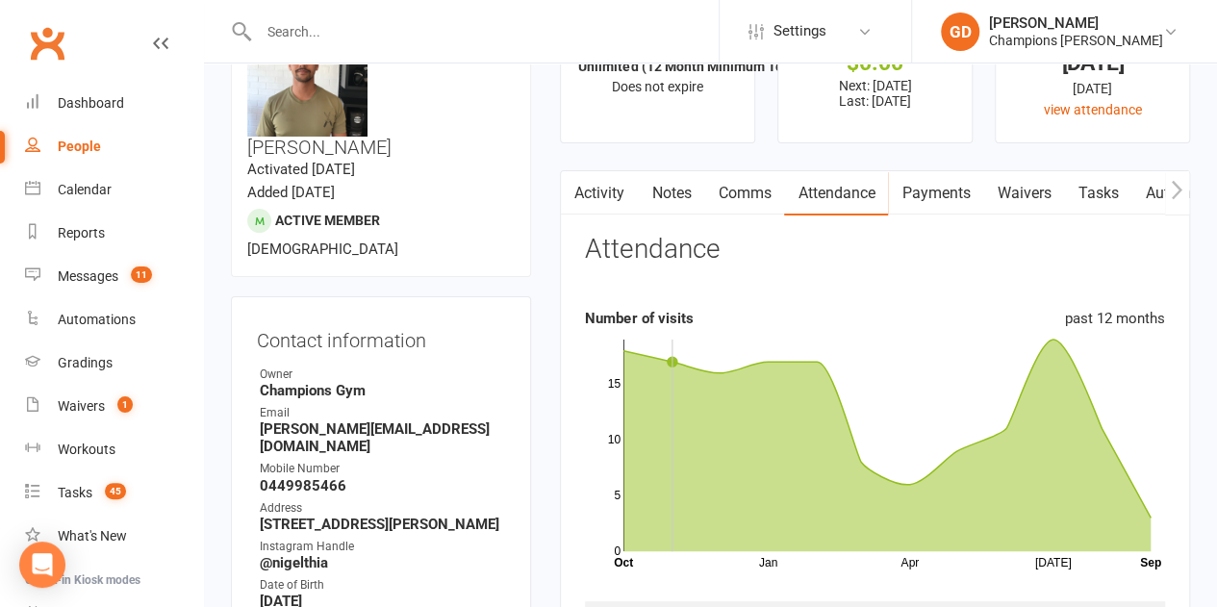
scroll to position [83, 0]
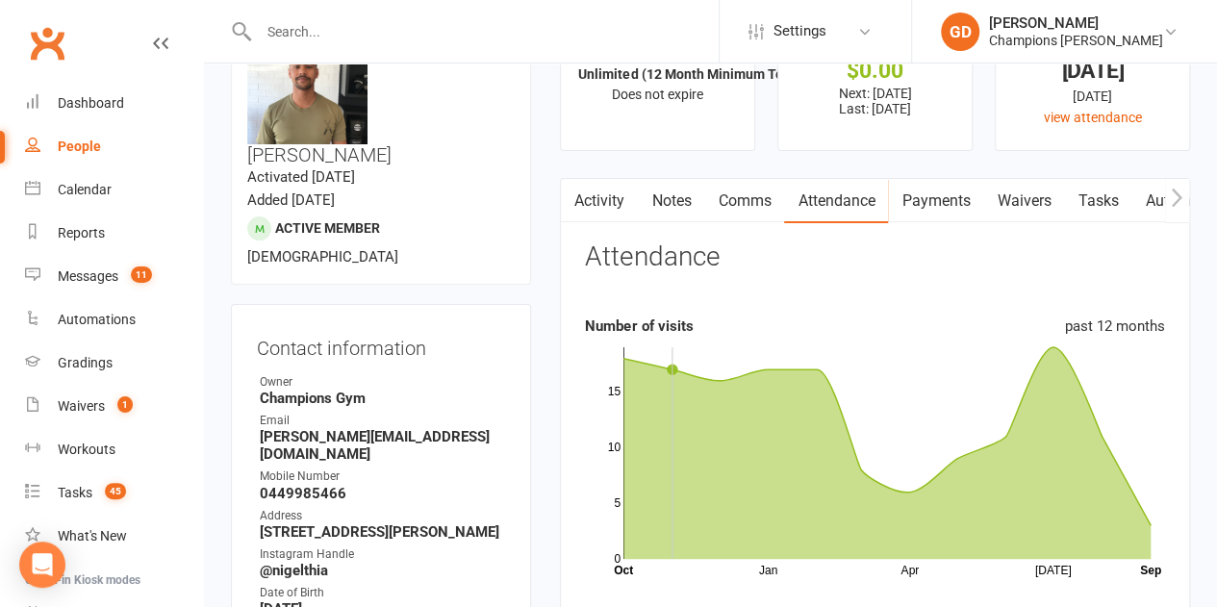
click at [650, 204] on link "Notes" at bounding box center [671, 201] width 66 height 44
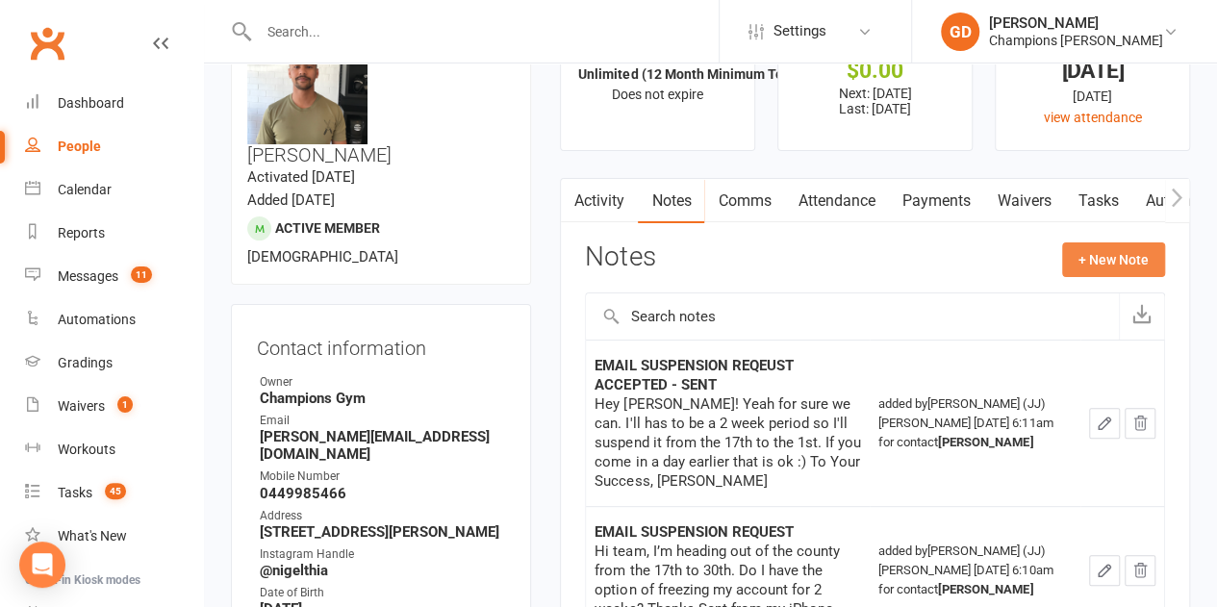
click at [1091, 258] on button "+ New Note" at bounding box center [1113, 259] width 103 height 35
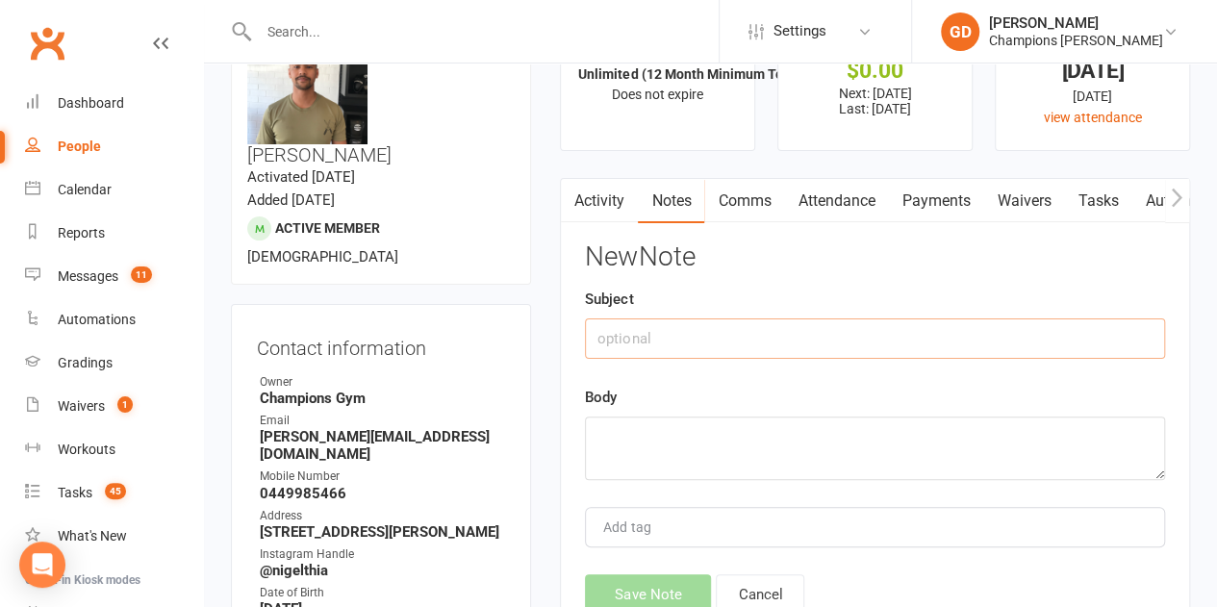
click at [709, 333] on input "text" at bounding box center [875, 338] width 580 height 40
type input "S"
type input "Attended"
click at [739, 423] on textarea at bounding box center [875, 448] width 580 height 63
click at [968, 426] on textarea "Sent" at bounding box center [875, 448] width 580 height 63
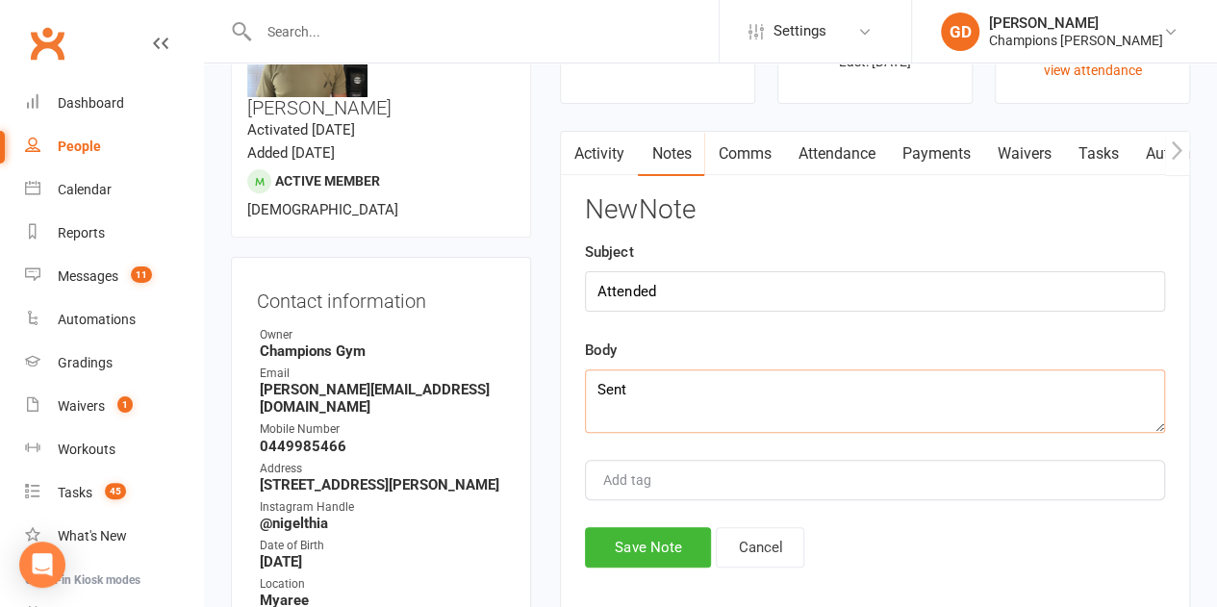
scroll to position [162, 0]
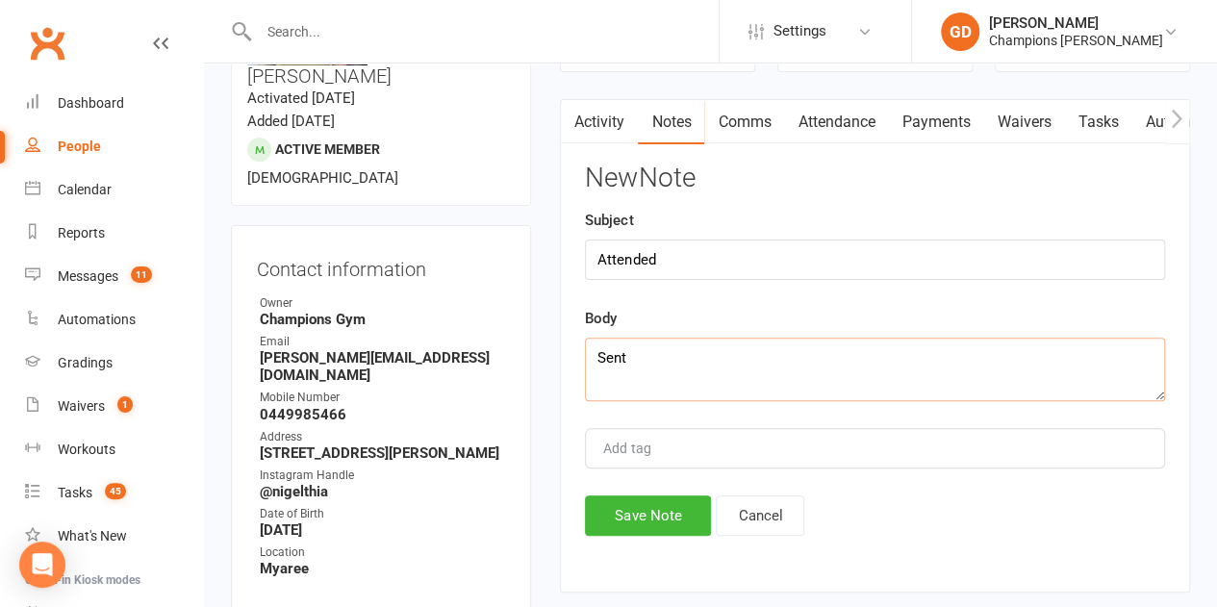
type textarea "Sent"
click at [646, 520] on button "Save Note" at bounding box center [648, 515] width 126 height 40
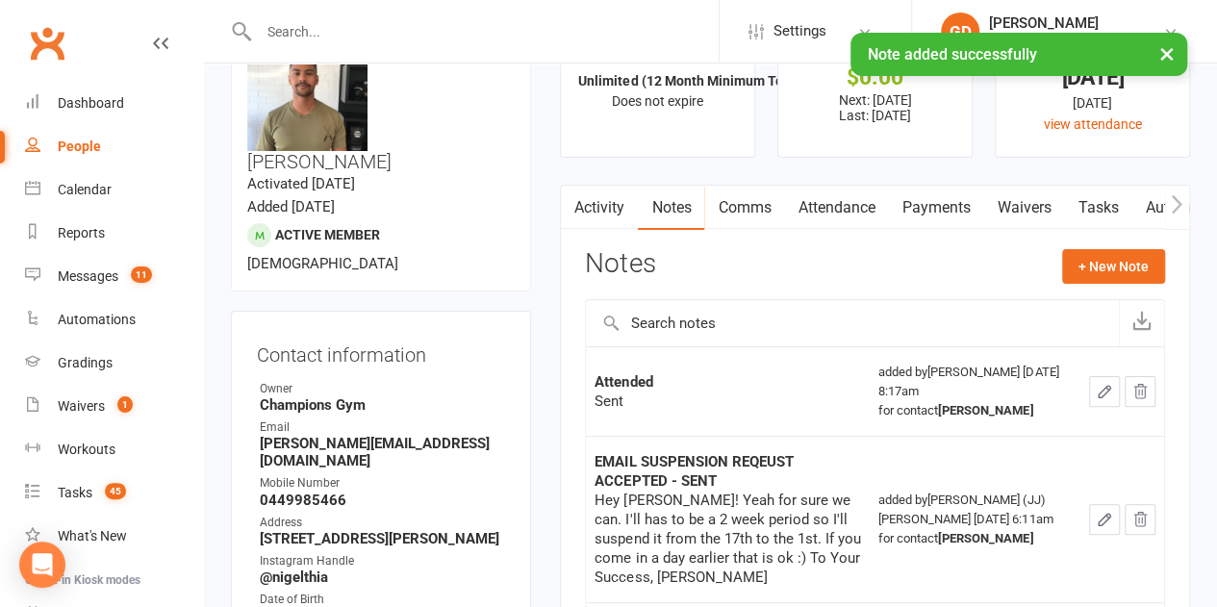
scroll to position [0, 0]
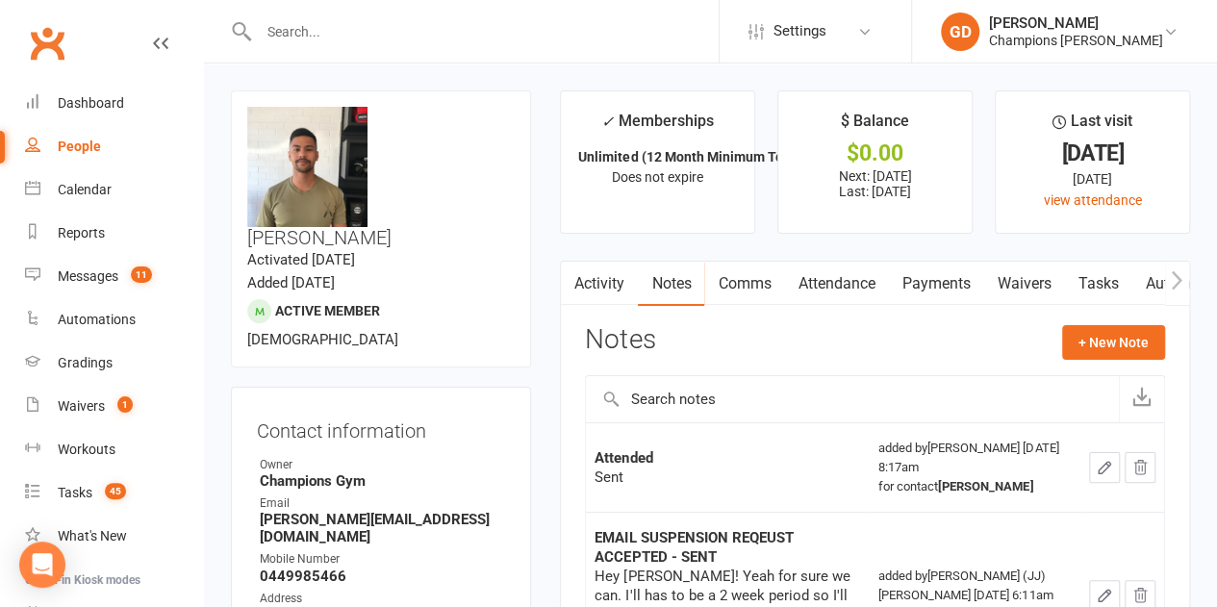
click at [302, 32] on input "text" at bounding box center [486, 31] width 466 height 27
paste input "[PERSON_NAME]"
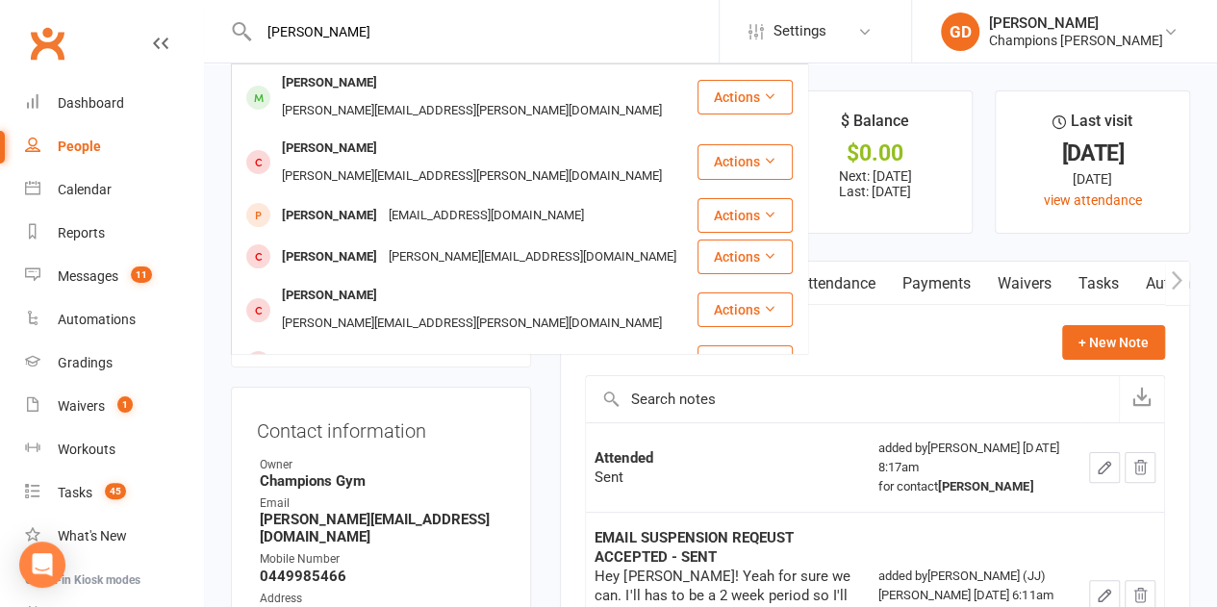
type input "[PERSON_NAME]"
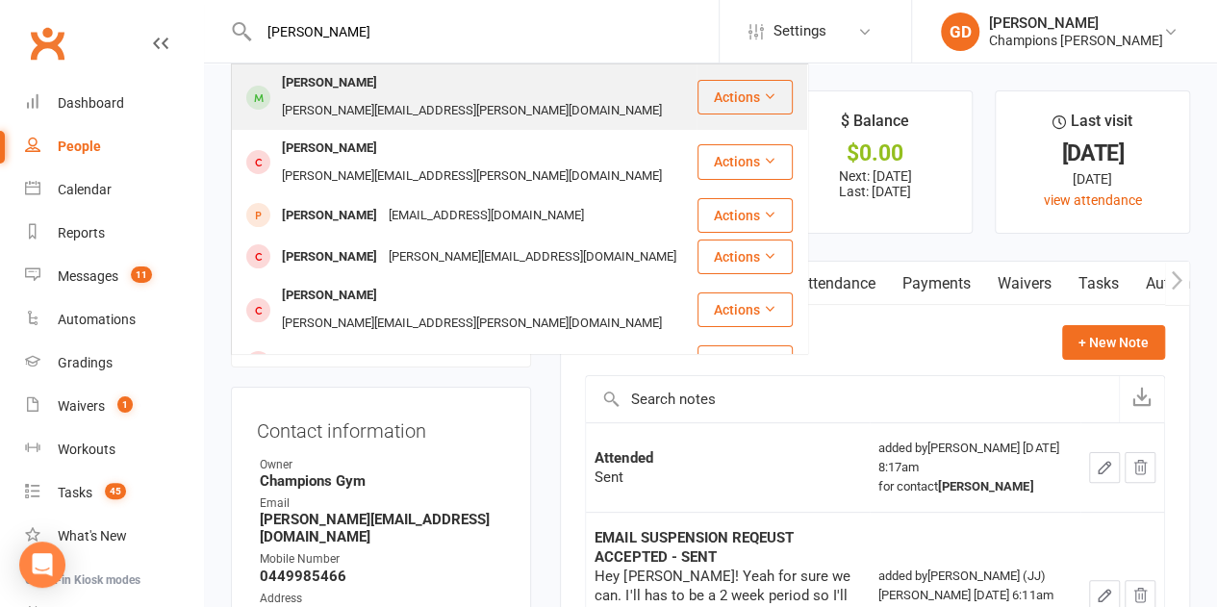
click at [317, 74] on div "[PERSON_NAME]" at bounding box center [329, 83] width 107 height 28
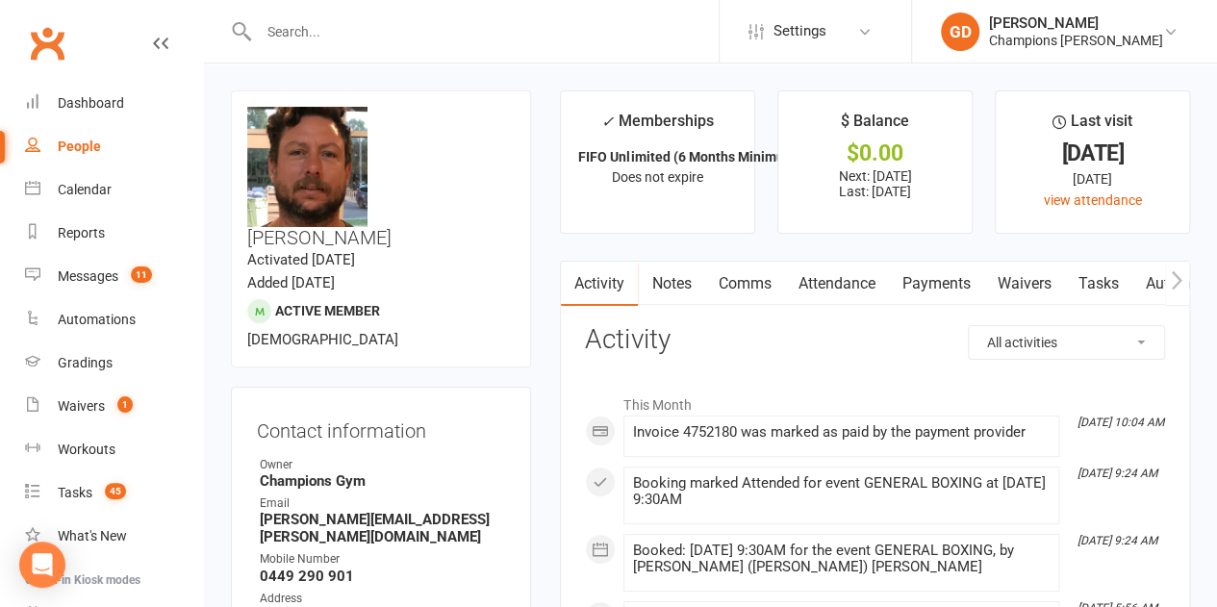
click at [818, 283] on link "Attendance" at bounding box center [836, 284] width 104 height 44
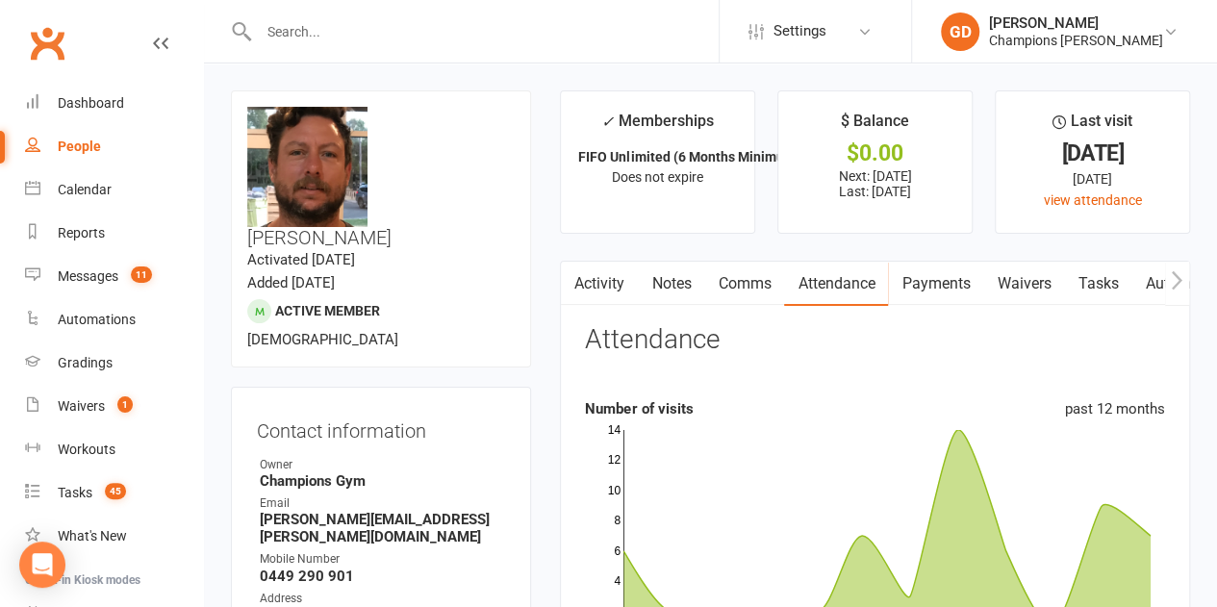
click at [965, 421] on icon "Jan Apr [DATE] Month Oct Sep 0 2 4 6 8 10 12 14" at bounding box center [875, 540] width 580 height 240
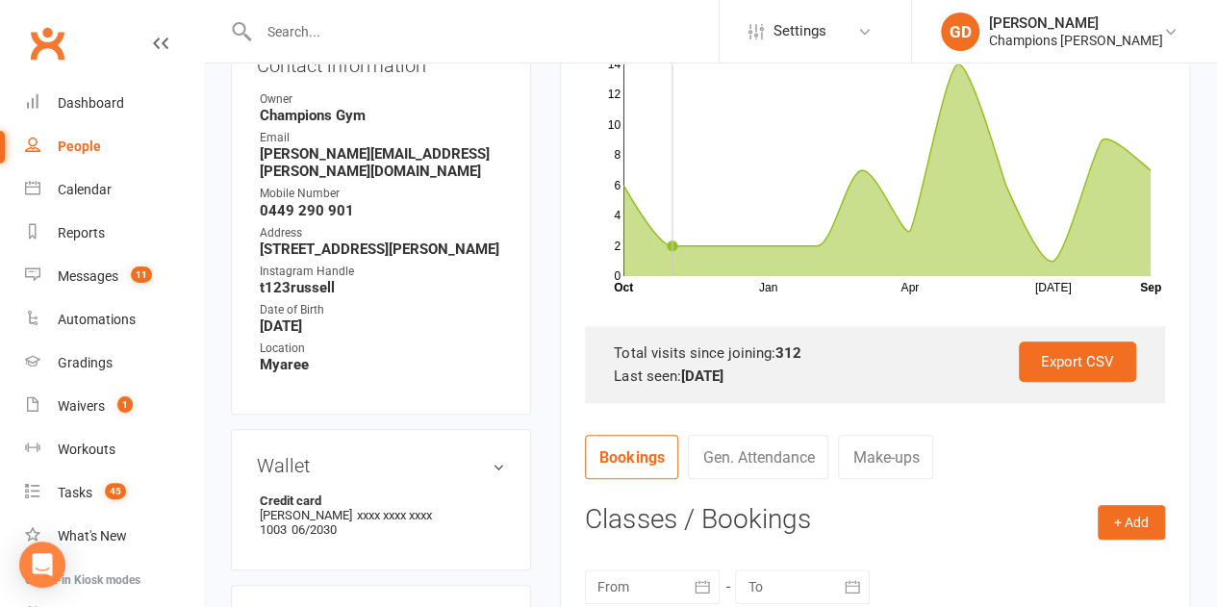
scroll to position [369, 0]
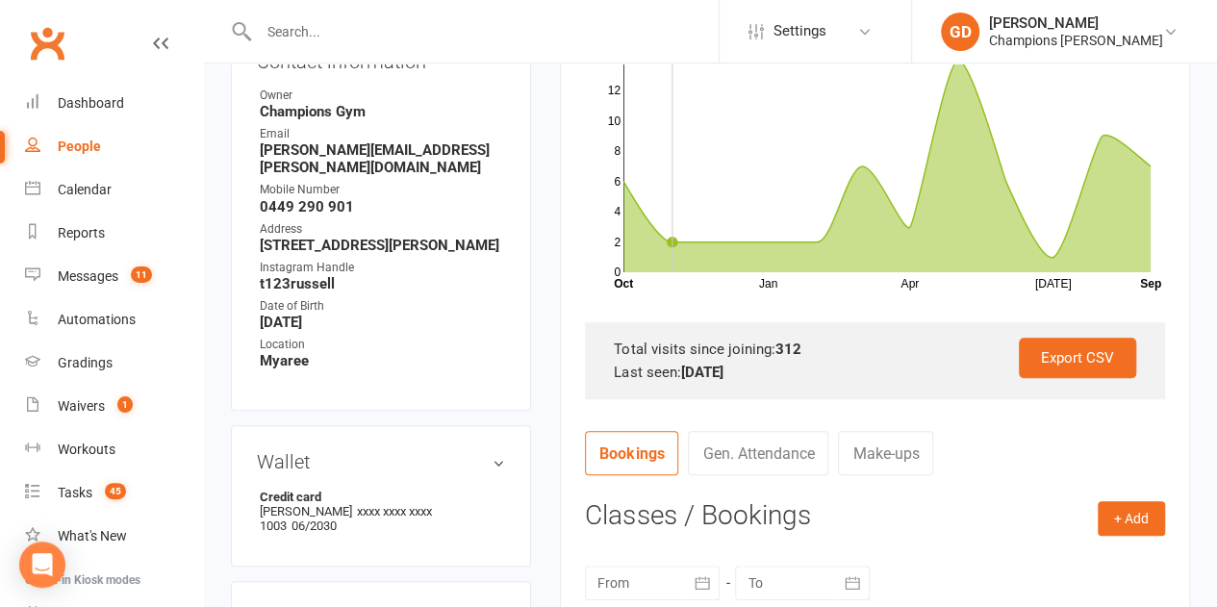
click at [743, 459] on link "Gen. Attendance" at bounding box center [758, 453] width 140 height 44
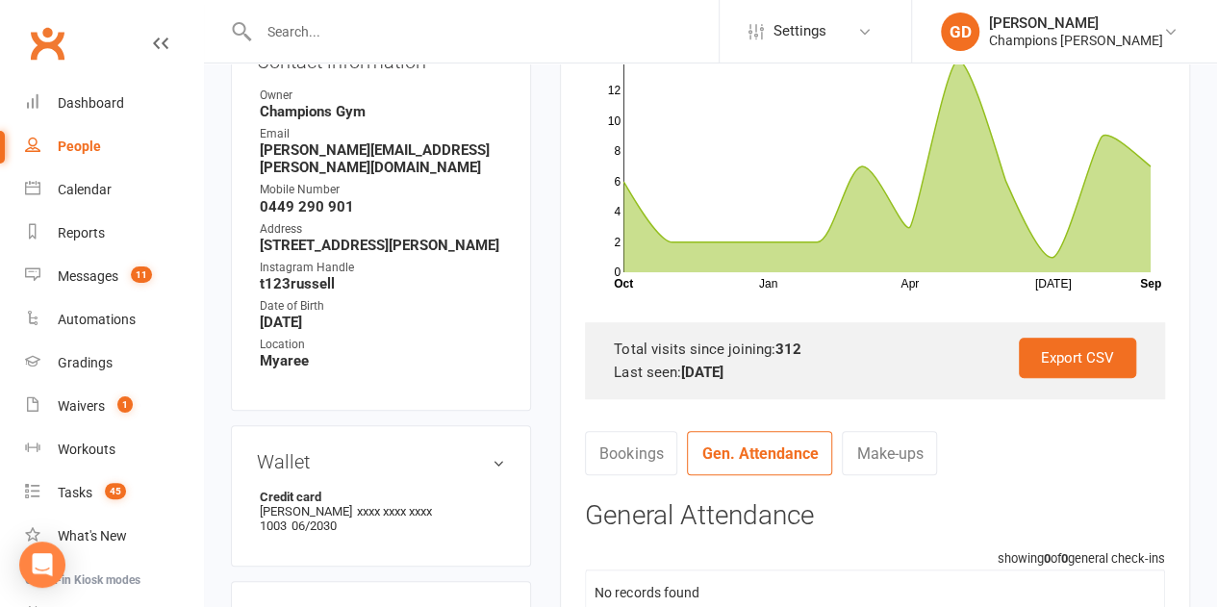
click at [641, 456] on link "Bookings" at bounding box center [631, 453] width 92 height 44
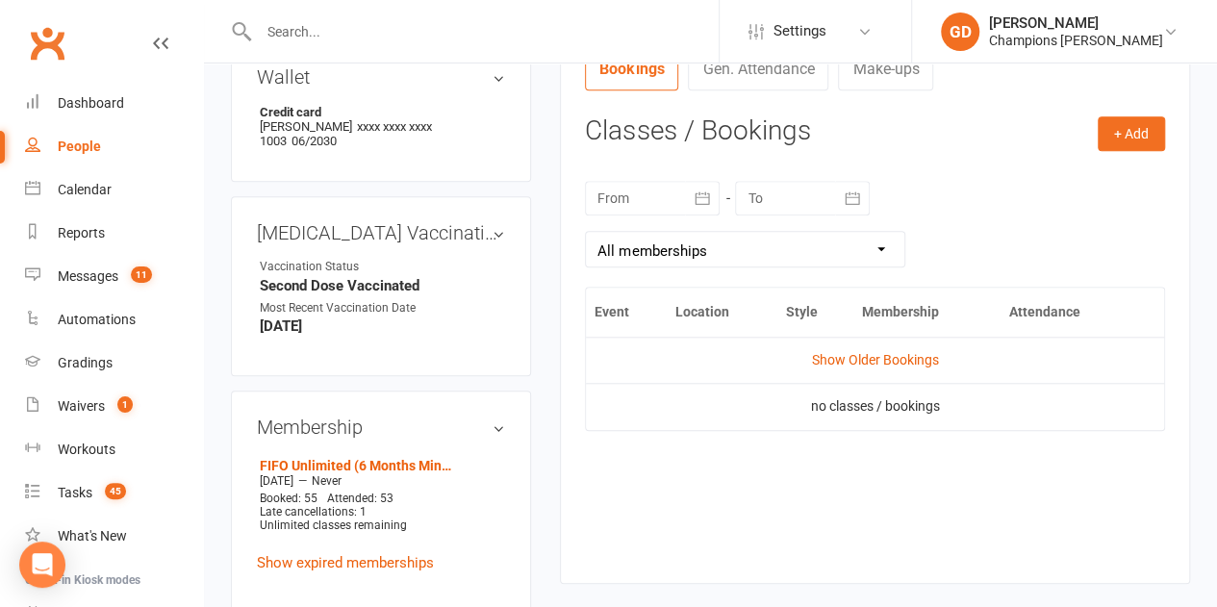
scroll to position [756, 0]
click at [668, 189] on div at bounding box center [652, 196] width 135 height 35
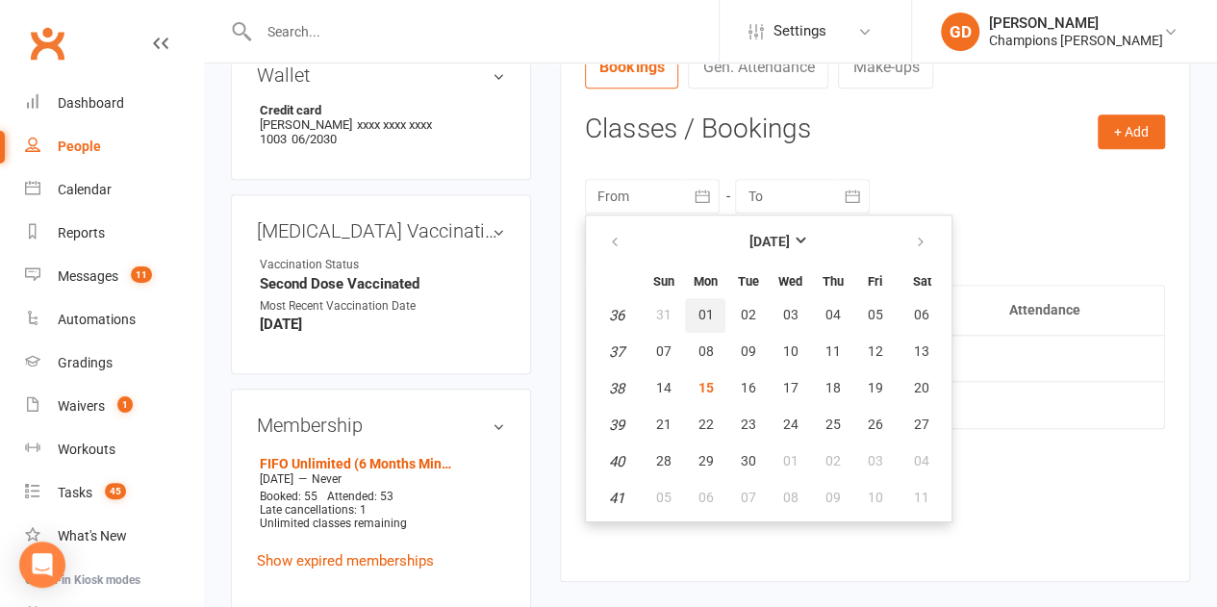
click at [693, 323] on button "01" at bounding box center [705, 315] width 40 height 35
type input "[DATE]"
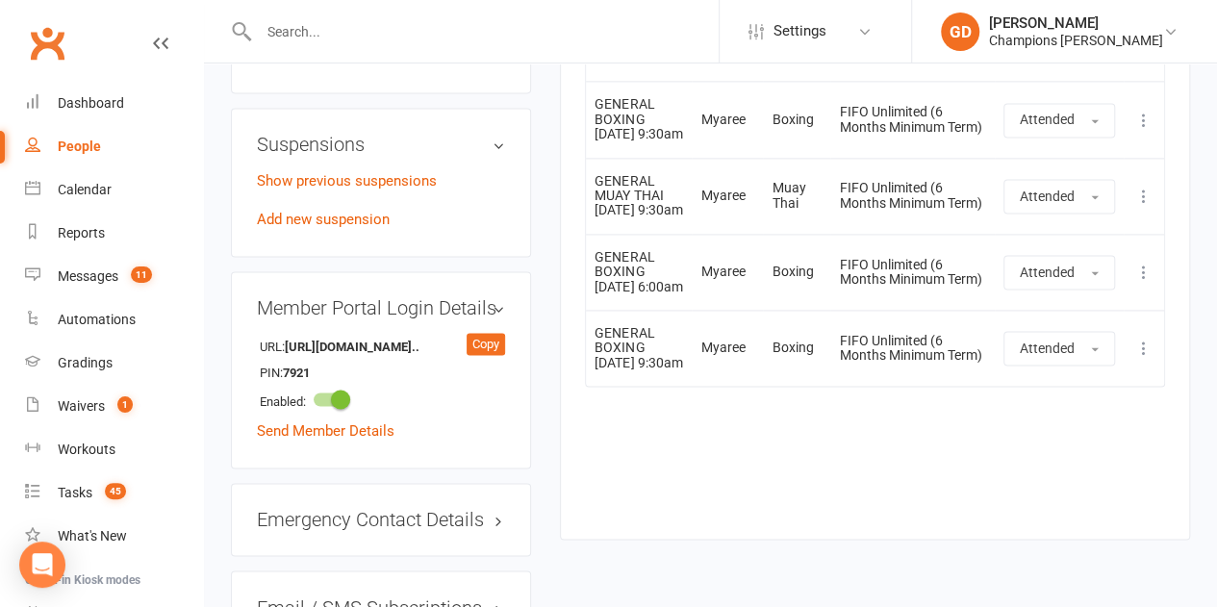
scroll to position [1299, 0]
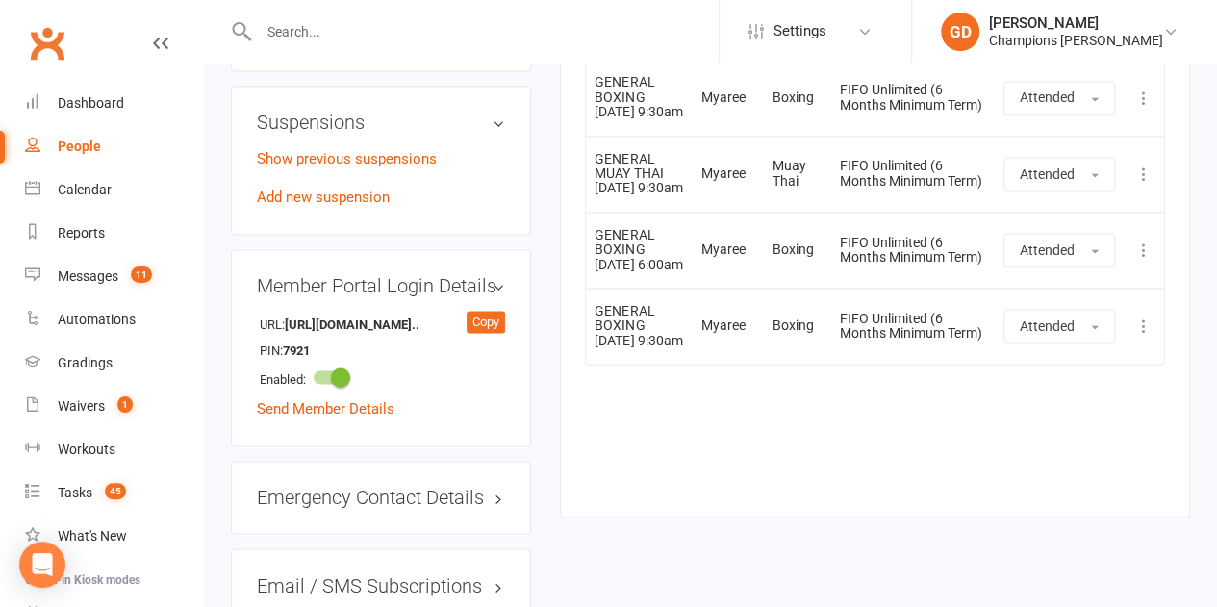
click at [766, 288] on td "Boxing" at bounding box center [796, 250] width 67 height 76
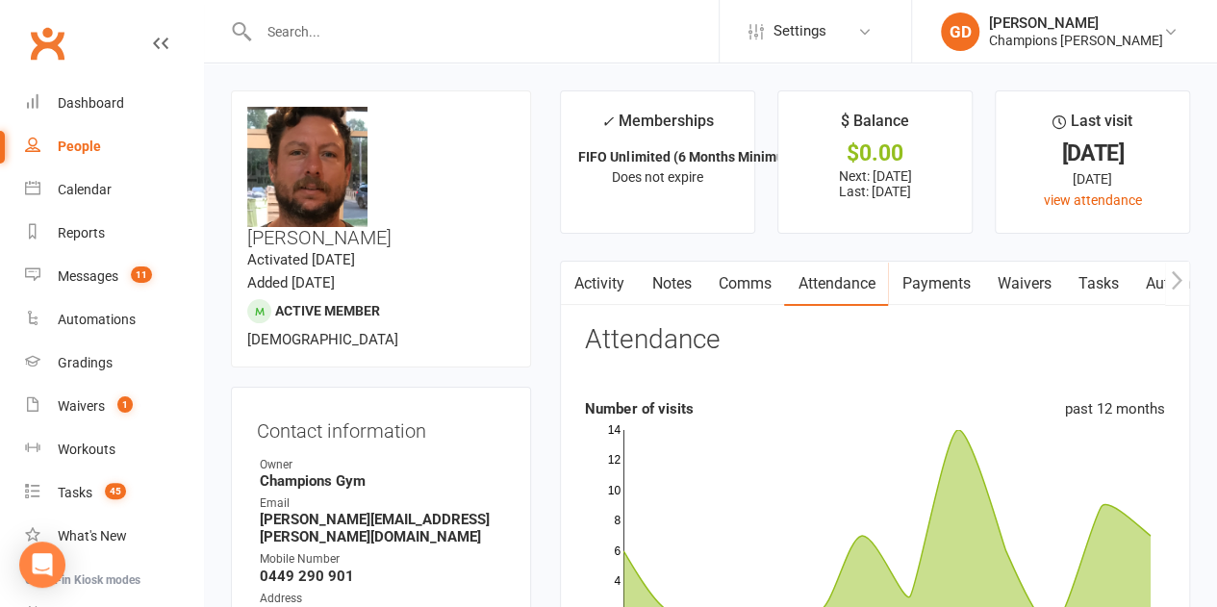
scroll to position [531, 0]
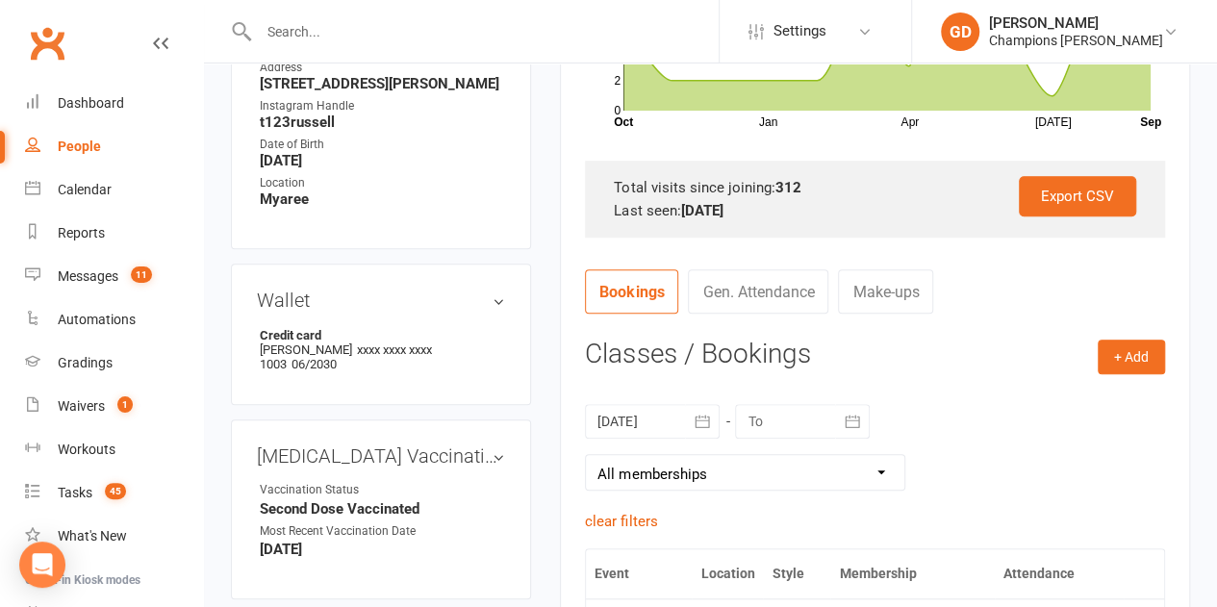
click at [922, 171] on div "Export CSV Total visits since joining: 312 Last seen: [DATE]" at bounding box center [875, 199] width 580 height 77
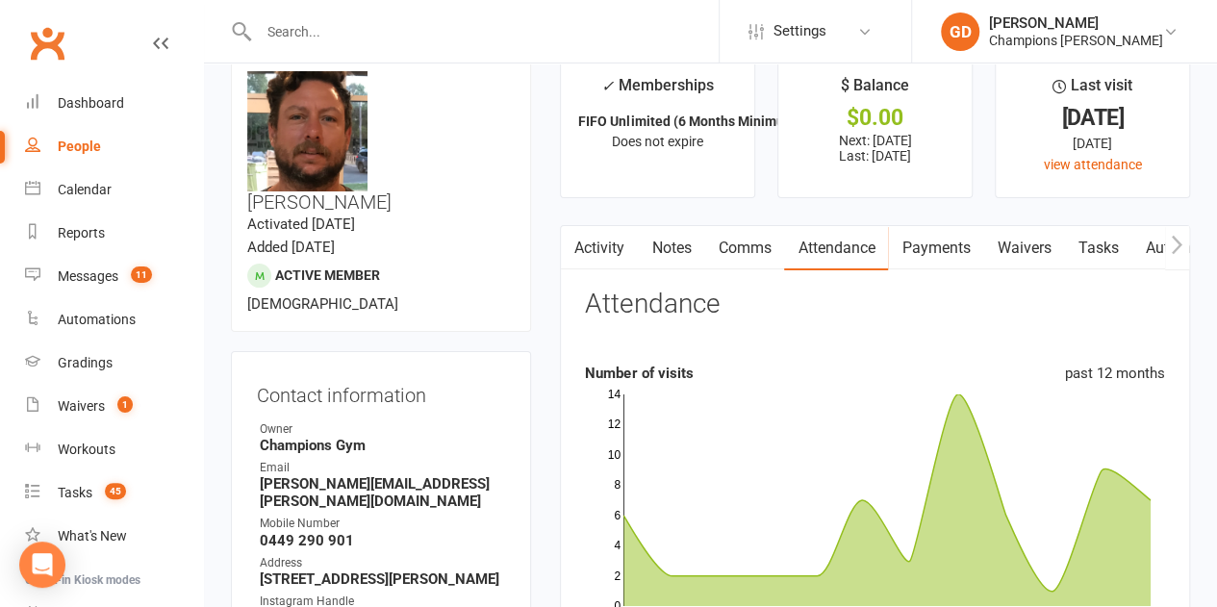
scroll to position [35, 0]
click at [903, 247] on link "Payments" at bounding box center [935, 249] width 95 height 44
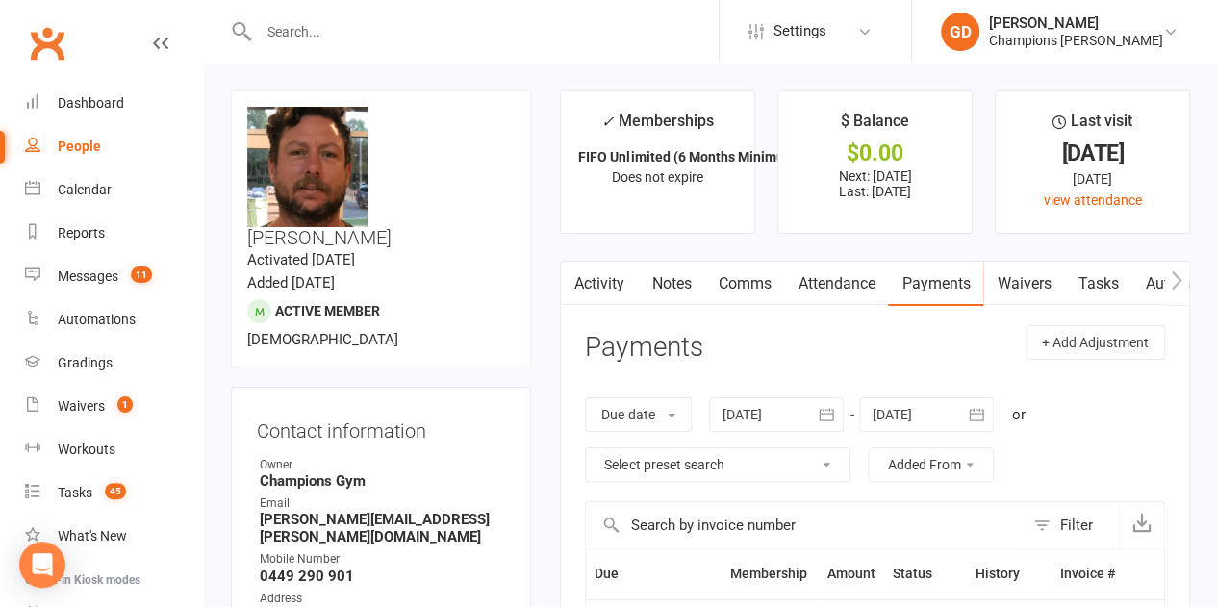
click at [673, 279] on link "Notes" at bounding box center [671, 284] width 66 height 44
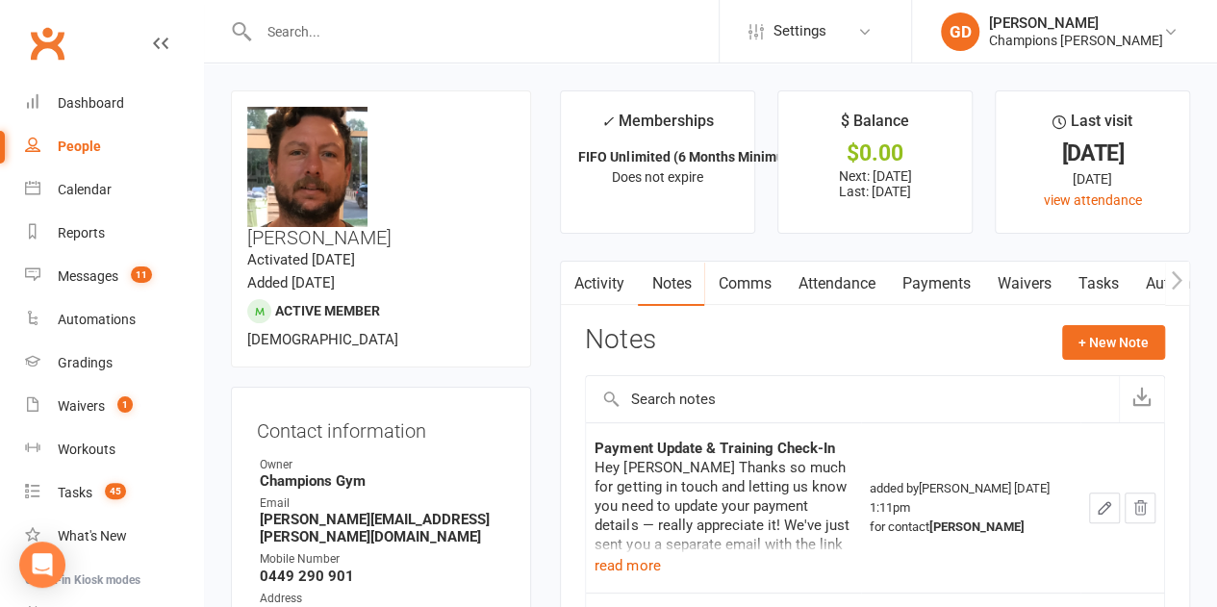
click at [697, 396] on input "text" at bounding box center [852, 399] width 533 height 46
click at [1089, 345] on button "+ New Note" at bounding box center [1113, 342] width 103 height 35
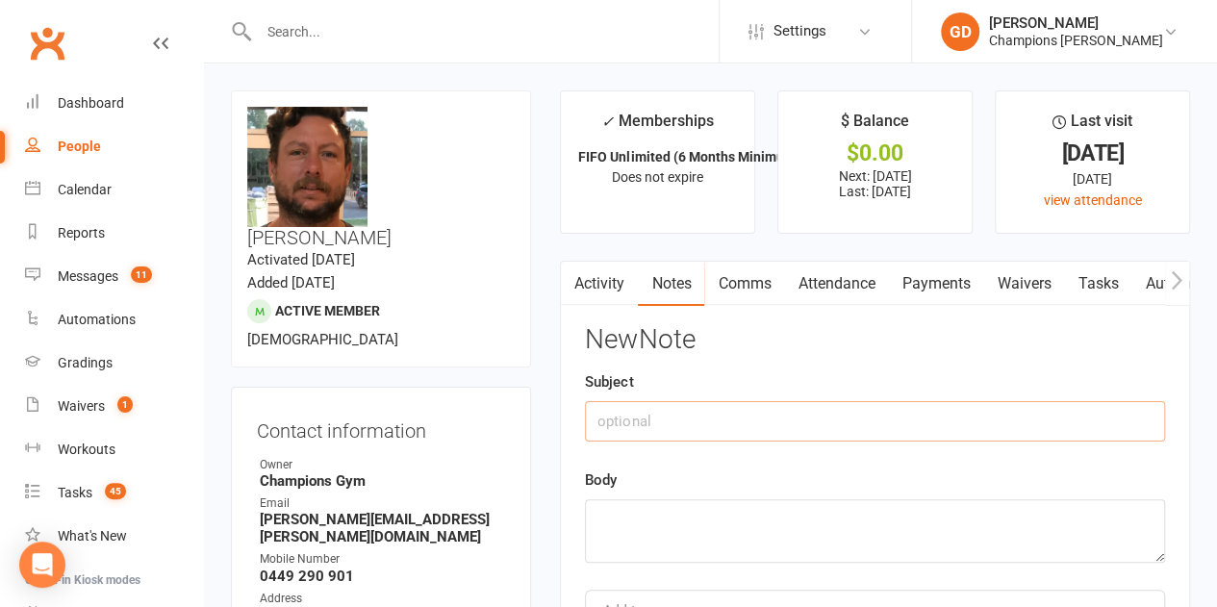
click at [637, 410] on input "text" at bounding box center [875, 421] width 580 height 40
type input "Attended"
click at [642, 534] on textarea at bounding box center [875, 530] width 580 height 63
type textarea "Sent"
click at [1012, 356] on div "New Note Subject Attended Body Sent Add tag Save Note Cancel" at bounding box center [875, 511] width 580 height 372
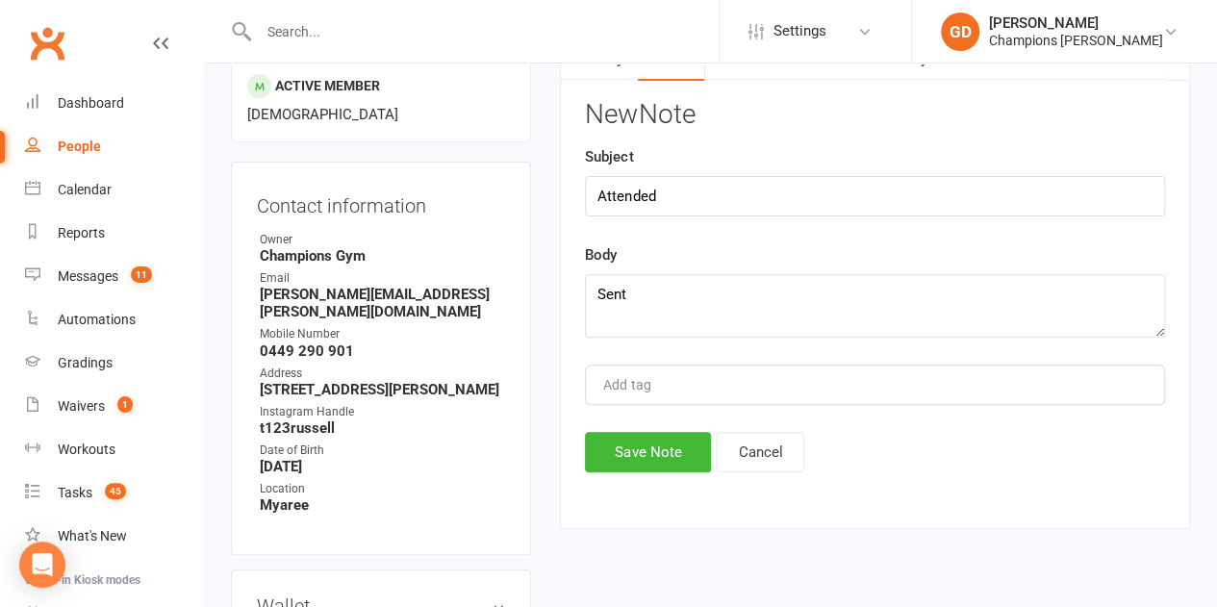
scroll to position [280, 0]
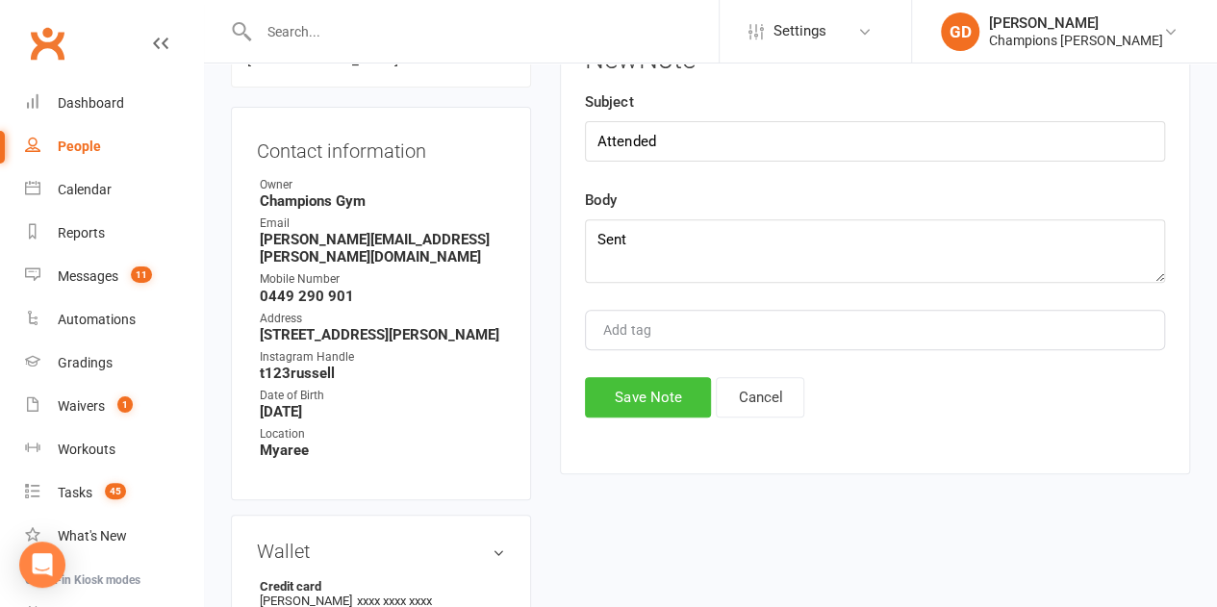
click at [637, 394] on button "Save Note" at bounding box center [648, 397] width 126 height 40
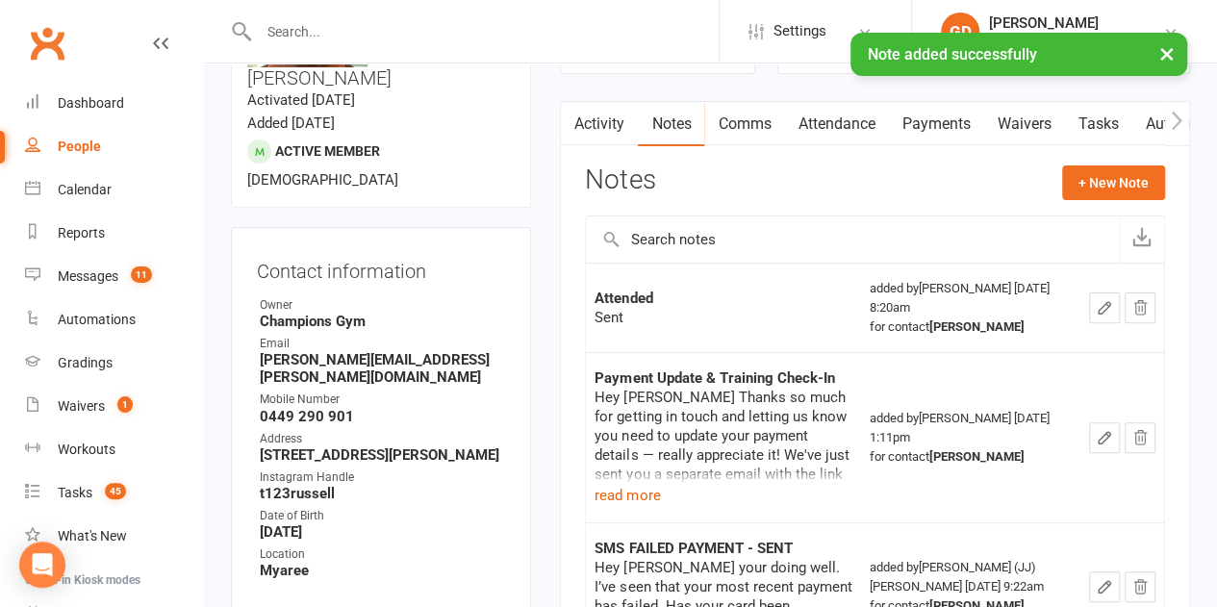
scroll to position [0, 0]
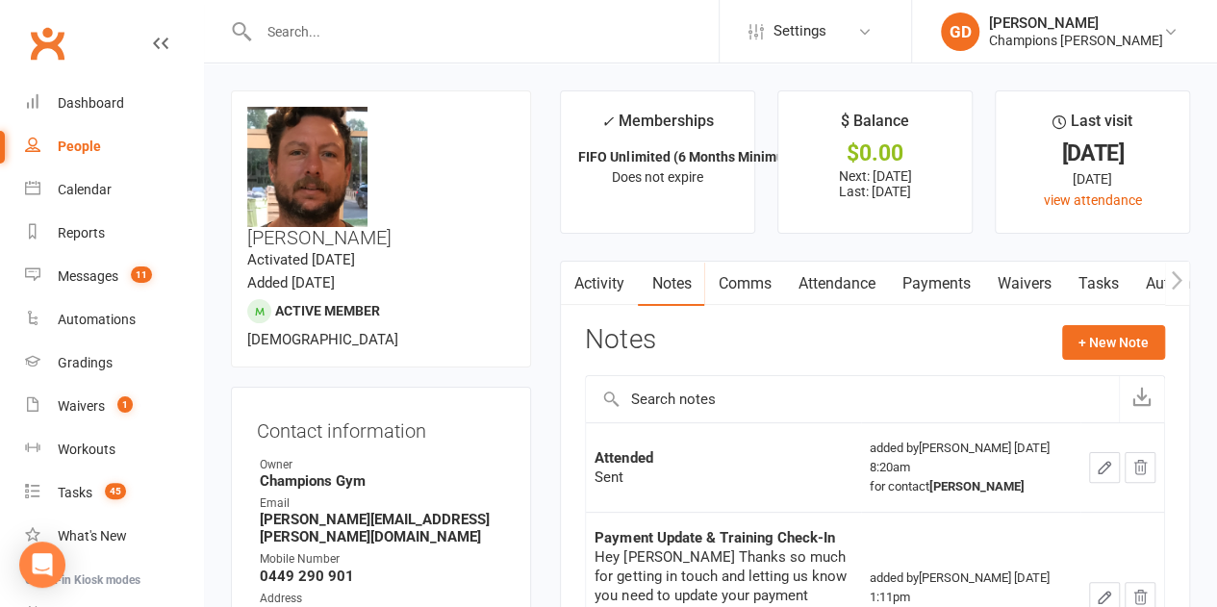
click at [412, 38] on input "text" at bounding box center [486, 31] width 466 height 27
click at [632, 392] on input "text" at bounding box center [852, 399] width 533 height 46
click at [475, 27] on input "text" at bounding box center [486, 31] width 466 height 27
paste input "[PERSON_NAME] Course"
type input "[PERSON_NAME] Course"
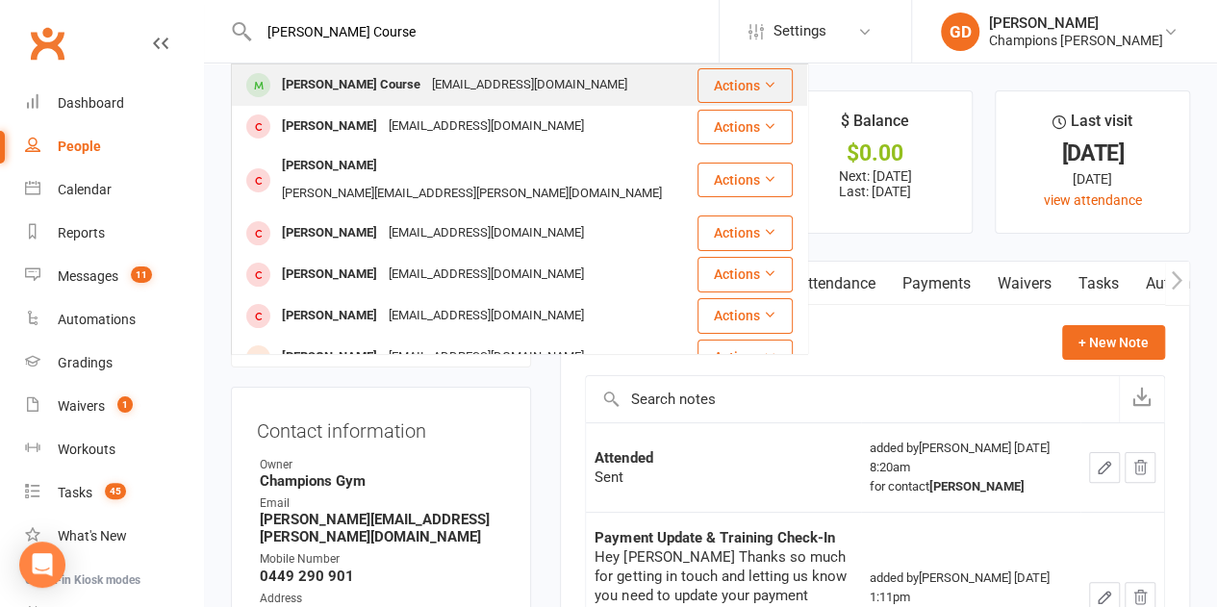
click at [356, 91] on div "[PERSON_NAME] Course" at bounding box center [351, 85] width 150 height 28
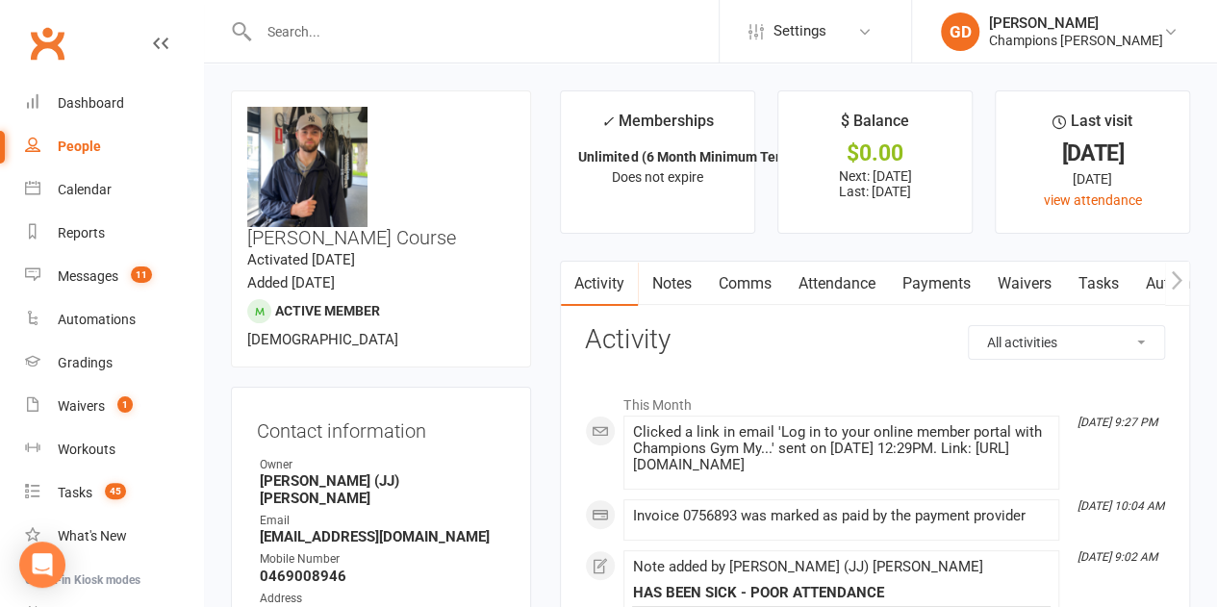
click at [898, 499] on li "[DATE] 10:04 AM Invoice 0756893 was marked as paid by the payment provider" at bounding box center [841, 519] width 436 height 41
click at [842, 277] on link "Attendance" at bounding box center [836, 284] width 104 height 44
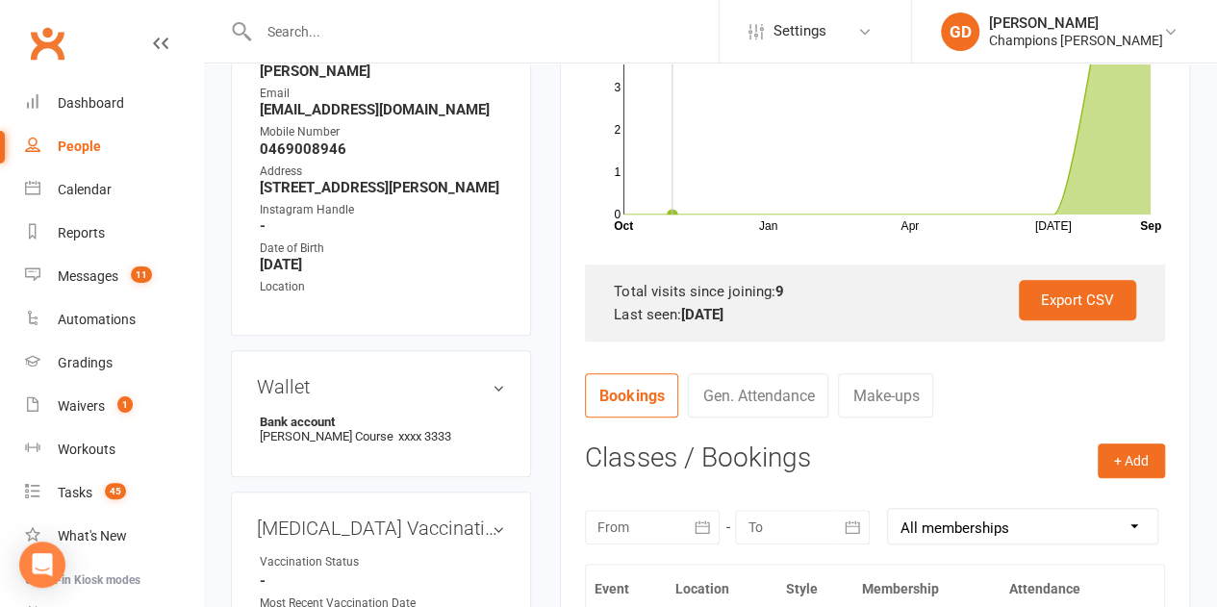
scroll to position [439, 0]
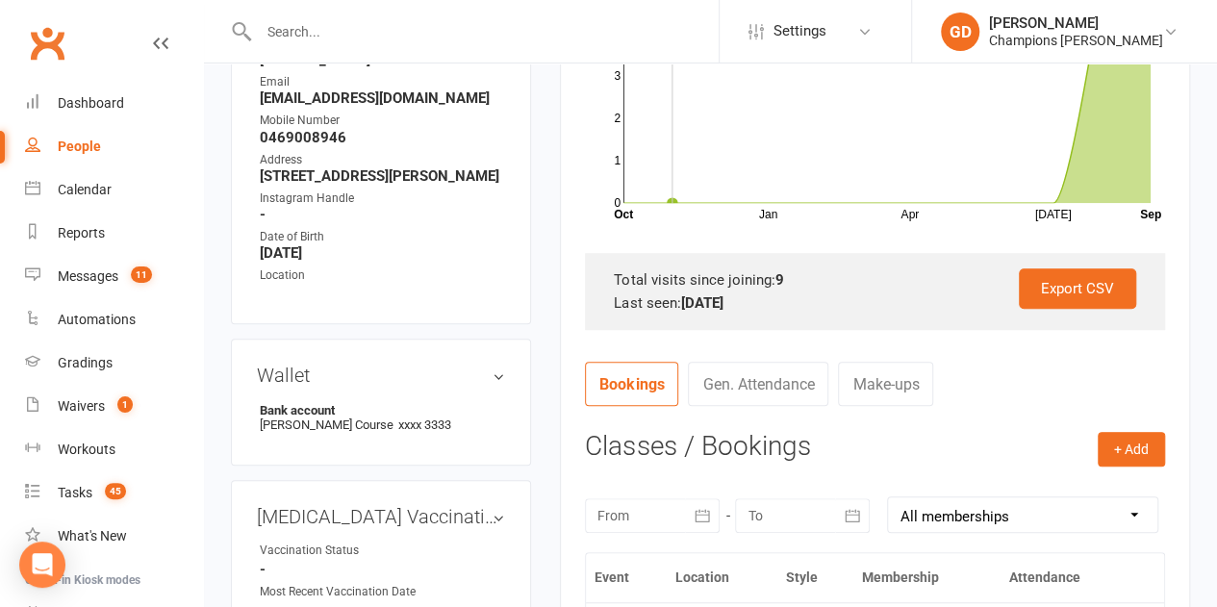
click at [645, 518] on div at bounding box center [652, 515] width 135 height 35
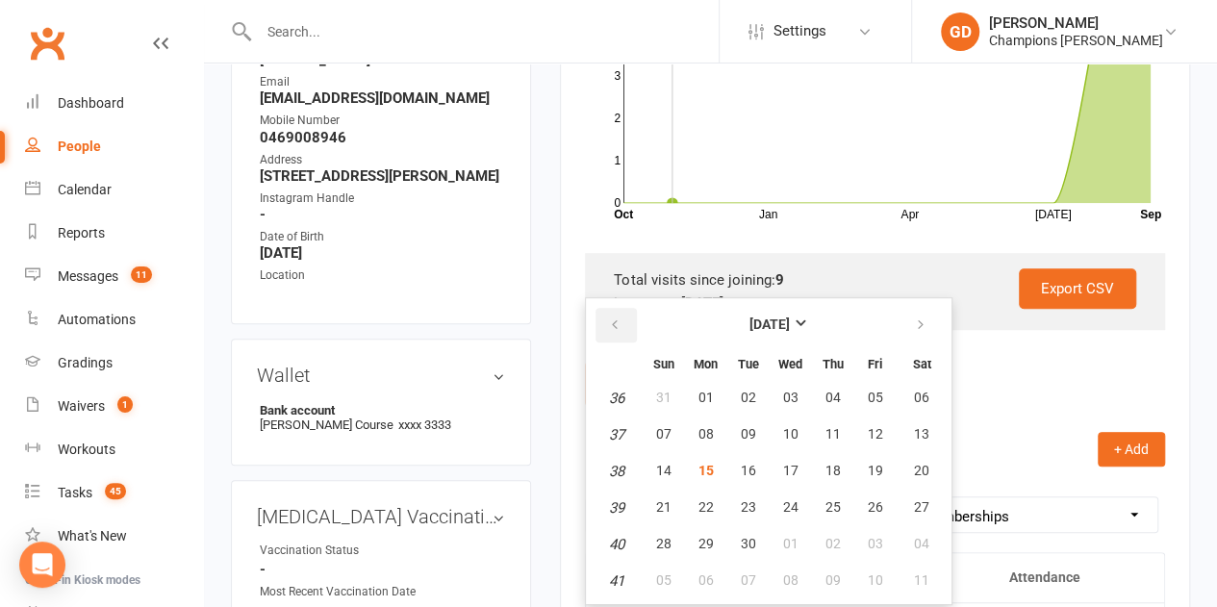
click at [618, 329] on icon "button" at bounding box center [614, 324] width 13 height 15
click at [746, 510] on span "19" at bounding box center [747, 506] width 15 height 15
type input "[DATE]"
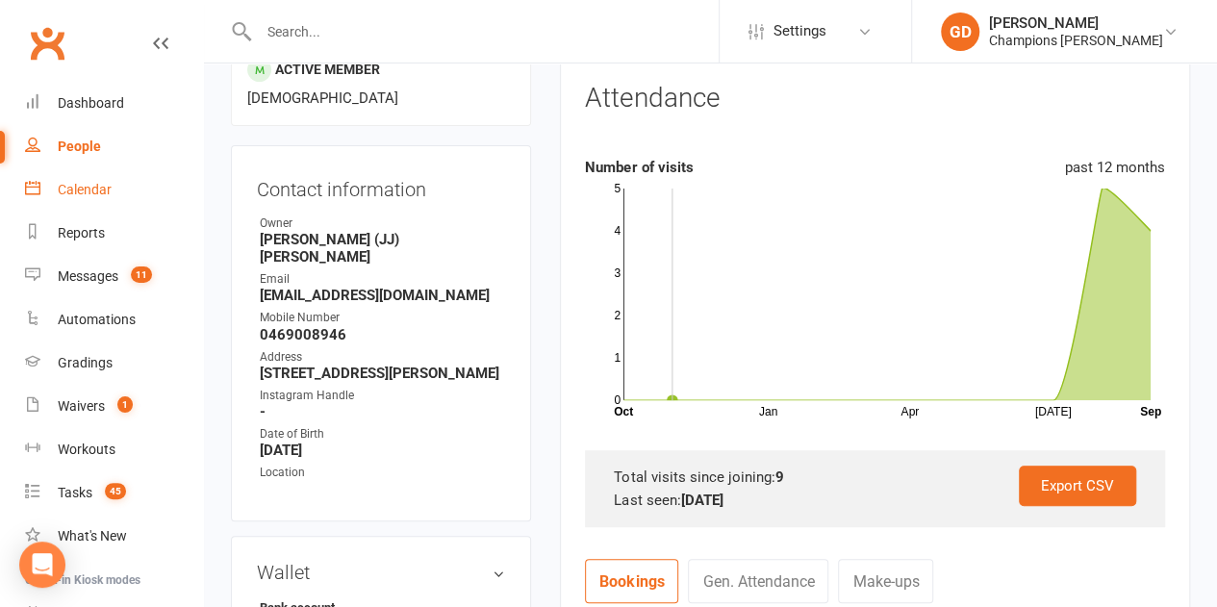
scroll to position [0, 0]
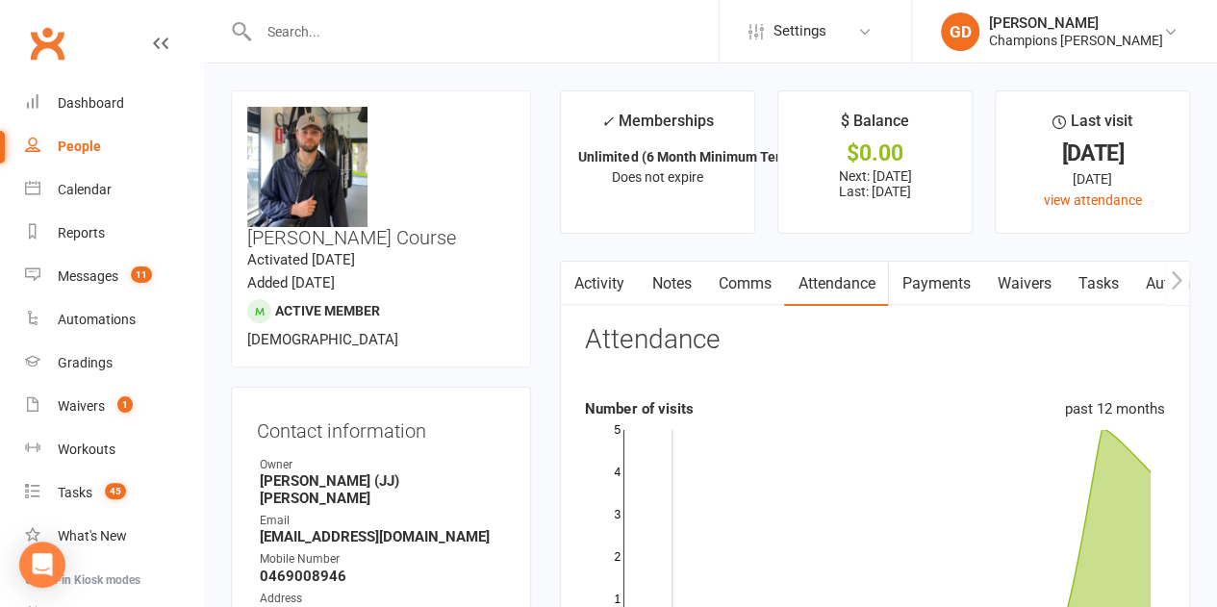
click at [686, 288] on link "Notes" at bounding box center [671, 284] width 66 height 44
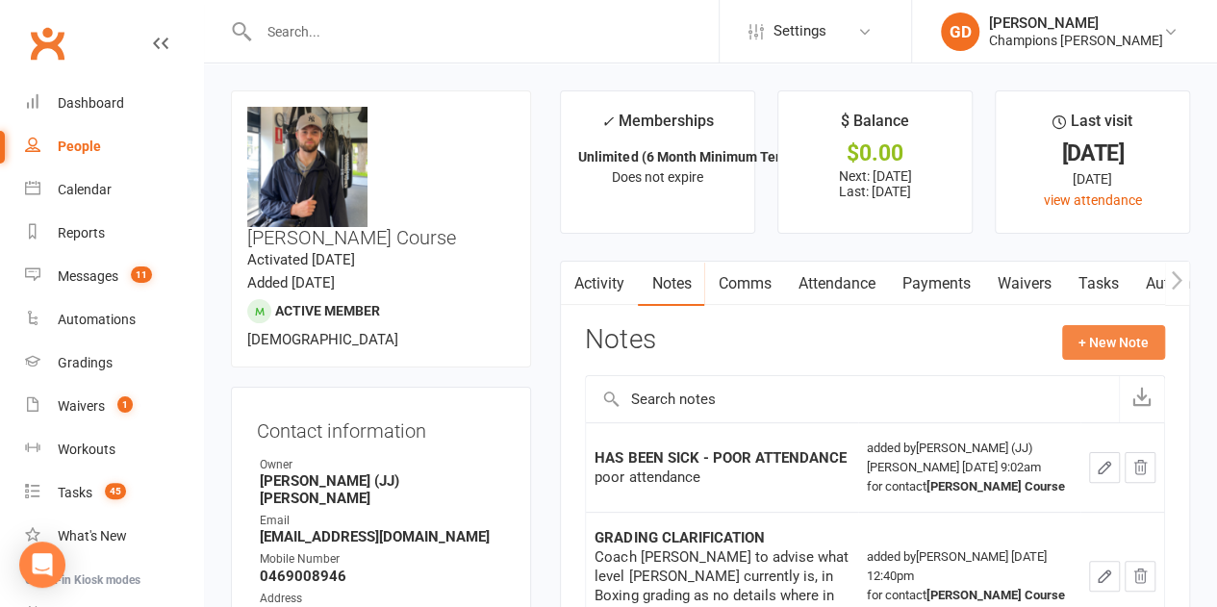
click at [1106, 333] on button "+ New Note" at bounding box center [1113, 342] width 103 height 35
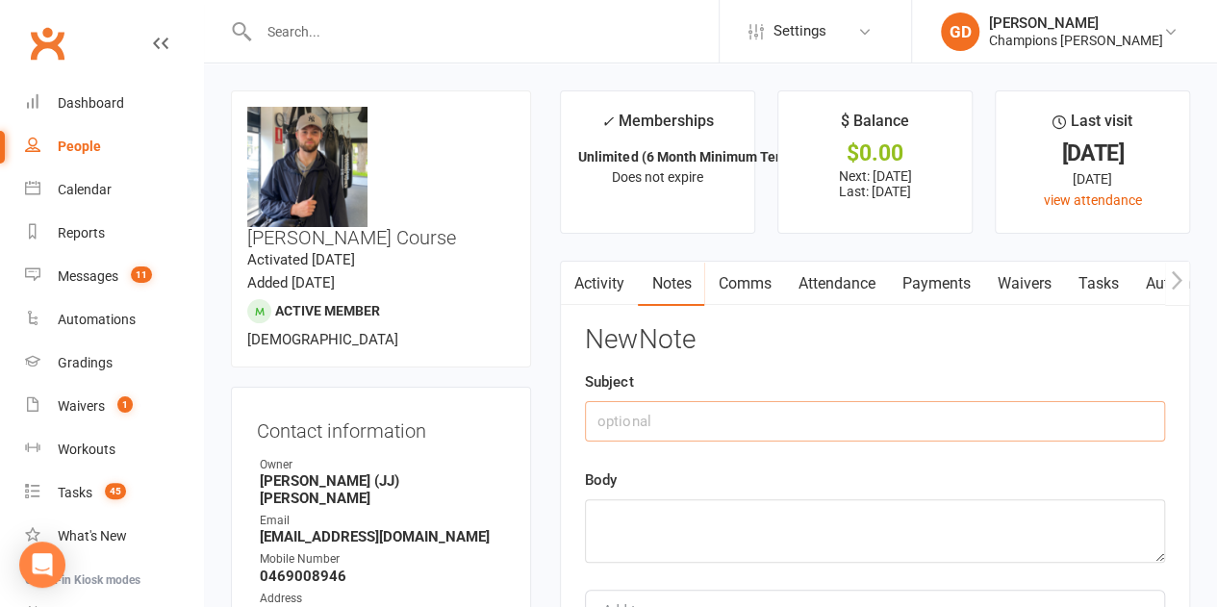
click at [645, 420] on input "text" at bounding box center [875, 421] width 580 height 40
type input "Atten"
click at [398, 24] on input "text" at bounding box center [486, 31] width 466 height 27
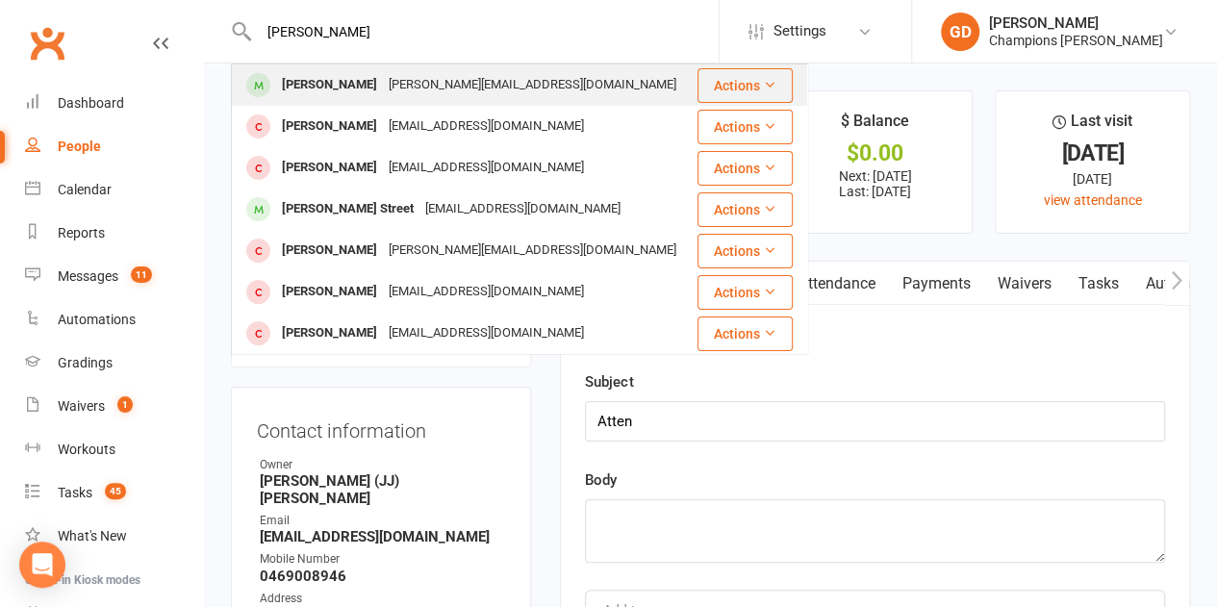
type input "[PERSON_NAME]"
click at [354, 89] on div "[PERSON_NAME]" at bounding box center [329, 85] width 107 height 28
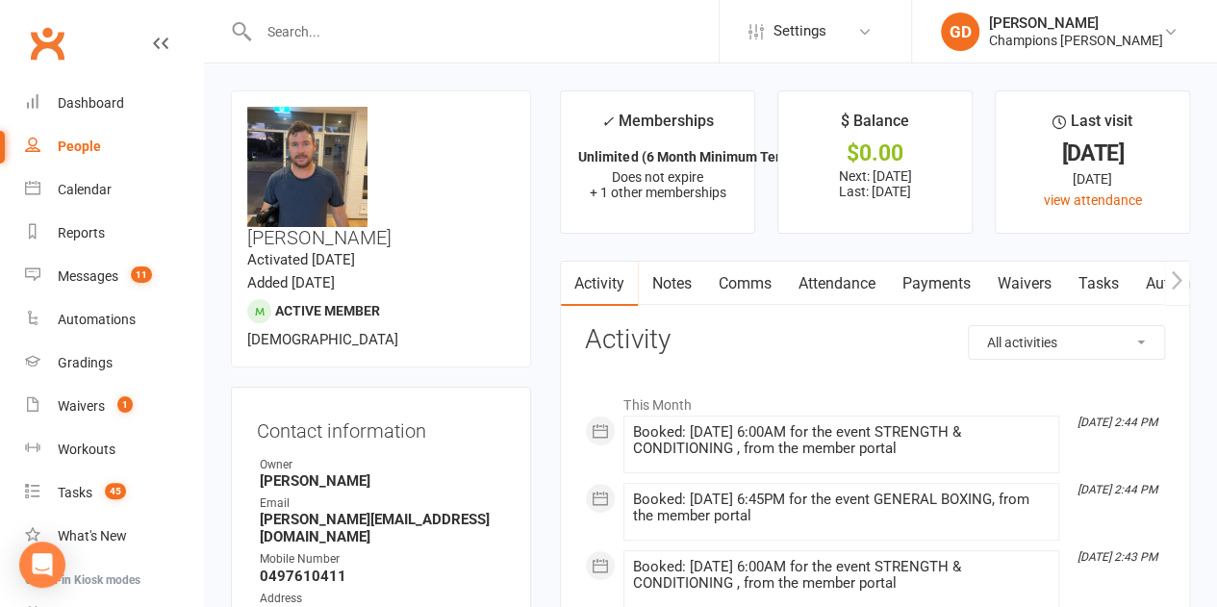
click at [834, 280] on link "Attendance" at bounding box center [836, 284] width 104 height 44
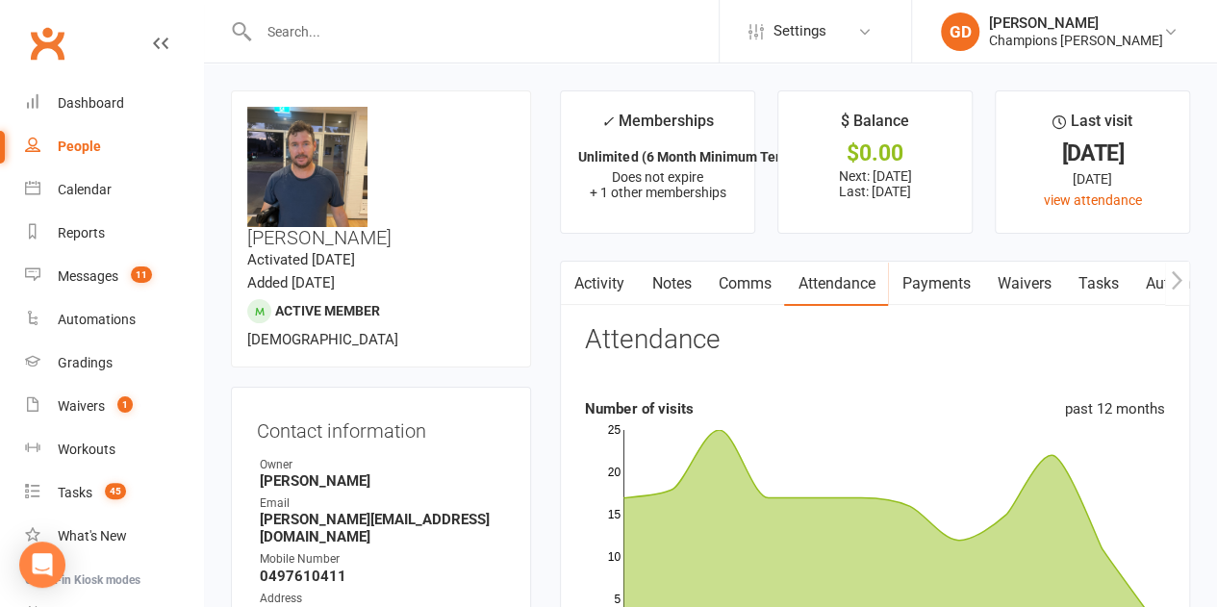
click at [1008, 475] on rect at bounding box center [886, 536] width 527 height 212
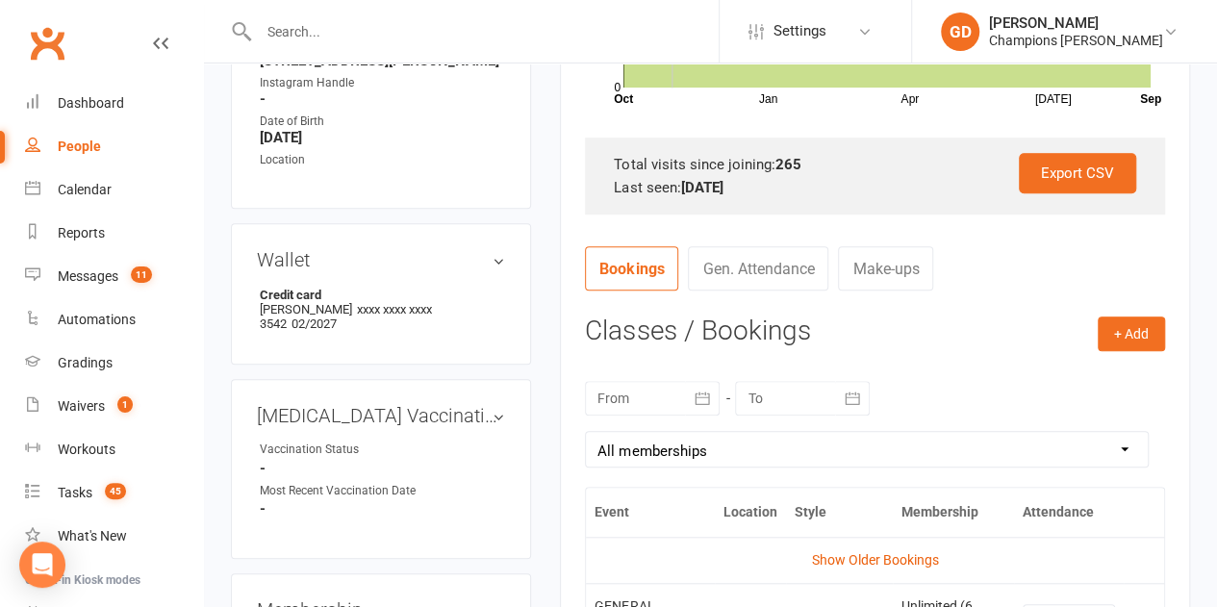
scroll to position [556, 0]
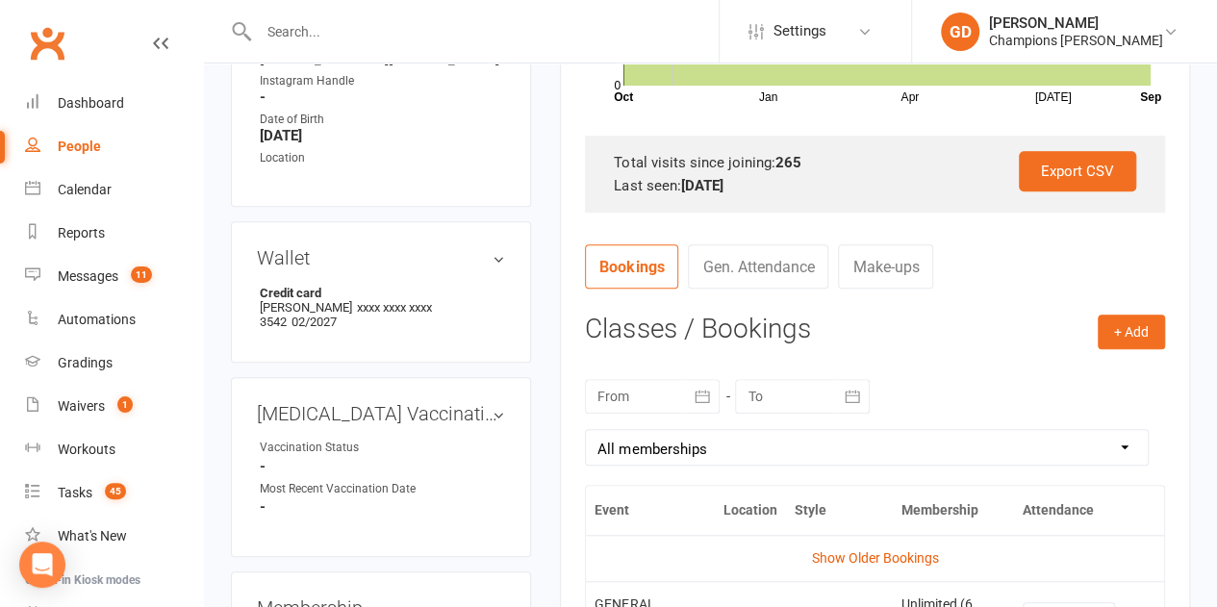
click at [685, 391] on button "button" at bounding box center [702, 396] width 35 height 35
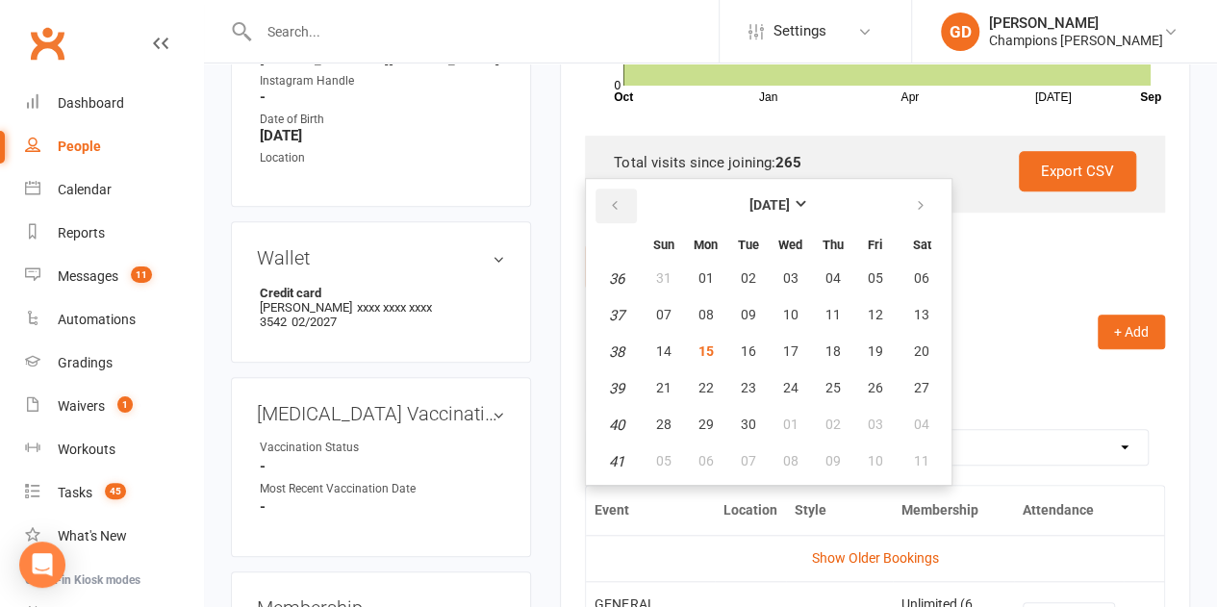
click at [612, 213] on button "button" at bounding box center [615, 206] width 41 height 35
click at [737, 393] on button "19" at bounding box center [747, 388] width 40 height 35
type input "[DATE]"
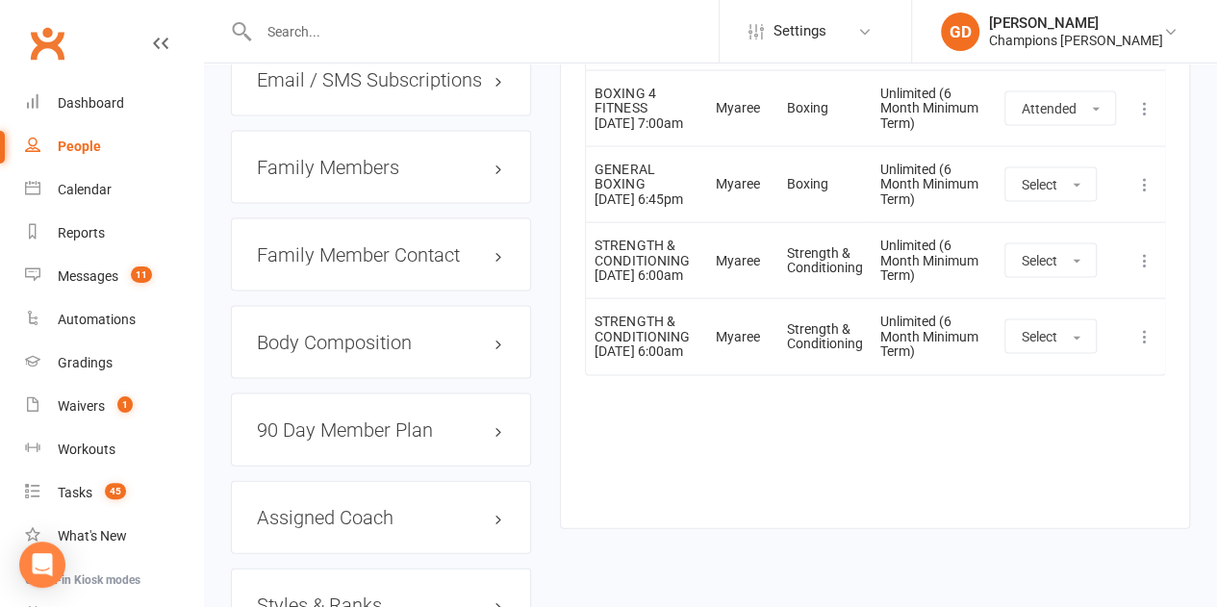
scroll to position [1864, 0]
